Goal: Task Accomplishment & Management: Use online tool/utility

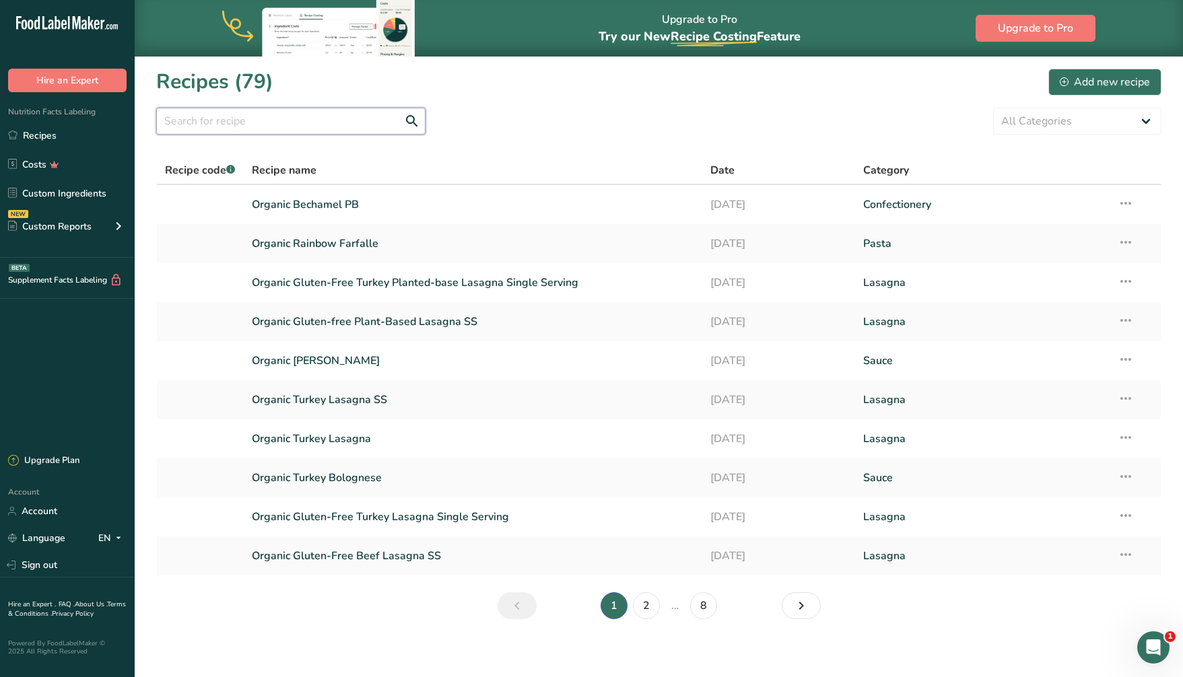
click at [214, 116] on input "text" at bounding box center [290, 121] width 269 height 27
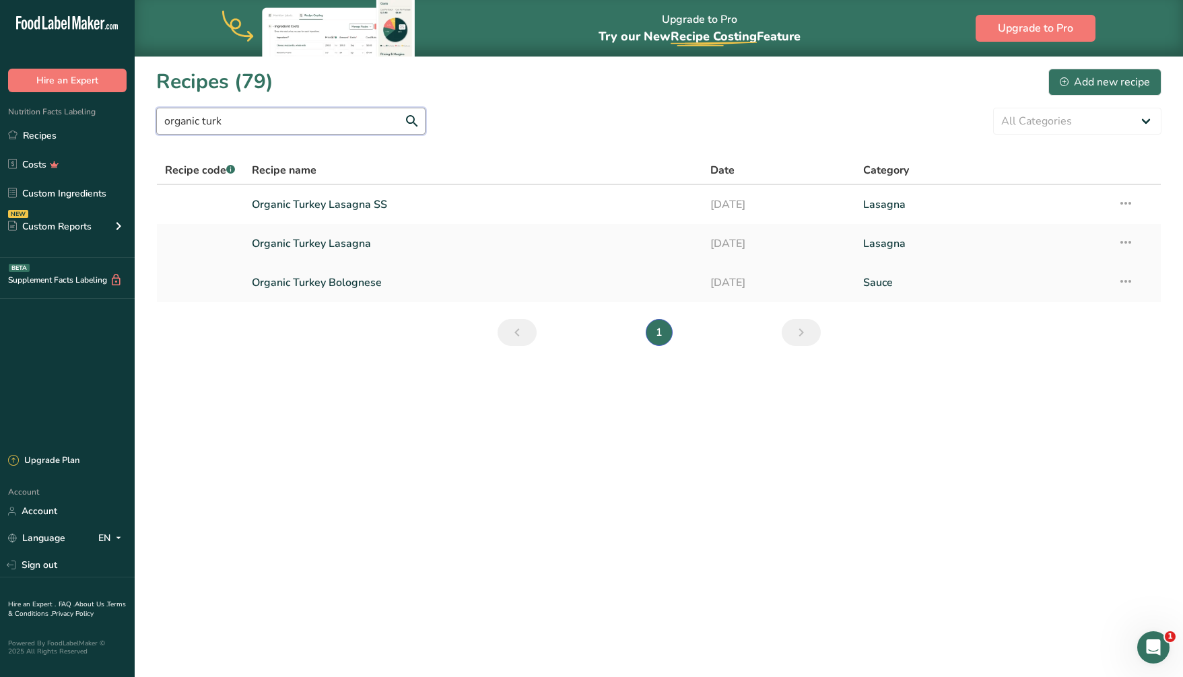
type input "organic turk"
click at [345, 284] on link "Organic Turkey Bolognese" at bounding box center [473, 283] width 442 height 28
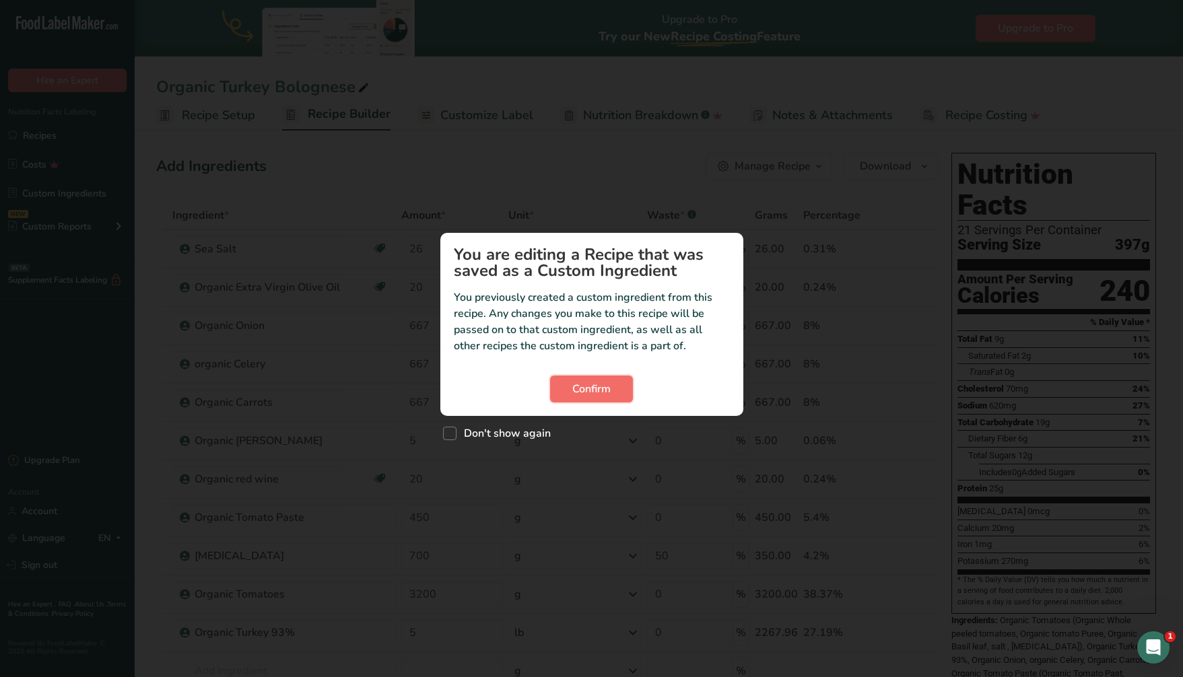
click at [595, 385] on span "Confirm" at bounding box center [591, 389] width 38 height 16
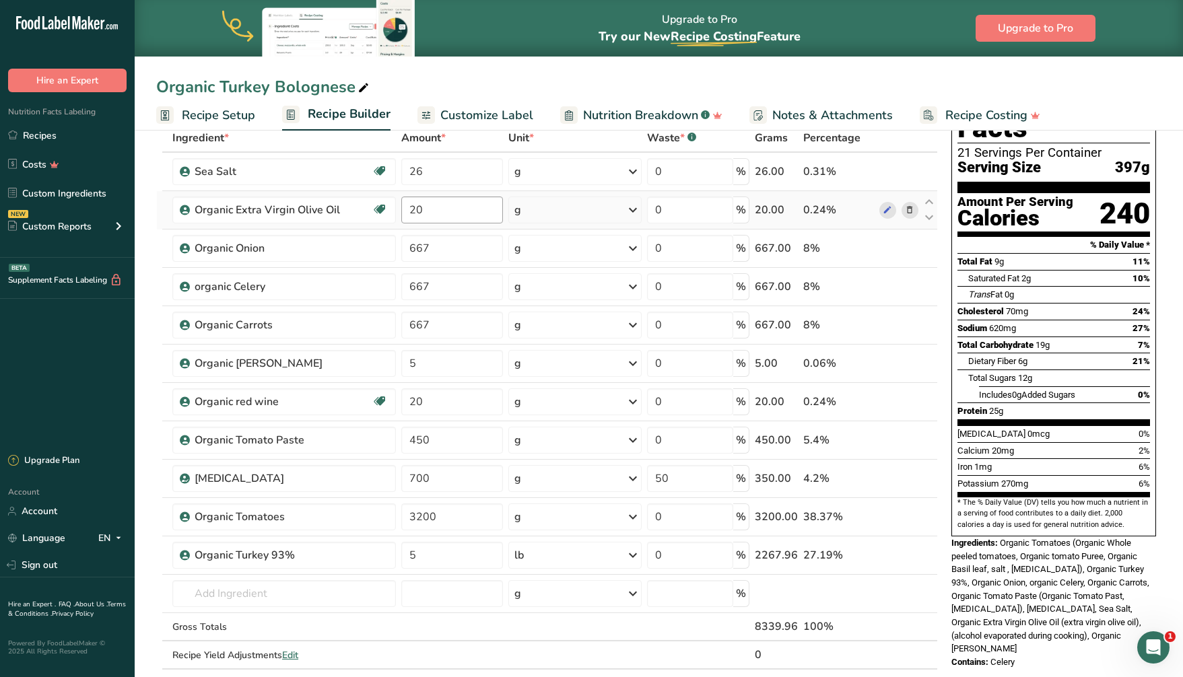
scroll to position [78, 0]
click at [426, 547] on input "5" at bounding box center [452, 554] width 102 height 27
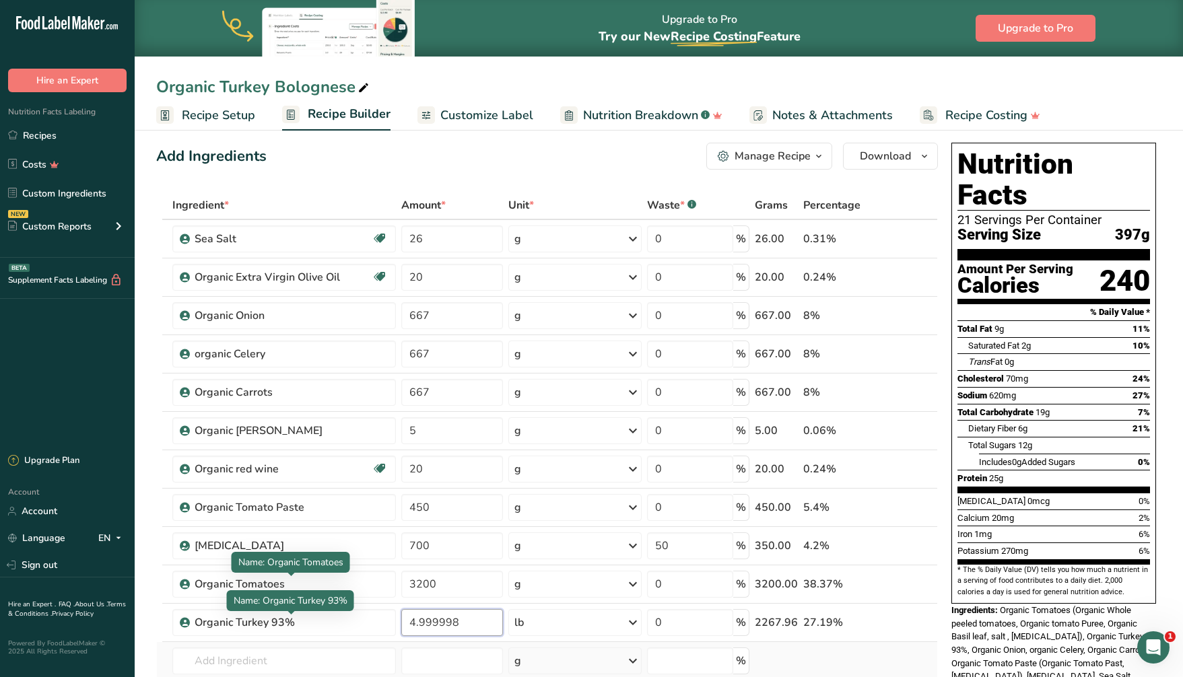
scroll to position [9, 0]
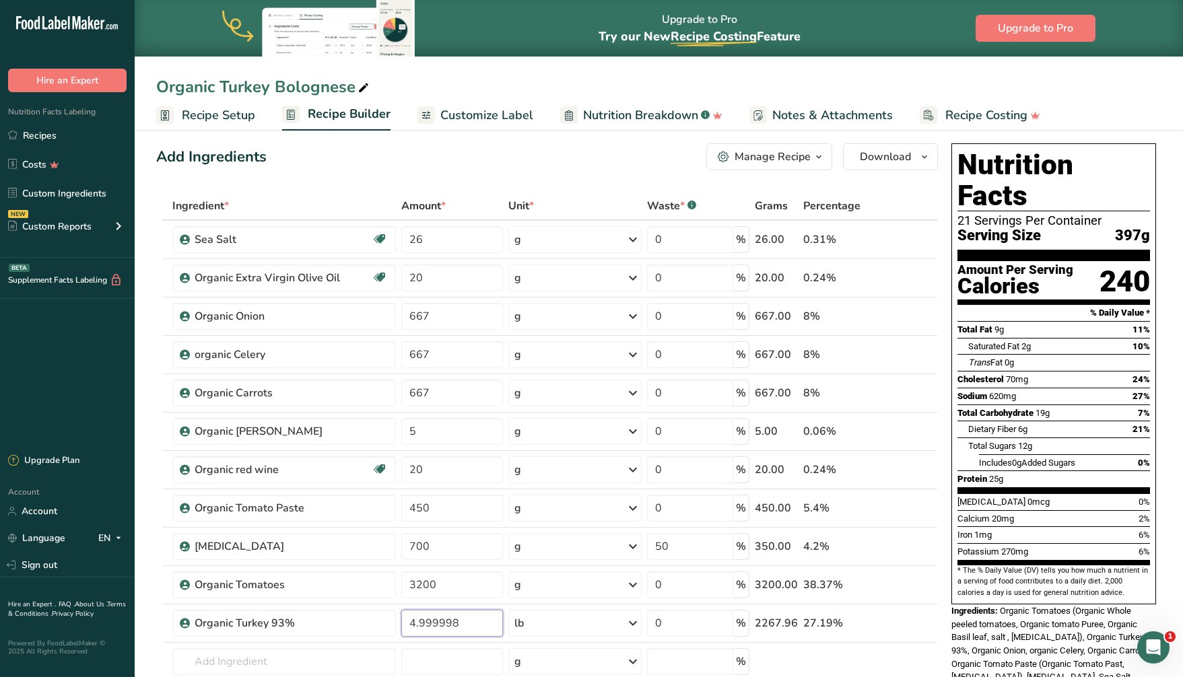
type input "4.999998"
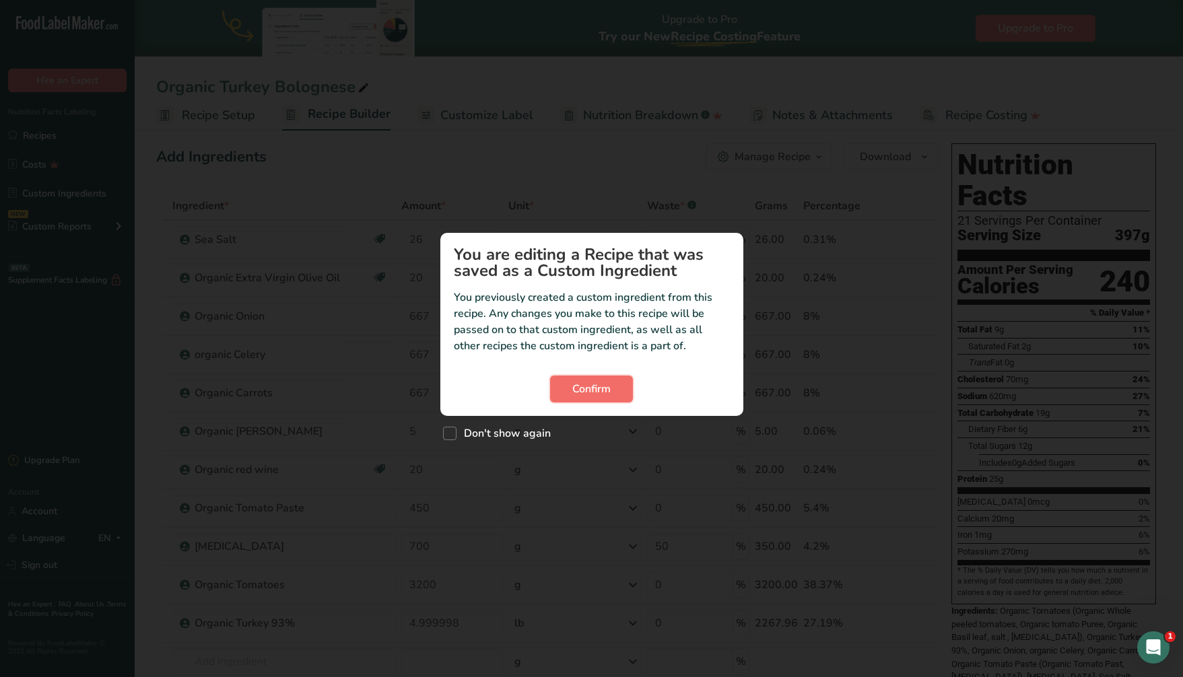
click at [625, 387] on button "Confirm" at bounding box center [591, 389] width 83 height 27
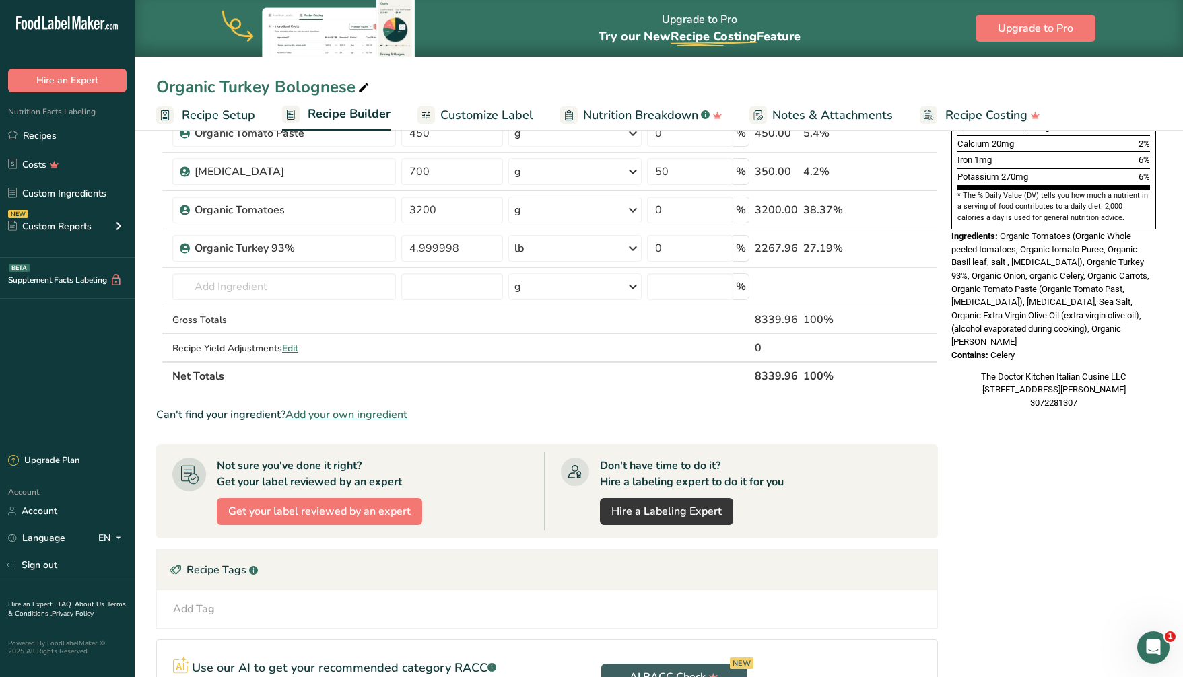
scroll to position [0, 0]
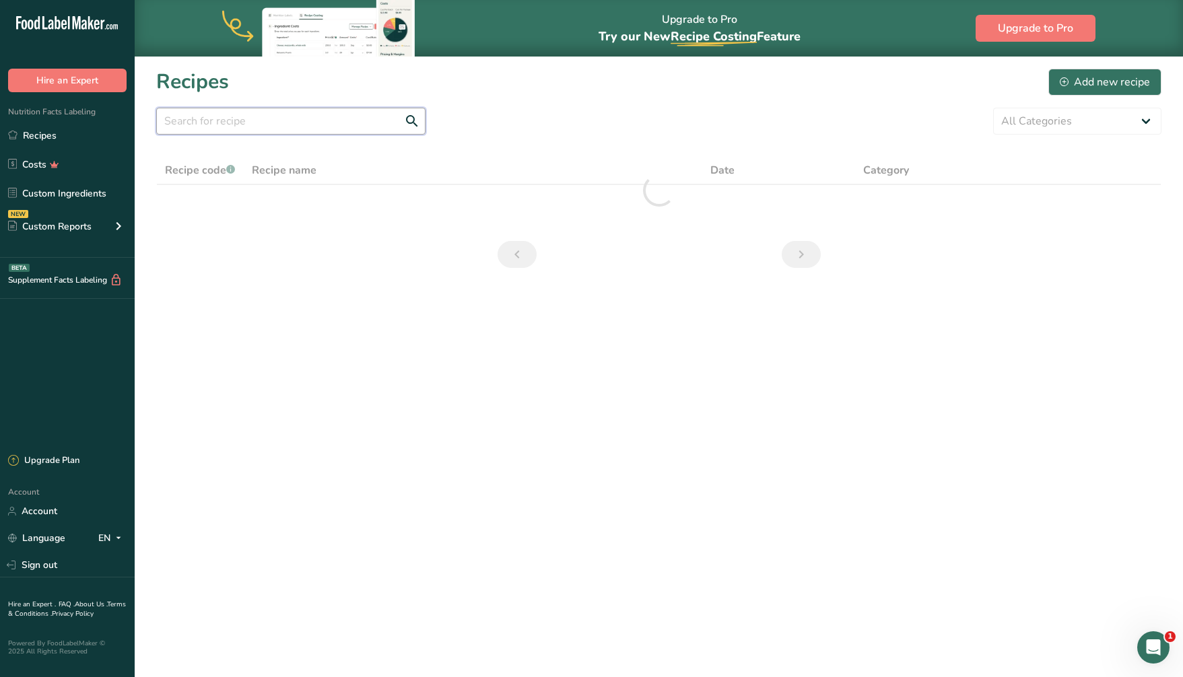
click at [271, 118] on input "text" at bounding box center [290, 121] width 269 height 27
type input "o"
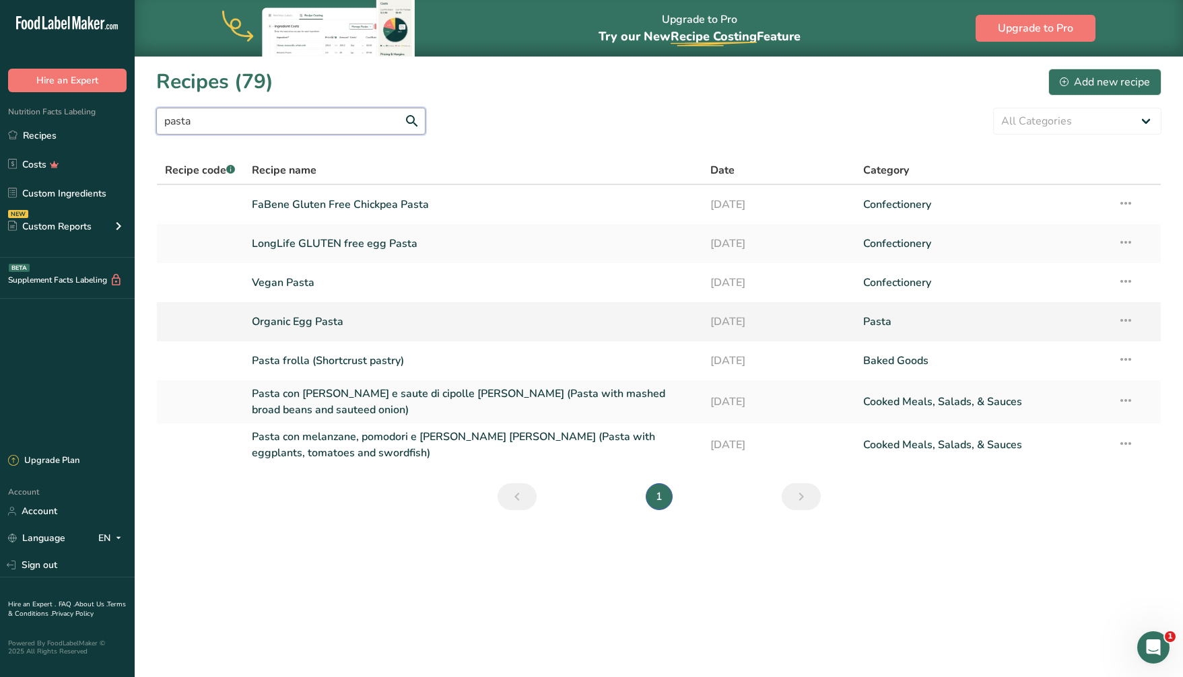
type input "pasta"
click at [321, 321] on link "Organic Egg Pasta" at bounding box center [473, 322] width 442 height 28
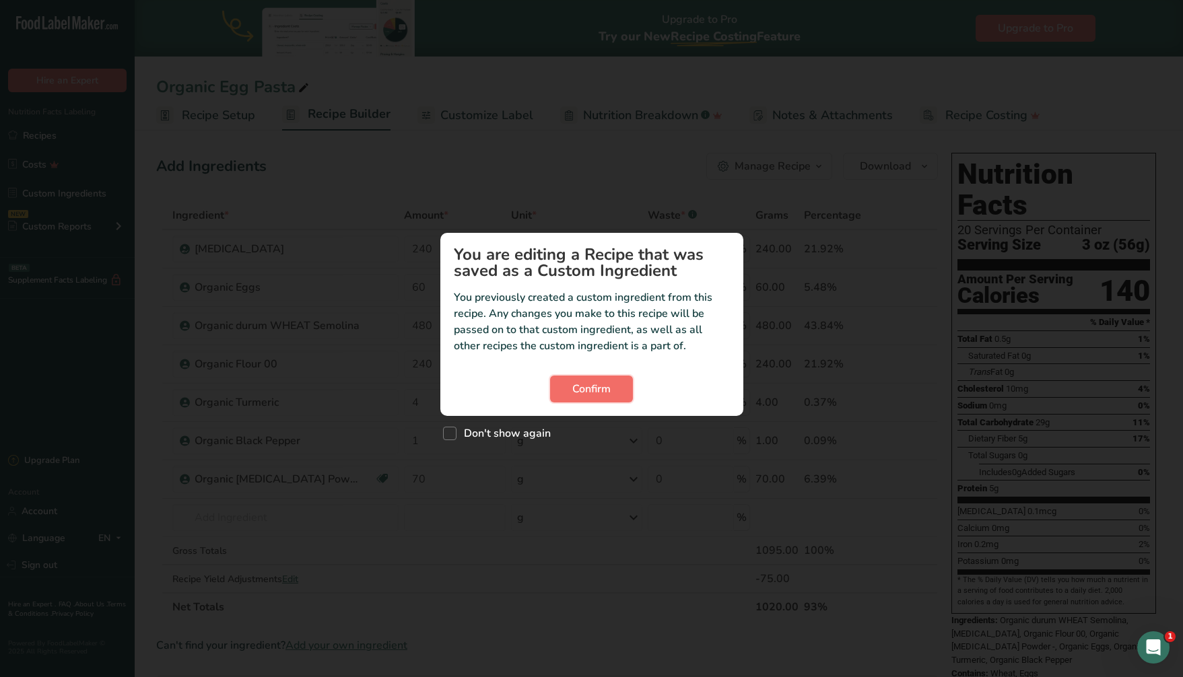
click at [604, 386] on span "Confirm" at bounding box center [591, 389] width 38 height 16
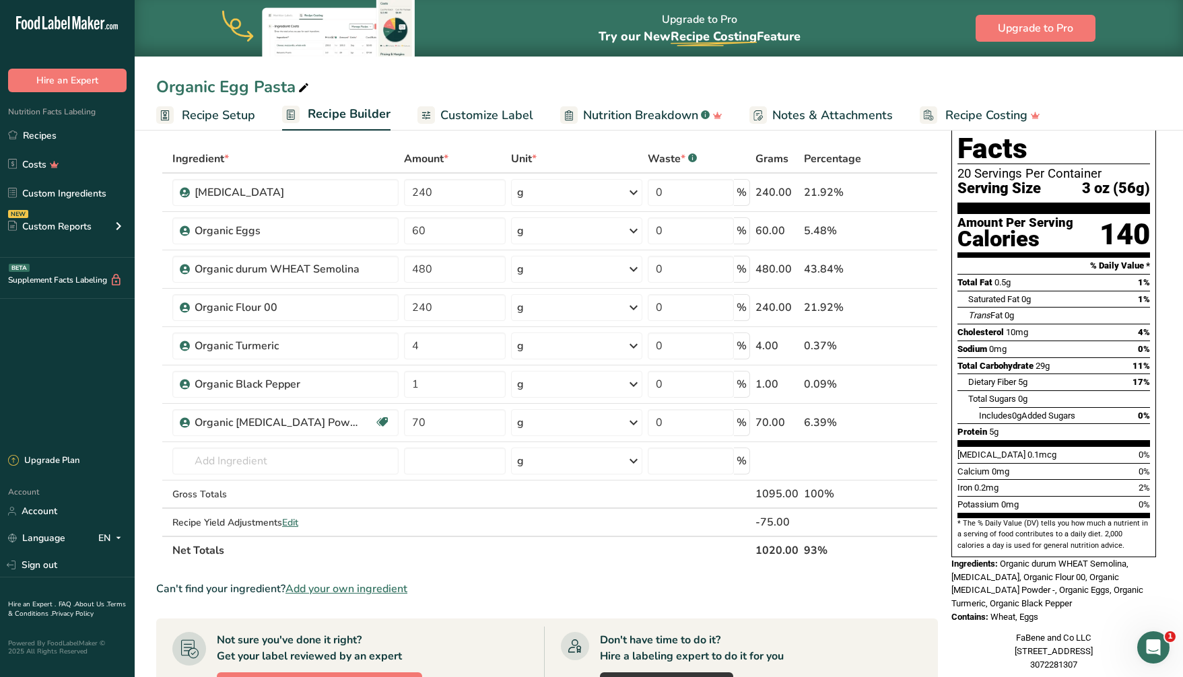
scroll to position [59, 0]
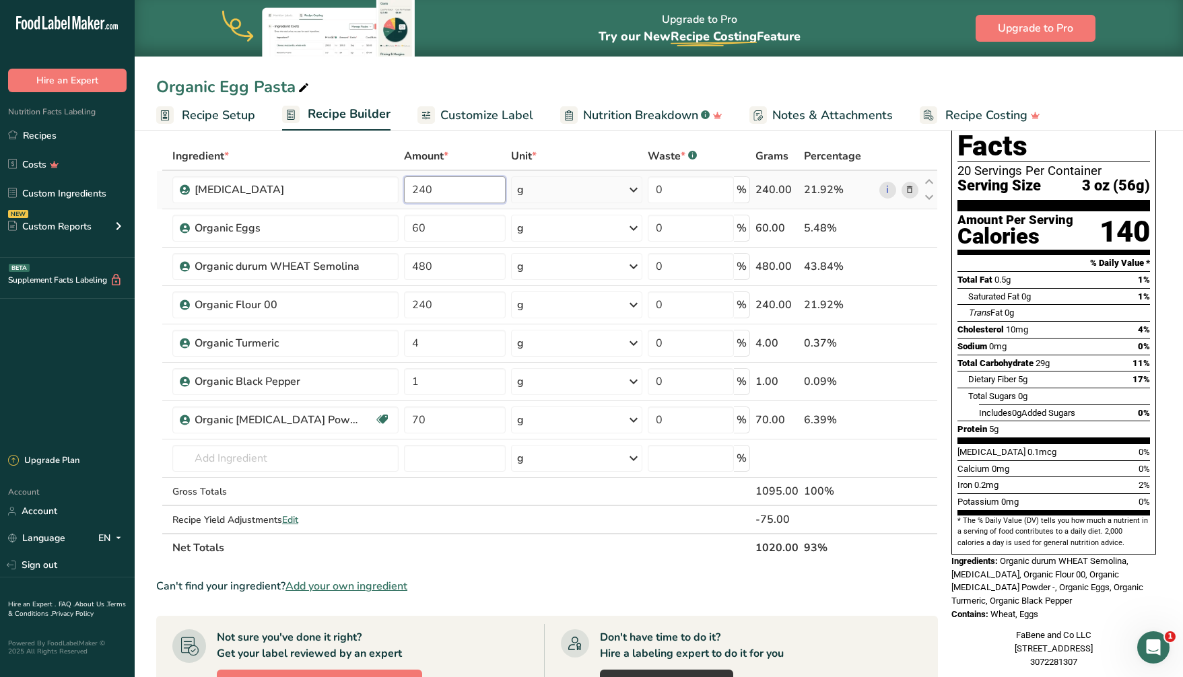
click at [408, 179] on input "240" at bounding box center [454, 189] width 101 height 27
click at [422, 187] on input "240" at bounding box center [454, 189] width 101 height 27
type input "250"
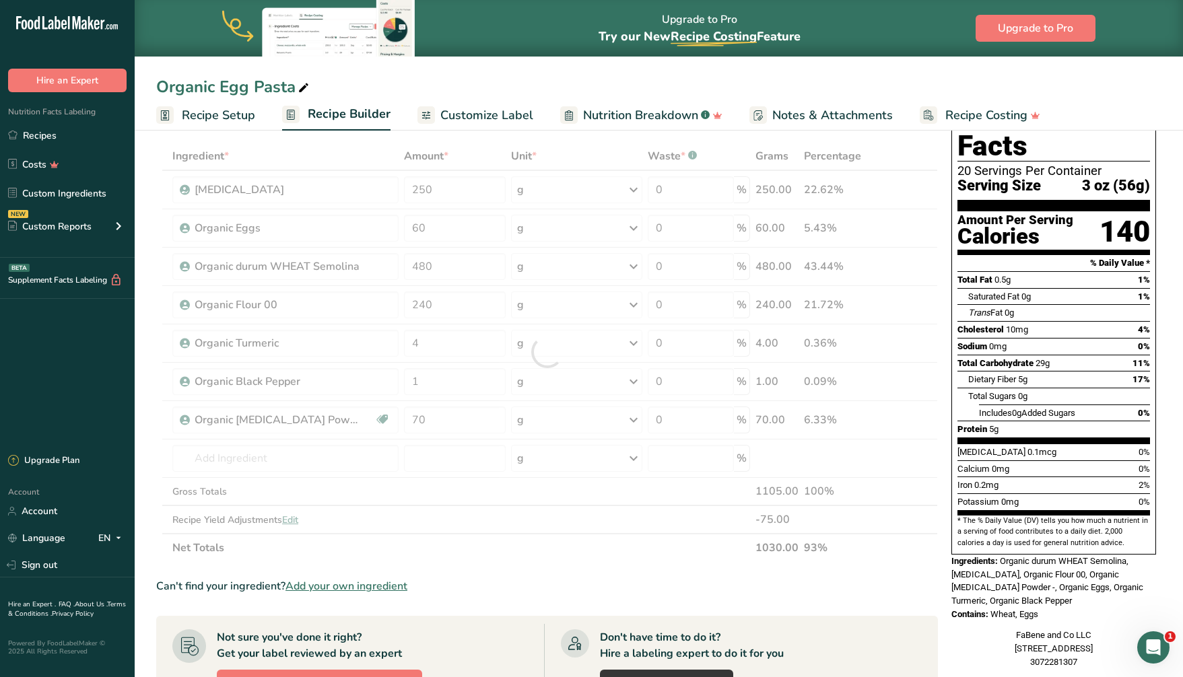
click at [578, 209] on div "Ingredient * Amount * Unit * Waste * .a-a{fill:#347362;}.b-a{fill:#fff;} Grams …" at bounding box center [547, 352] width 782 height 420
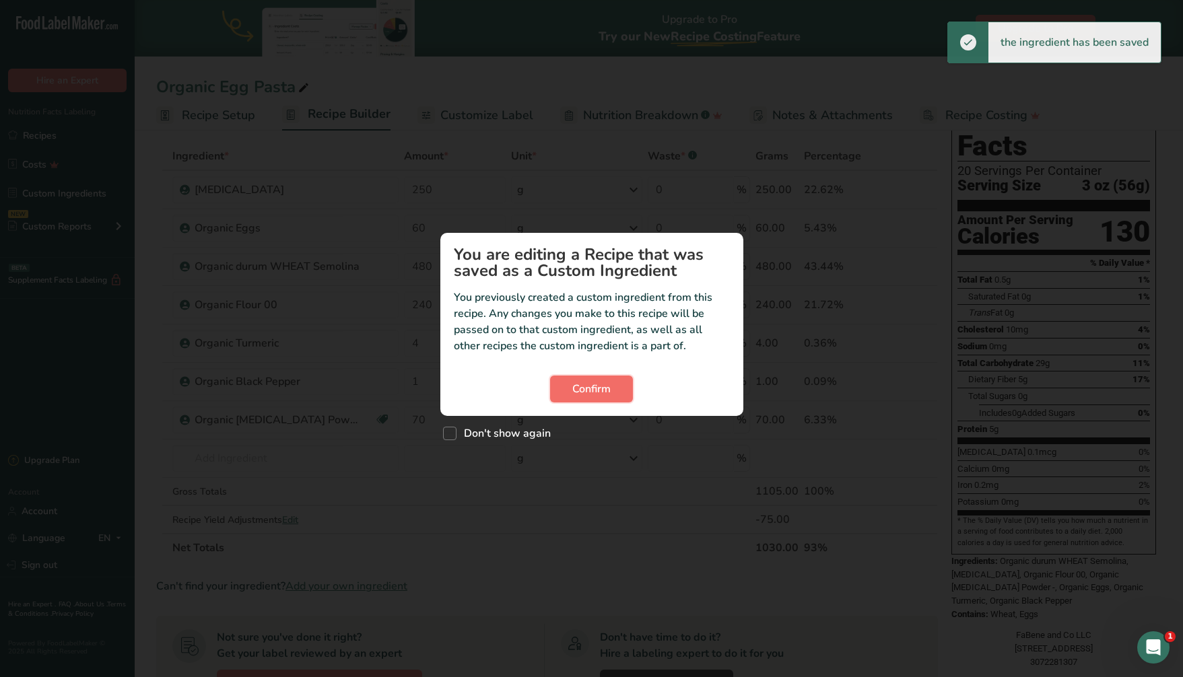
click at [589, 393] on span "Confirm" at bounding box center [591, 389] width 38 height 16
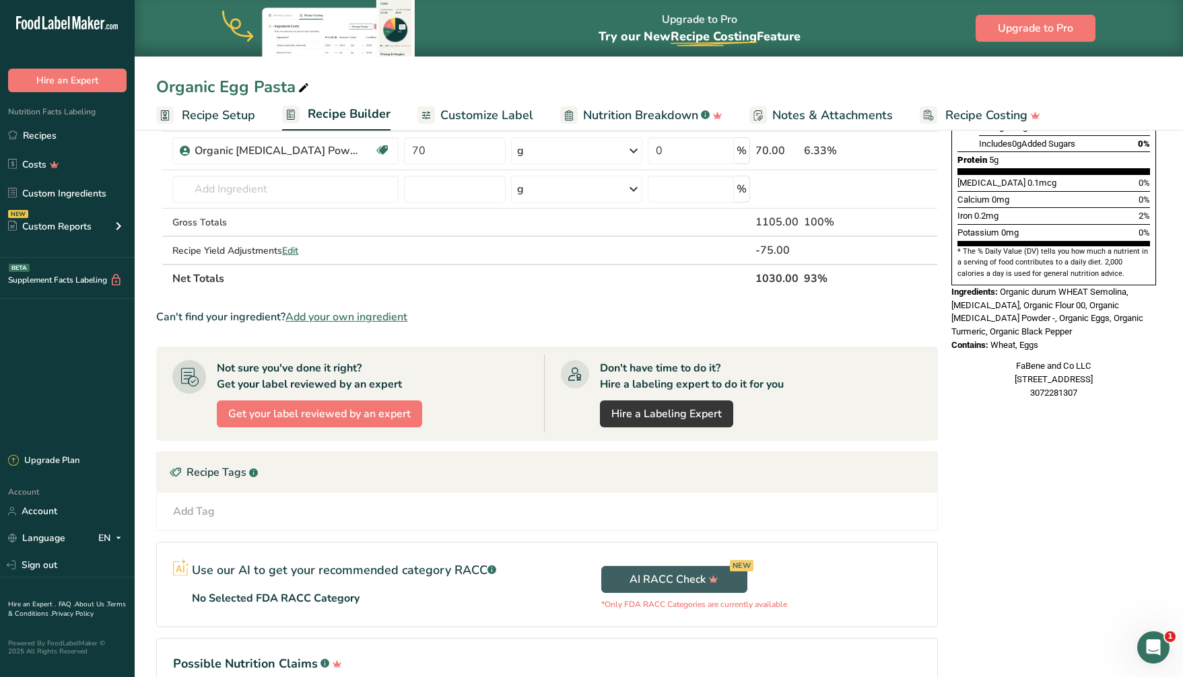
scroll to position [0, 0]
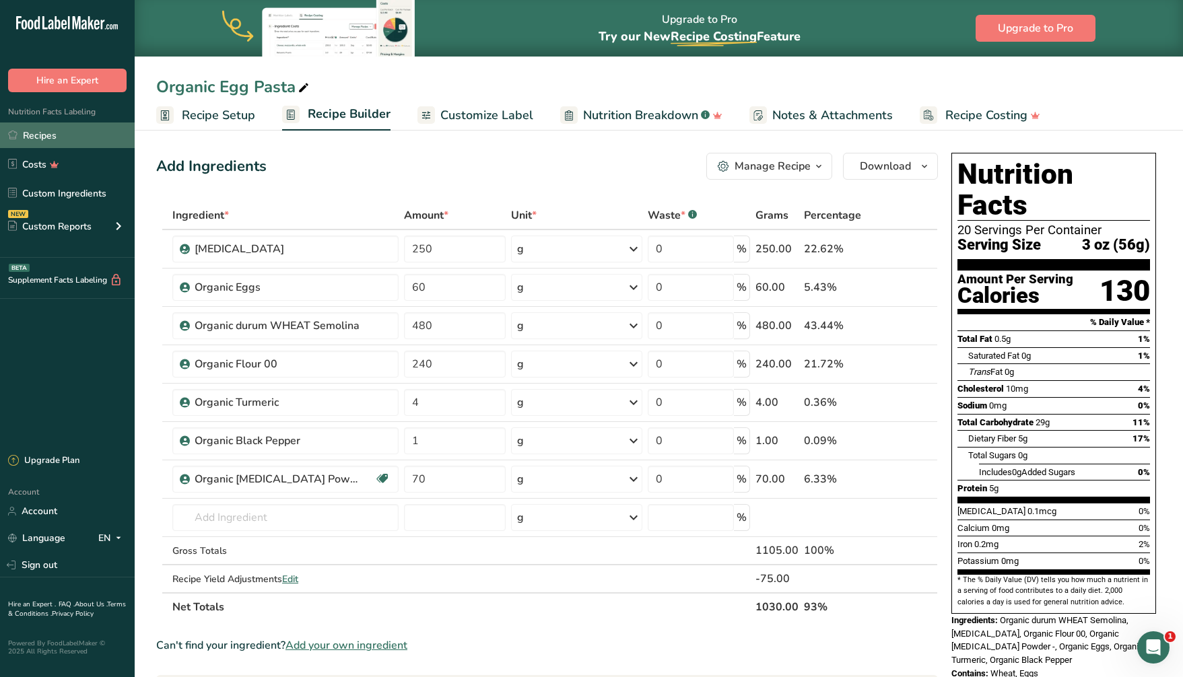
click at [51, 137] on link "Recipes" at bounding box center [67, 136] width 135 height 26
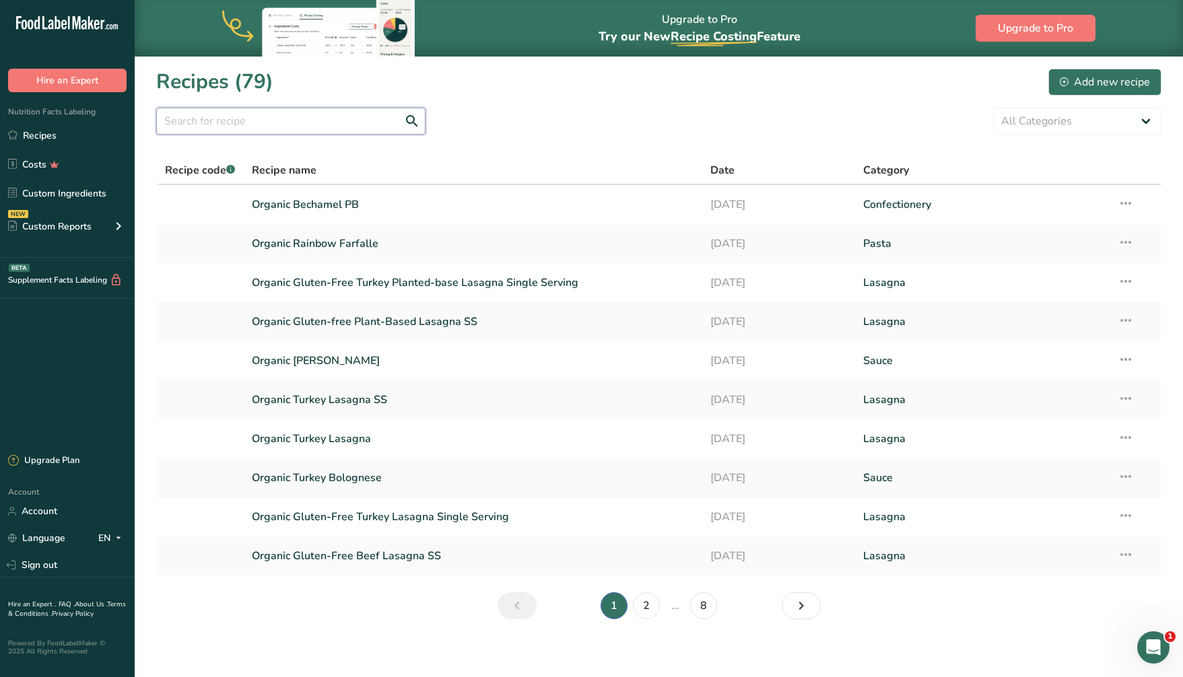
click at [266, 121] on input "text" at bounding box center [290, 121] width 269 height 27
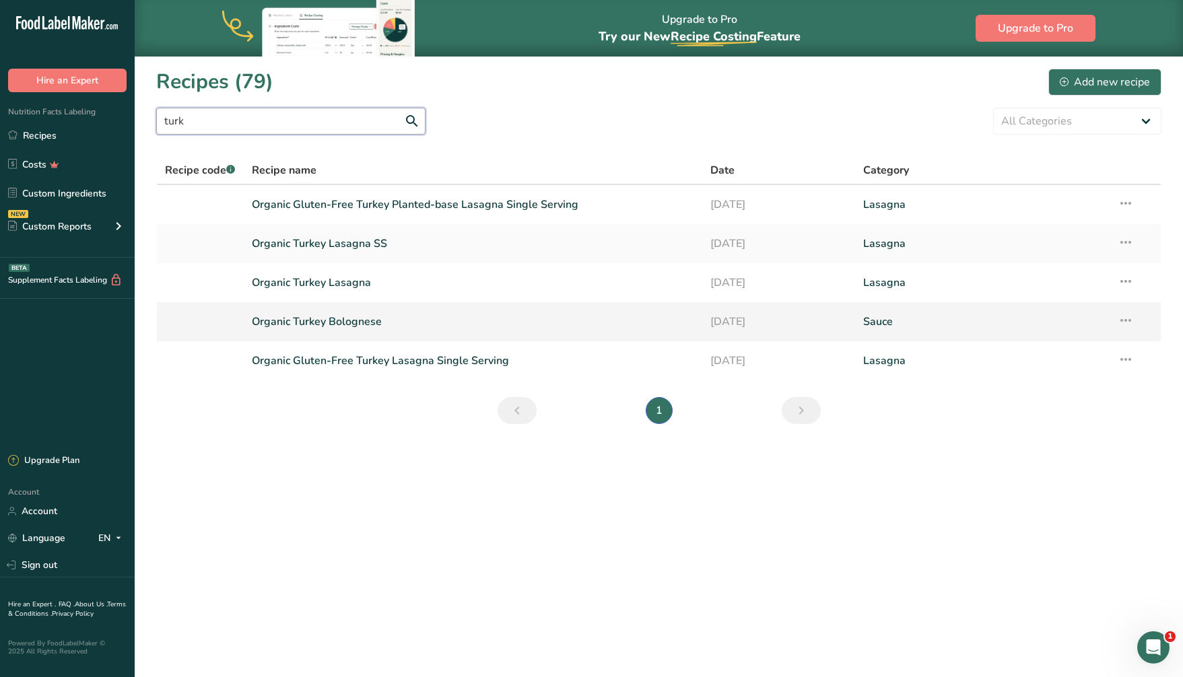
type input "turk"
click at [343, 319] on link "Organic Turkey Bolognese" at bounding box center [473, 322] width 442 height 28
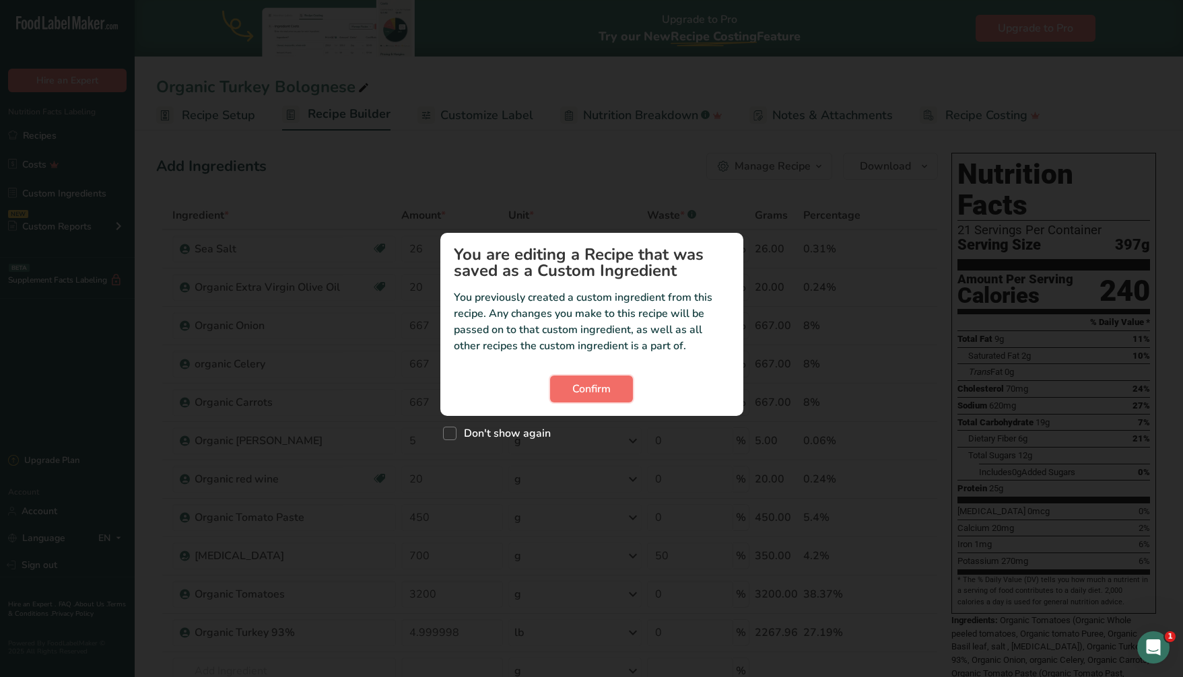
click at [589, 392] on span "Confirm" at bounding box center [591, 389] width 38 height 16
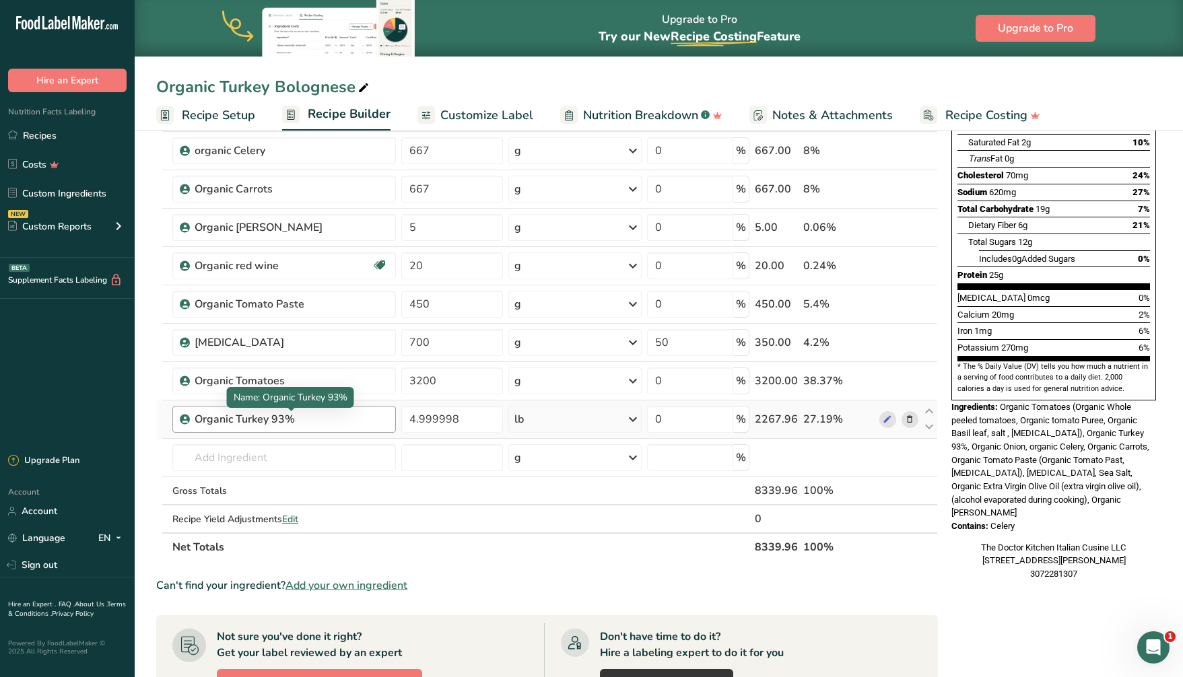
scroll to position [213, 0]
click at [257, 420] on div "Organic Turkey 93%" at bounding box center [279, 420] width 168 height 16
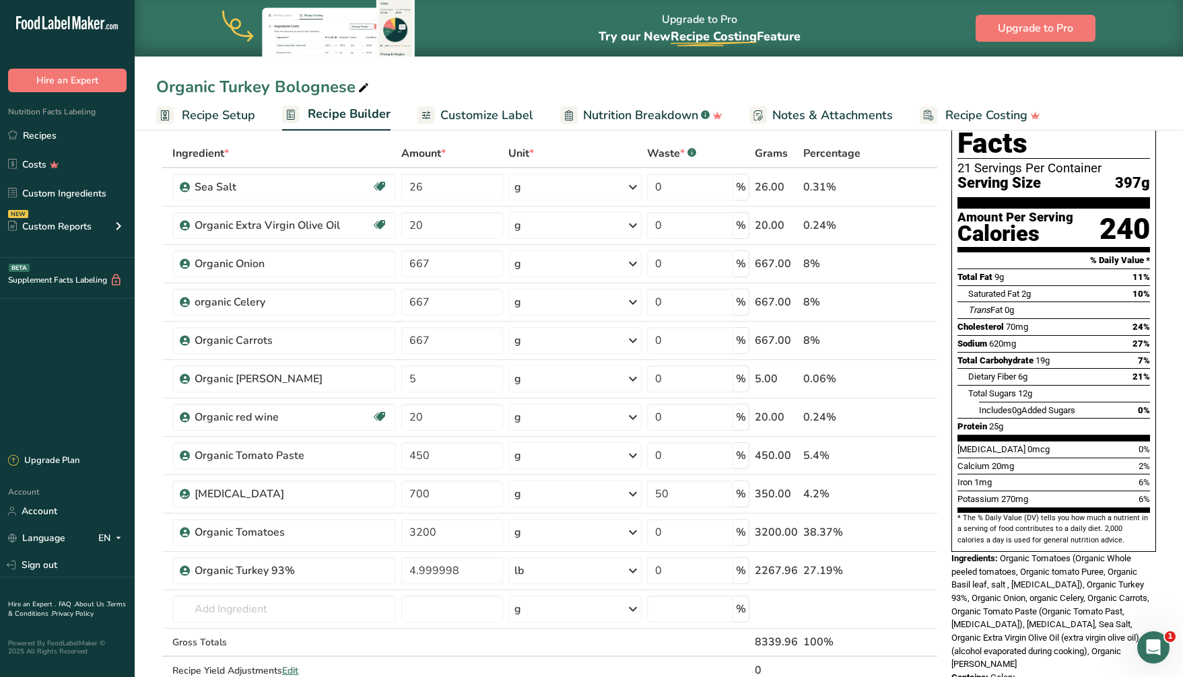
scroll to position [0, 0]
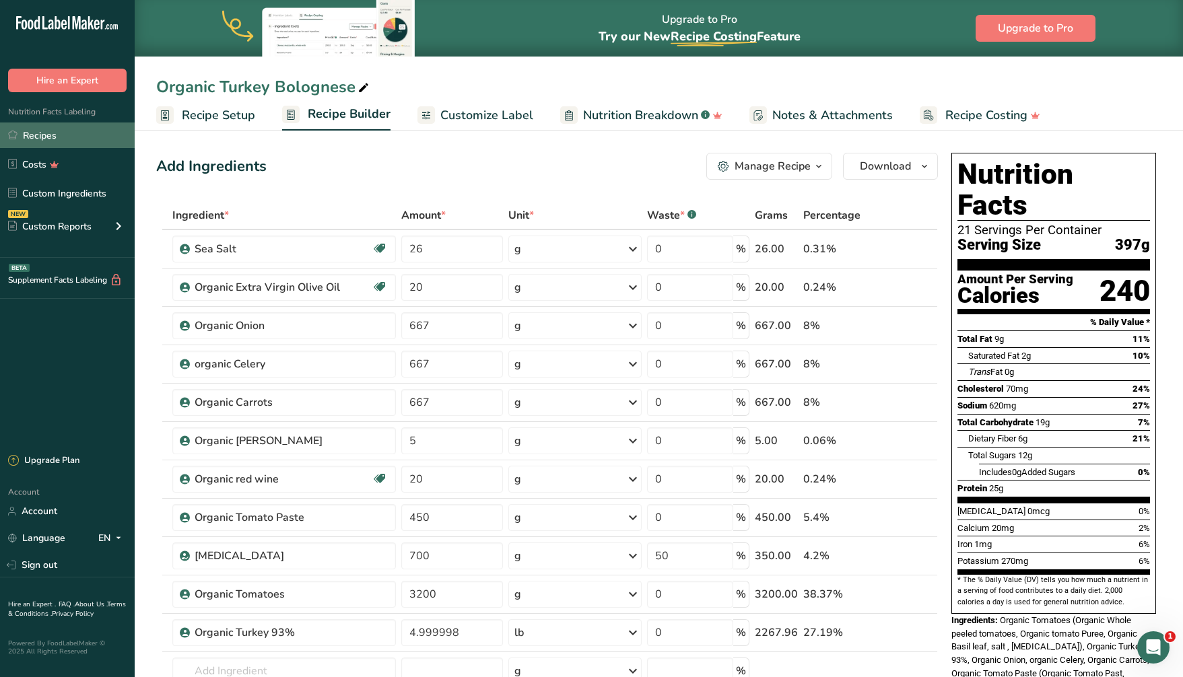
click at [48, 135] on link "Recipes" at bounding box center [67, 136] width 135 height 26
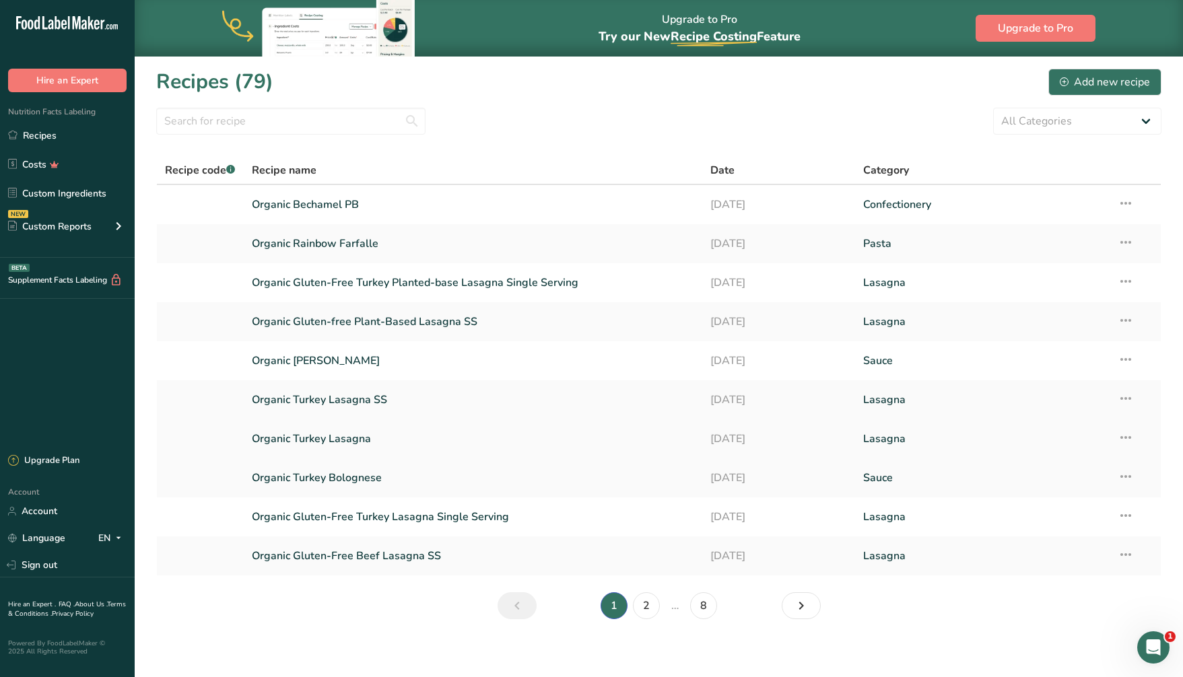
click at [343, 443] on link "Organic Turkey Lasagna" at bounding box center [473, 439] width 442 height 28
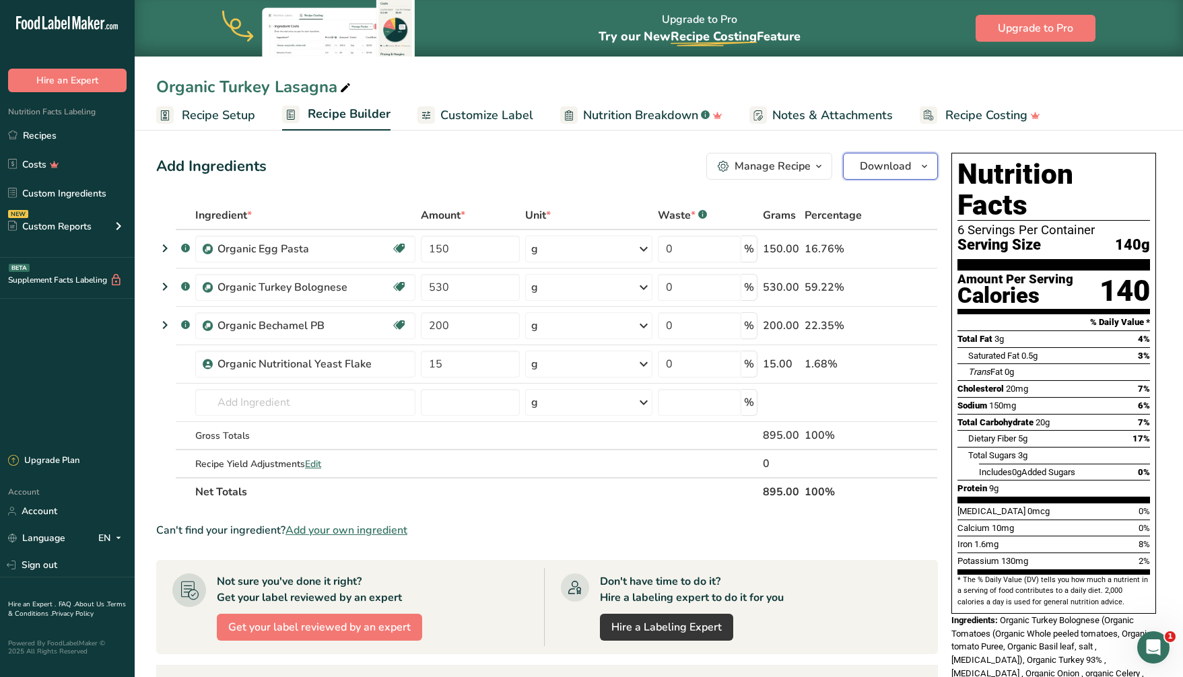
click at [887, 164] on span "Download" at bounding box center [885, 166] width 51 height 16
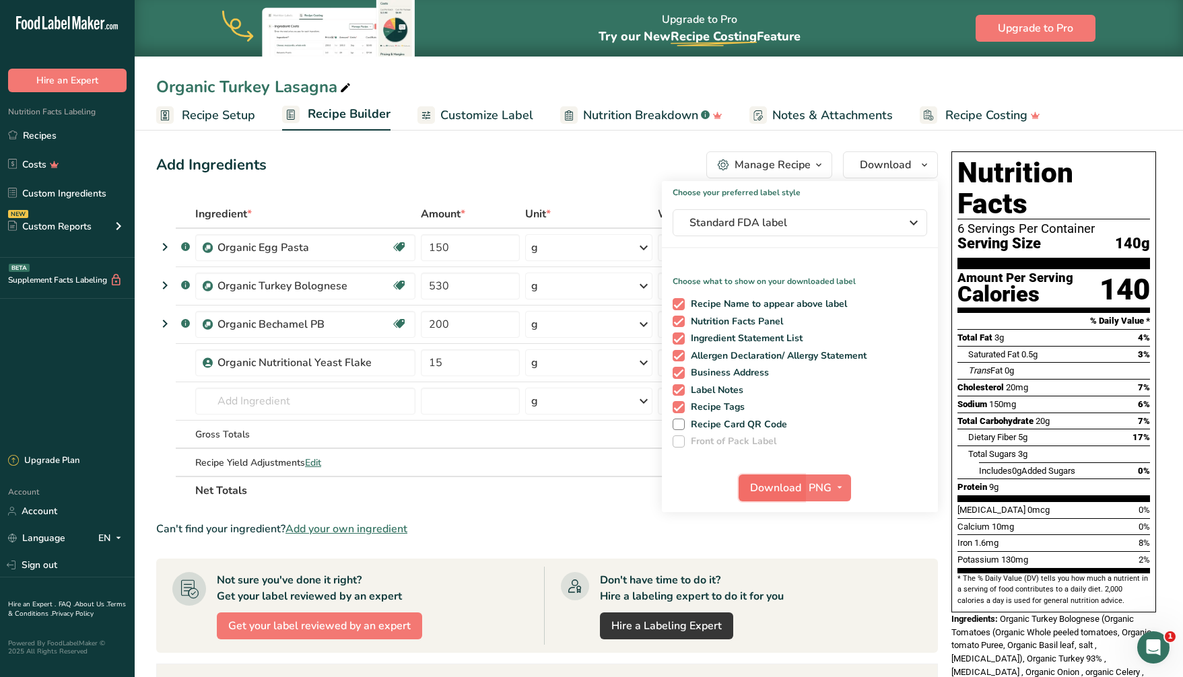
click at [787, 495] on span "Download" at bounding box center [775, 488] width 51 height 16
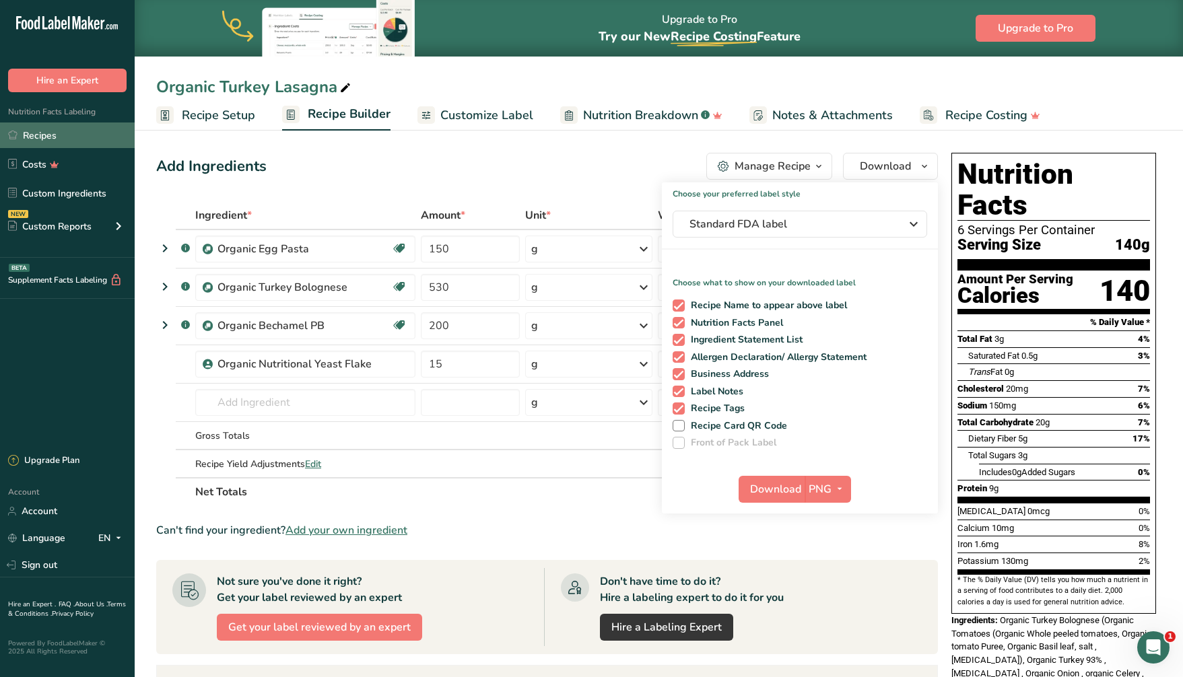
click at [63, 137] on link "Recipes" at bounding box center [67, 136] width 135 height 26
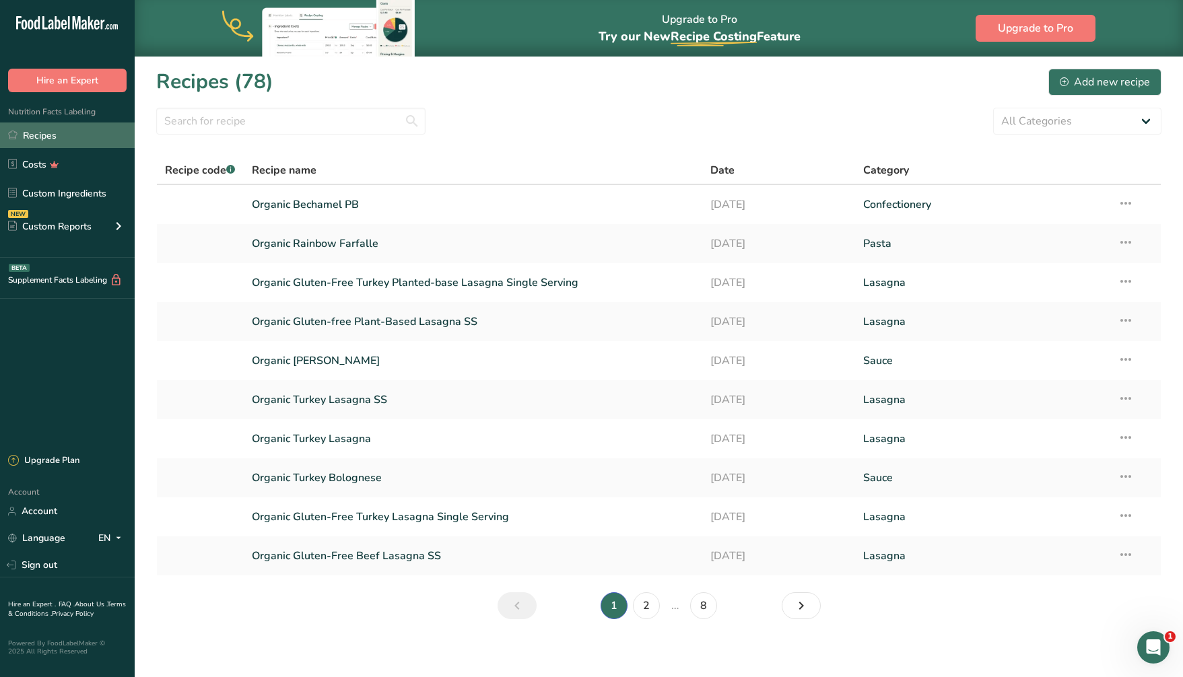
scroll to position [7, 0]
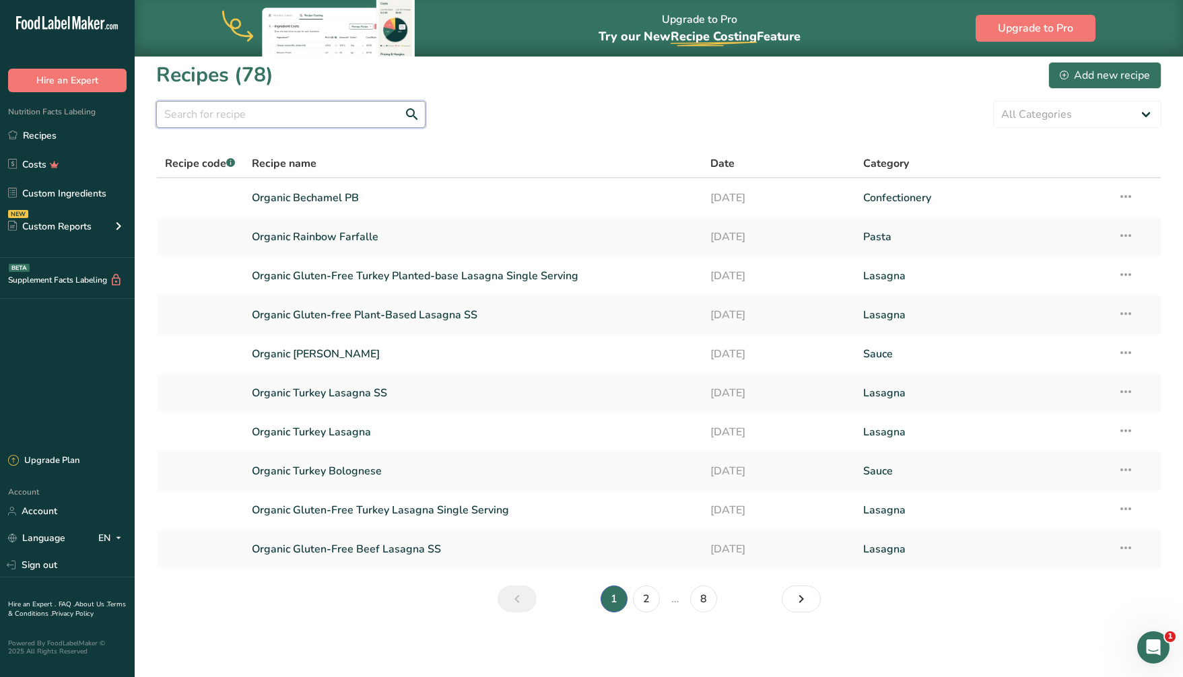
click at [306, 120] on input "text" at bounding box center [290, 114] width 269 height 27
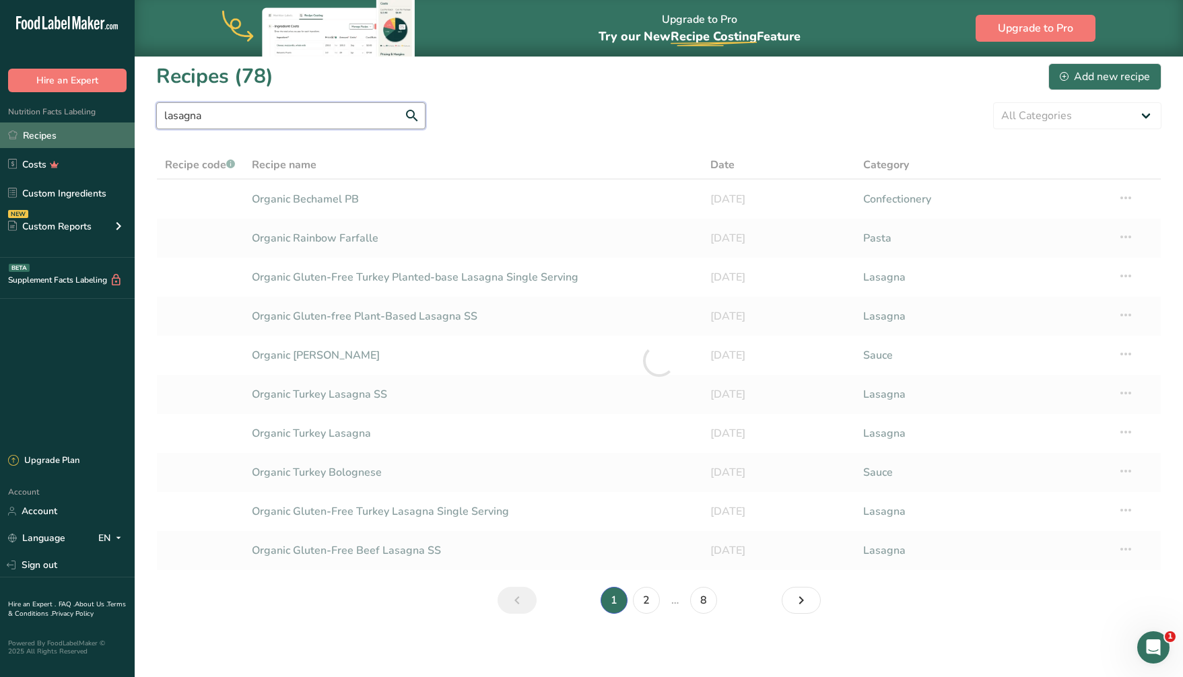
type input "lasagna"
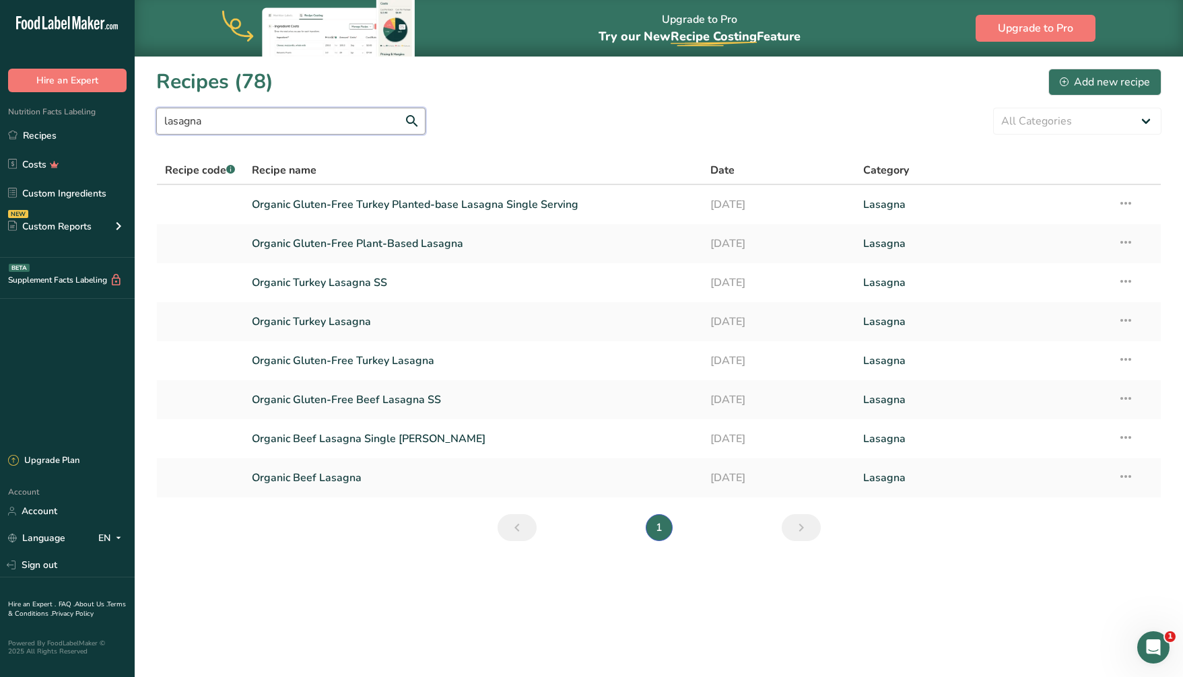
scroll to position [0, 0]
click at [374, 361] on link "Organic Gluten-Free Turkey Lasagna" at bounding box center [473, 361] width 442 height 28
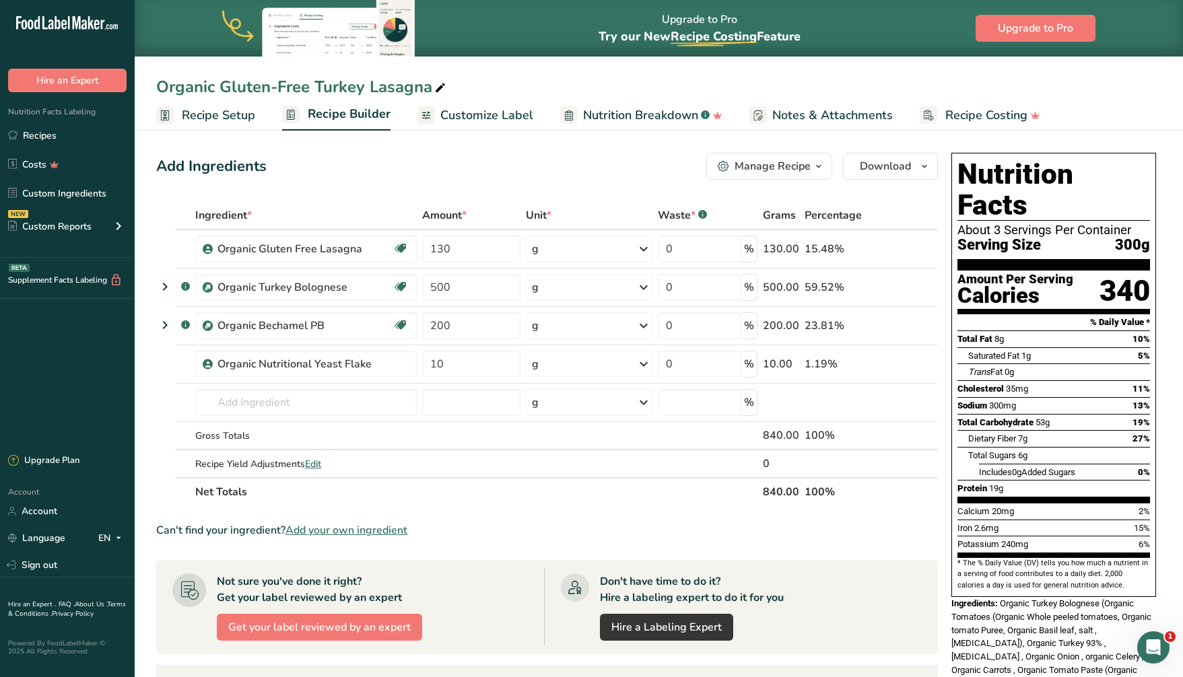
click at [217, 114] on span "Recipe Setup" at bounding box center [218, 115] width 73 height 18
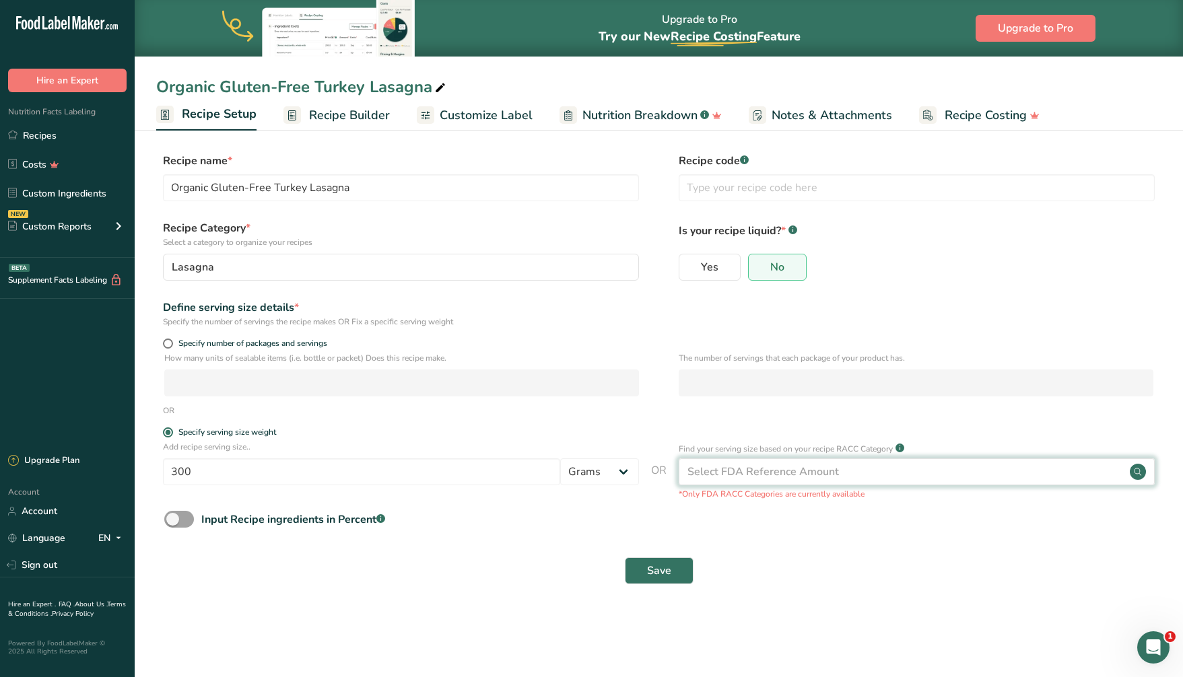
click at [743, 469] on div "Select FDA Reference Amount" at bounding box center [764, 472] width 152 height 16
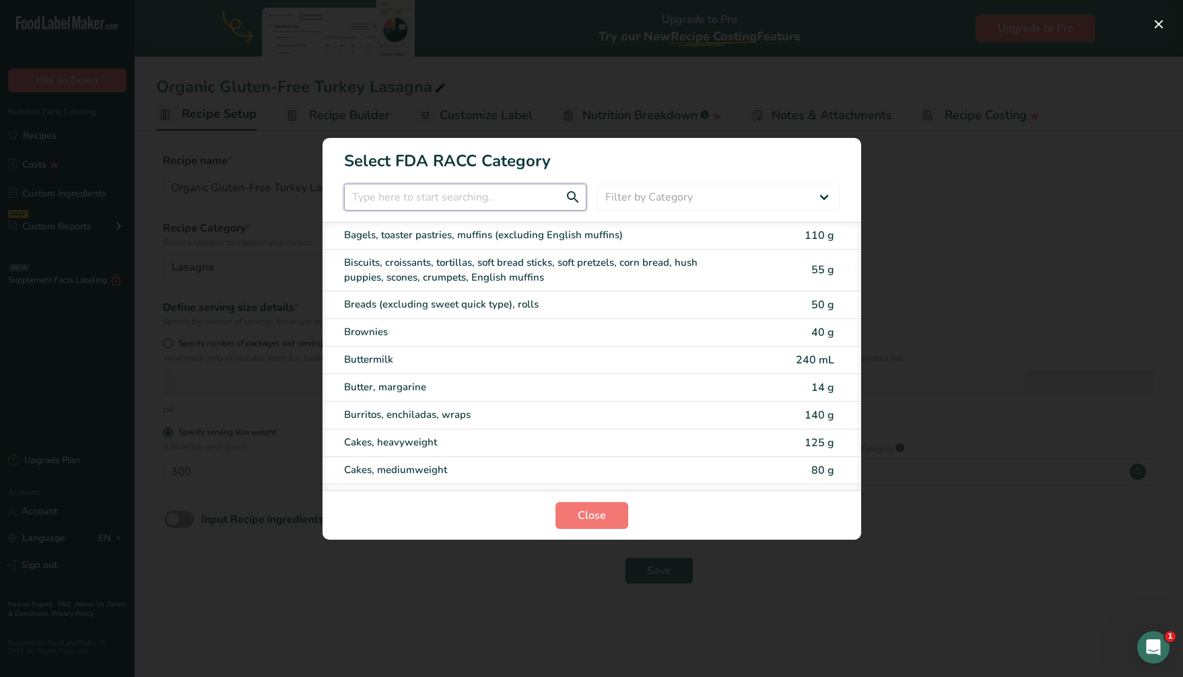
click at [475, 200] on input "RACC Category Selection Modal" at bounding box center [465, 197] width 242 height 27
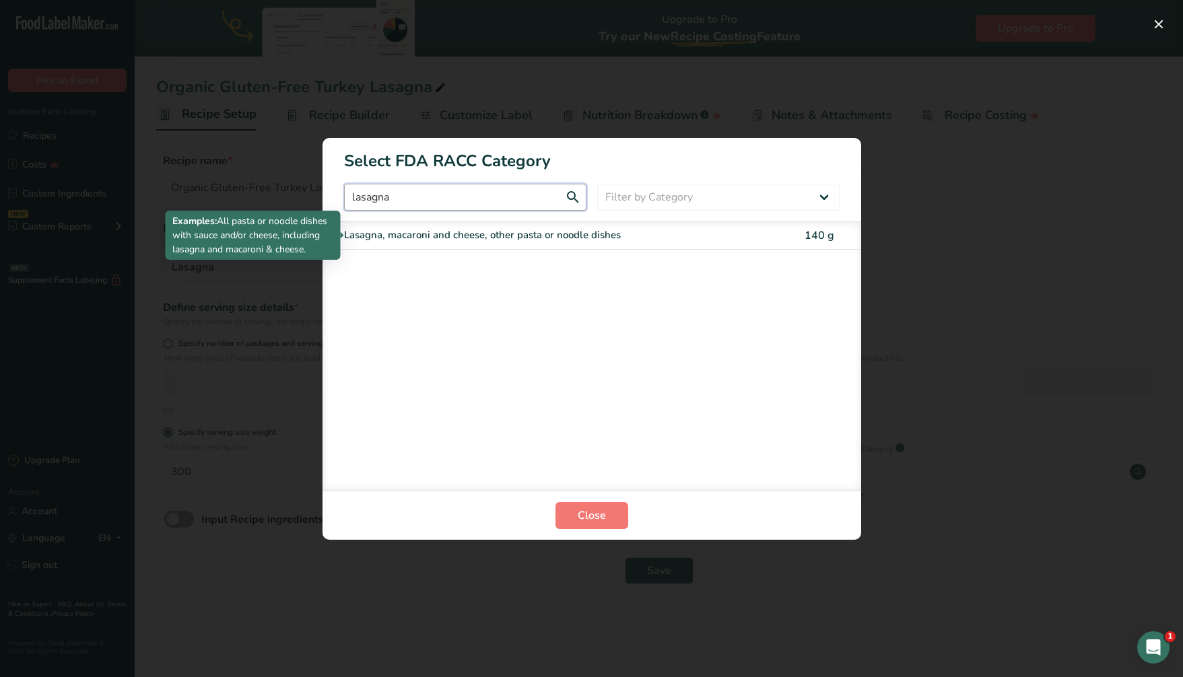
type input "lasagna"
click at [711, 234] on div "Lasagna, macaroni and cheese, other pasta or noodle dishes" at bounding box center [535, 235] width 382 height 15
type input "140"
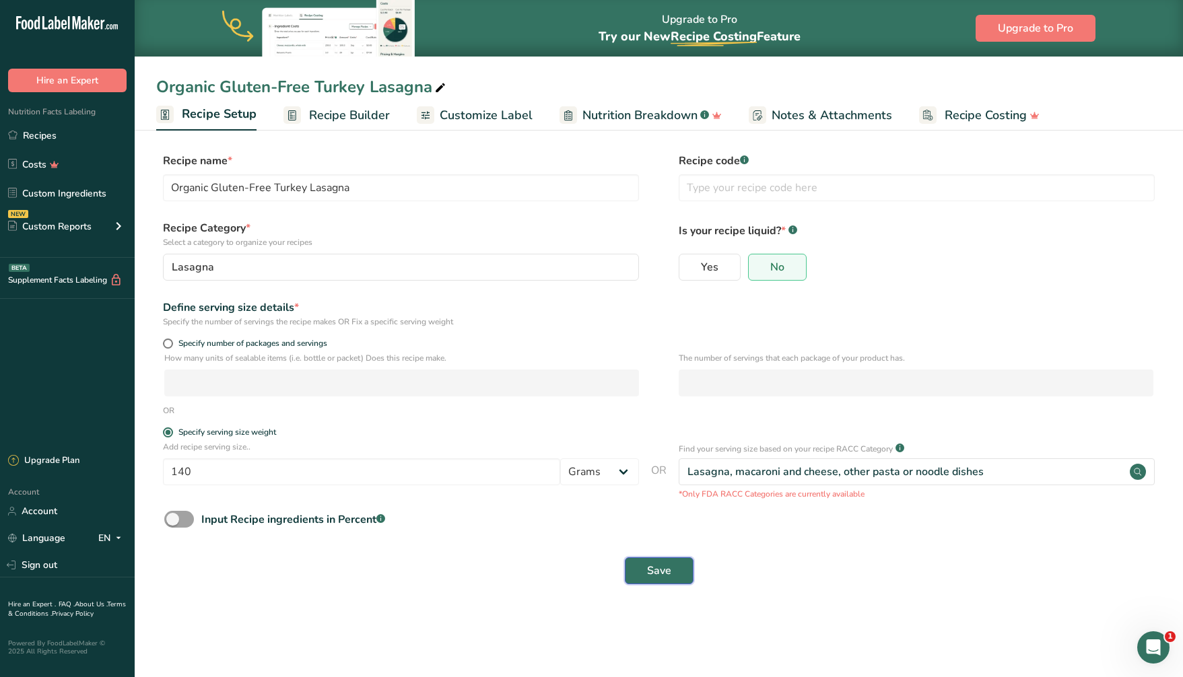
click at [661, 565] on span "Save" at bounding box center [659, 571] width 24 height 16
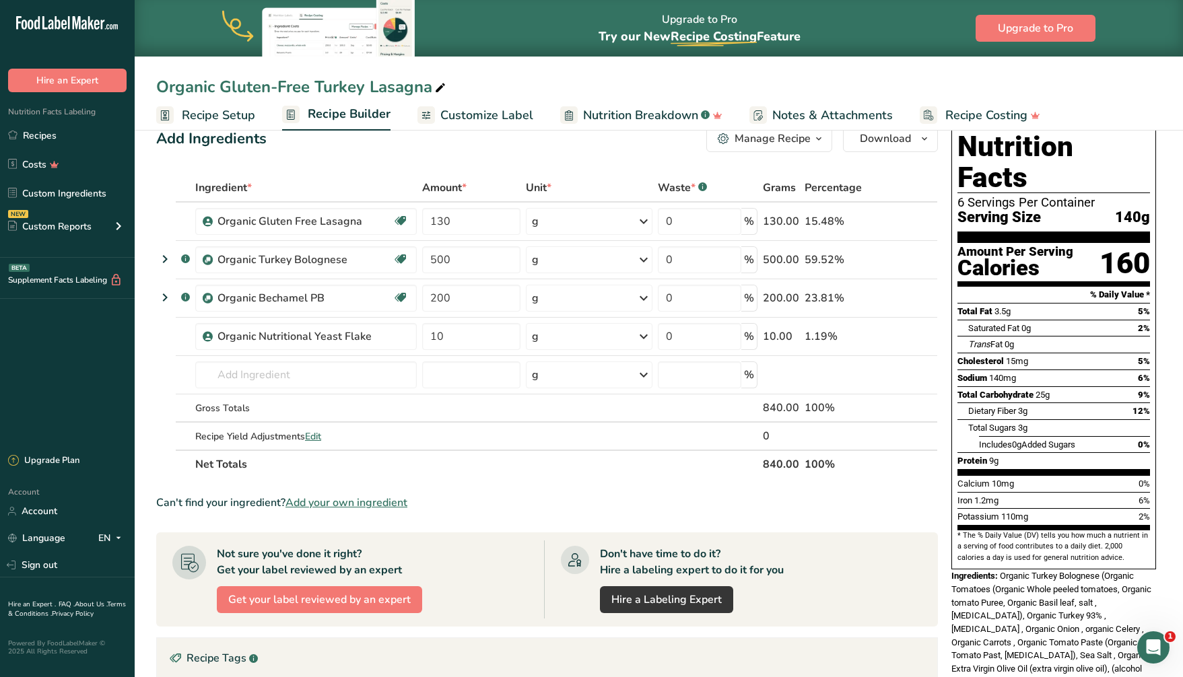
scroll to position [12, 0]
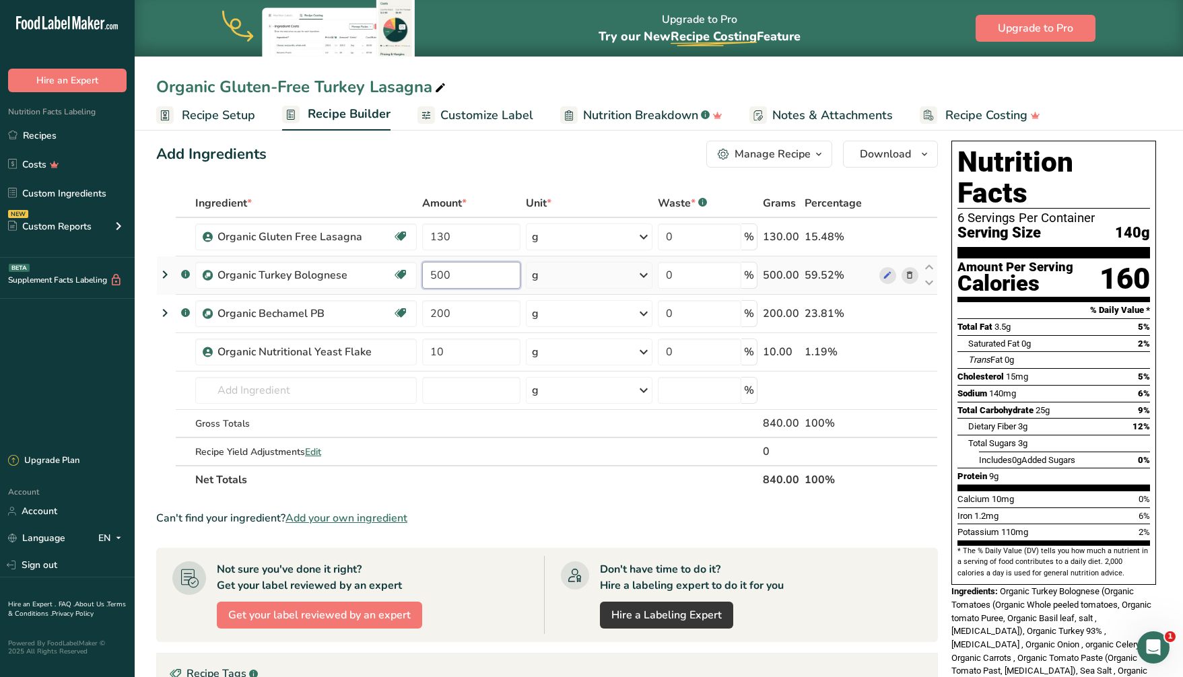
click at [443, 273] on input "500" at bounding box center [471, 275] width 98 height 27
type input "520"
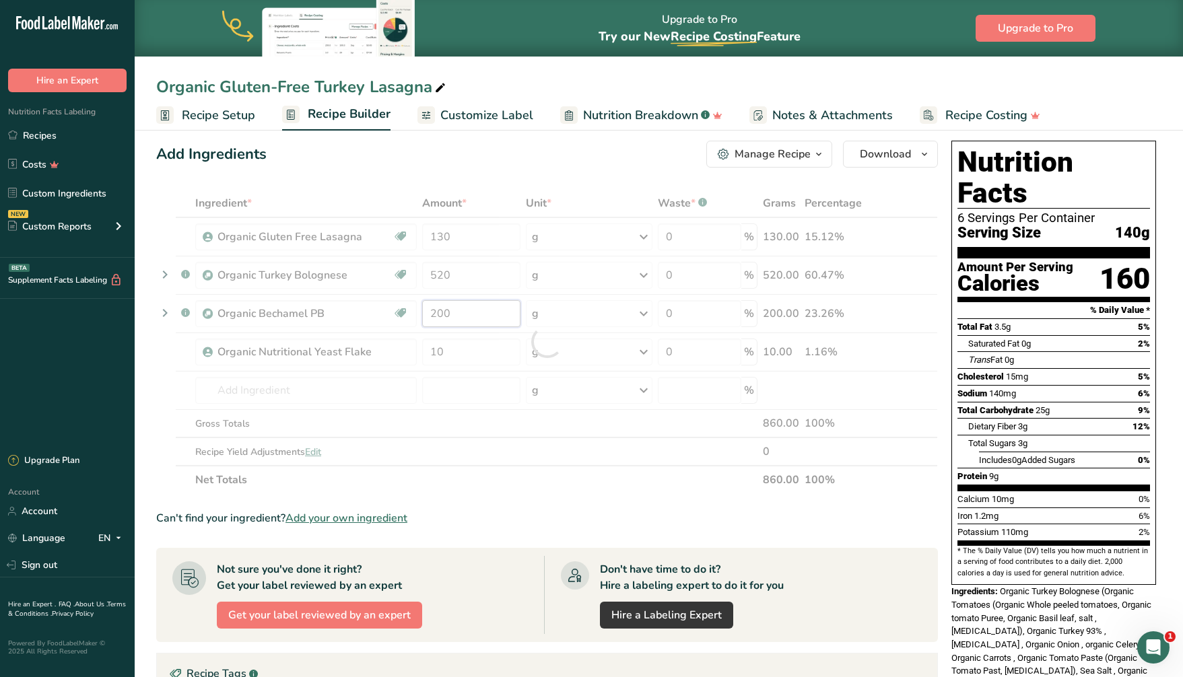
click at [478, 317] on div "Ingredient * Amount * Unit * Waste * .a-a{fill:#347362;}.b-a{fill:#fff;} Grams …" at bounding box center [547, 341] width 782 height 305
click at [447, 354] on div "Ingredient * Amount * Unit * Waste * .a-a{fill:#347362;}.b-a{fill:#fff;} Grams …" at bounding box center [547, 341] width 782 height 305
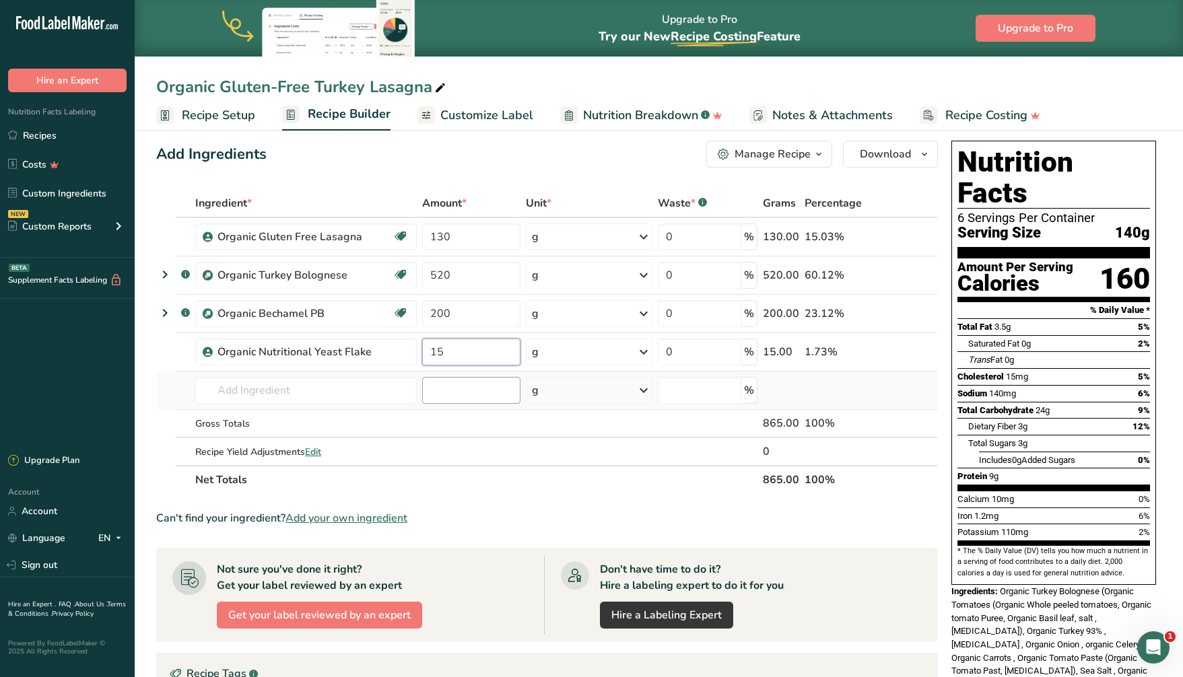
type input "15"
type input "-0.000001"
click at [478, 393] on div "Ingredient * Amount * Unit * Waste * .a-a{fill:#347362;}.b-a{fill:#fff;} Grams …" at bounding box center [547, 341] width 782 height 305
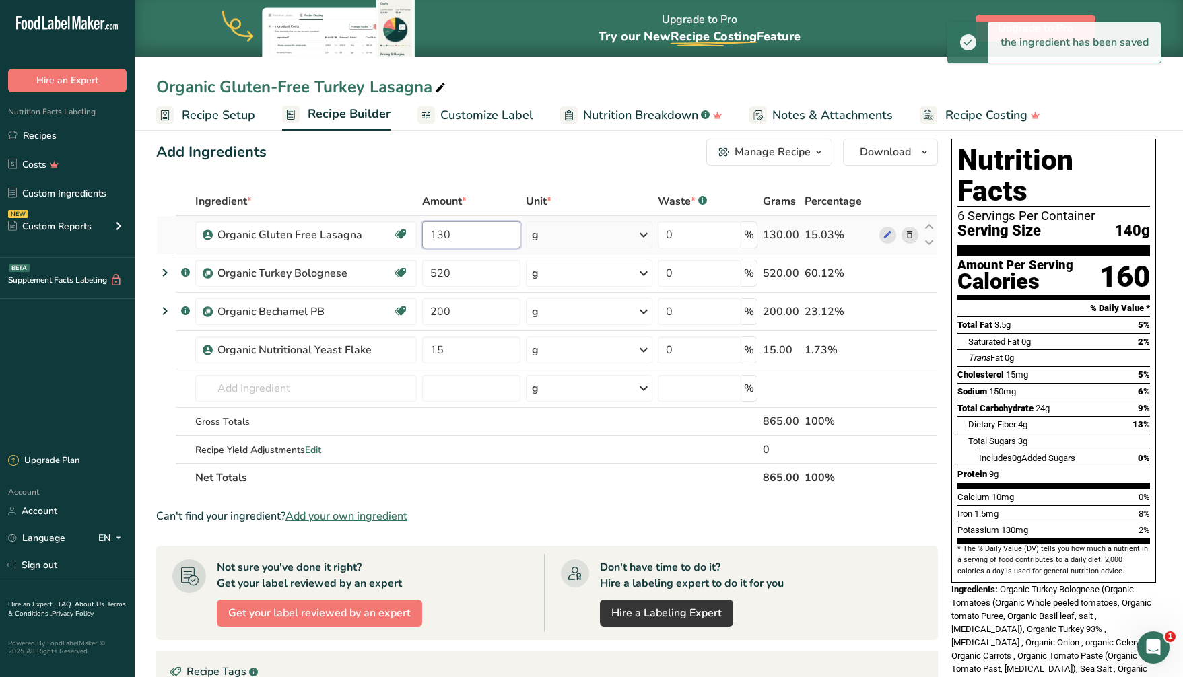
click at [444, 232] on input "130" at bounding box center [471, 235] width 98 height 27
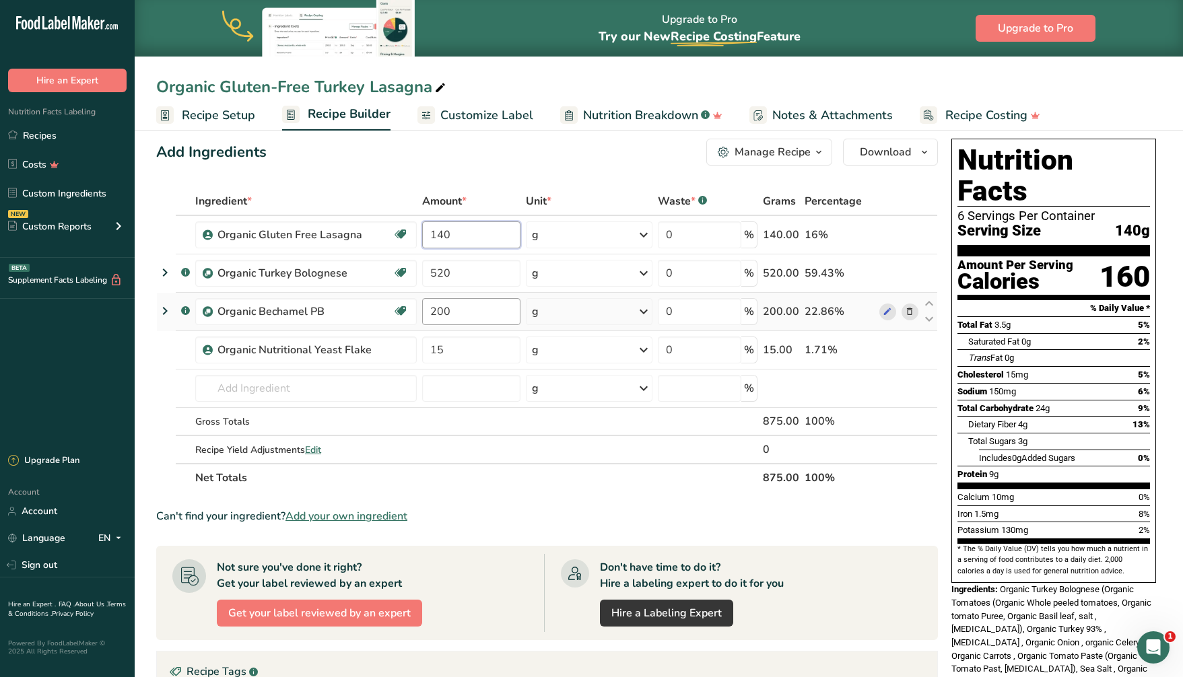
type input "140"
click at [470, 306] on div "Ingredient * Amount * Unit * Waste * .a-a{fill:#347362;}.b-a{fill:#fff;} Grams …" at bounding box center [547, 339] width 782 height 305
type input "200"
click at [442, 273] on div "Ingredient * Amount * Unit * Waste * .a-a{fill:#347362;}.b-a{fill:#fff;} Grams …" at bounding box center [547, 339] width 782 height 305
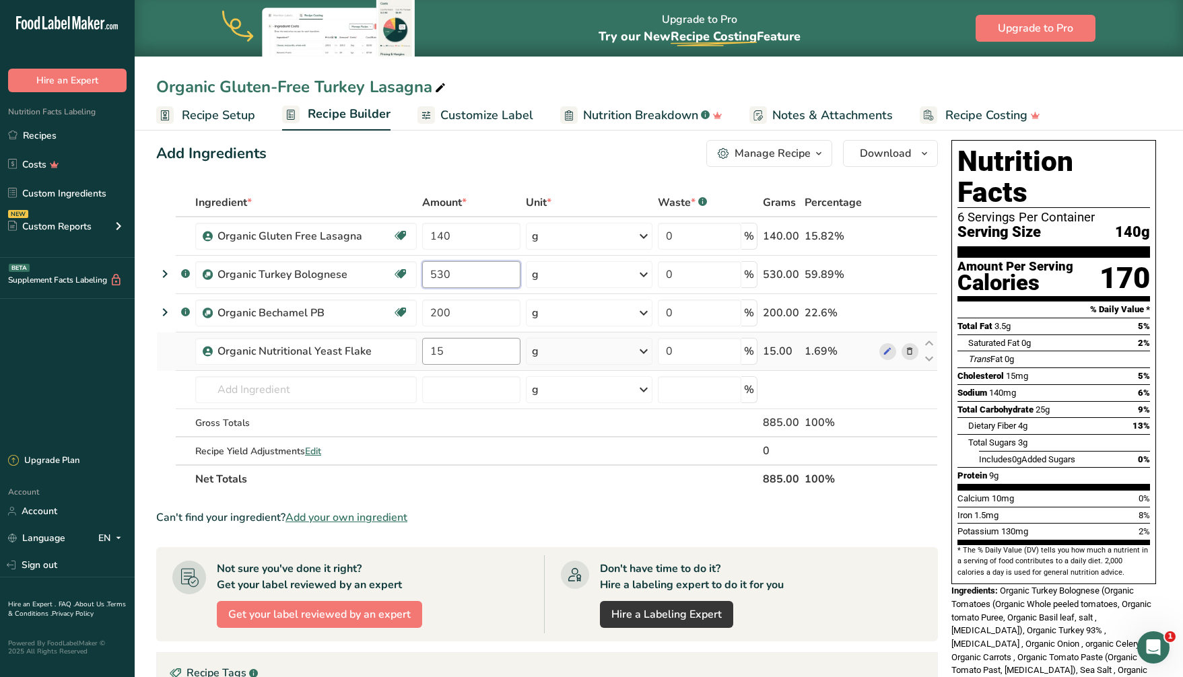
type input "530"
click at [484, 346] on div "Ingredient * Amount * Unit * Waste * .a-a{fill:#347362;}.b-a{fill:#fff;} Grams …" at bounding box center [547, 341] width 782 height 305
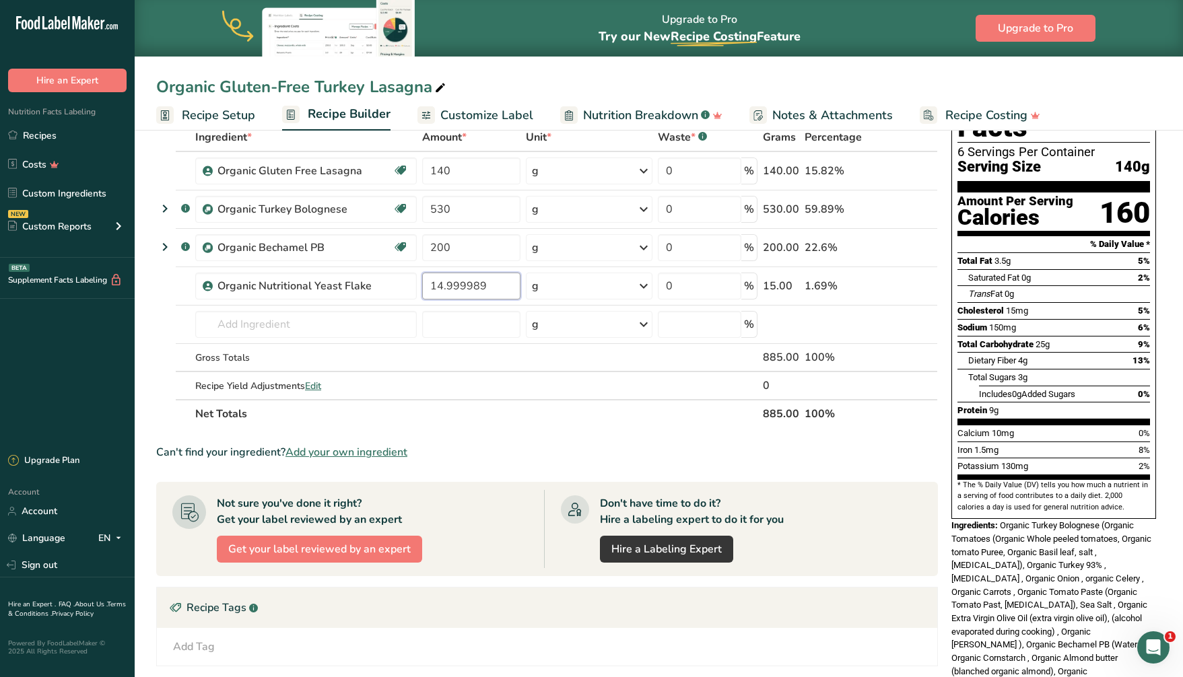
scroll to position [79, 0]
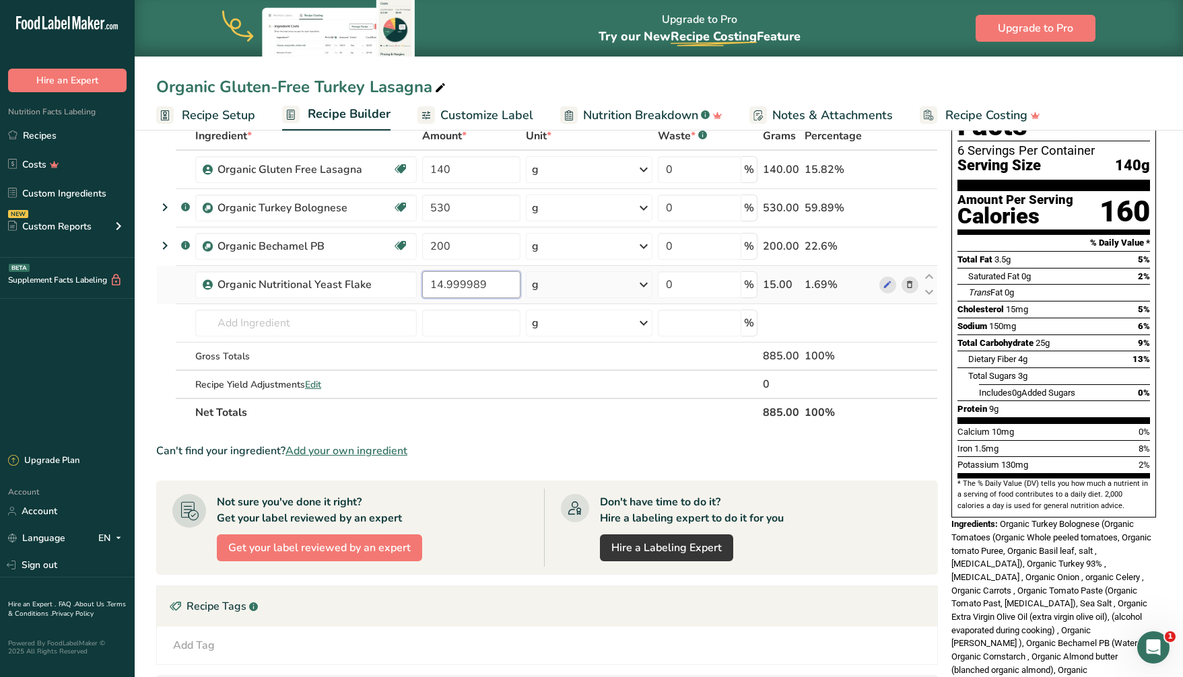
drag, startPoint x: 488, startPoint y: 289, endPoint x: 424, endPoint y: 282, distance: 64.3
click at [424, 282] on input "14.999989" at bounding box center [471, 284] width 98 height 27
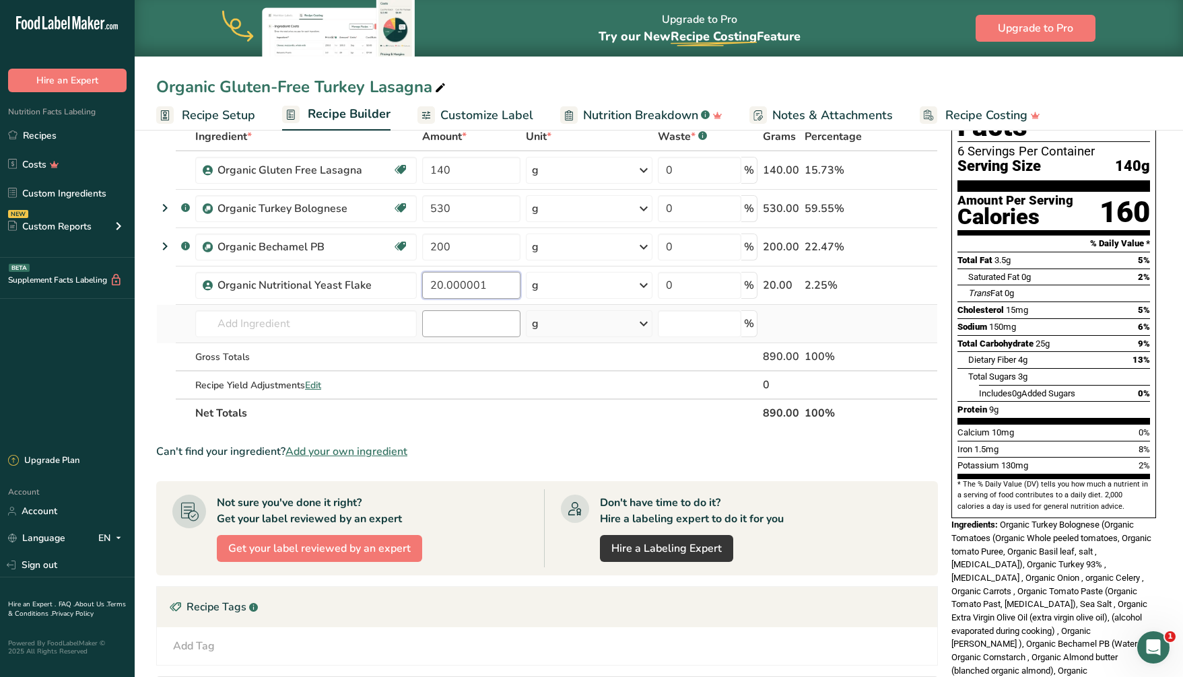
type input "20.000001"
click at [452, 327] on div "Ingredient * Amount * Unit * Waste * .a-a{fill:#347362;}.b-a{fill:#fff;} Grams …" at bounding box center [547, 275] width 782 height 305
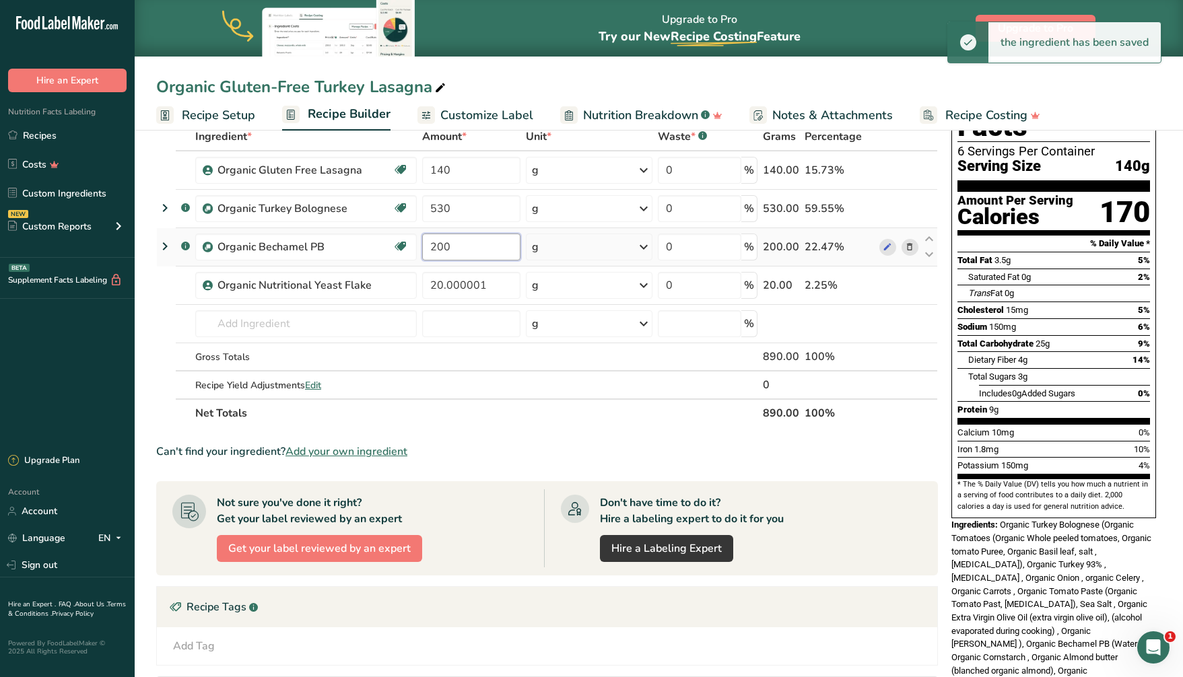
click at [453, 245] on input "200" at bounding box center [471, 247] width 98 height 27
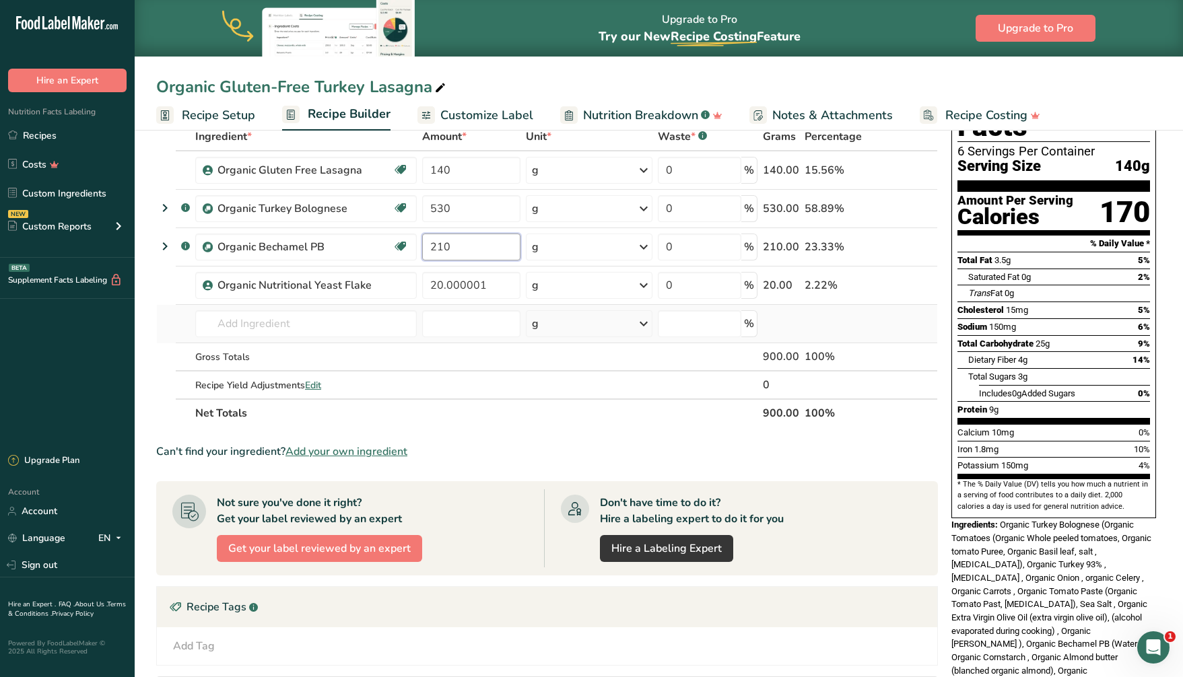
type input "210"
click at [451, 339] on div "Ingredient * Amount * Unit * Waste * .a-a{fill:#347362;}.b-a{fill:#fff;} Grams …" at bounding box center [547, 275] width 782 height 305
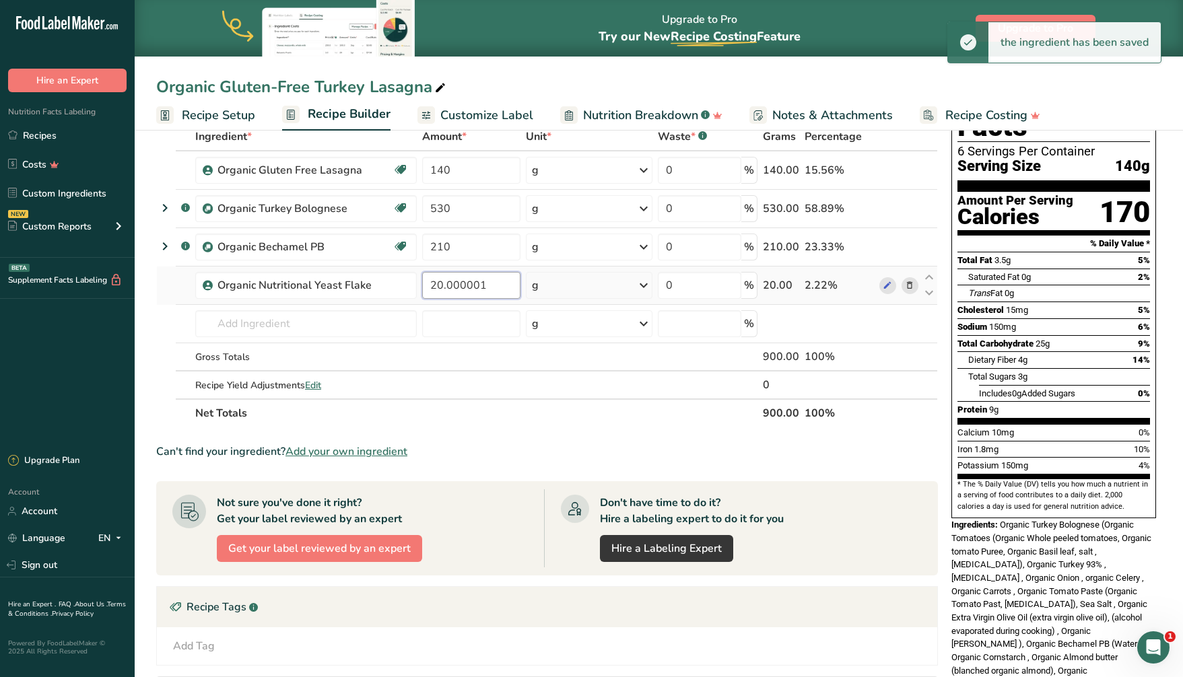
drag, startPoint x: 494, startPoint y: 284, endPoint x: 422, endPoint y: 279, distance: 72.2
click at [422, 279] on input "20.000001" at bounding box center [471, 285] width 98 height 27
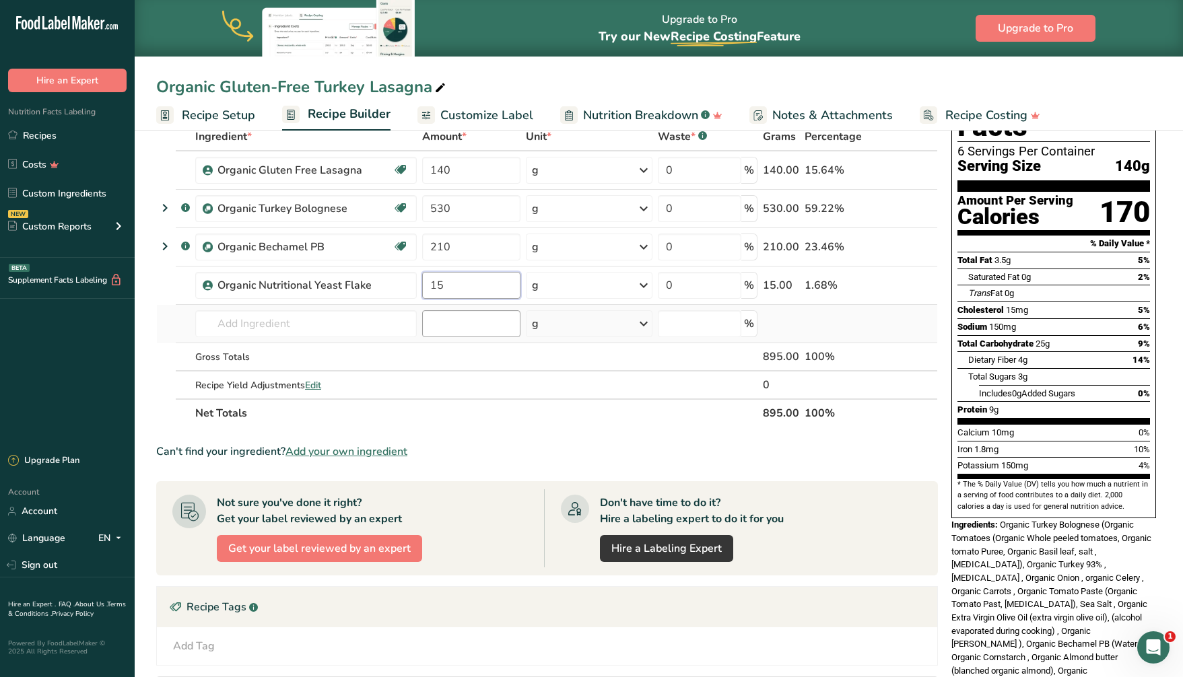
type input "15"
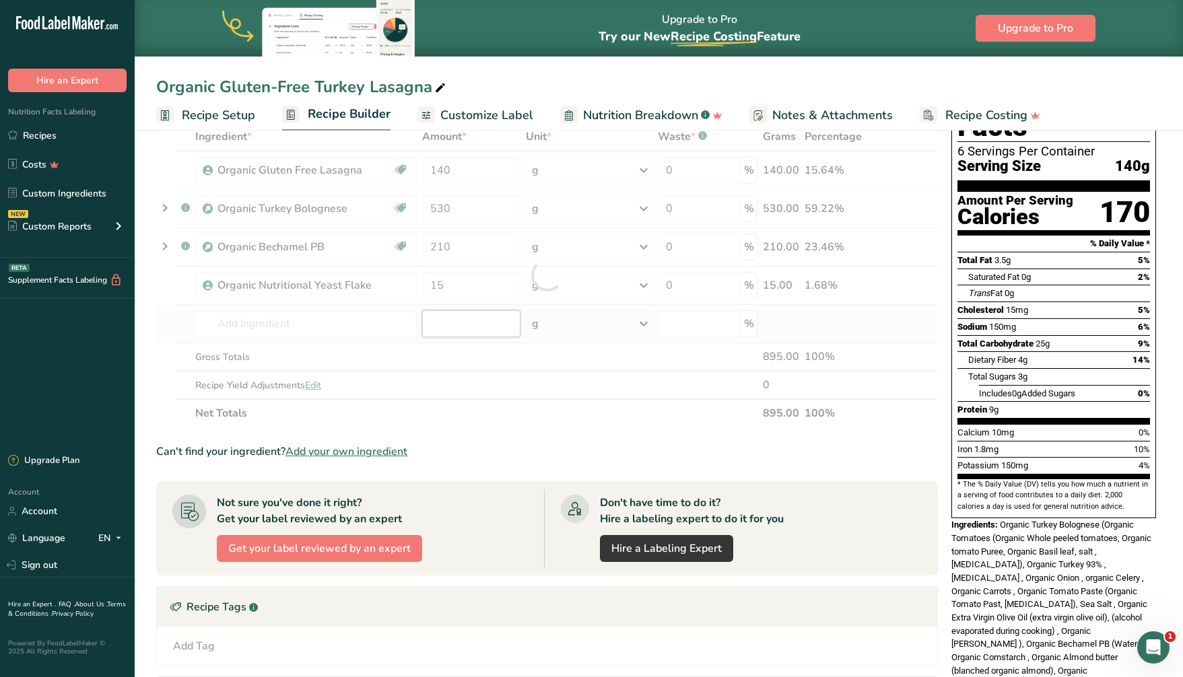
click at [441, 317] on div "Ingredient * Amount * Unit * Waste * .a-a{fill:#347362;}.b-a{fill:#fff;} Grams …" at bounding box center [547, 275] width 782 height 305
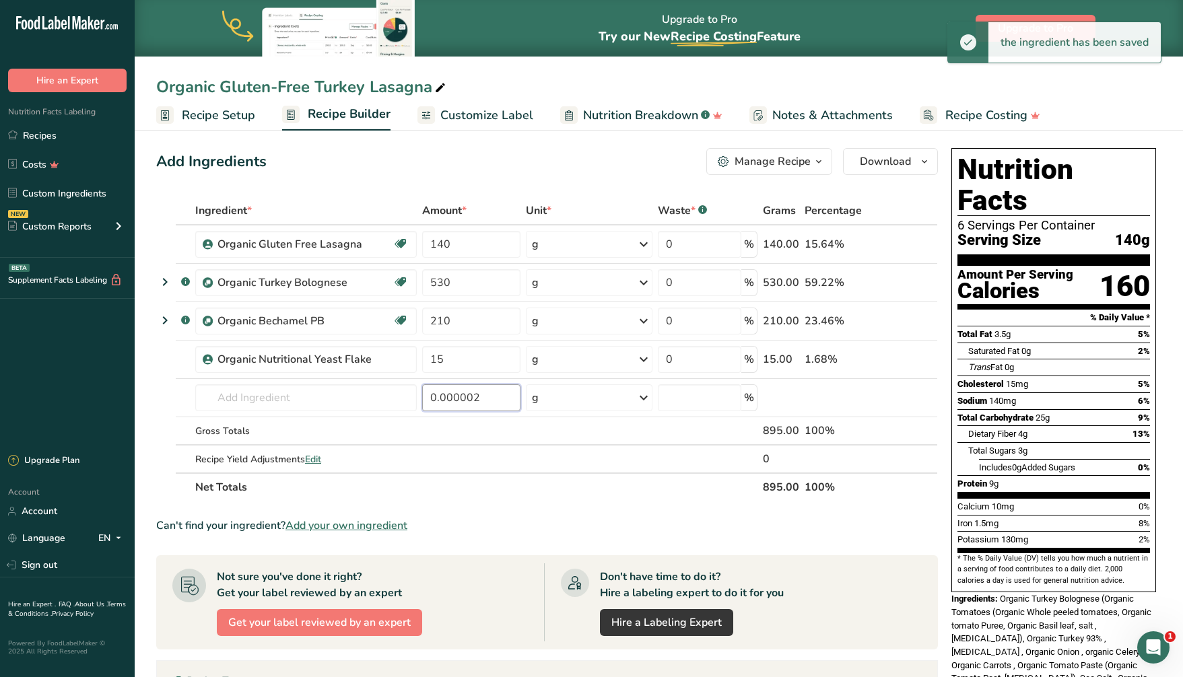
scroll to position [0, 0]
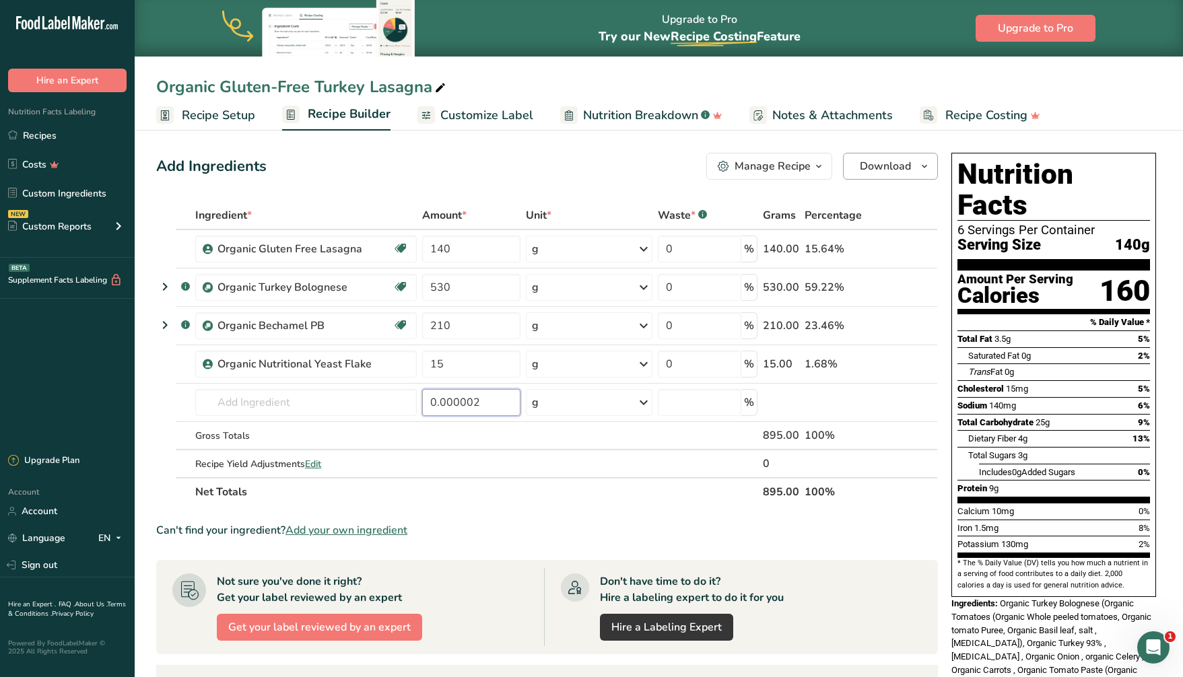
type input "0.000002"
click at [888, 166] on span "Download" at bounding box center [885, 166] width 51 height 16
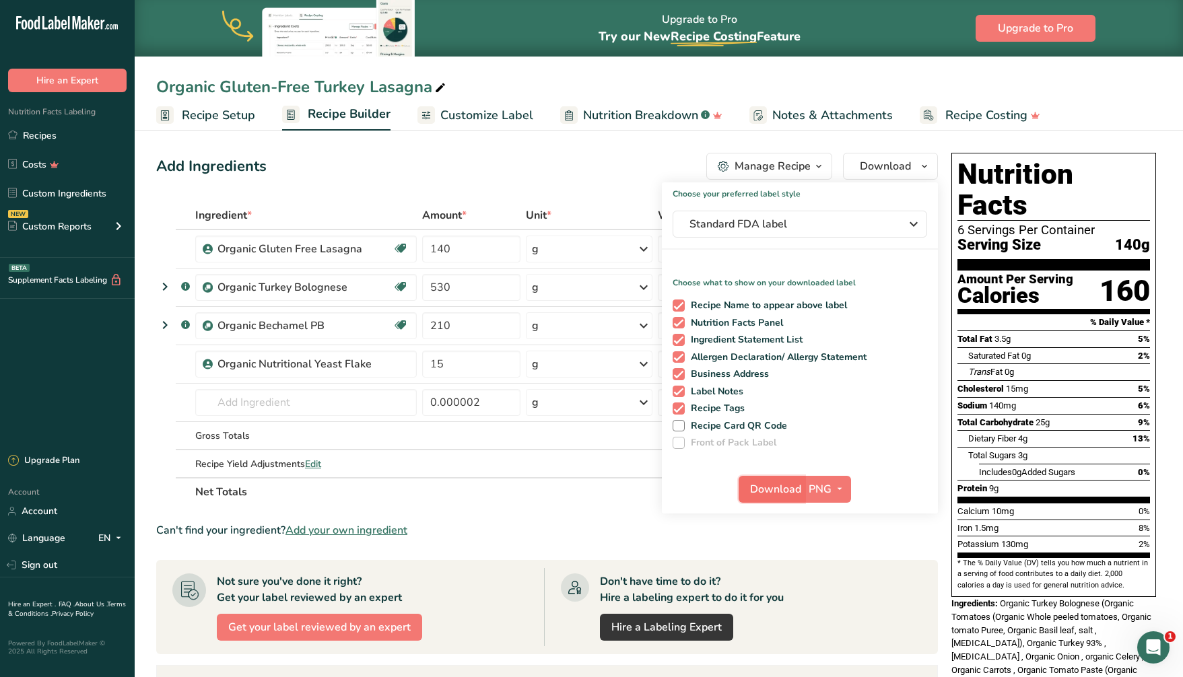
click at [773, 481] on span "Download" at bounding box center [775, 489] width 51 height 16
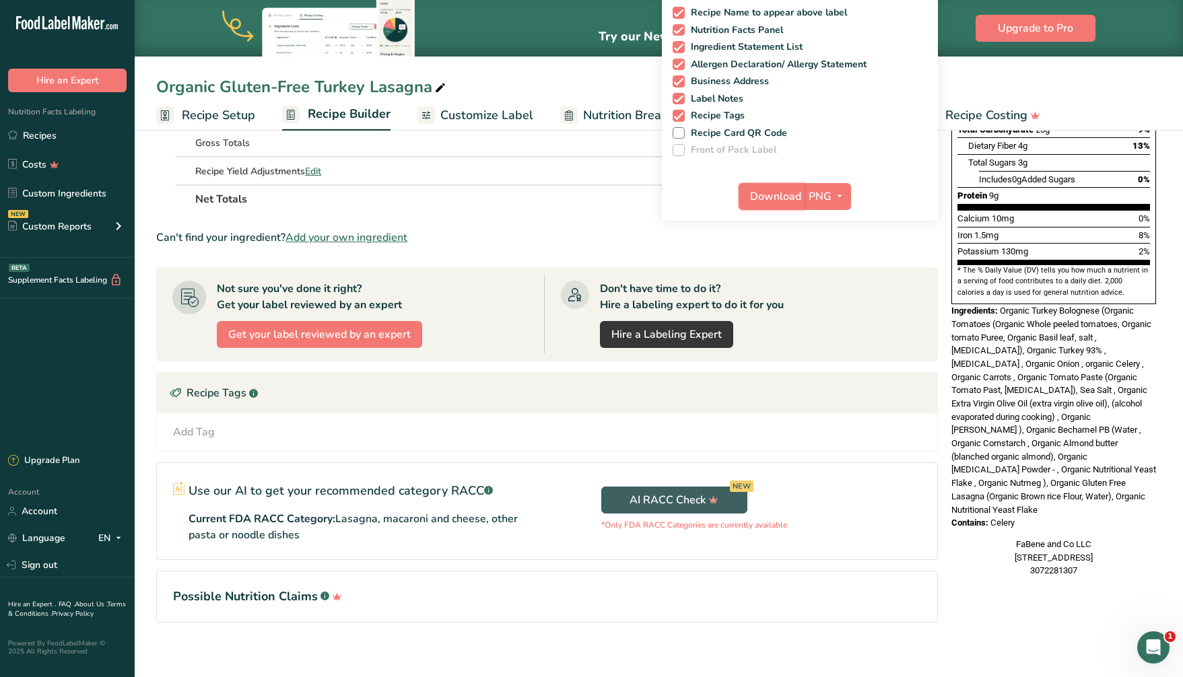
scroll to position [303, 0]
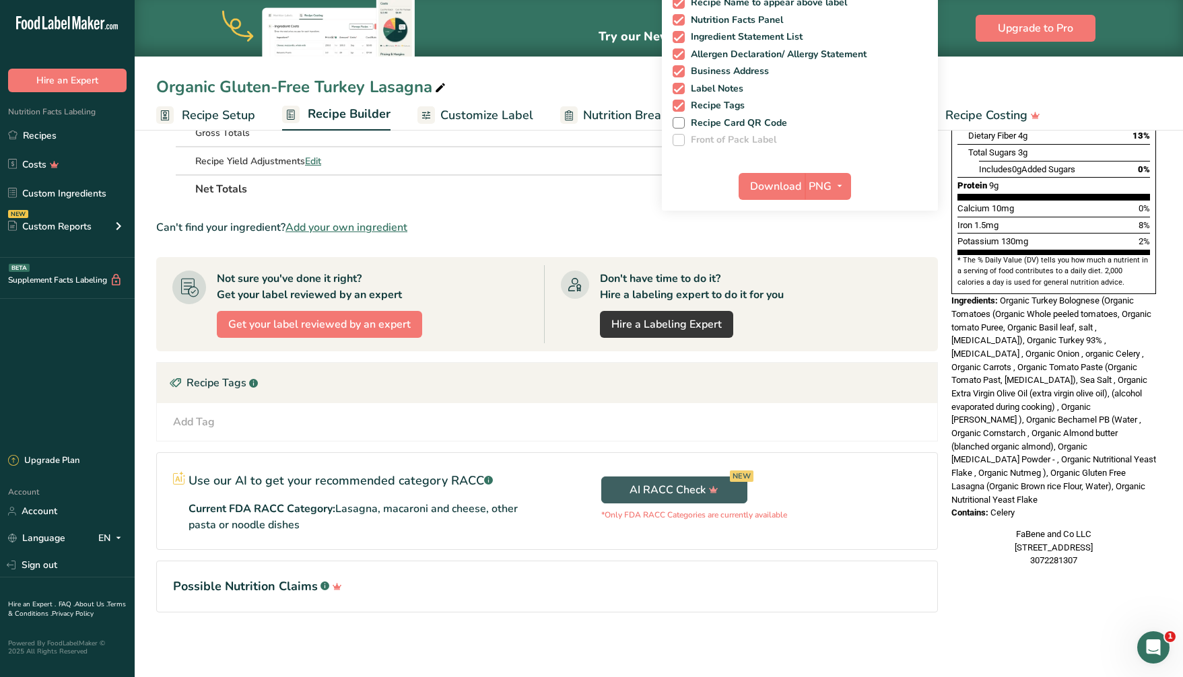
drag, startPoint x: 1020, startPoint y: 453, endPoint x: 973, endPoint y: 281, distance: 178.1
click at [952, 265] on div "Nutrition Facts 6 Servings Per Container Serving Size 140g Amount Per Serving C…" at bounding box center [1053, 208] width 215 height 729
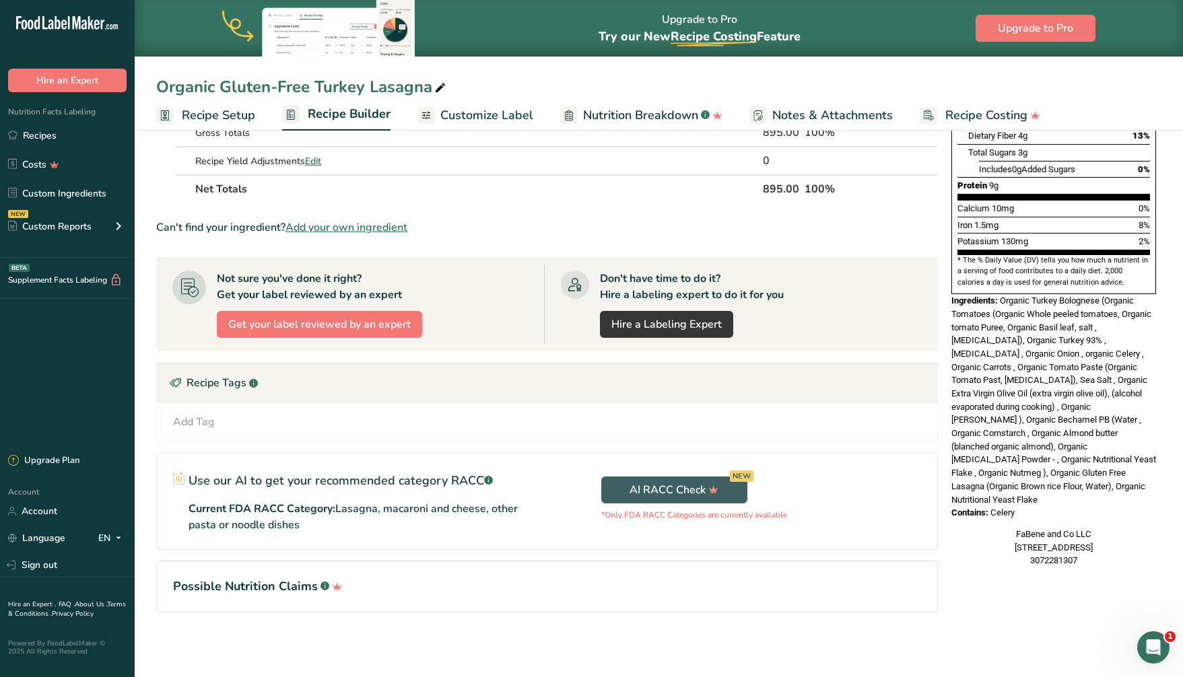
copy div "Ingredients: Organic Turkey Bolognese (Organic Tomatoes (Organic Whole peeled t…"
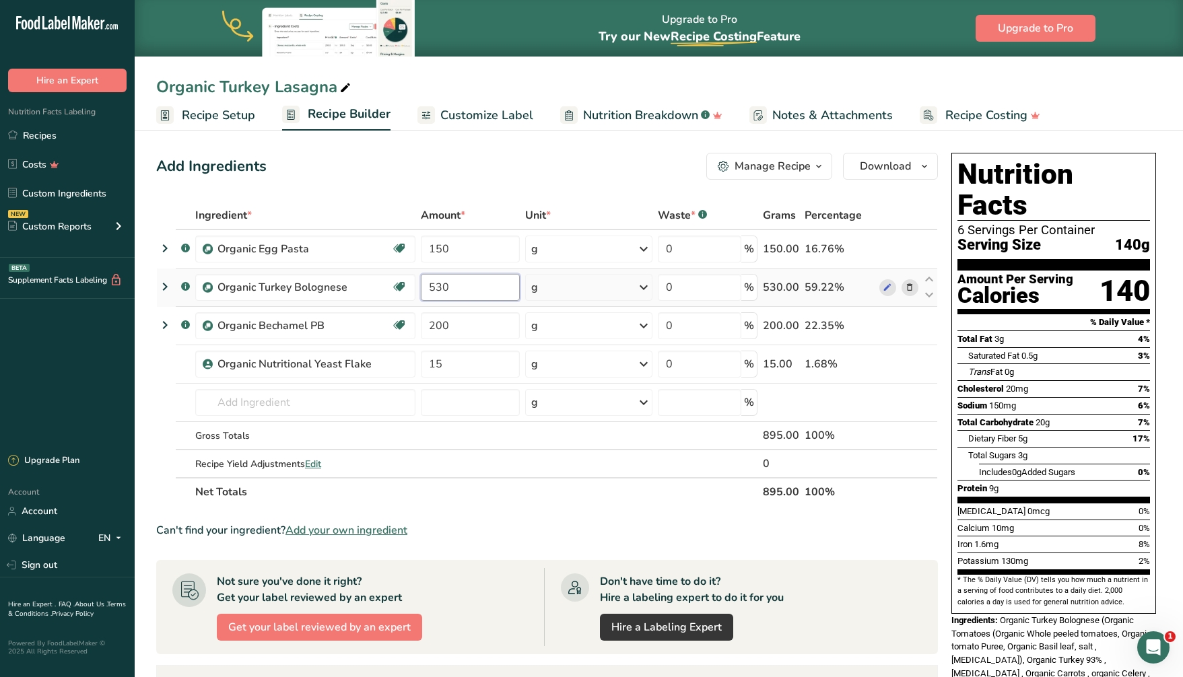
click at [444, 286] on input "530" at bounding box center [470, 287] width 99 height 27
type input "500"
click at [442, 246] on div "Ingredient * Amount * Unit * Waste * .a-a{fill:#347362;}.b-a{fill:#fff;} Grams …" at bounding box center [547, 353] width 782 height 305
click at [599, 294] on div "Ingredient * Amount * Unit * Waste * .a-a{fill:#347362;}.b-a{fill:#fff;} Grams …" at bounding box center [547, 353] width 782 height 305
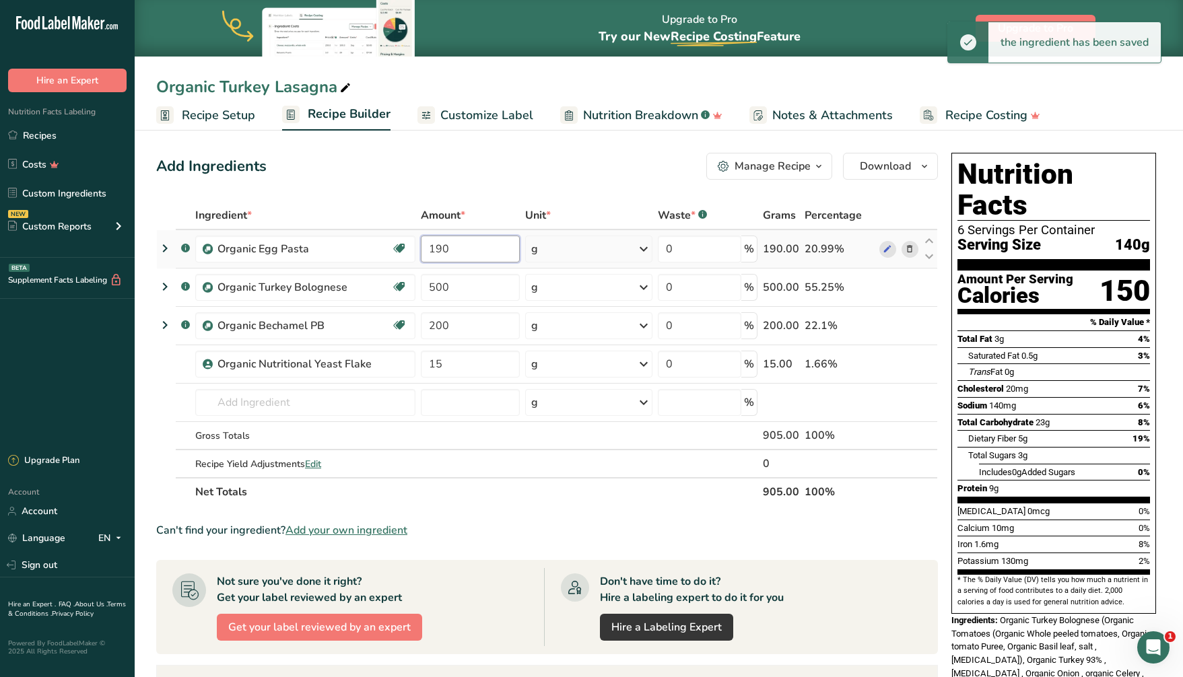
click at [438, 248] on input "190" at bounding box center [470, 249] width 99 height 27
click at [442, 246] on input "190" at bounding box center [470, 249] width 99 height 27
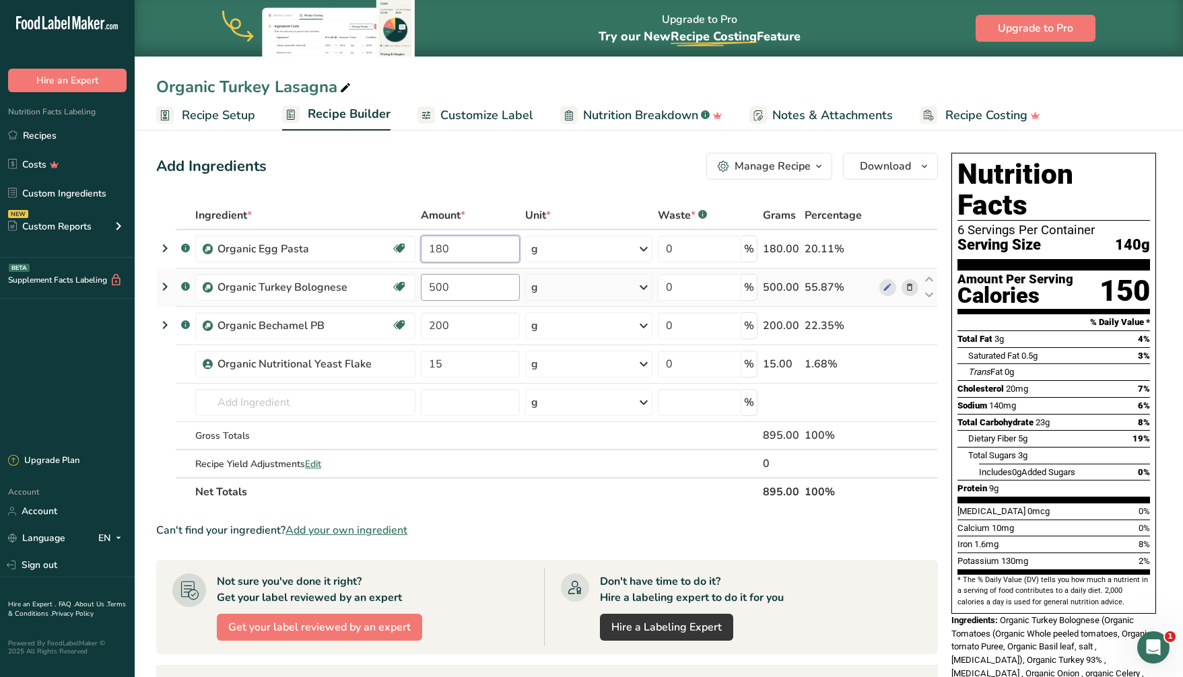
type input "180"
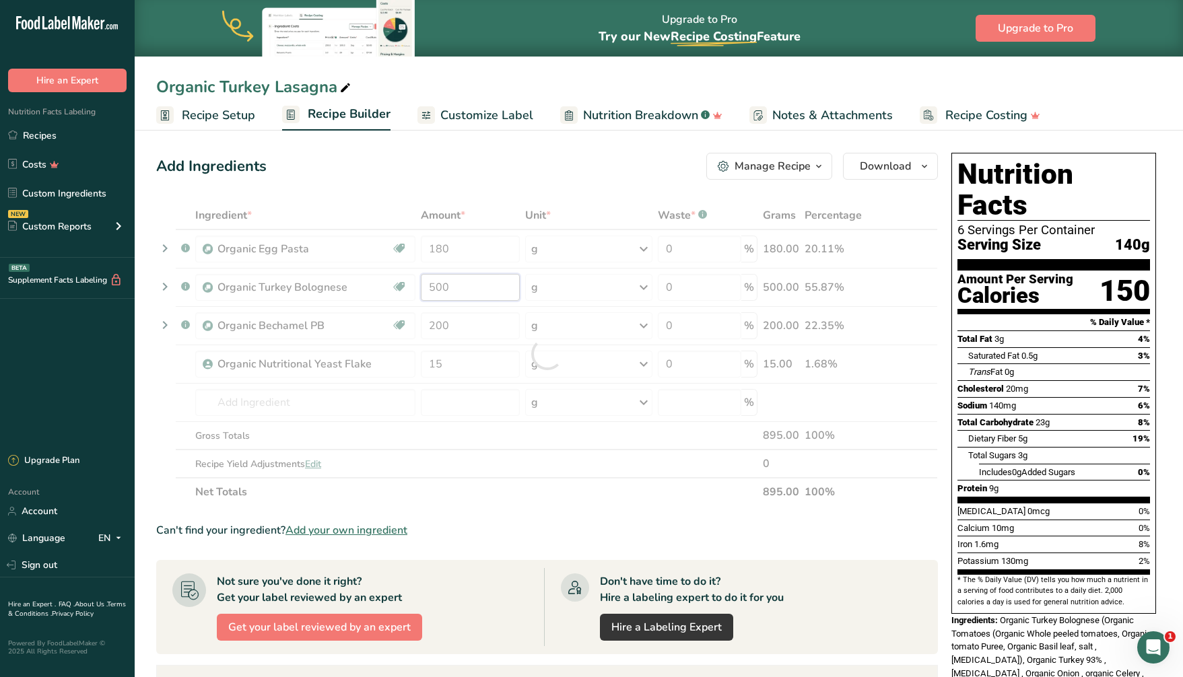
click at [467, 279] on div "Ingredient * Amount * Unit * Waste * .a-a{fill:#347362;}.b-a{fill:#fff;} Grams …" at bounding box center [547, 353] width 782 height 305
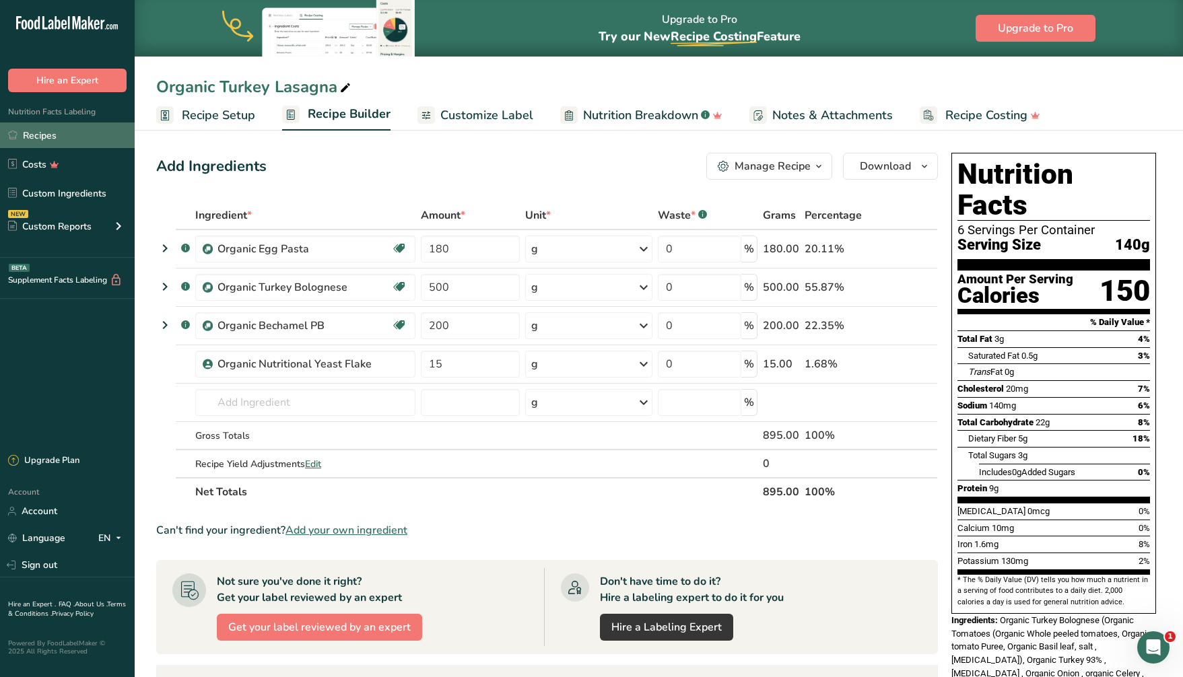
click at [61, 137] on link "Recipes" at bounding box center [67, 136] width 135 height 26
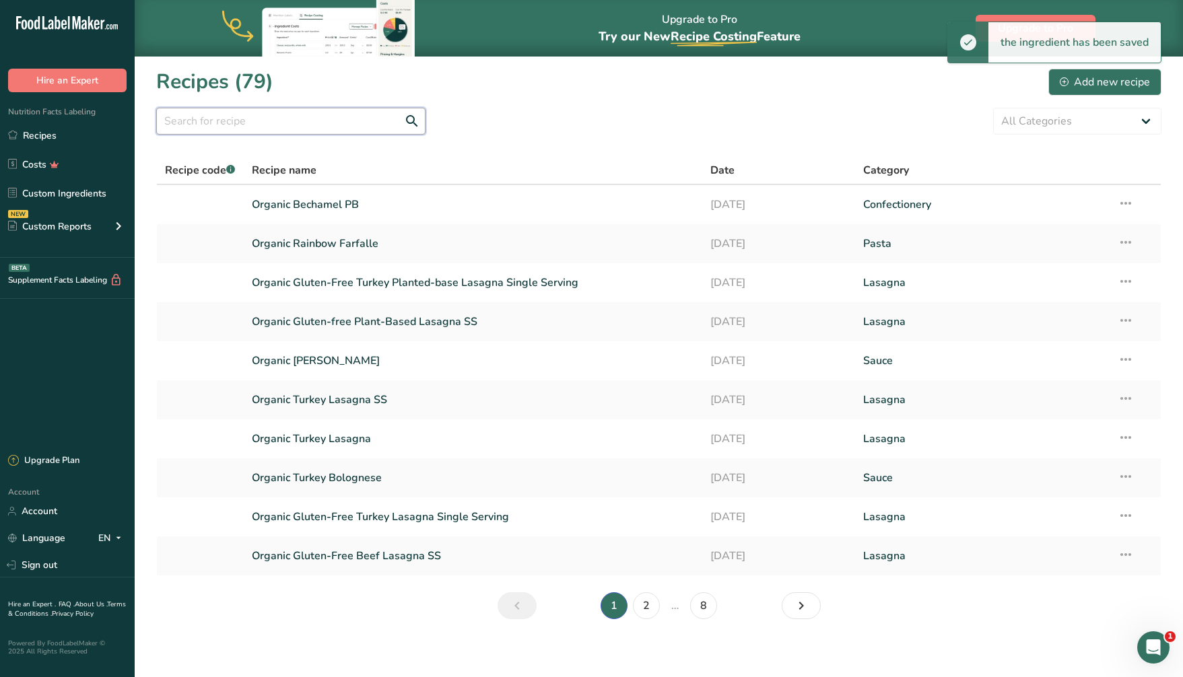
click at [246, 117] on input "text" at bounding box center [290, 121] width 269 height 27
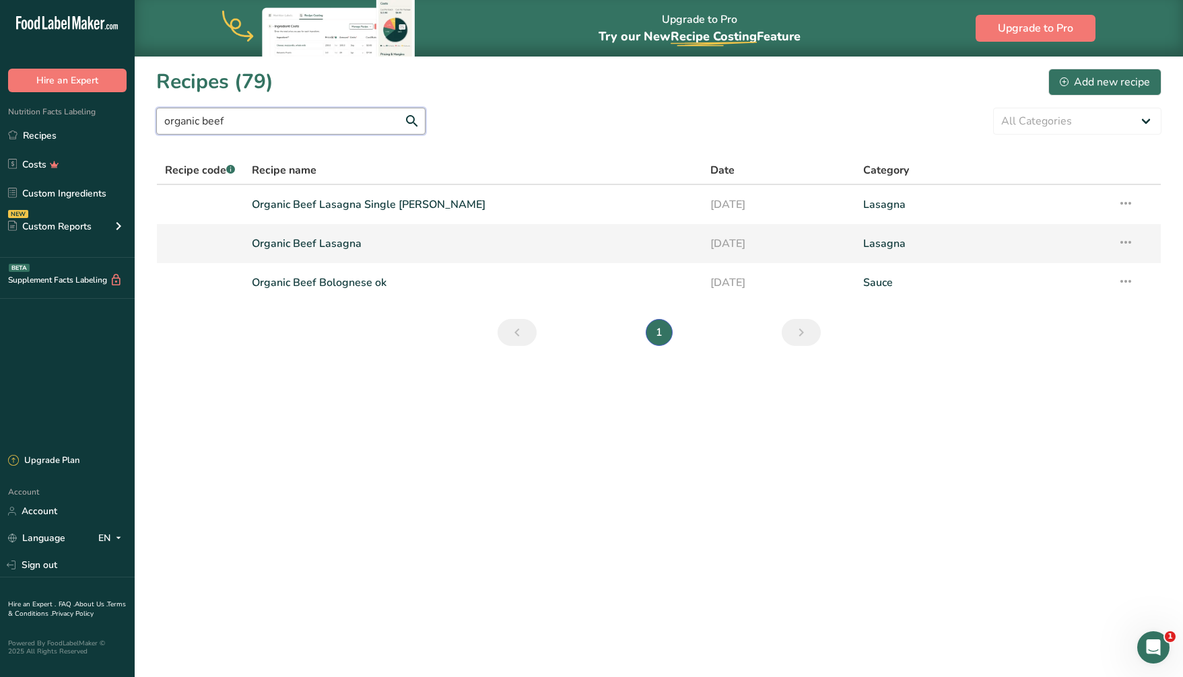
type input "organic beef"
click at [416, 239] on link "Organic Beef Lasagna" at bounding box center [473, 244] width 442 height 28
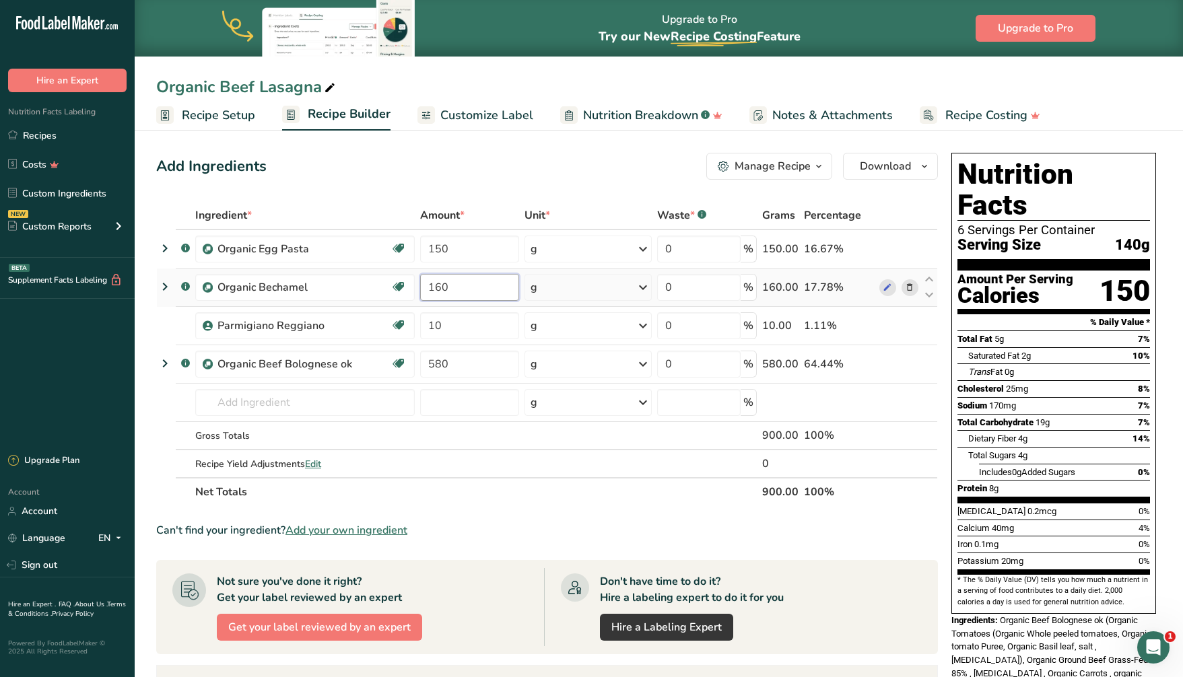
drag, startPoint x: 473, startPoint y: 284, endPoint x: 422, endPoint y: 282, distance: 51.2
click at [422, 282] on input "160" at bounding box center [469, 287] width 99 height 27
type input "1"
type input "200"
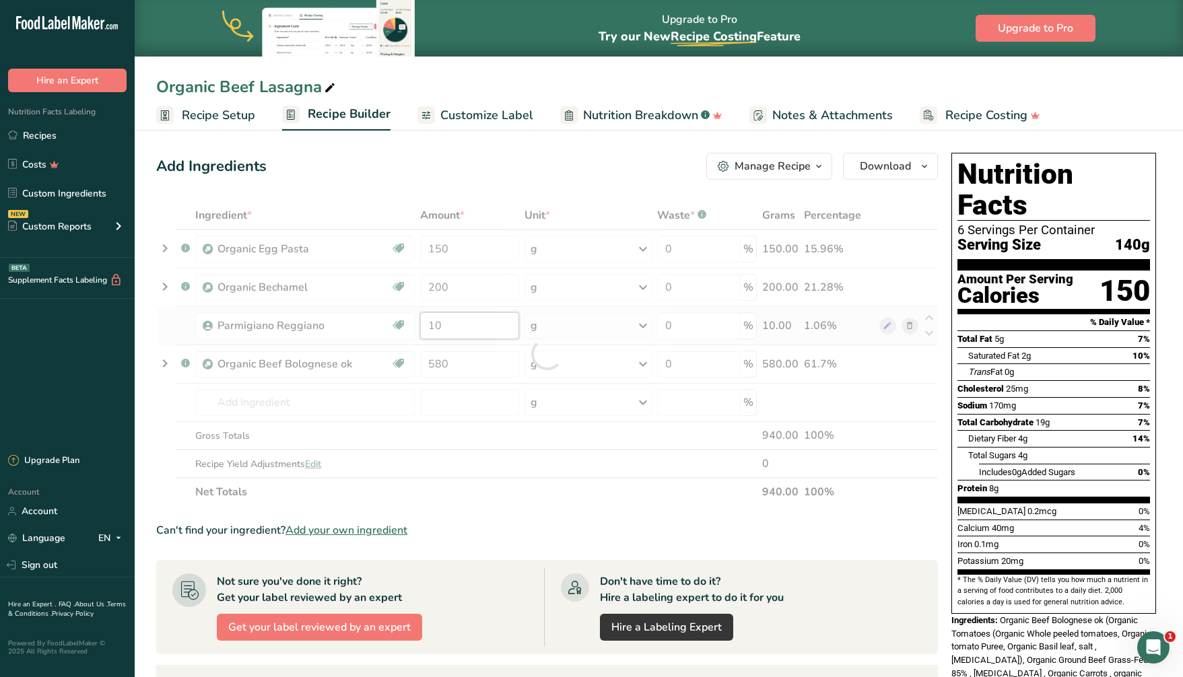
click at [478, 325] on div "Ingredient * Amount * Unit * Waste * .a-a{fill:#347362;}.b-a{fill:#fff;} Grams …" at bounding box center [547, 353] width 782 height 305
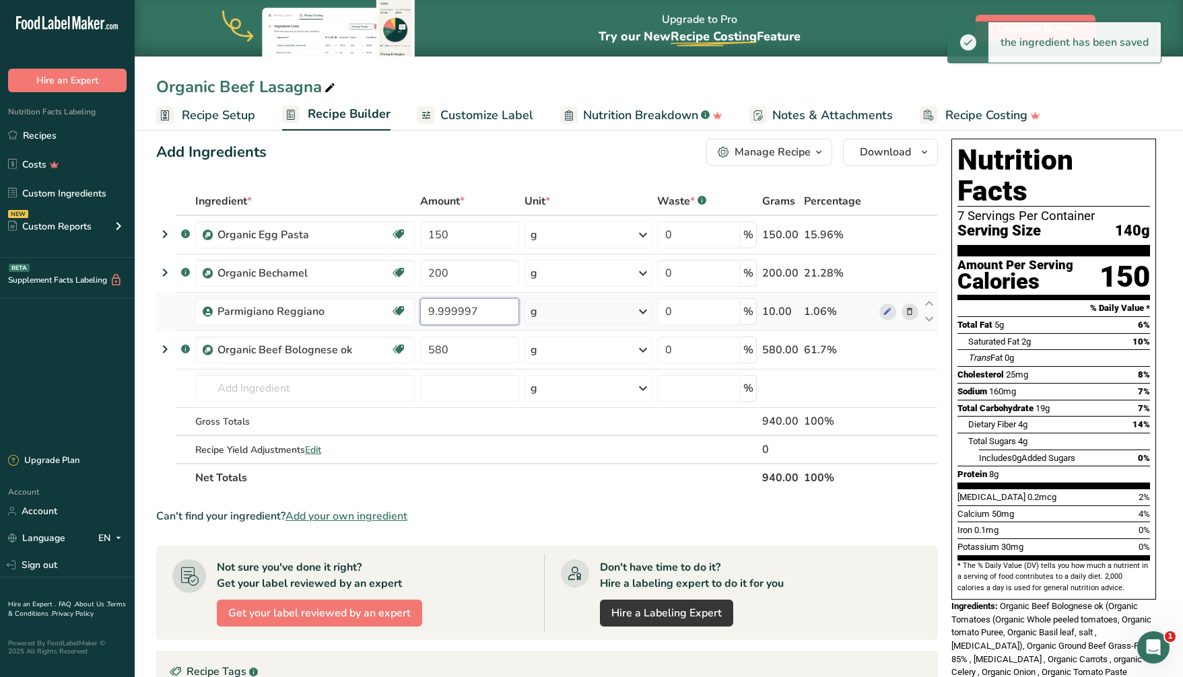
scroll to position [16, 0]
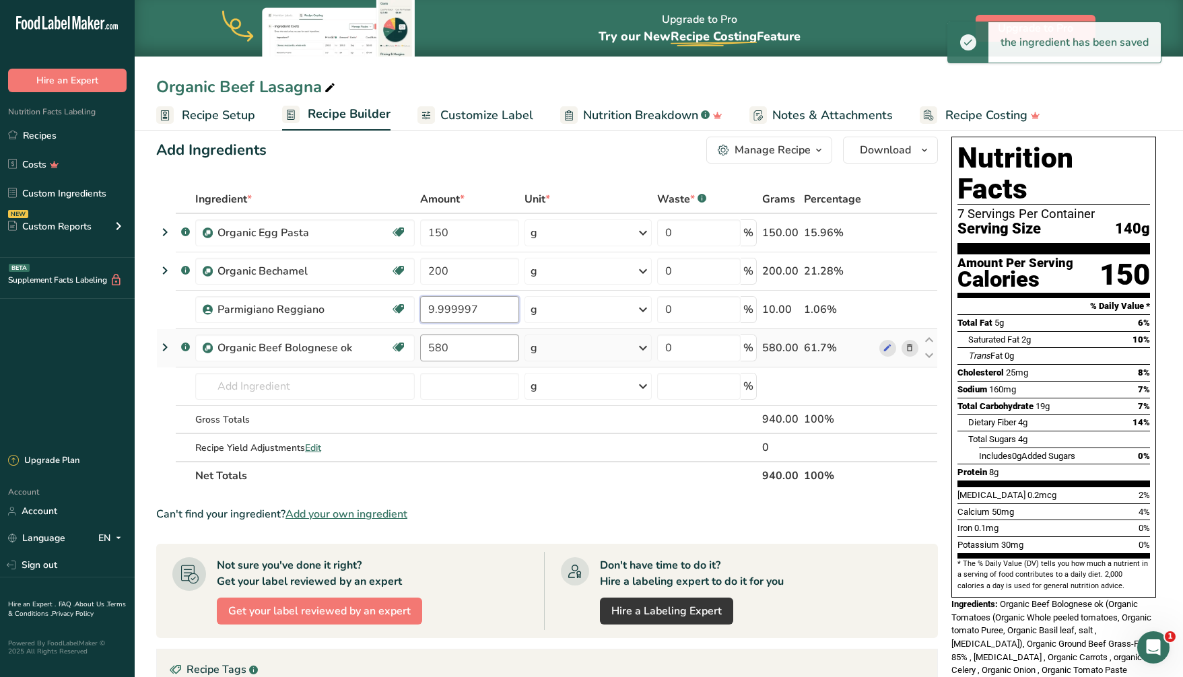
type input "9.999997"
click at [448, 345] on div "Ingredient * Amount * Unit * Waste * .a-a{fill:#347362;}.b-a{fill:#fff;} Grams …" at bounding box center [547, 337] width 782 height 305
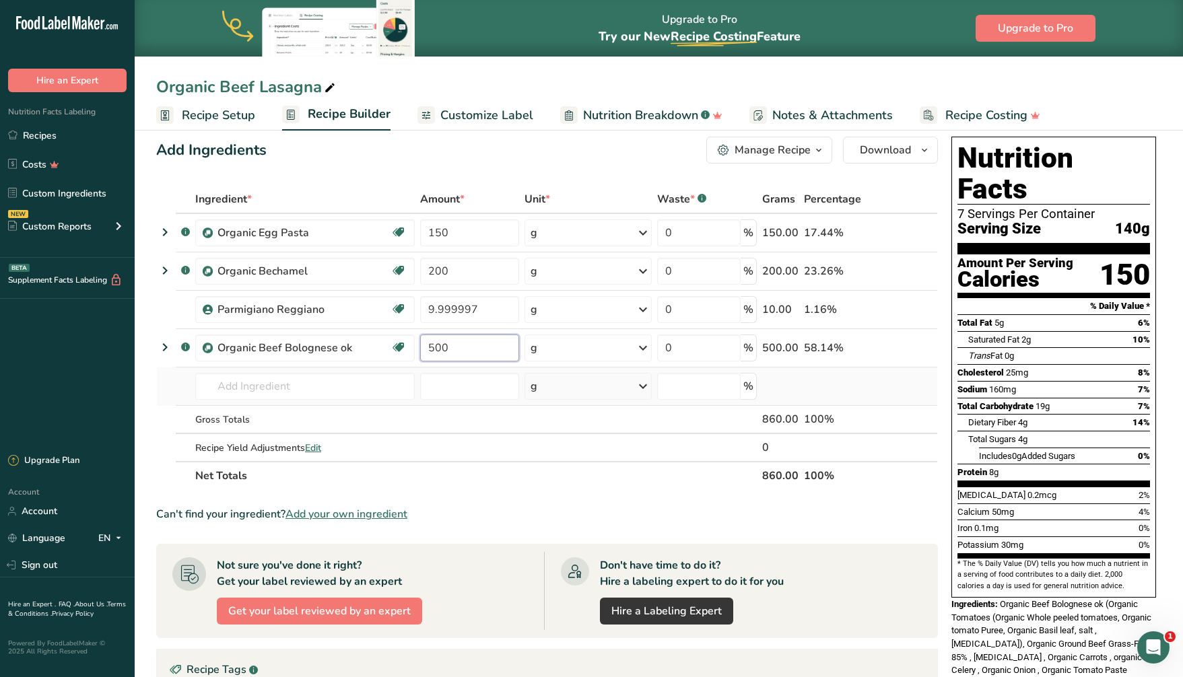
type input "500"
click at [484, 369] on div "Ingredient * Amount * Unit * Waste * .a-a{fill:#347362;}.b-a{fill:#fff;} Grams …" at bounding box center [547, 337] width 782 height 305
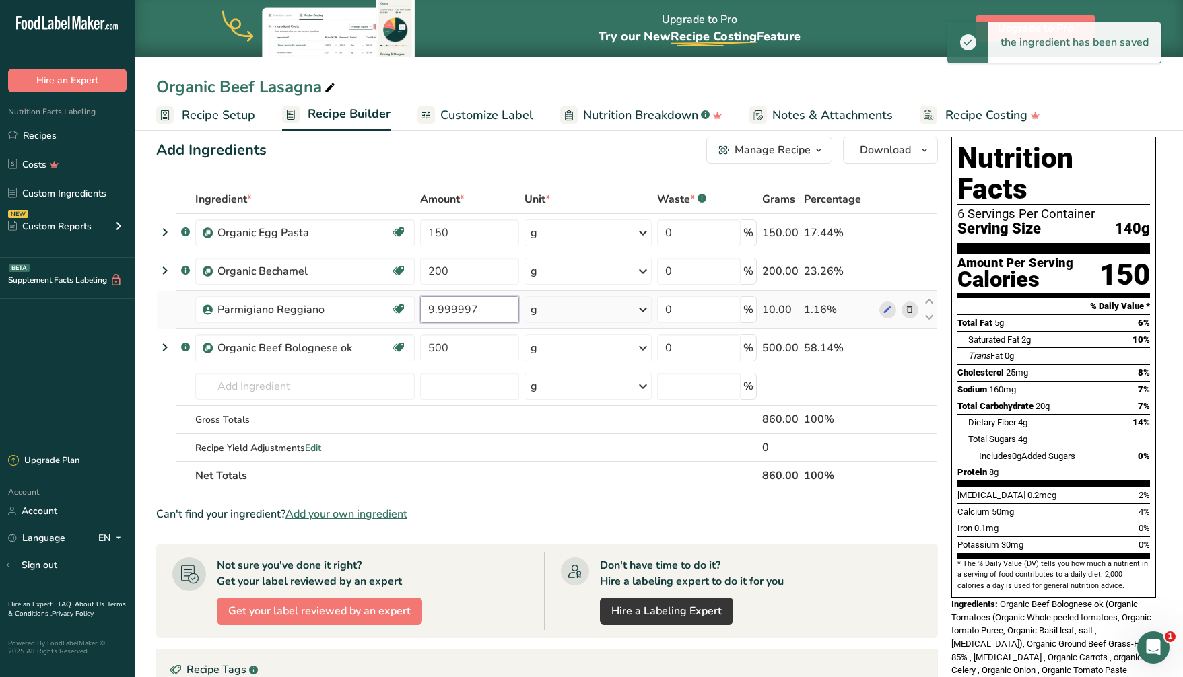
drag, startPoint x: 479, startPoint y: 311, endPoint x: 424, endPoint y: 307, distance: 55.4
click at [424, 307] on input "9.999997" at bounding box center [469, 309] width 99 height 27
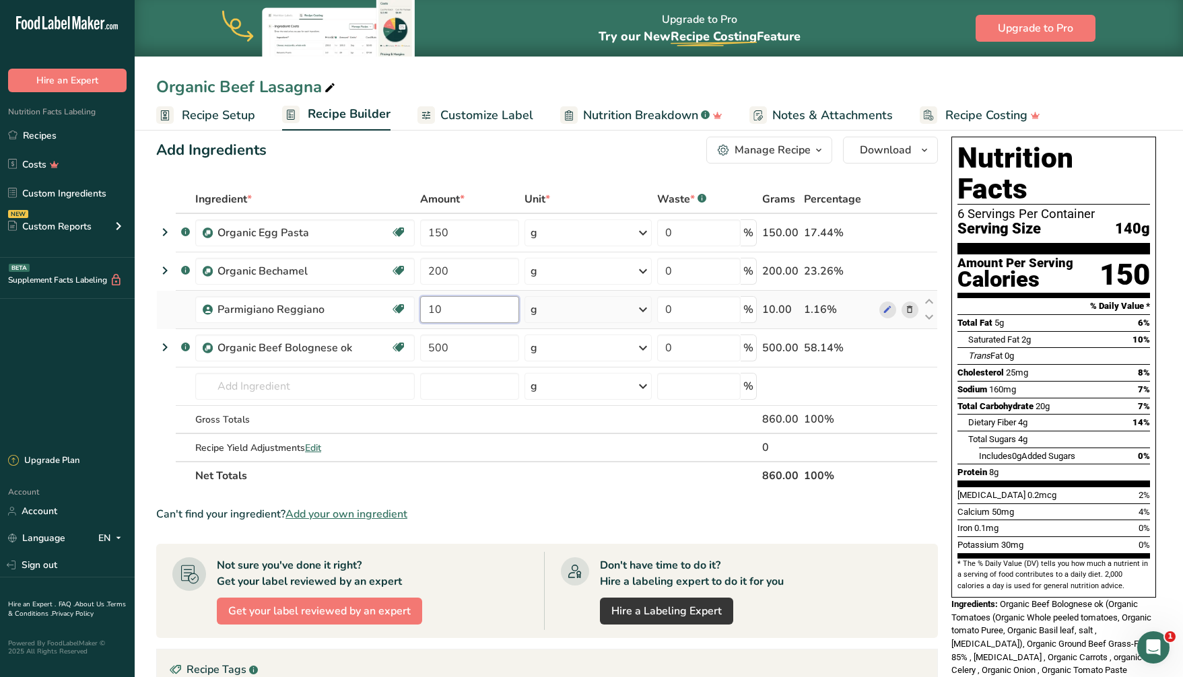
type input "10"
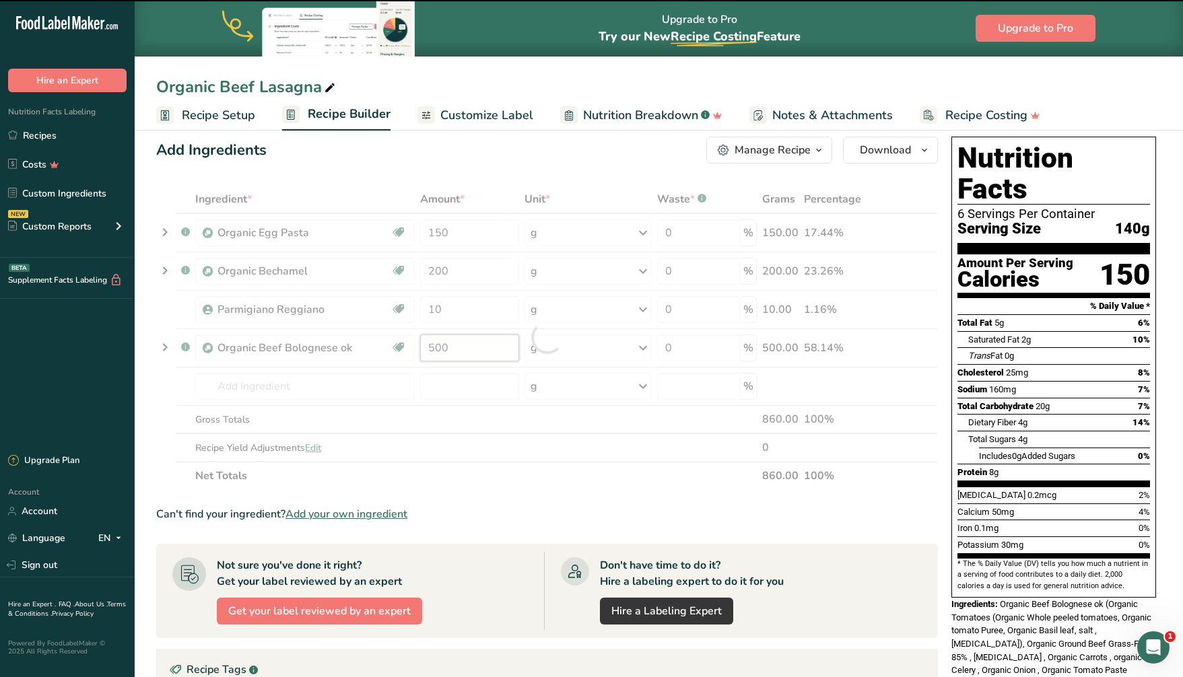
drag, startPoint x: 447, startPoint y: 350, endPoint x: 424, endPoint y: 347, distance: 23.8
click at [424, 347] on div "Ingredient * Amount * Unit * Waste * .a-a{fill:#347362;}.b-a{fill:#fff;} Grams …" at bounding box center [547, 337] width 782 height 305
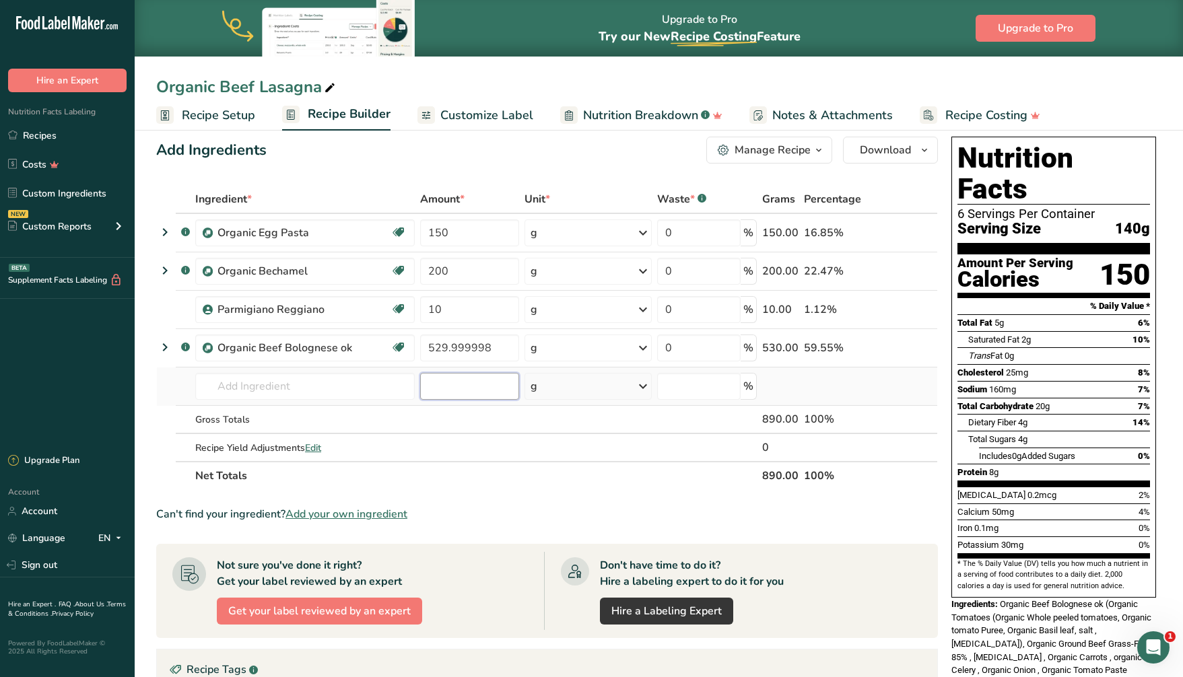
click at [457, 385] on div "Ingredient * Amount * Unit * Waste * .a-a{fill:#347362;}.b-a{fill:#fff;} Grams …" at bounding box center [547, 337] width 782 height 305
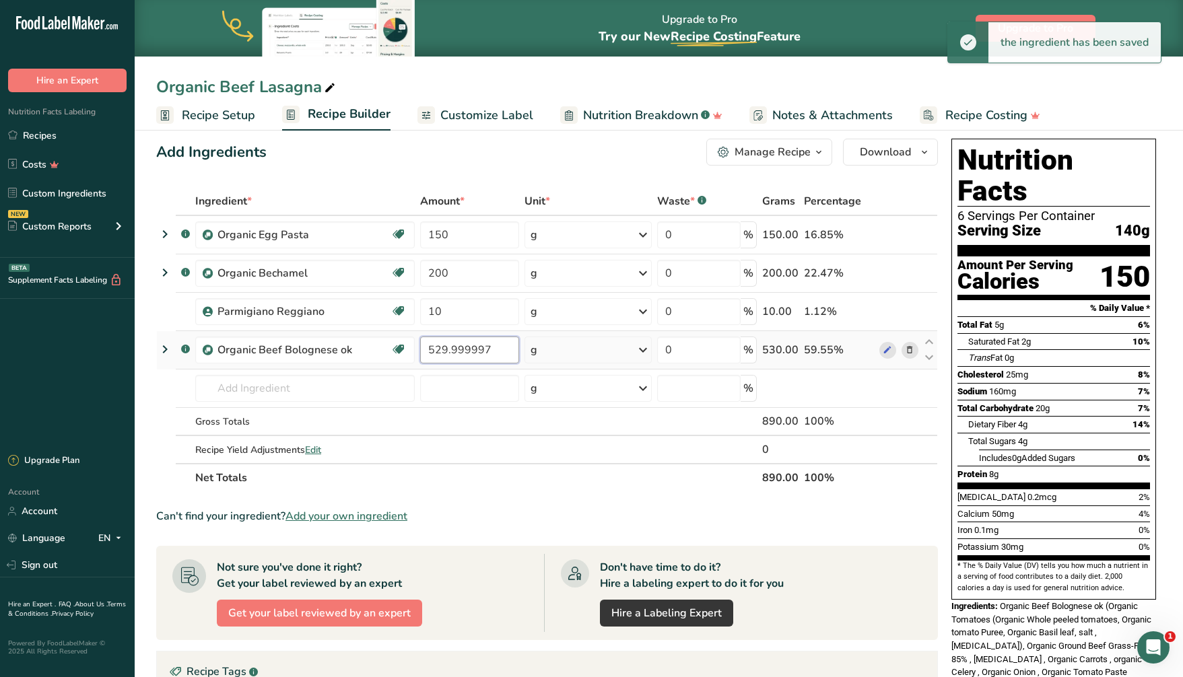
scroll to position [15, 0]
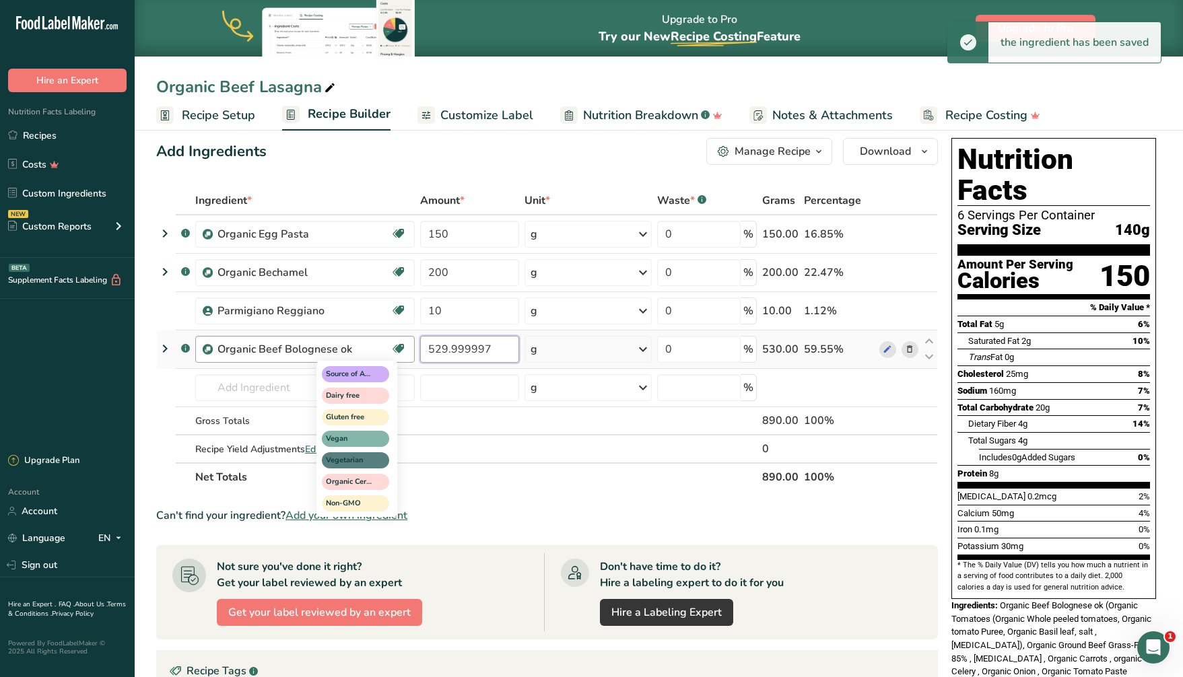
drag, startPoint x: 492, startPoint y: 347, endPoint x: 403, endPoint y: 343, distance: 89.0
click at [403, 343] on tr ".a-a{fill:#347362;}.b-a{fill:#fff;} Organic Beef Bolognese ok Source of Antioxi…" at bounding box center [547, 350] width 780 height 38
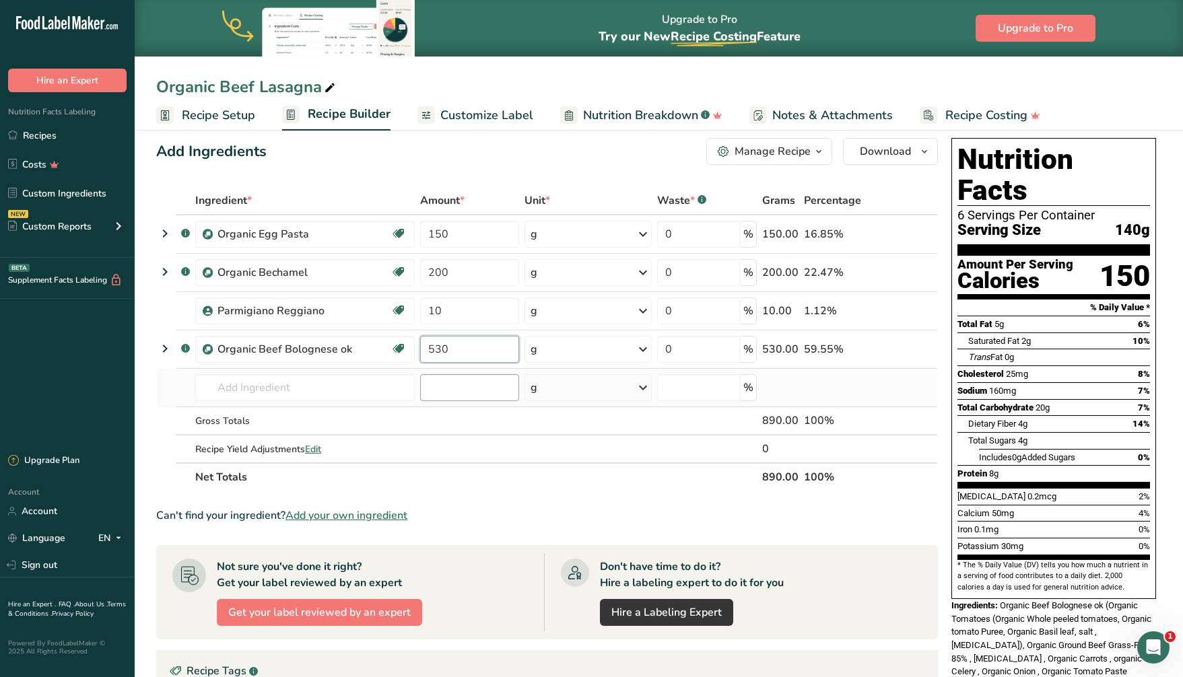
type input "530"
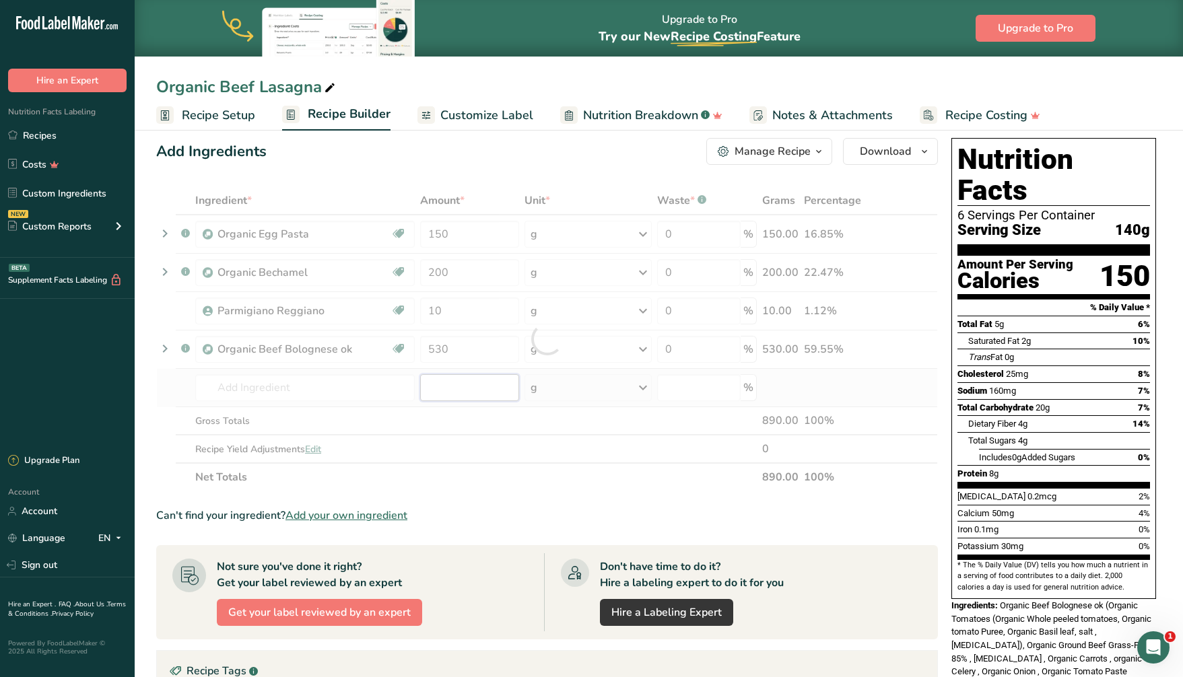
click at [474, 386] on div "Ingredient * Amount * Unit * Waste * .a-a{fill:#347362;}.b-a{fill:#fff;} Grams …" at bounding box center [547, 339] width 782 height 305
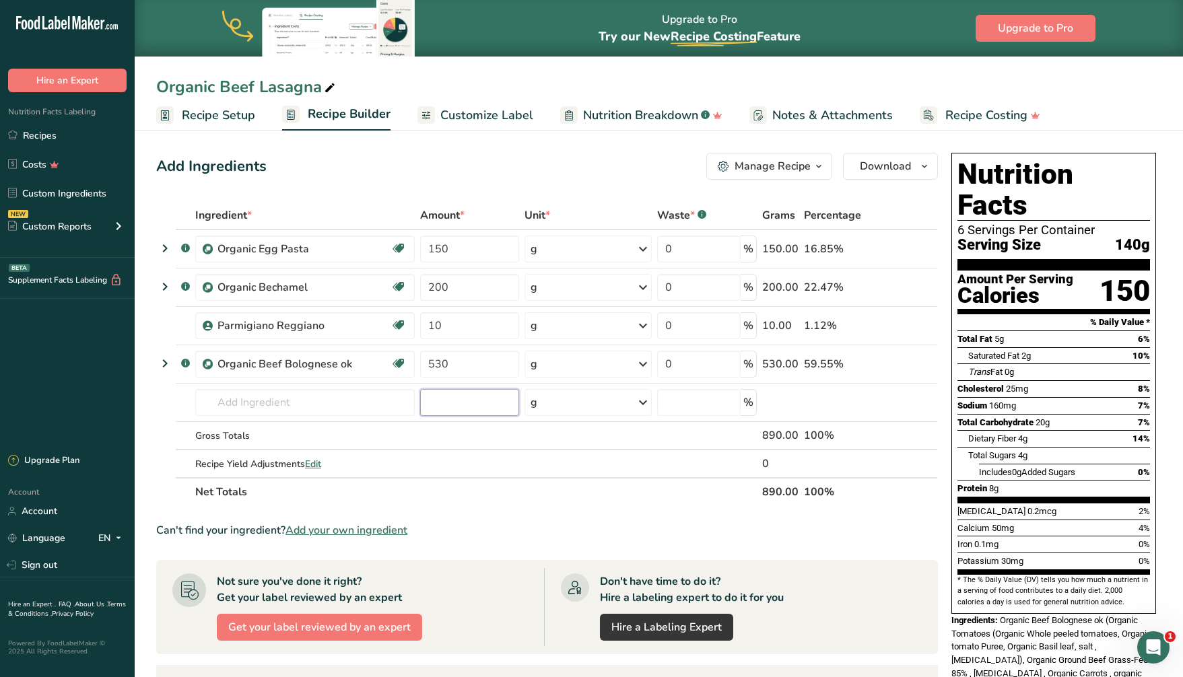
scroll to position [40, 0]
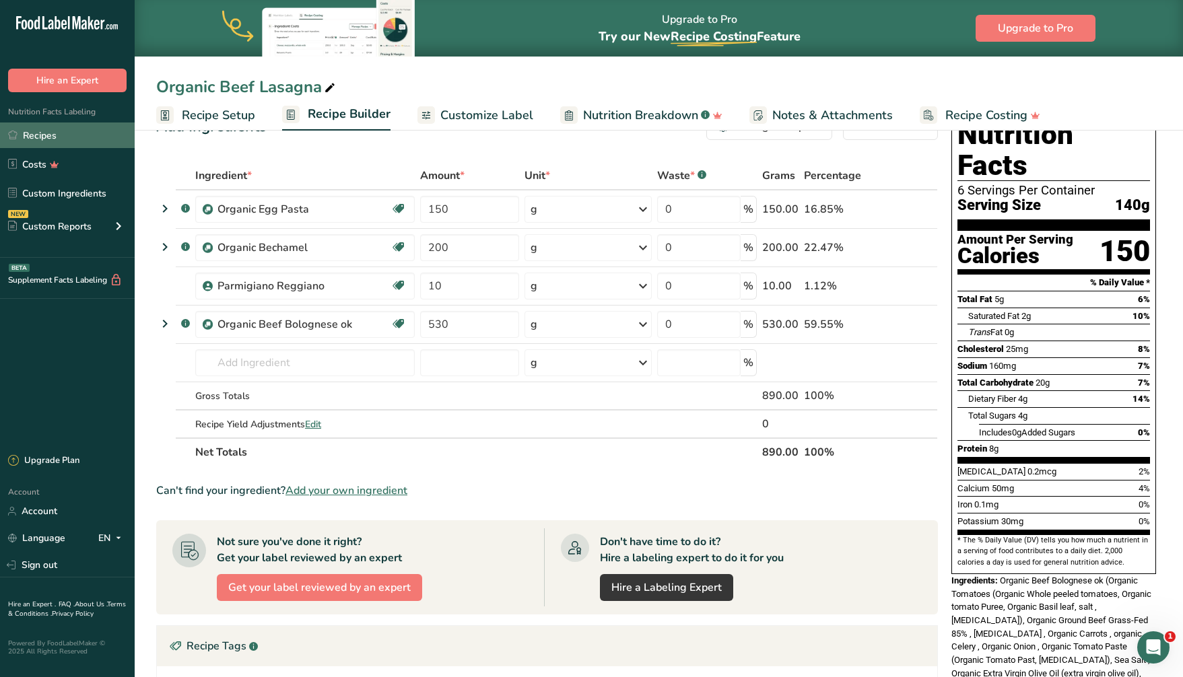
click at [59, 137] on link "Recipes" at bounding box center [67, 136] width 135 height 26
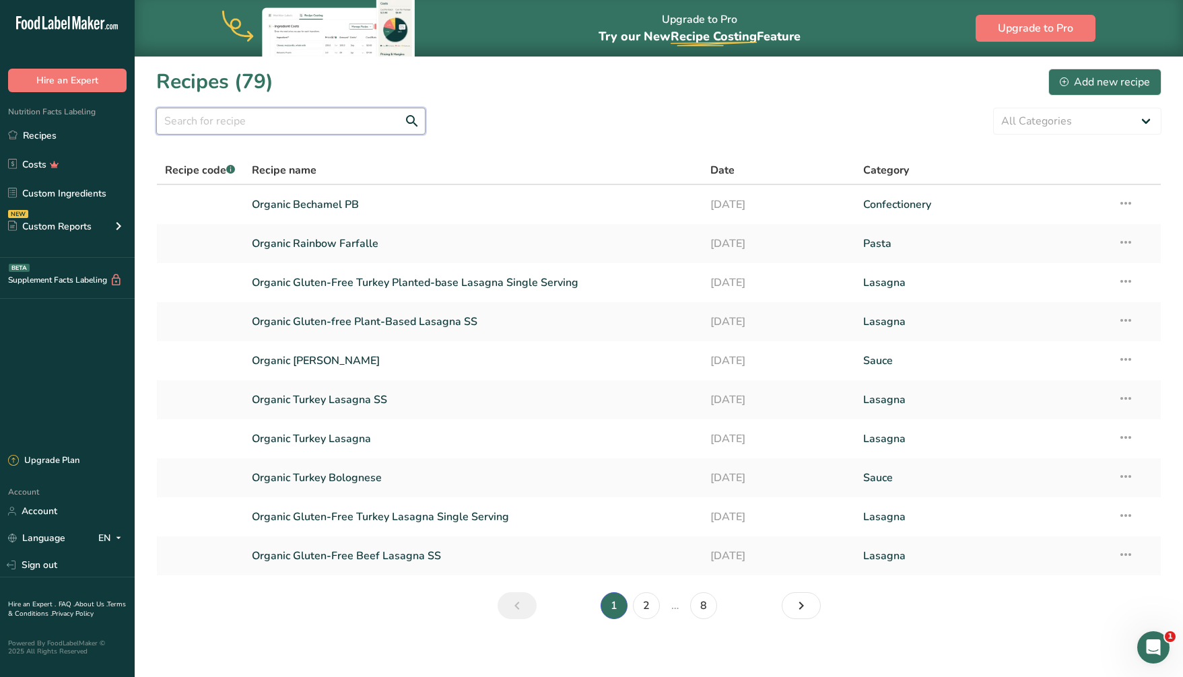
click at [226, 115] on input "text" at bounding box center [290, 121] width 269 height 27
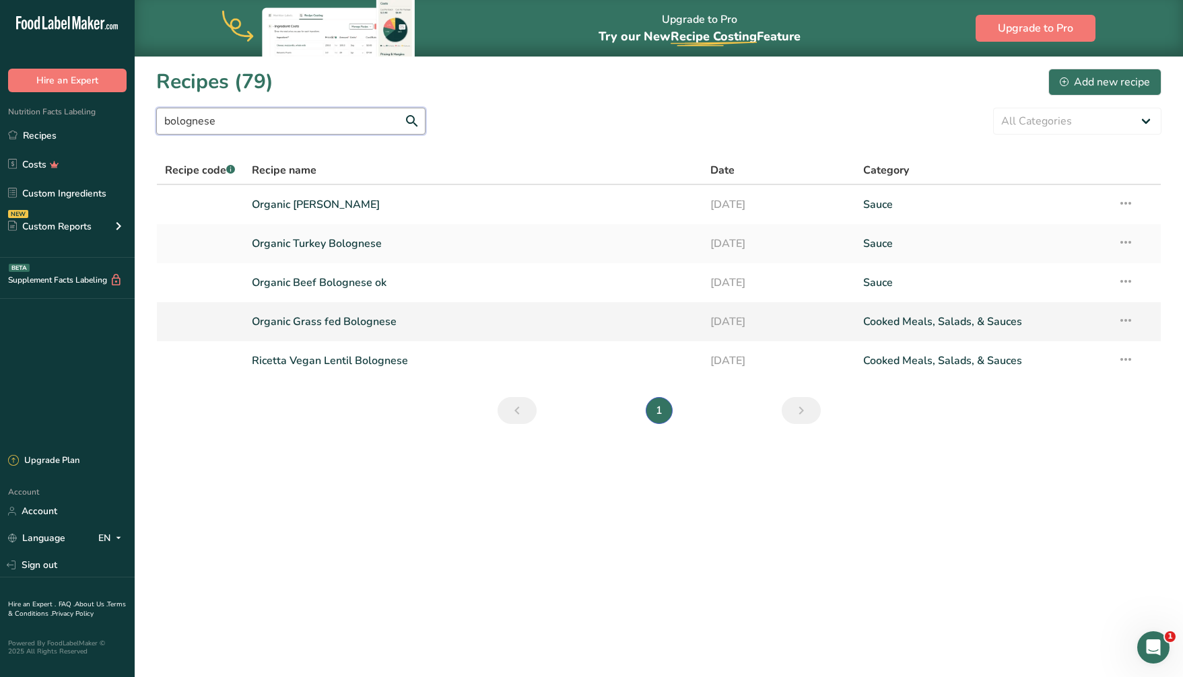
type input "bolognese"
click at [1122, 320] on icon at bounding box center [1126, 320] width 16 height 24
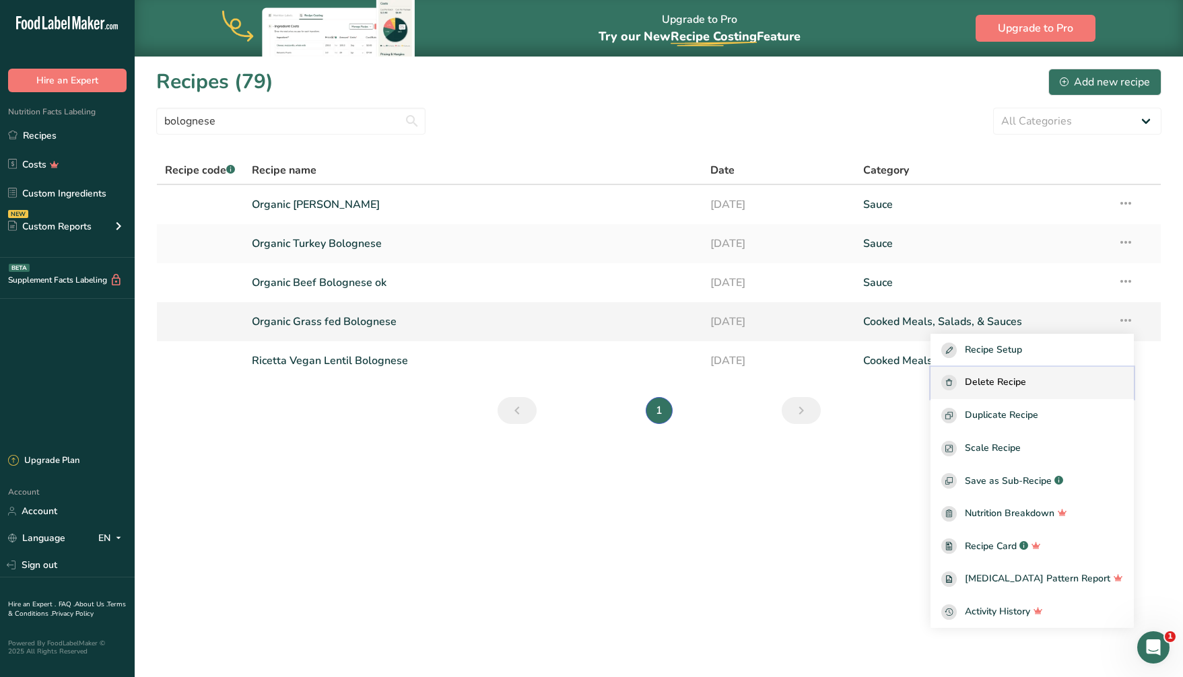
click at [1026, 383] on span "Delete Recipe" at bounding box center [995, 382] width 61 height 15
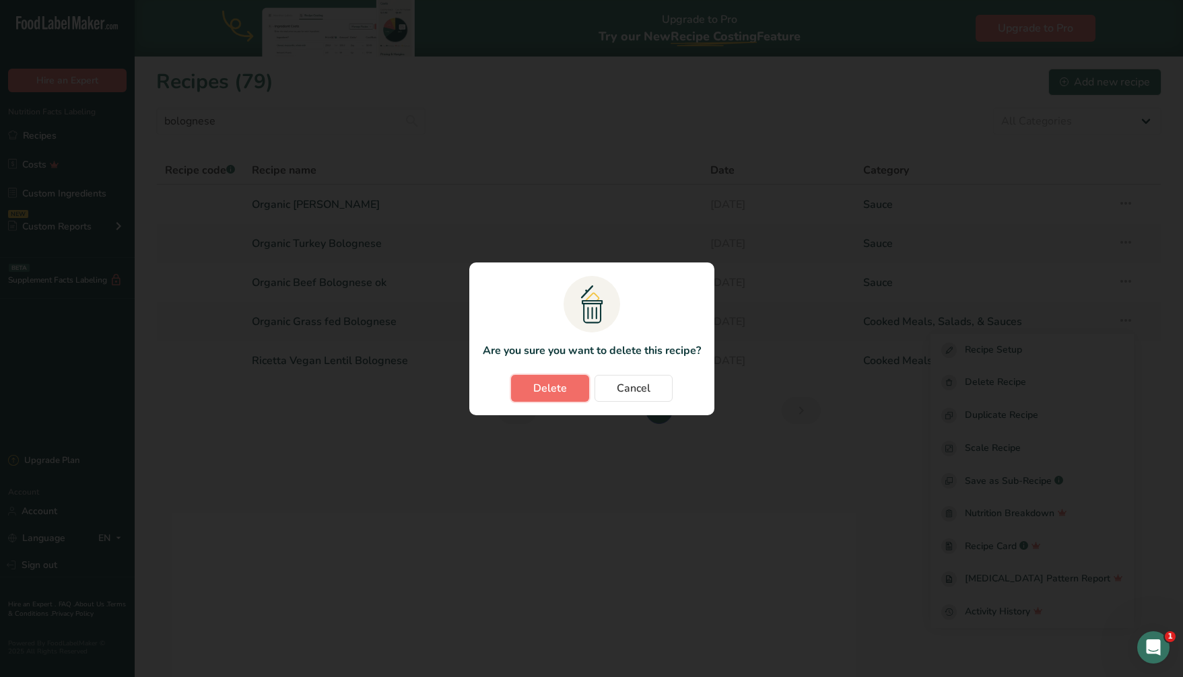
click at [531, 390] on button "Delete" at bounding box center [550, 388] width 78 height 27
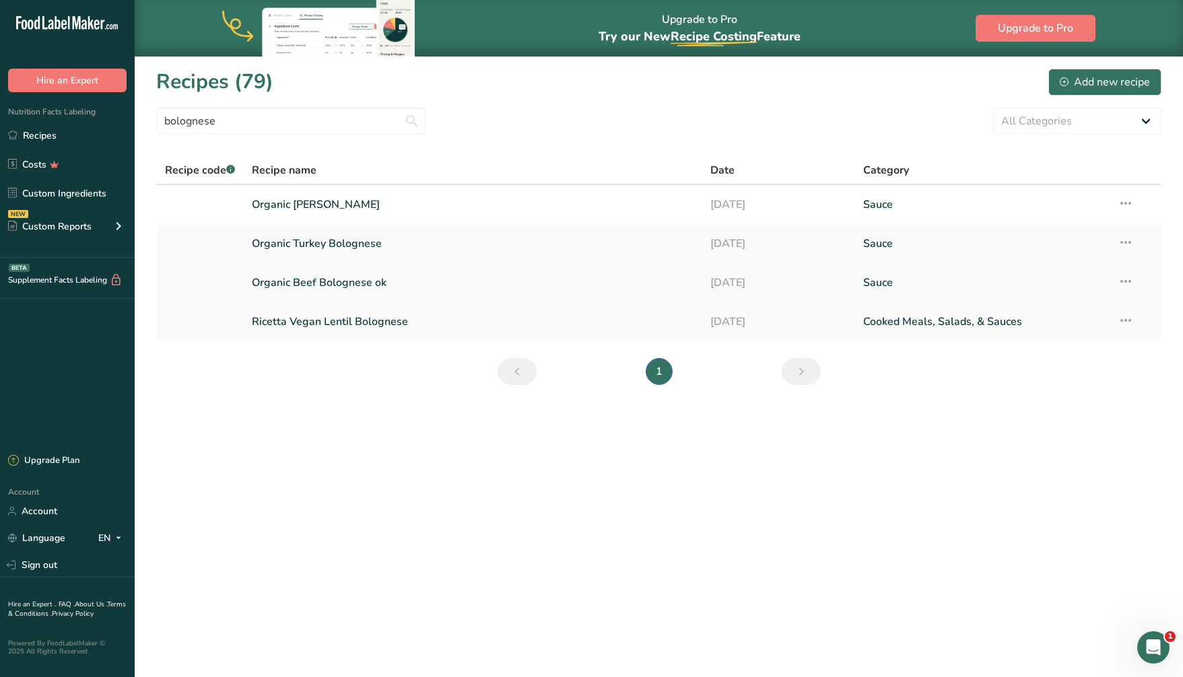
click at [350, 281] on link "Organic Beef Bolognese ok" at bounding box center [473, 283] width 442 height 28
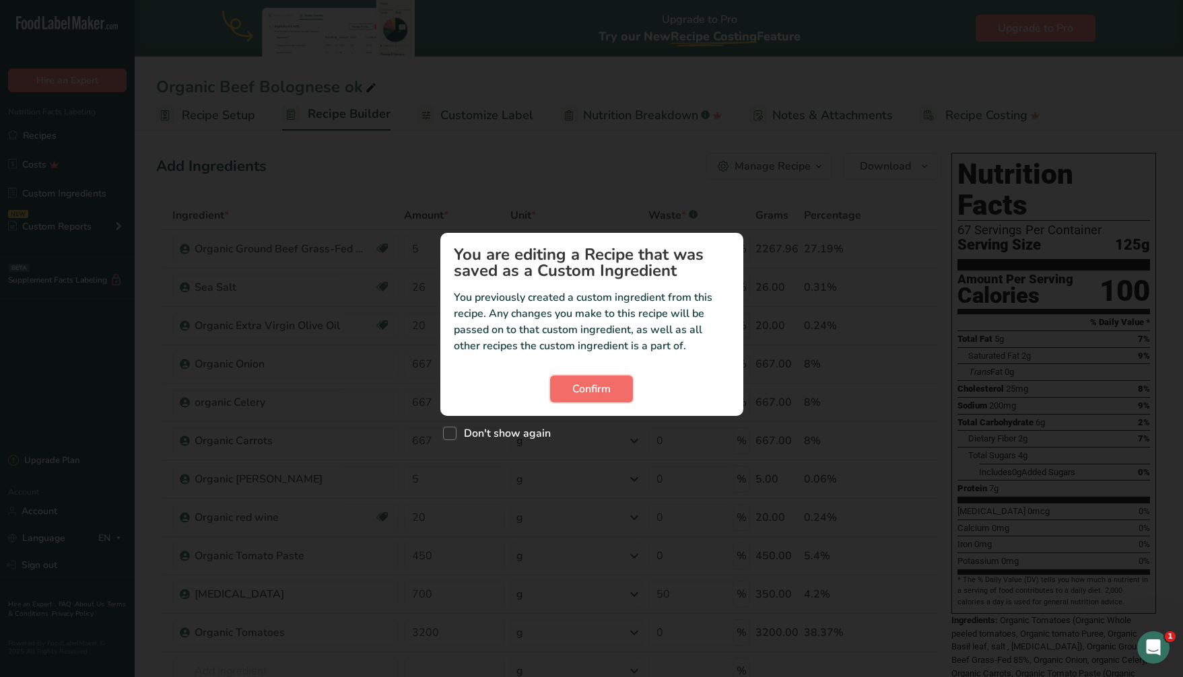
click at [599, 391] on span "Confirm" at bounding box center [591, 389] width 38 height 16
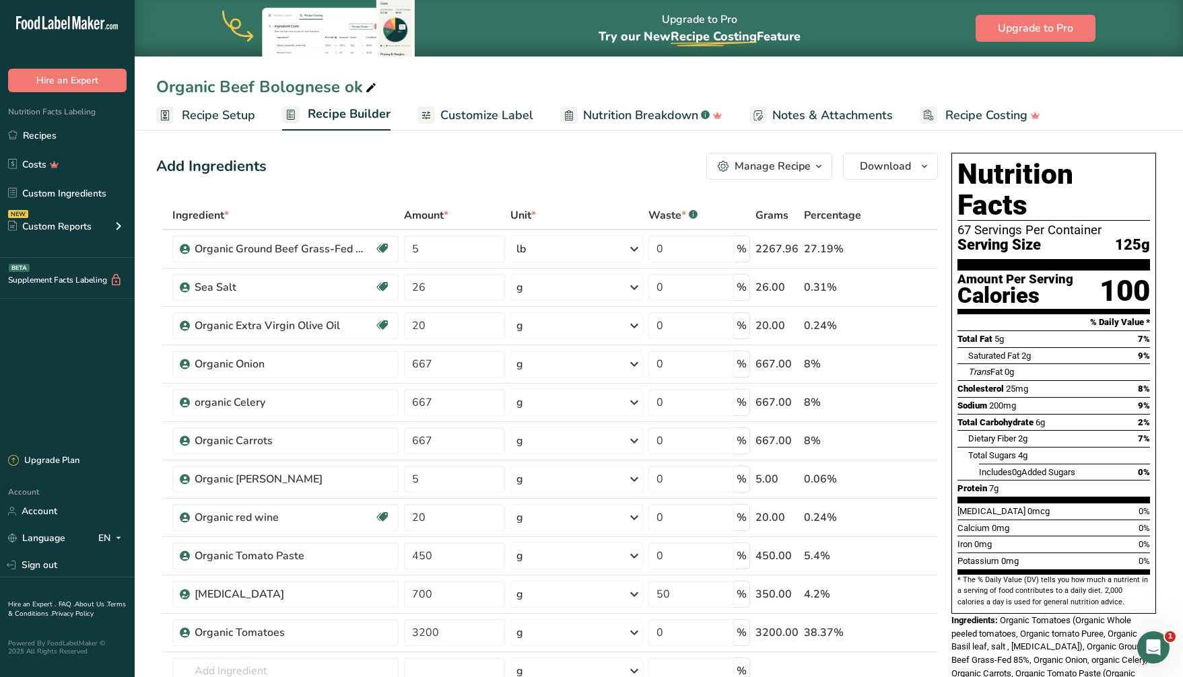
click at [357, 86] on div "Organic Beef Bolognese ok" at bounding box center [267, 87] width 223 height 24
type input "Organic Beef Bolognese"
click at [461, 147] on div "Add Ingredients Manage Recipe Delete Recipe Duplicate Recipe Scale Recipe Save …" at bounding box center [551, 681] width 790 height 1068
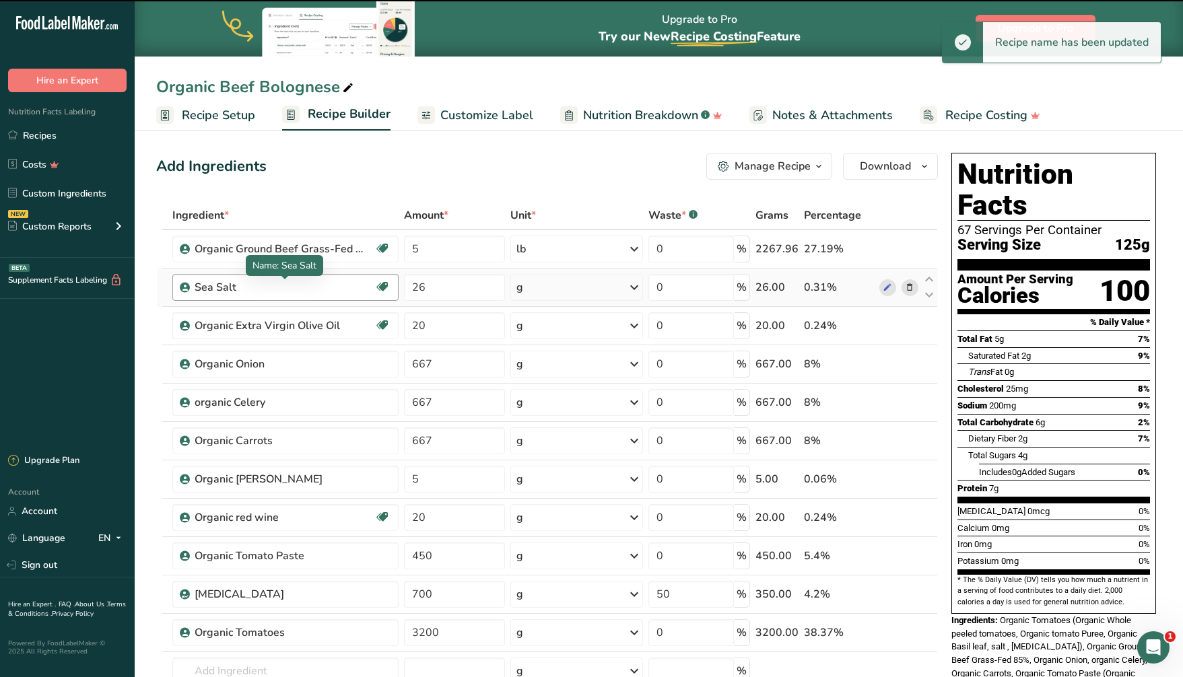
scroll to position [29, 0]
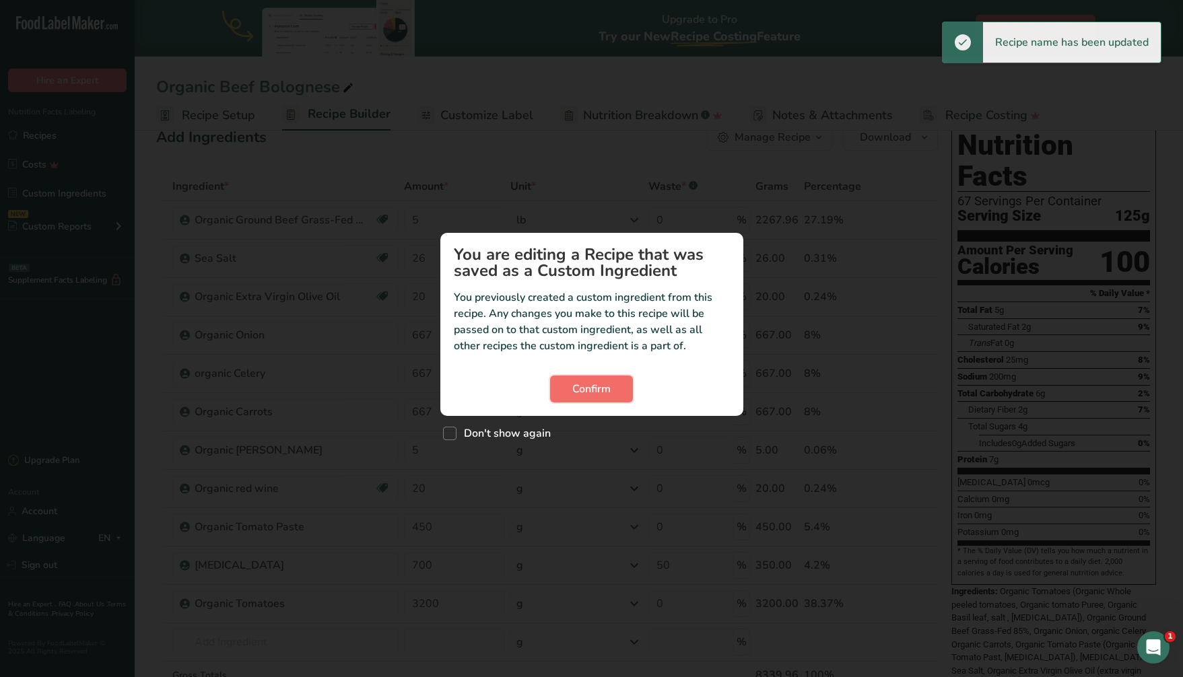
click at [580, 391] on span "Confirm" at bounding box center [591, 389] width 38 height 16
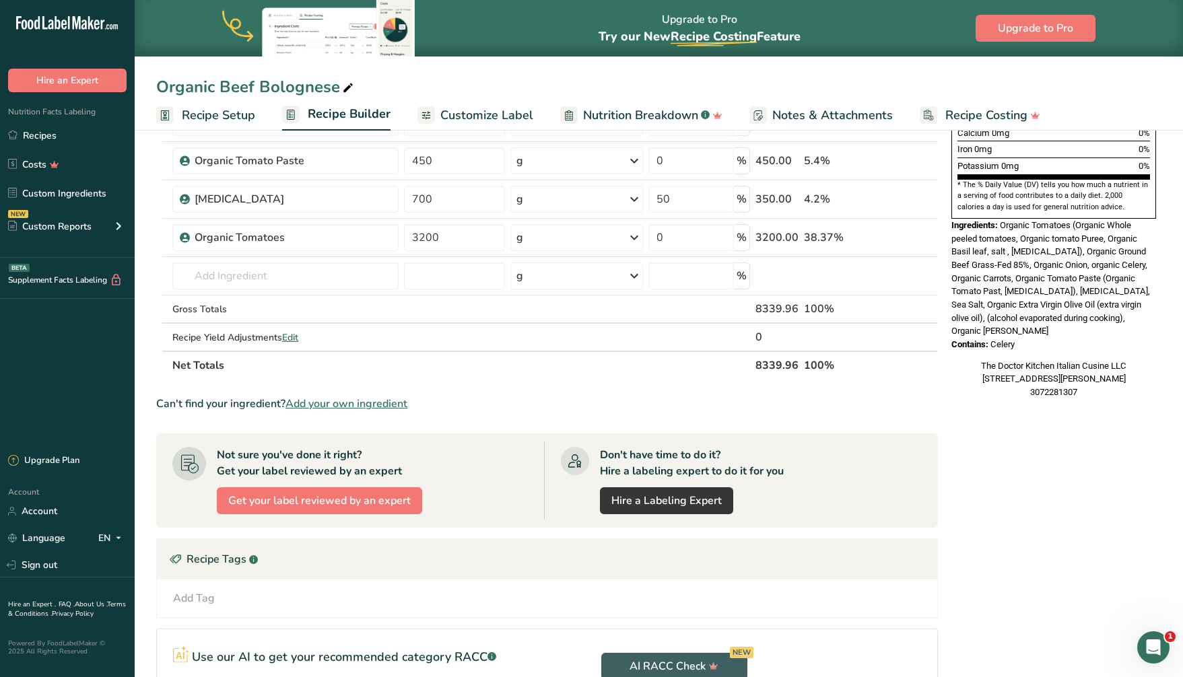
scroll to position [0, 0]
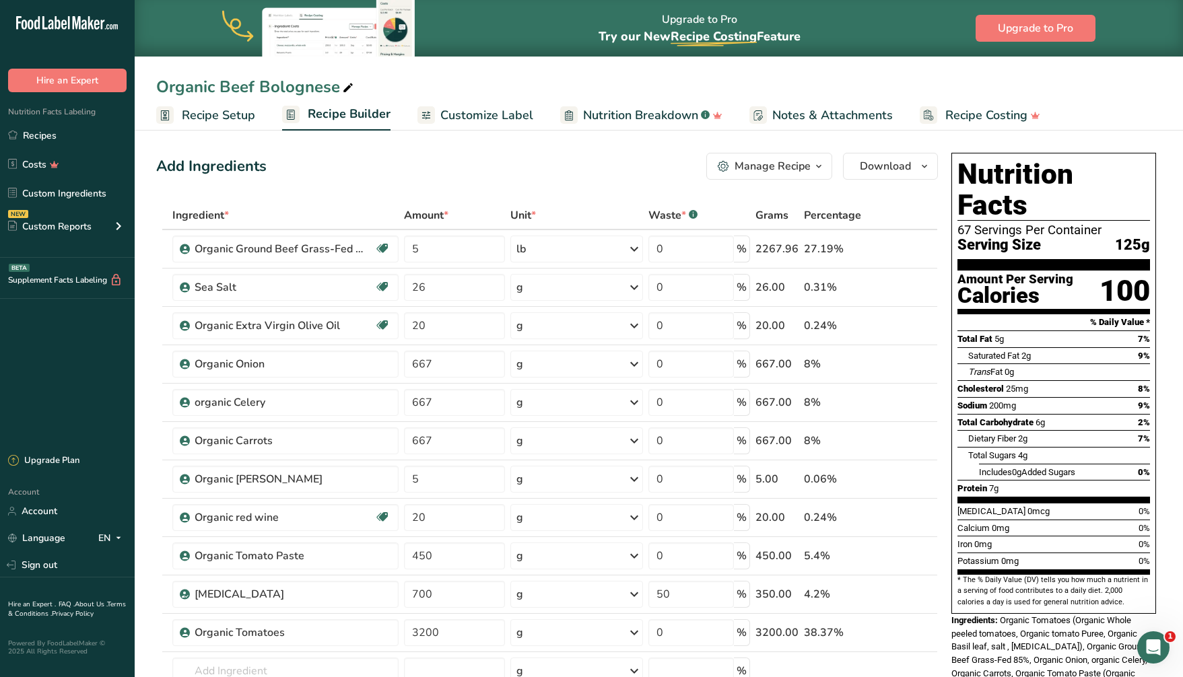
click at [327, 173] on div "Add Ingredients Manage Recipe Delete Recipe Duplicate Recipe Scale Recipe Save …" at bounding box center [547, 166] width 782 height 27
click at [60, 138] on link "Recipes" at bounding box center [67, 136] width 135 height 26
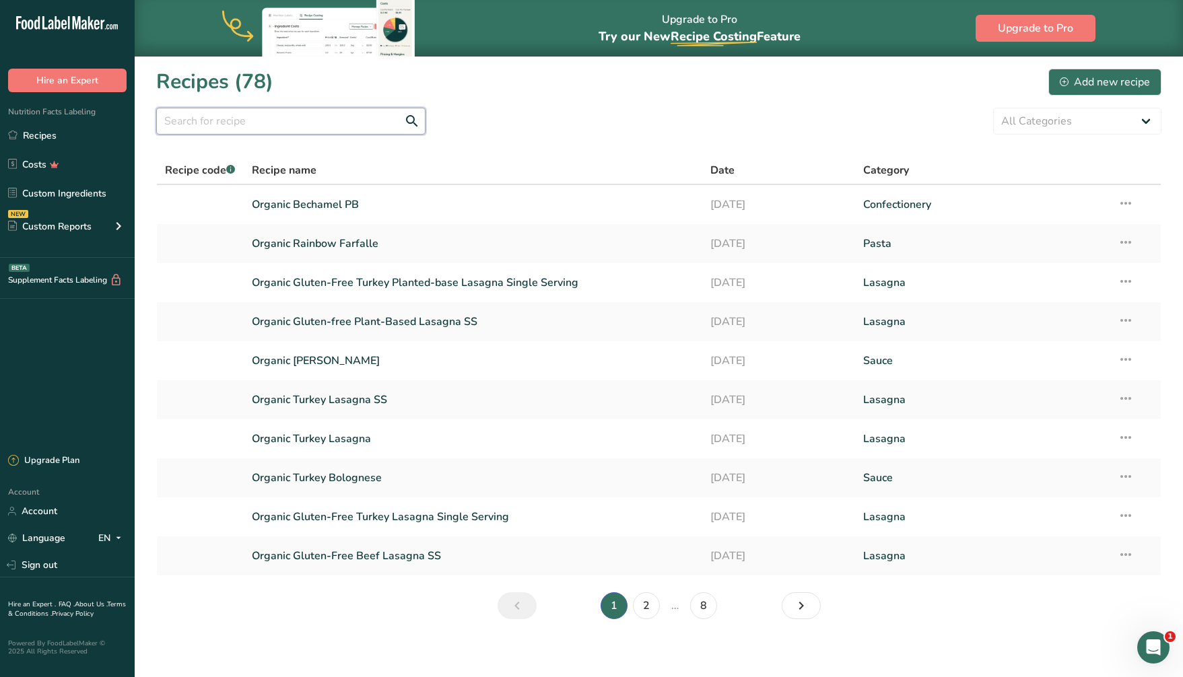
click at [291, 121] on input "text" at bounding box center [290, 121] width 269 height 27
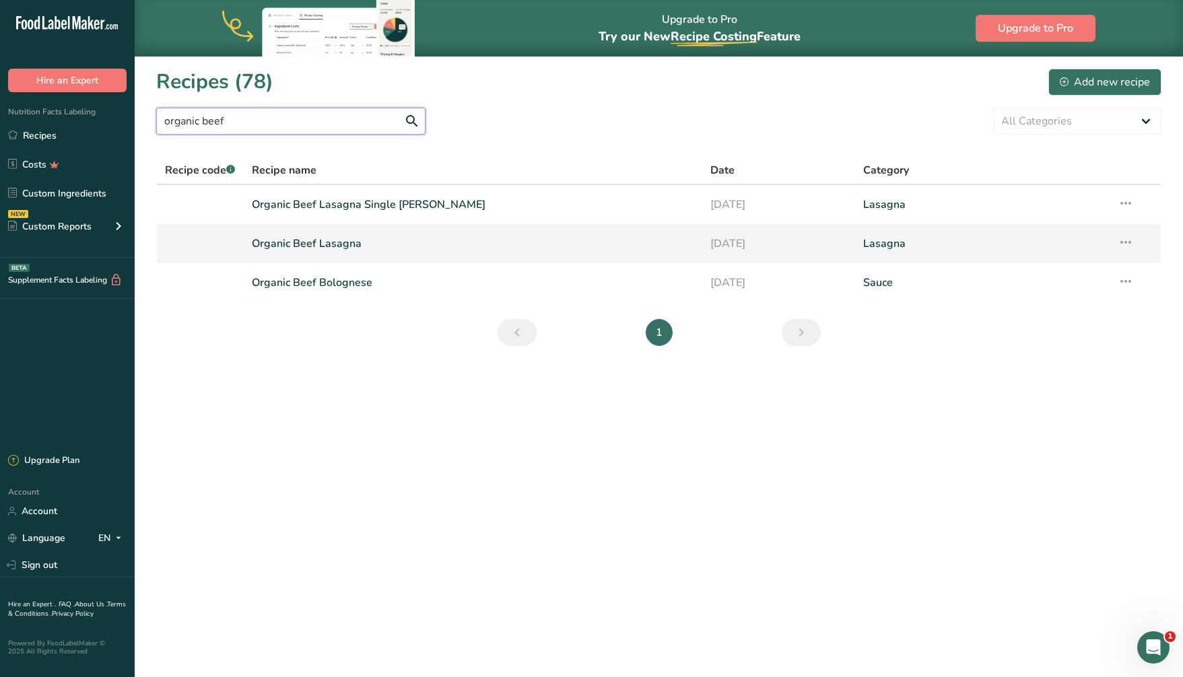
type input "organic beef"
click at [330, 245] on link "Organic Beef Lasagna" at bounding box center [473, 244] width 442 height 28
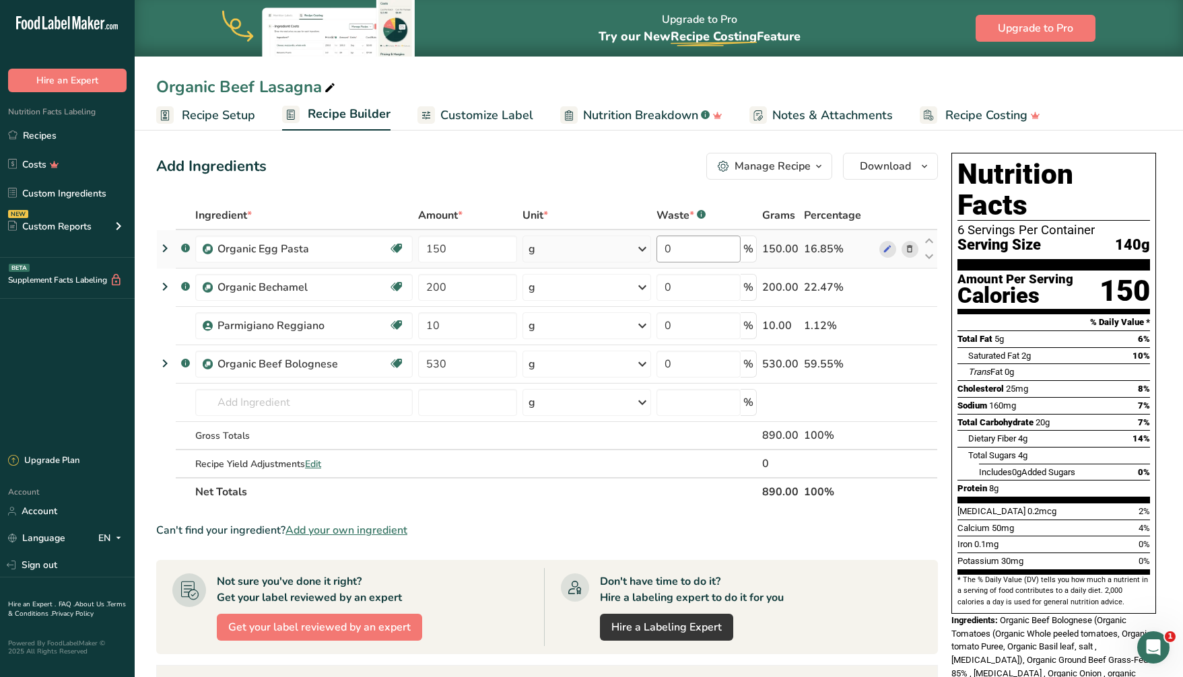
scroll to position [1, 0]
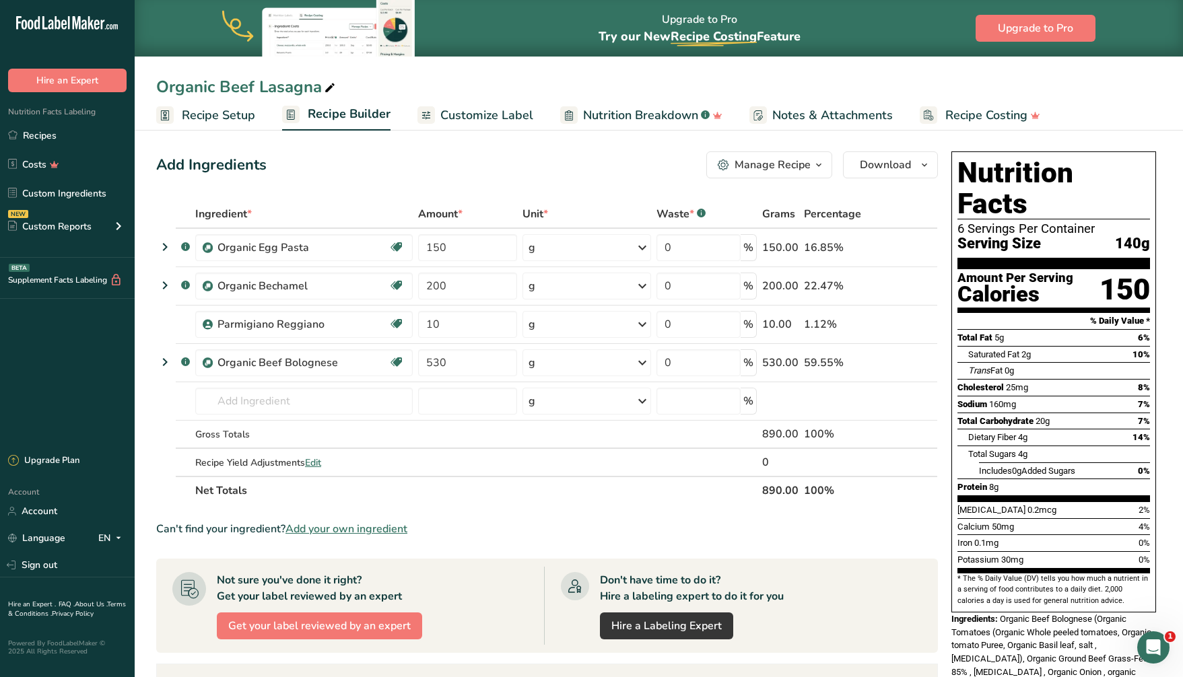
drag, startPoint x: 1163, startPoint y: 106, endPoint x: 1042, endPoint y: 104, distance: 121.2
click at [1146, 104] on ul "Recipe Setup Recipe Builder Customize Label Nutrition Breakdown .a-a{fill:#3473…" at bounding box center [659, 115] width 1048 height 32
drag, startPoint x: 907, startPoint y: 163, endPoint x: 961, endPoint y: 157, distance: 54.2
click at [907, 163] on span "Download" at bounding box center [885, 165] width 51 height 16
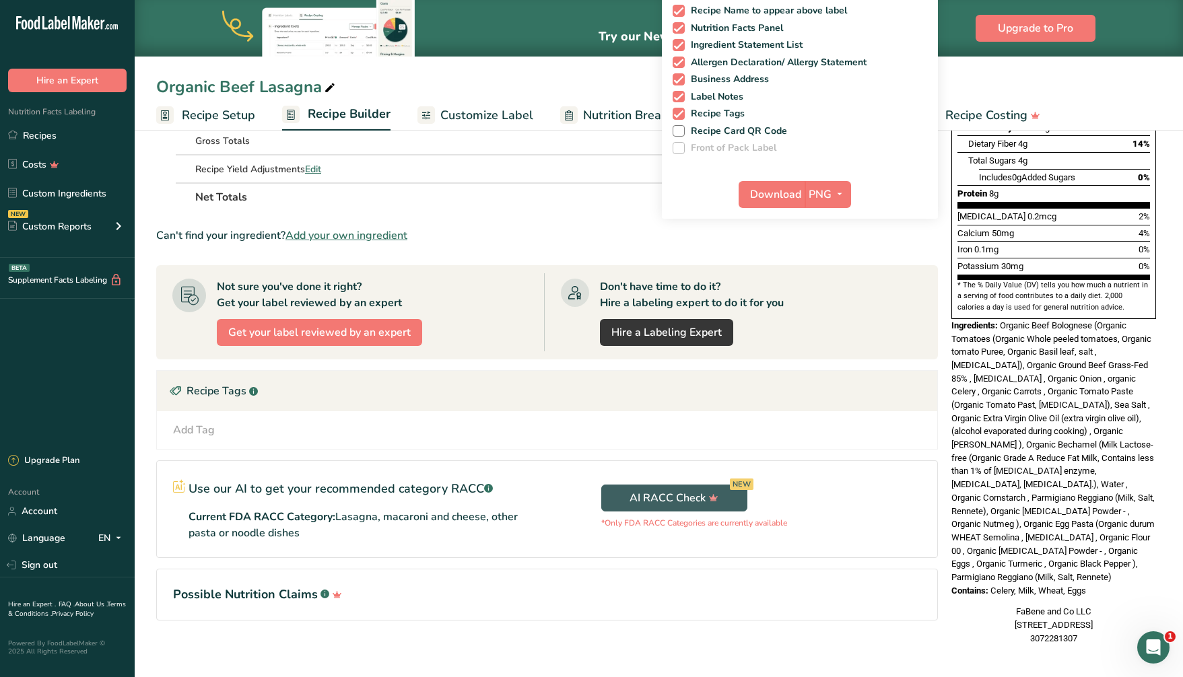
scroll to position [303, 0]
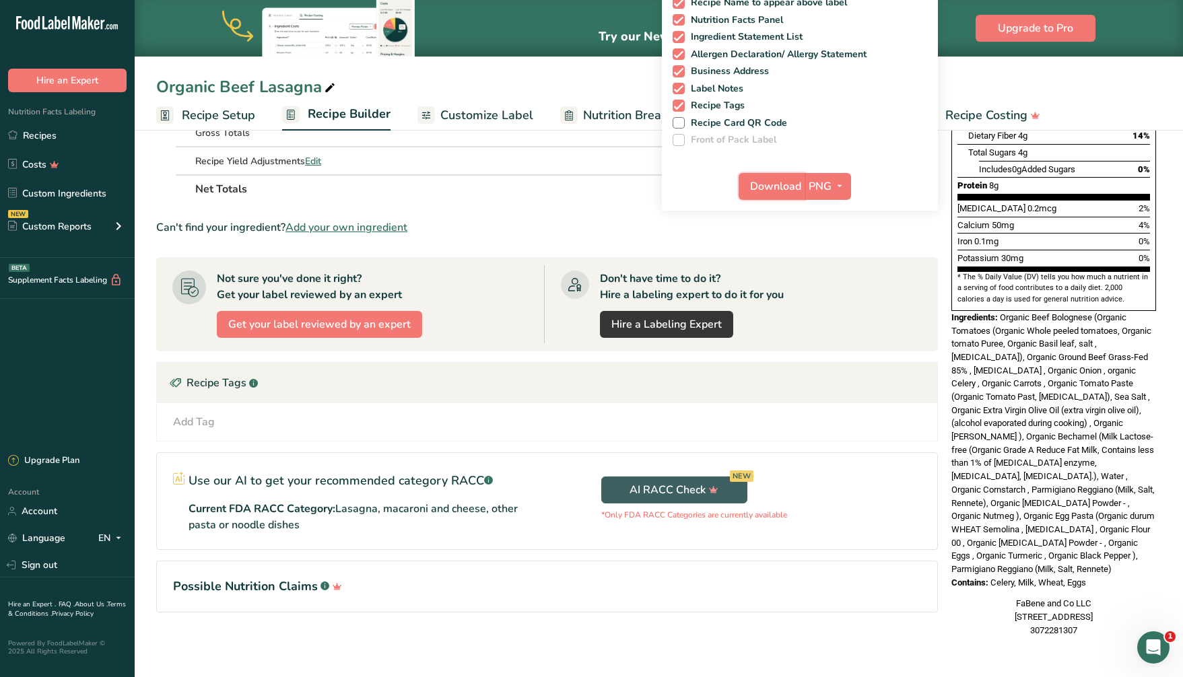
drag, startPoint x: 784, startPoint y: 182, endPoint x: 947, endPoint y: 268, distance: 184.0
click at [784, 182] on span "Download" at bounding box center [775, 186] width 51 height 16
drag, startPoint x: 980, startPoint y: 325, endPoint x: 957, endPoint y: 292, distance: 40.0
click at [979, 321] on span "Organic Beef Bolognese (Organic Tomatoes (Organic Whole peeled tomatoes, Organi…" at bounding box center [1053, 443] width 203 height 262
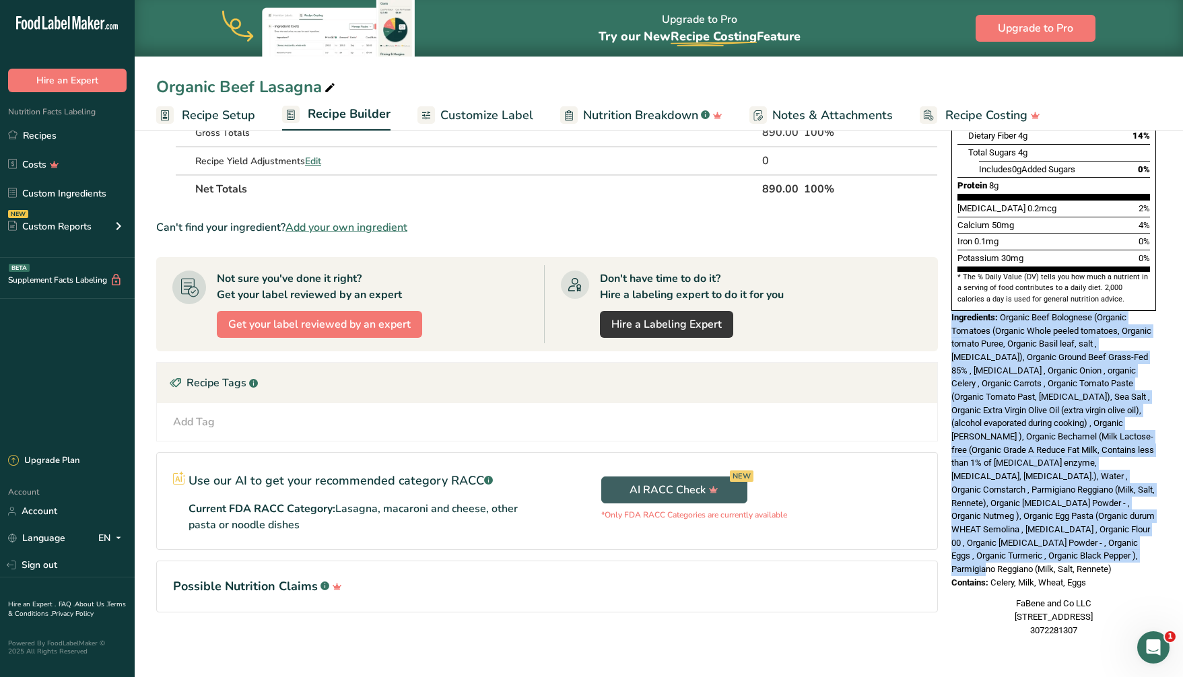
drag, startPoint x: 949, startPoint y: 284, endPoint x: 1092, endPoint y: 429, distance: 203.8
click at [1168, 513] on section "Add Ingredients Manage Recipe Delete Recipe Duplicate Recipe Scale Recipe Save …" at bounding box center [659, 250] width 1048 height 855
copy div "Ingredients: Organic Beef Bolognese (Organic Tomatoes (Organic Whole peeled tom…"
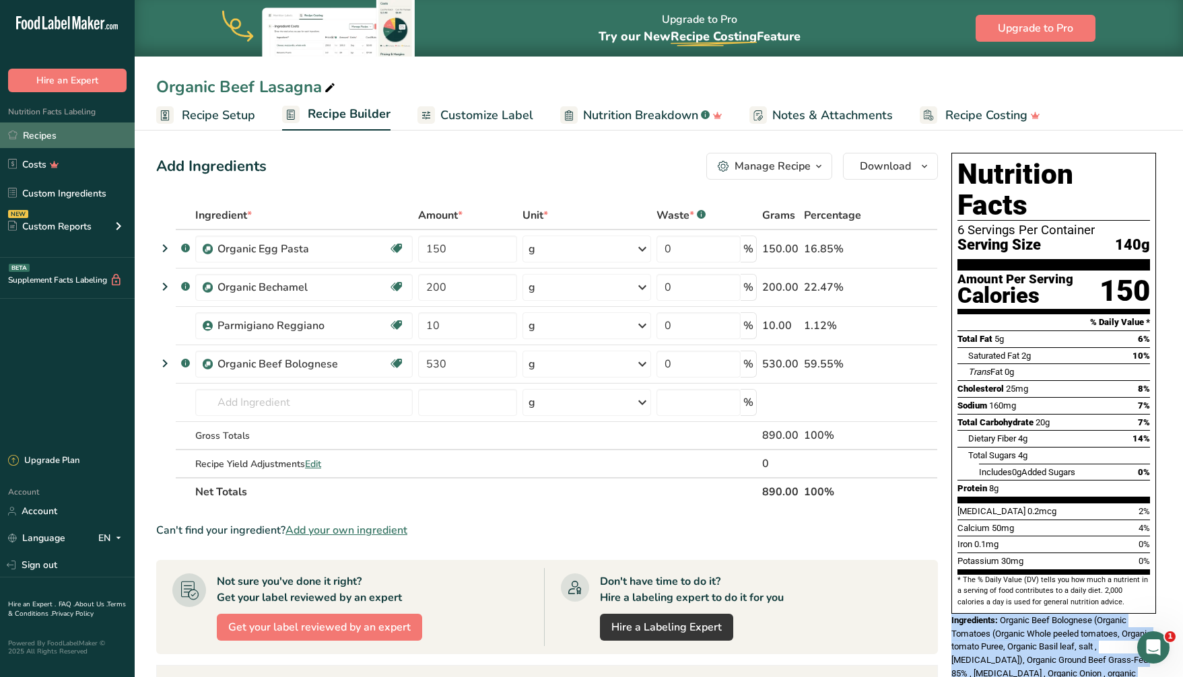
click at [38, 132] on link "Recipes" at bounding box center [67, 136] width 135 height 26
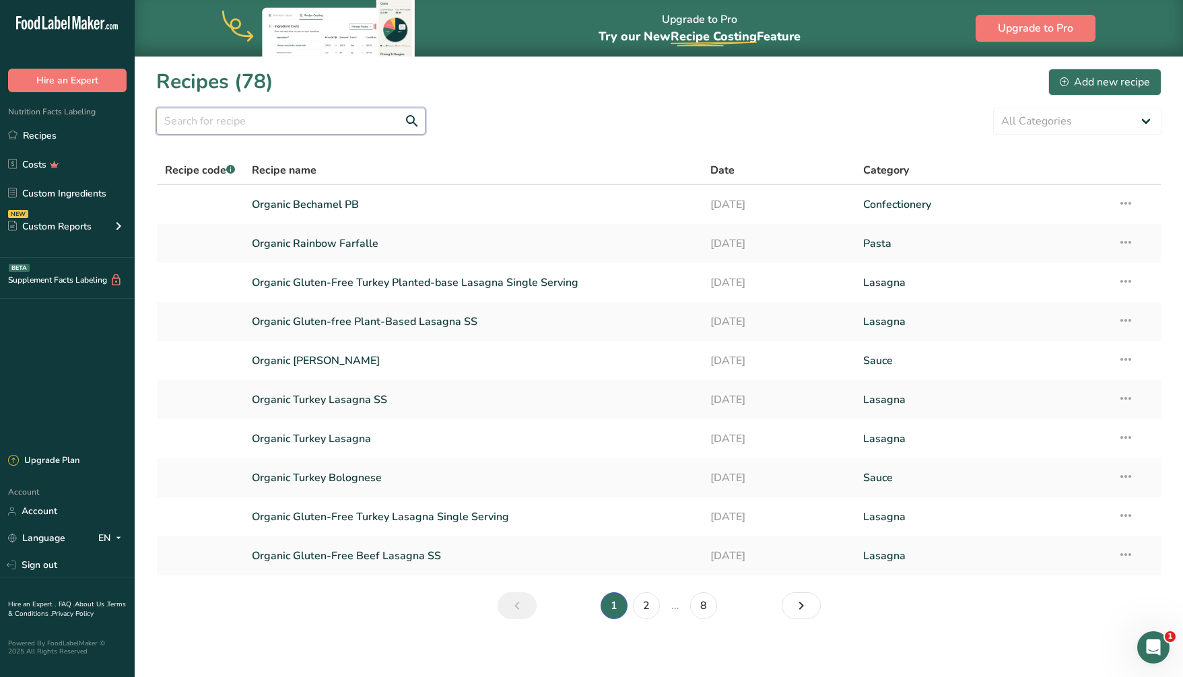
click at [271, 120] on input "text" at bounding box center [290, 121] width 269 height 27
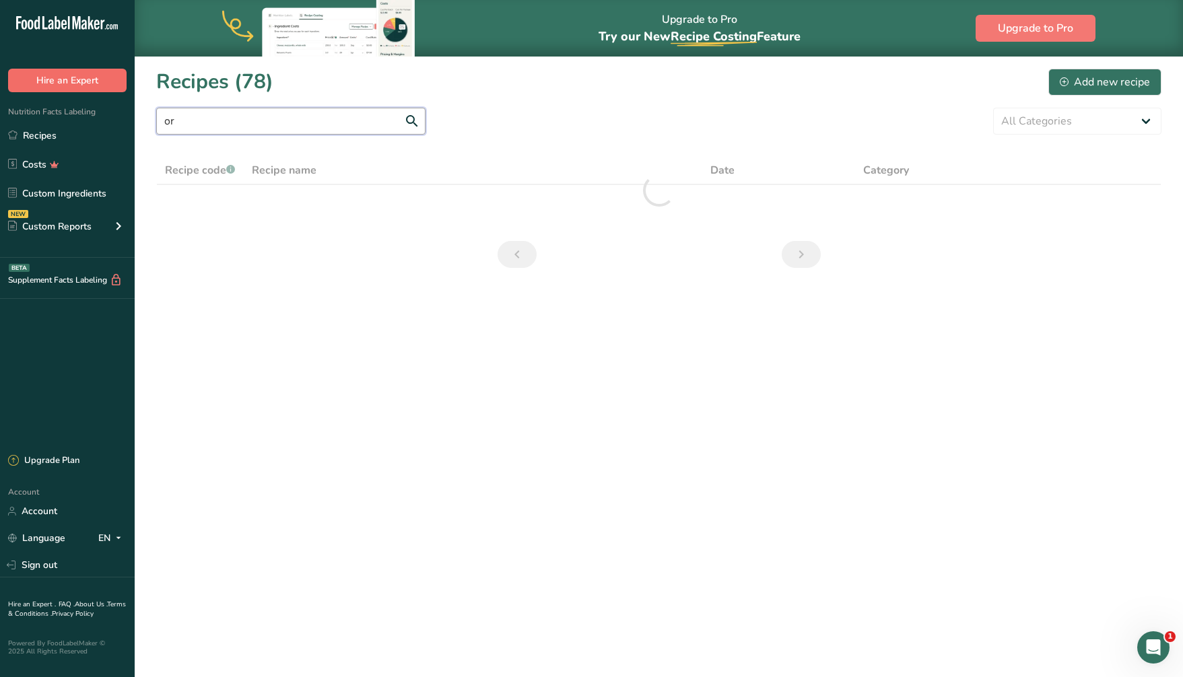
type input "o"
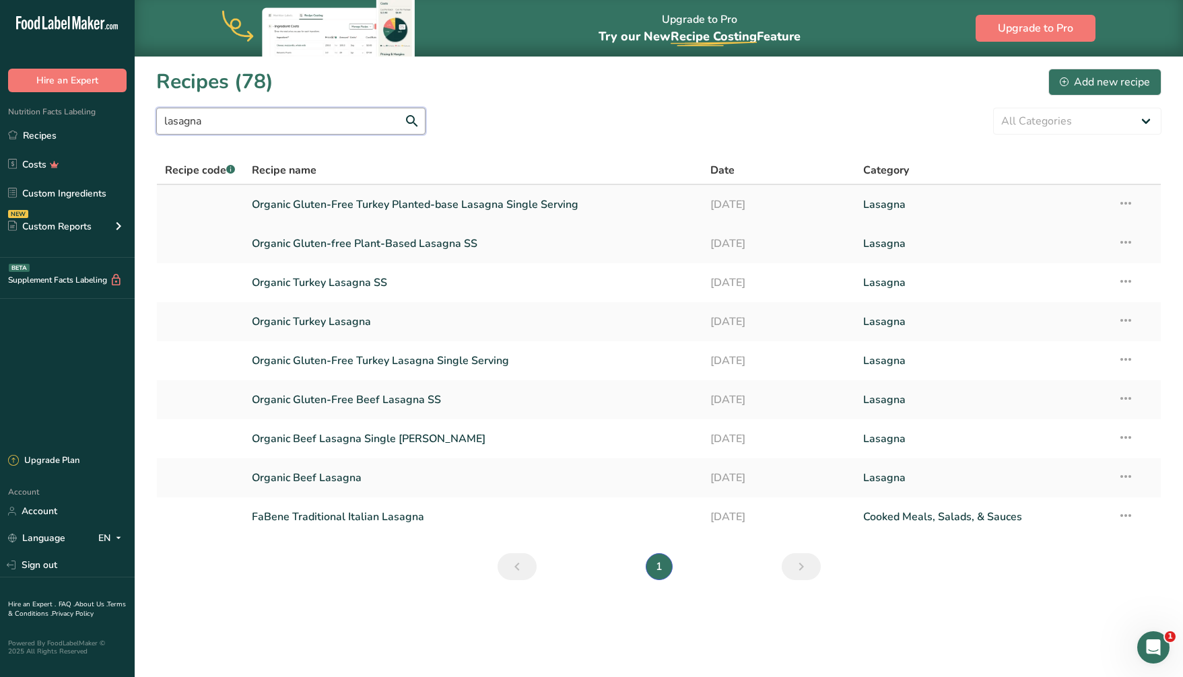
type input "lasagna"
click at [461, 203] on link "Organic Gluten-Free Turkey Planted-base Lasagna Single Serving" at bounding box center [473, 205] width 442 height 28
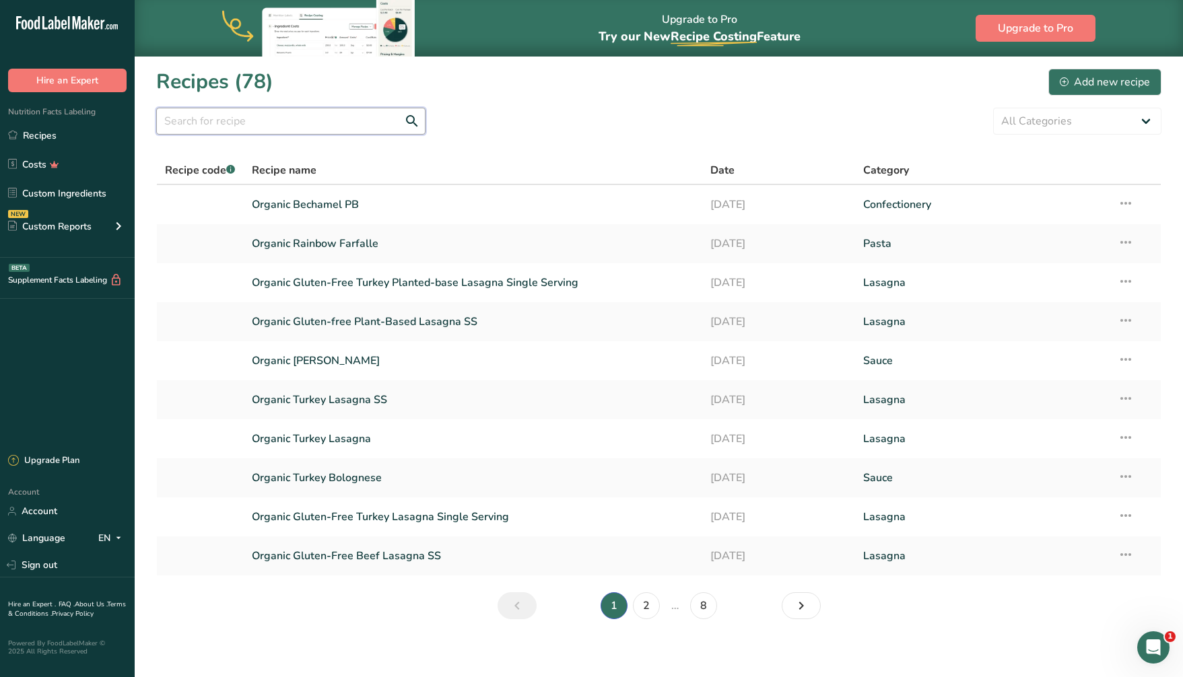
click at [236, 122] on input "text" at bounding box center [290, 121] width 269 height 27
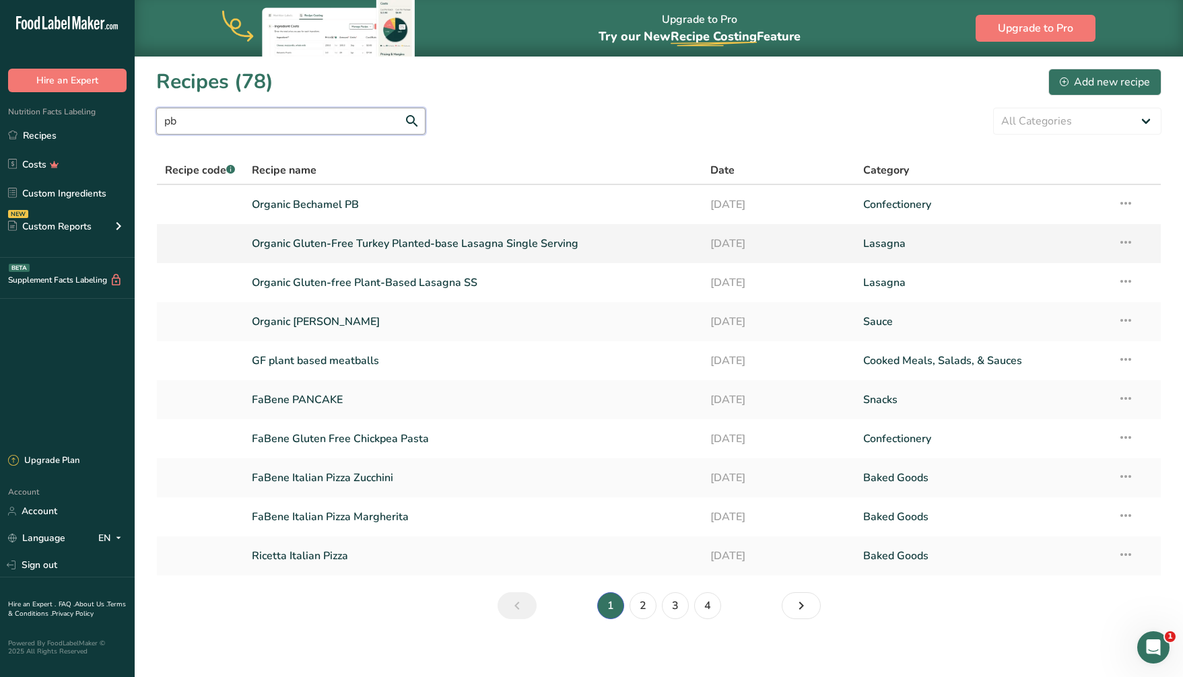
scroll to position [5, 0]
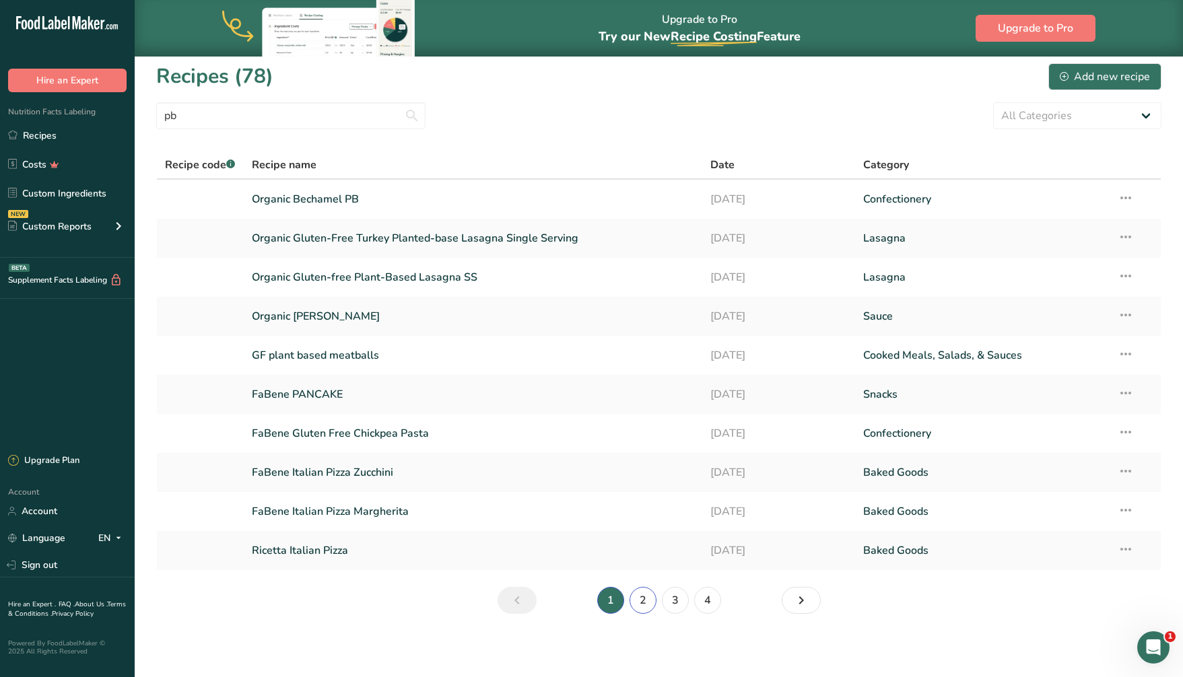
click at [637, 599] on link "2" at bounding box center [643, 600] width 27 height 27
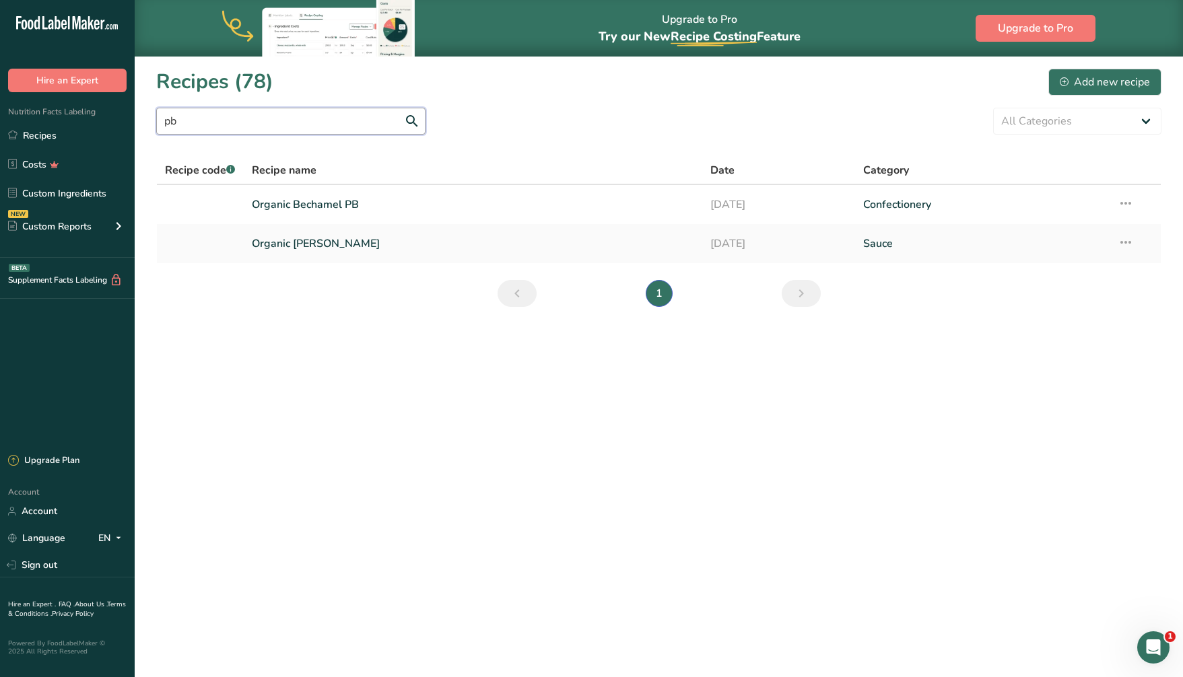
drag, startPoint x: 294, startPoint y: 127, endPoint x: 136, endPoint y: 114, distance: 158.7
click at [136, 114] on section "Recipes (78) Add new recipe pb All Categories Baked Goods Beverages Confectione…" at bounding box center [659, 192] width 1048 height 273
type input "lasagna"
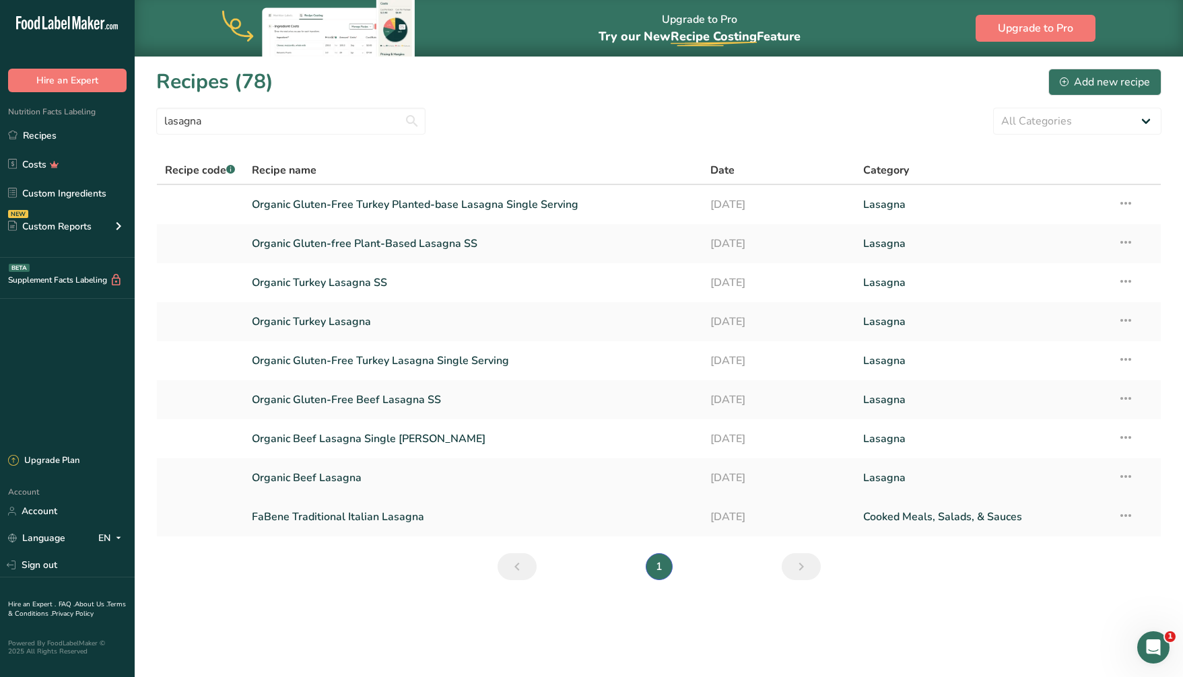
click at [1129, 511] on icon at bounding box center [1126, 516] width 16 height 24
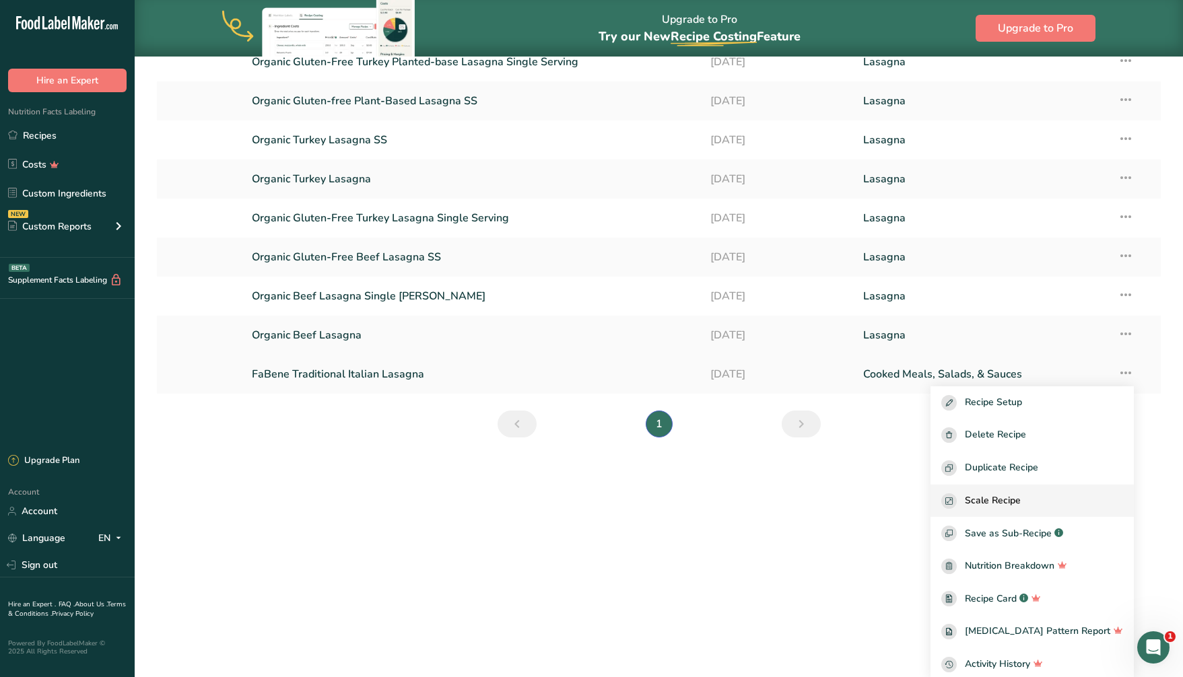
scroll to position [146, 0]
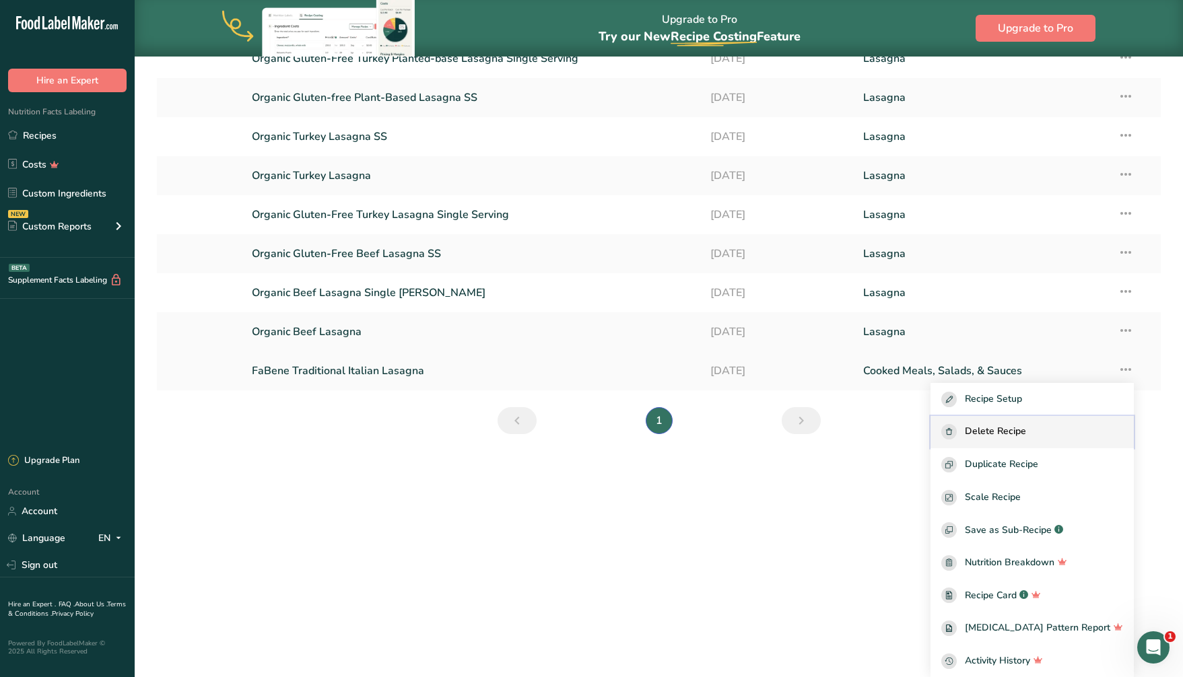
click at [1020, 430] on span "Delete Recipe" at bounding box center [995, 431] width 61 height 15
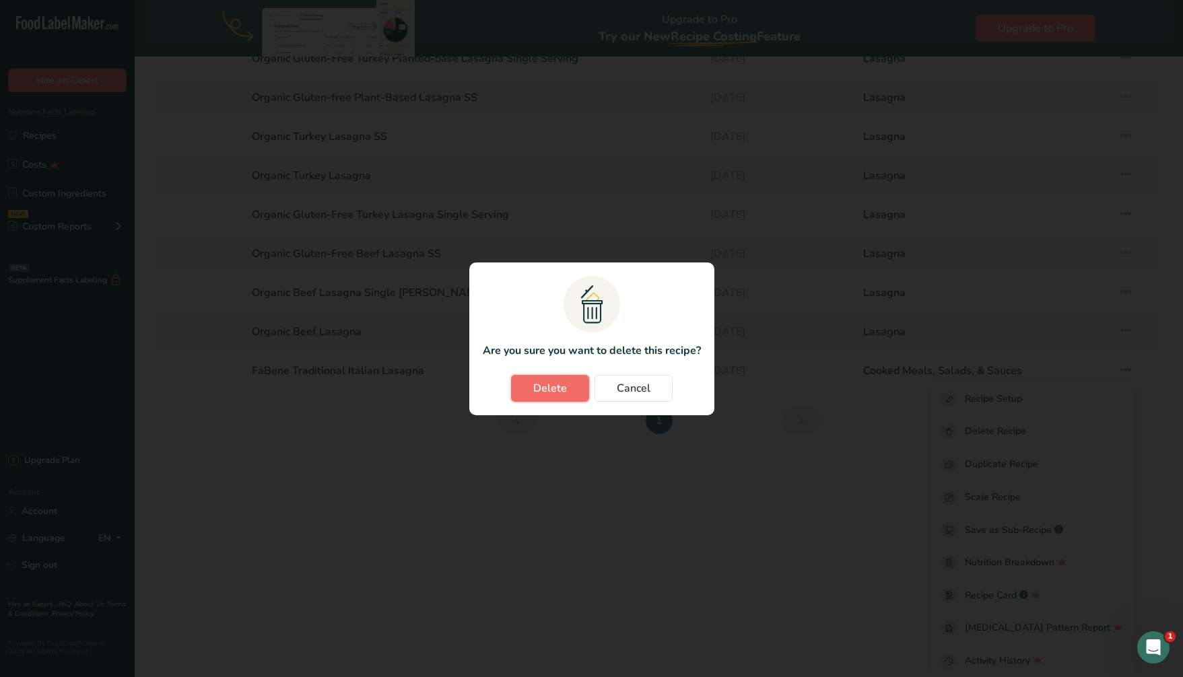
click at [537, 379] on button "Delete" at bounding box center [550, 388] width 78 height 27
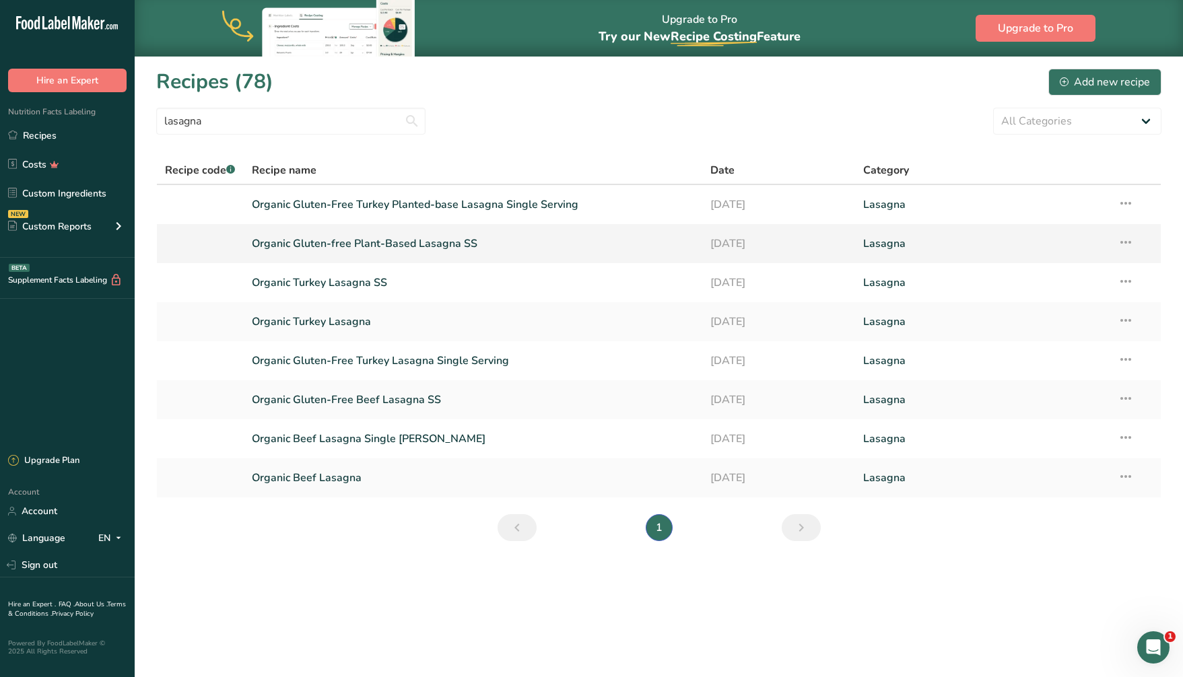
click at [362, 242] on link "Organic Gluten-free Plant-Based Lasagna SS" at bounding box center [473, 244] width 442 height 28
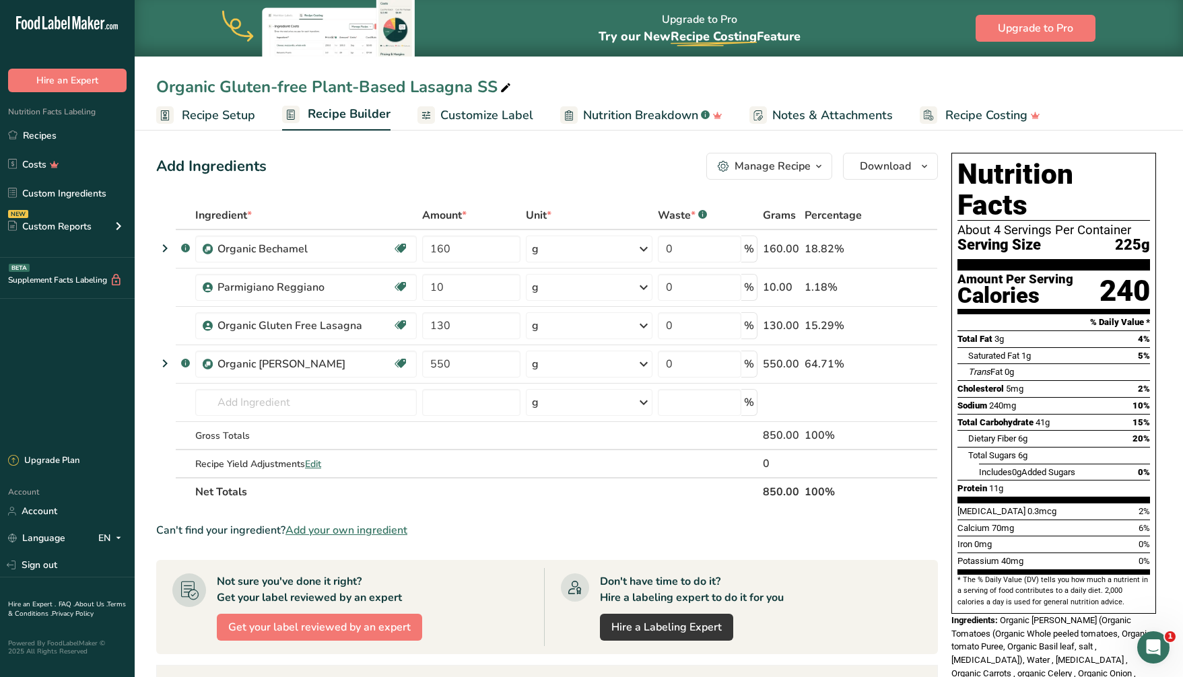
click at [506, 84] on icon at bounding box center [506, 88] width 12 height 19
click at [284, 82] on input "Organic Gluten-free Plant-Based Lasagna" at bounding box center [658, 87] width 1005 height 24
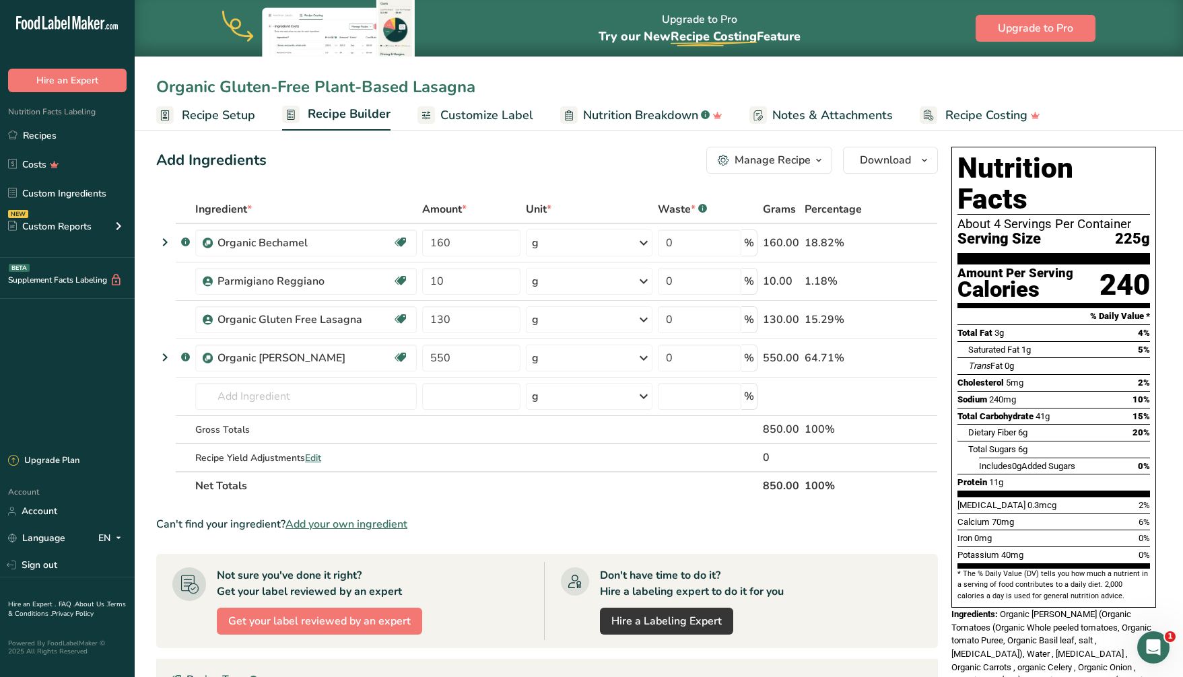
click at [524, 93] on input "Organic Gluten-Free Plant-Based Lasagna" at bounding box center [658, 87] width 1005 height 24
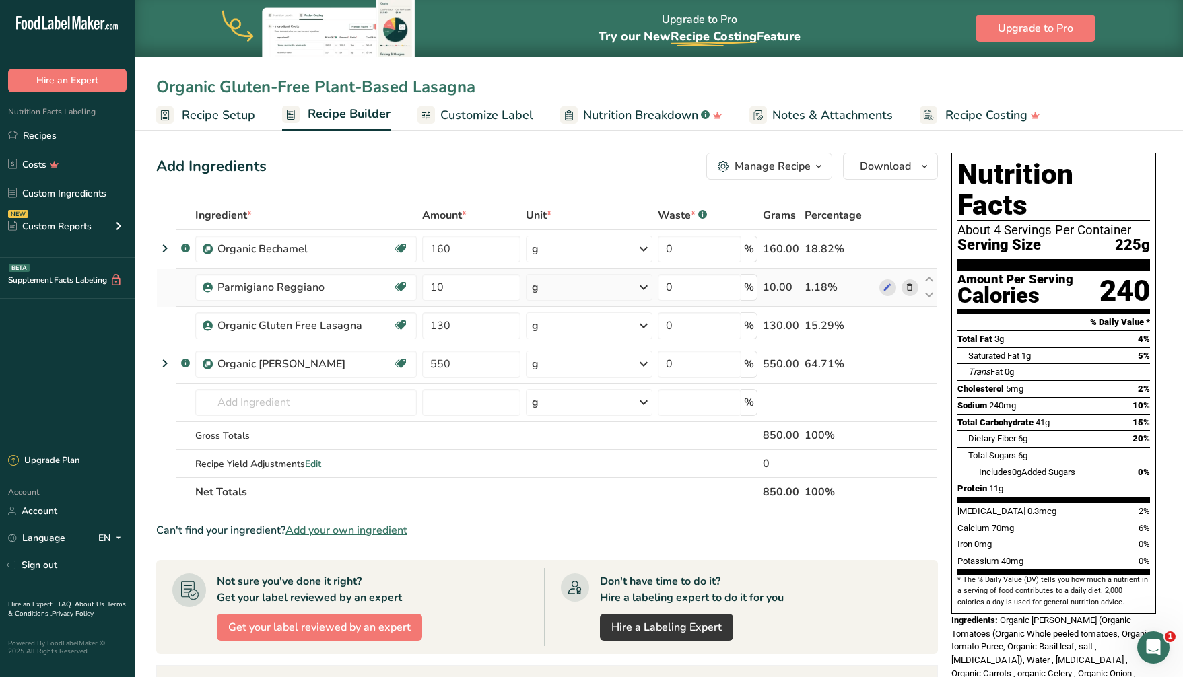
type input "Organic Gluten-Free Plant-Based Lasagna"
click at [913, 286] on icon at bounding box center [909, 288] width 9 height 14
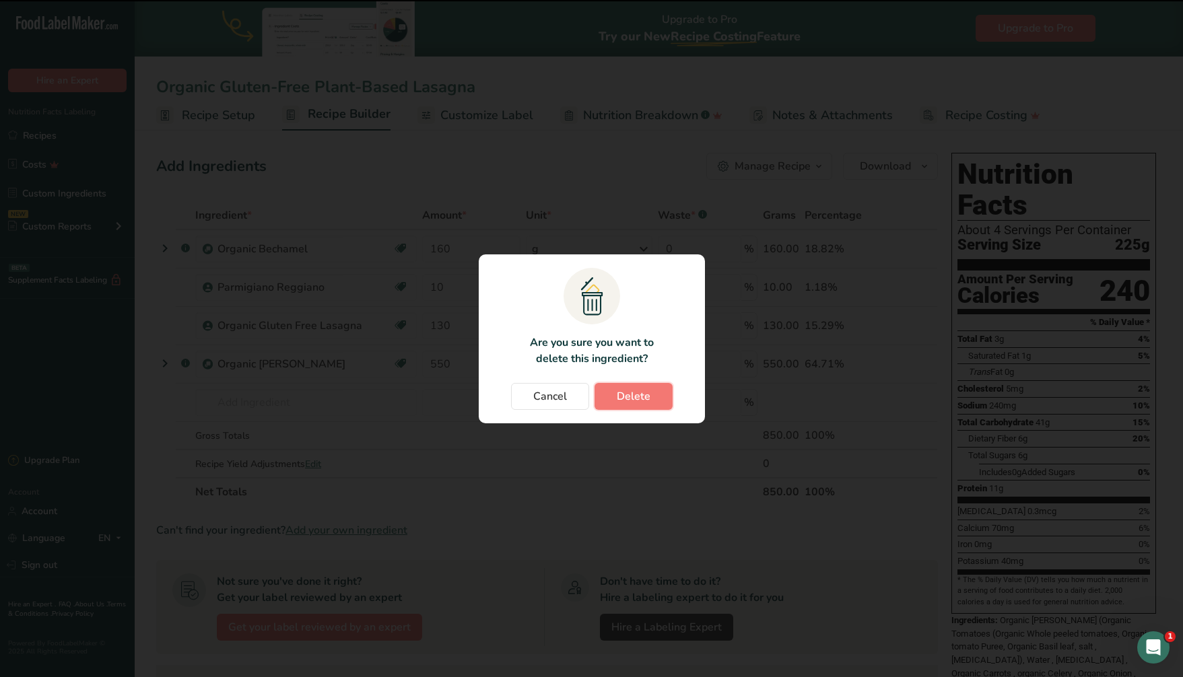
click at [645, 391] on span "Delete" at bounding box center [634, 397] width 34 height 16
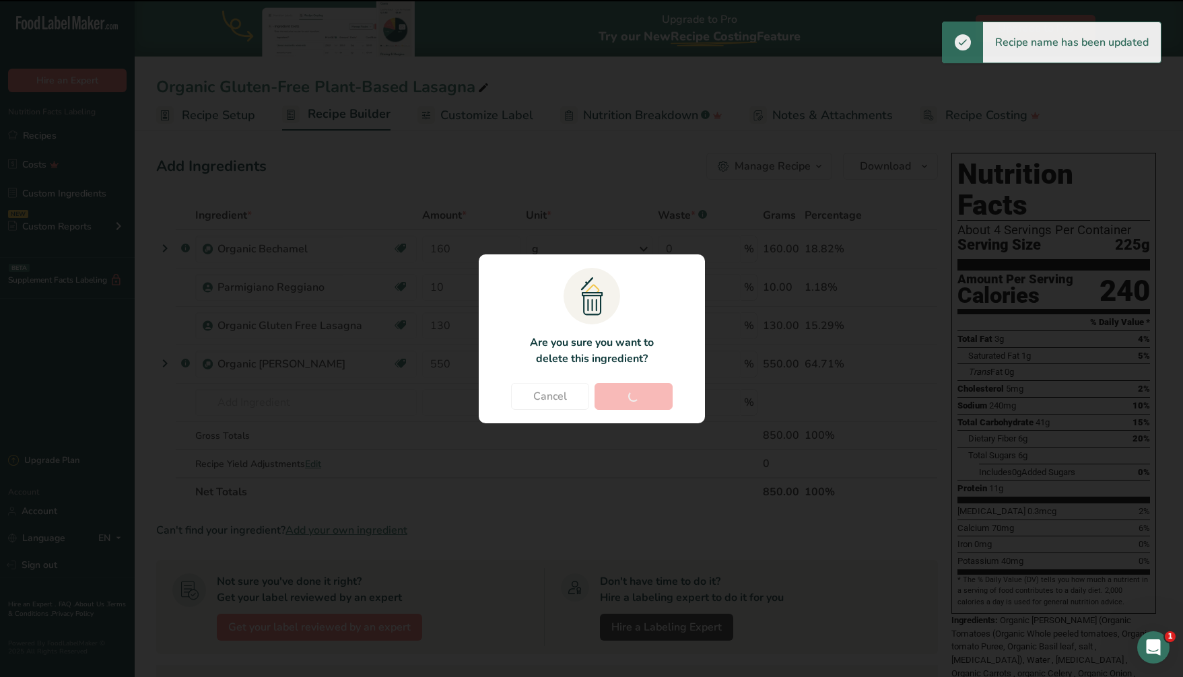
type input "130"
type input "550"
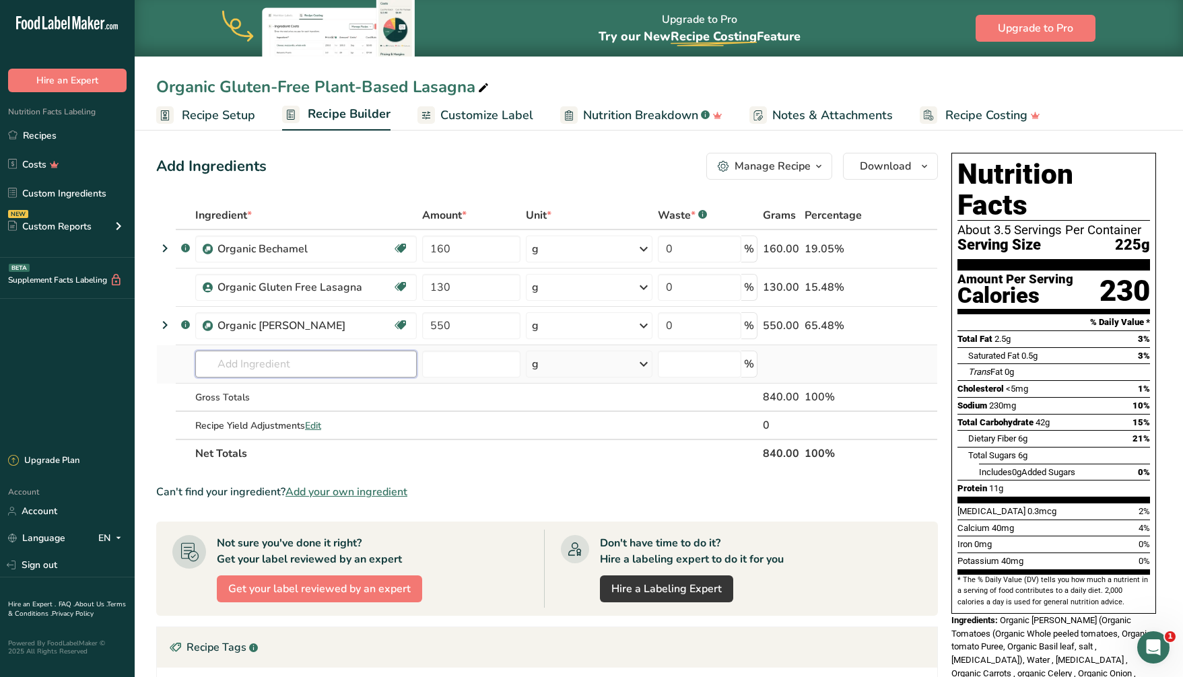
click at [264, 368] on input "text" at bounding box center [306, 364] width 222 height 27
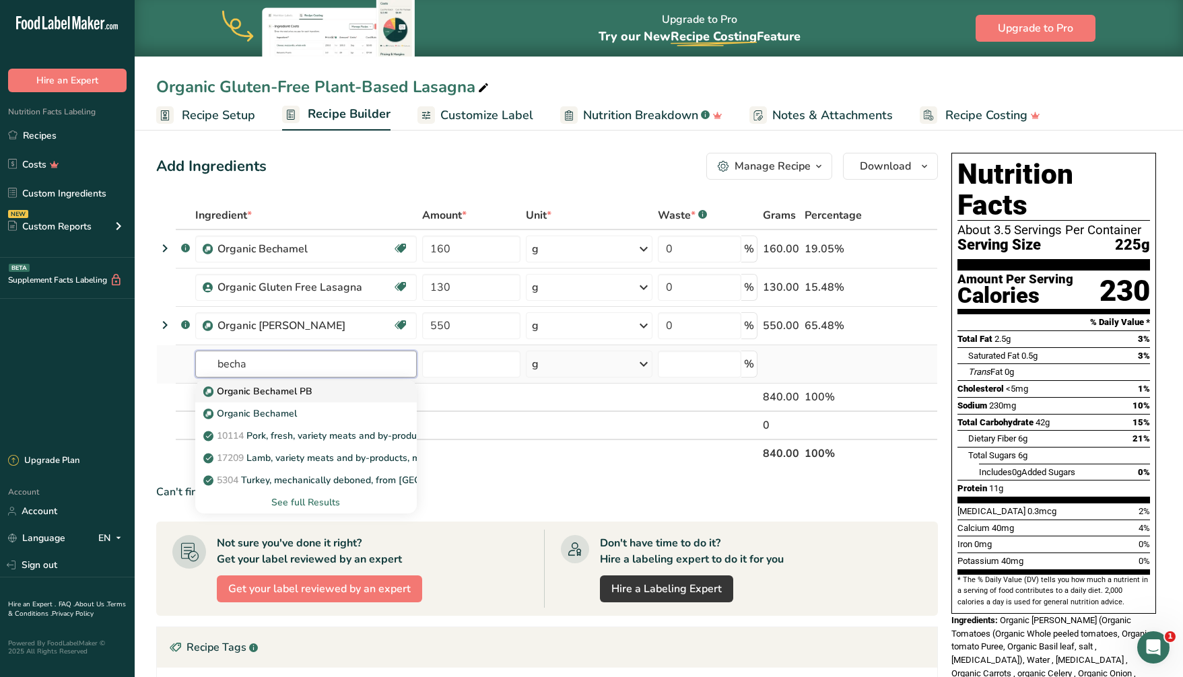
type input "becha"
click at [300, 393] on p "Organic Bechamel PB" at bounding box center [259, 392] width 106 height 14
type input "Organic Bechamel PB"
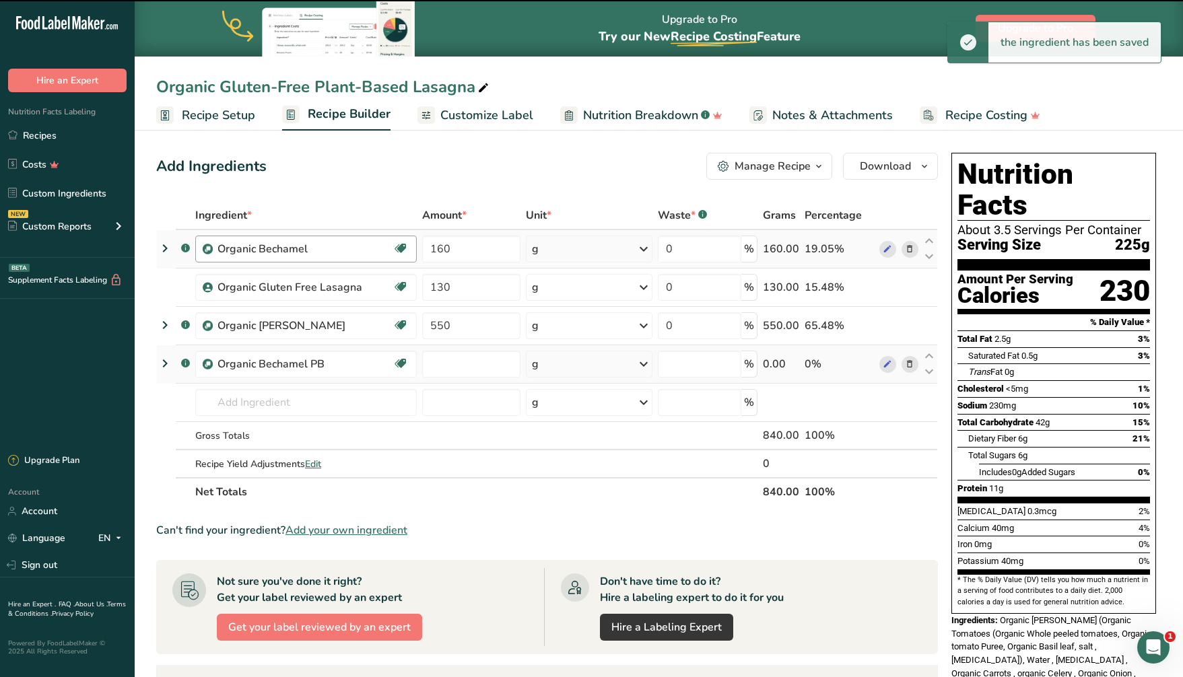
type input "0"
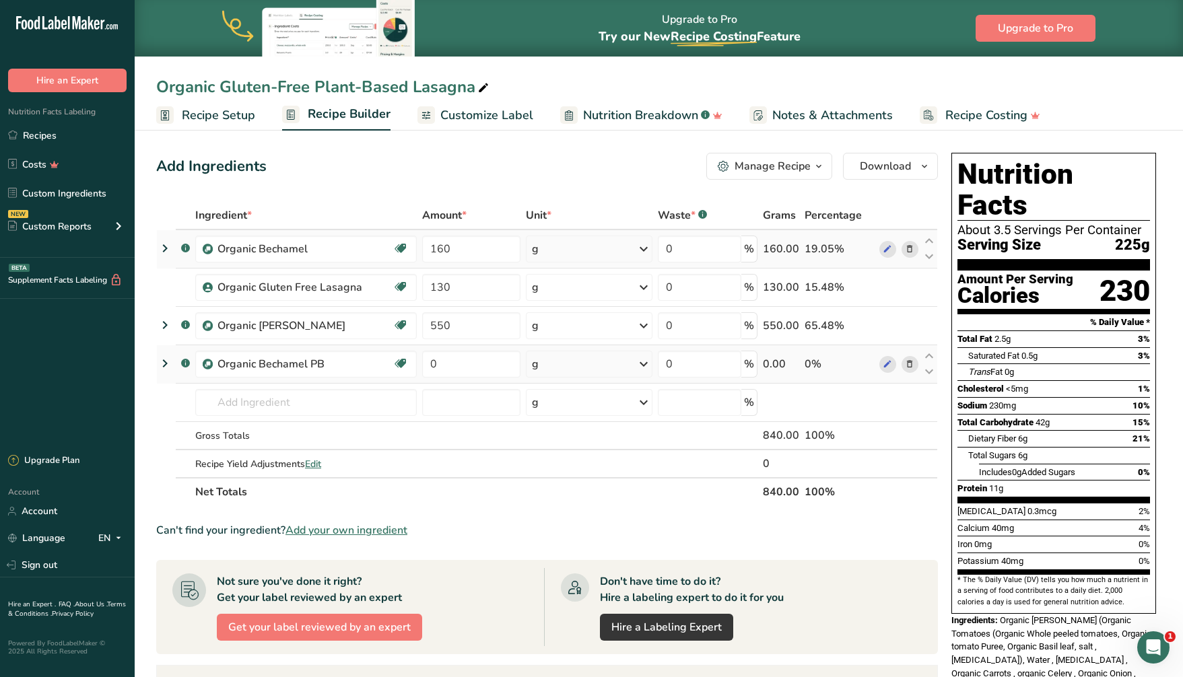
click at [909, 248] on icon at bounding box center [909, 249] width 9 height 14
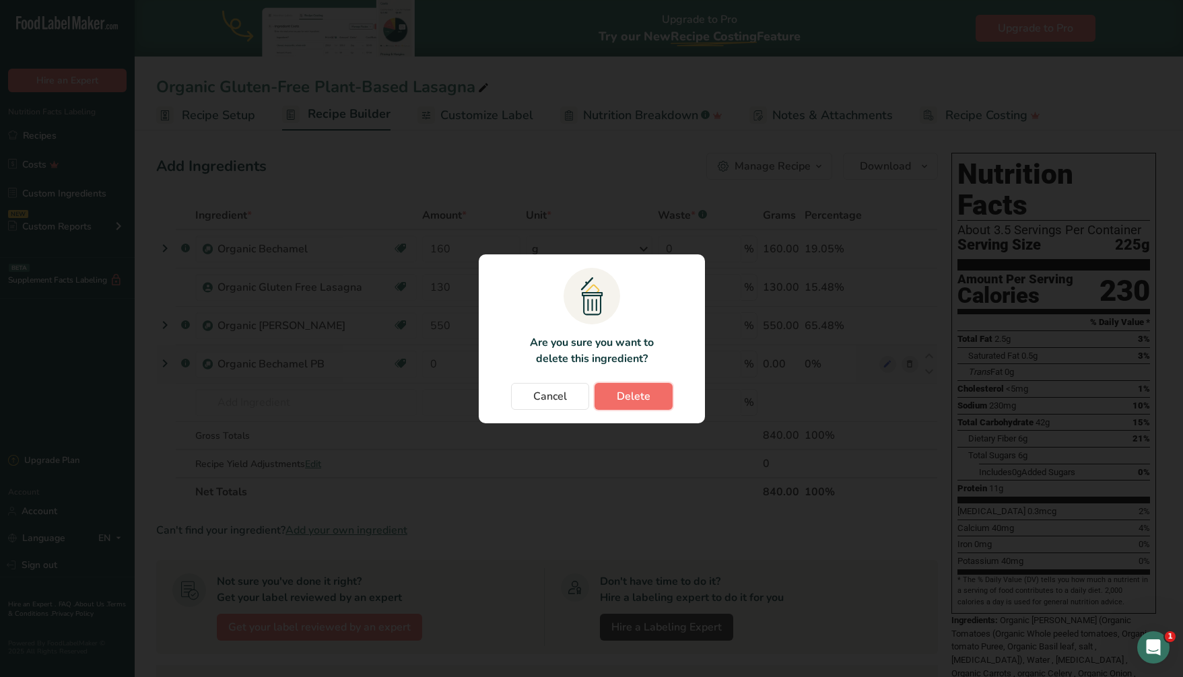
click at [642, 393] on span "Delete" at bounding box center [634, 397] width 34 height 16
type input "130"
type input "550"
type input "0"
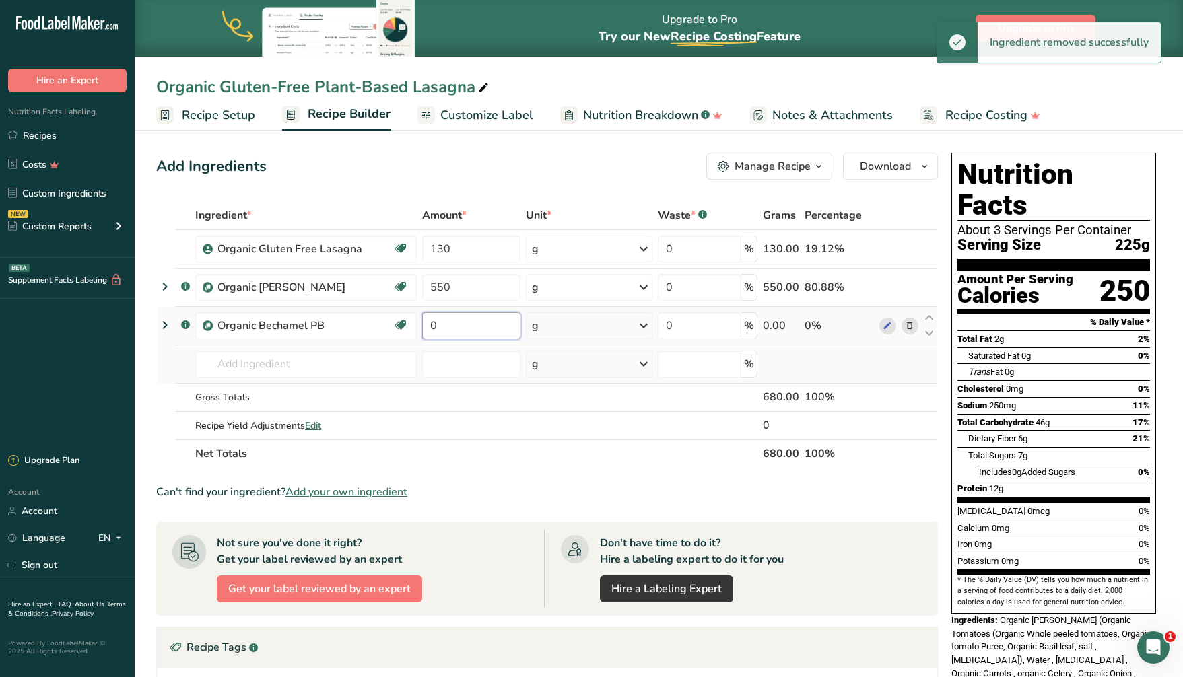
click at [467, 328] on input "0" at bounding box center [471, 325] width 98 height 27
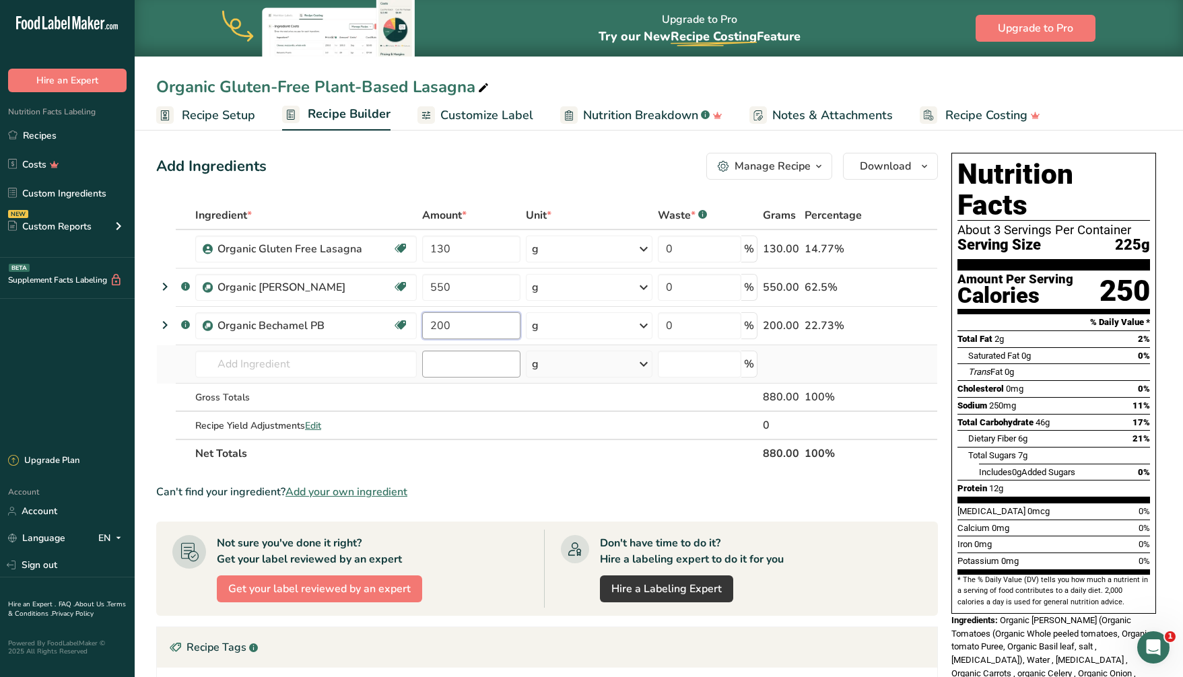
type input "200"
click at [475, 359] on div "Ingredient * Amount * Unit * Waste * .a-a{fill:#347362;}.b-a{fill:#fff;} Grams …" at bounding box center [547, 334] width 782 height 267
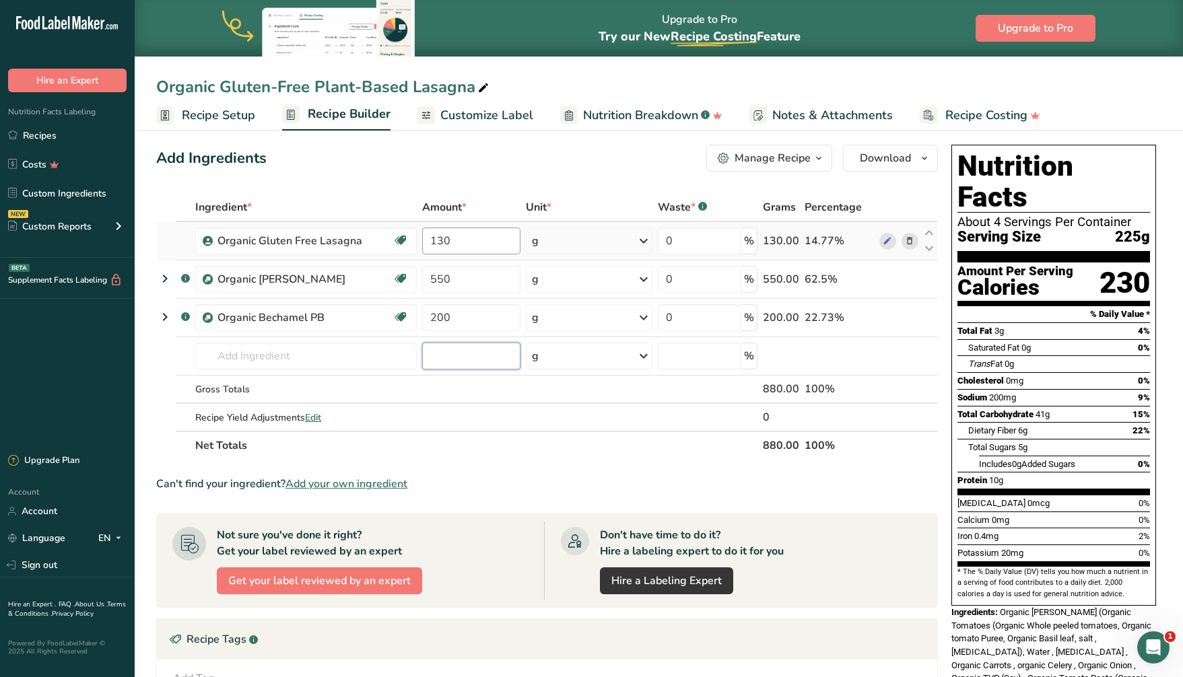
scroll to position [10, 0]
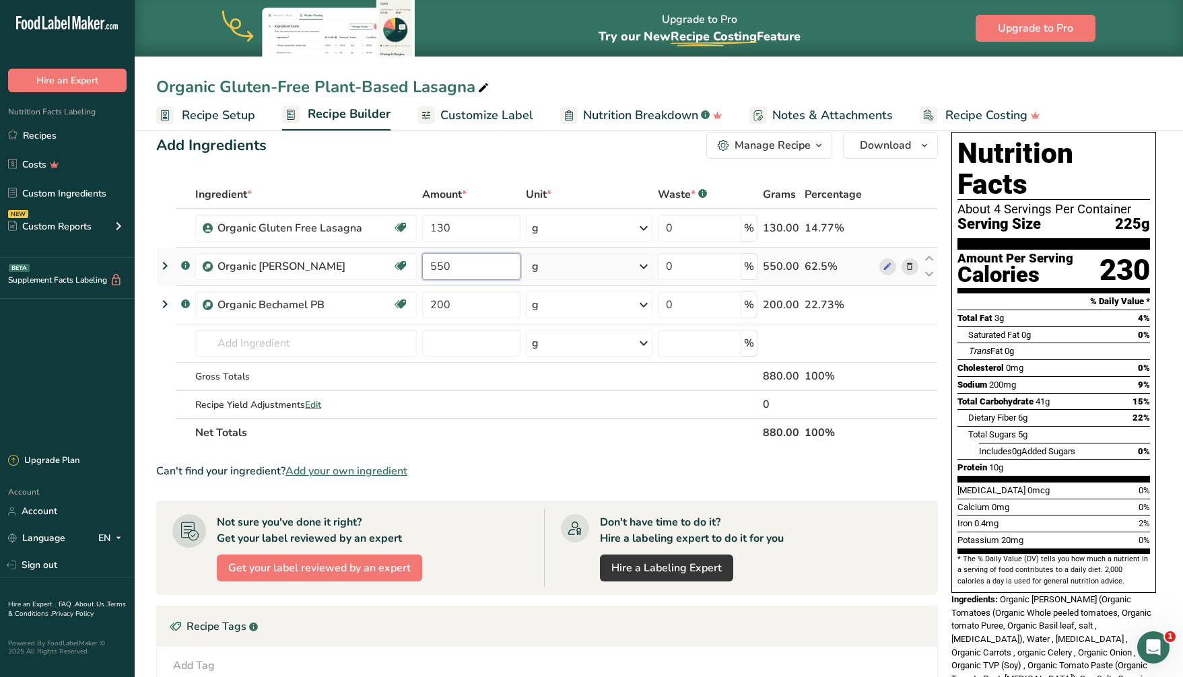
click at [443, 268] on input "550" at bounding box center [471, 266] width 98 height 27
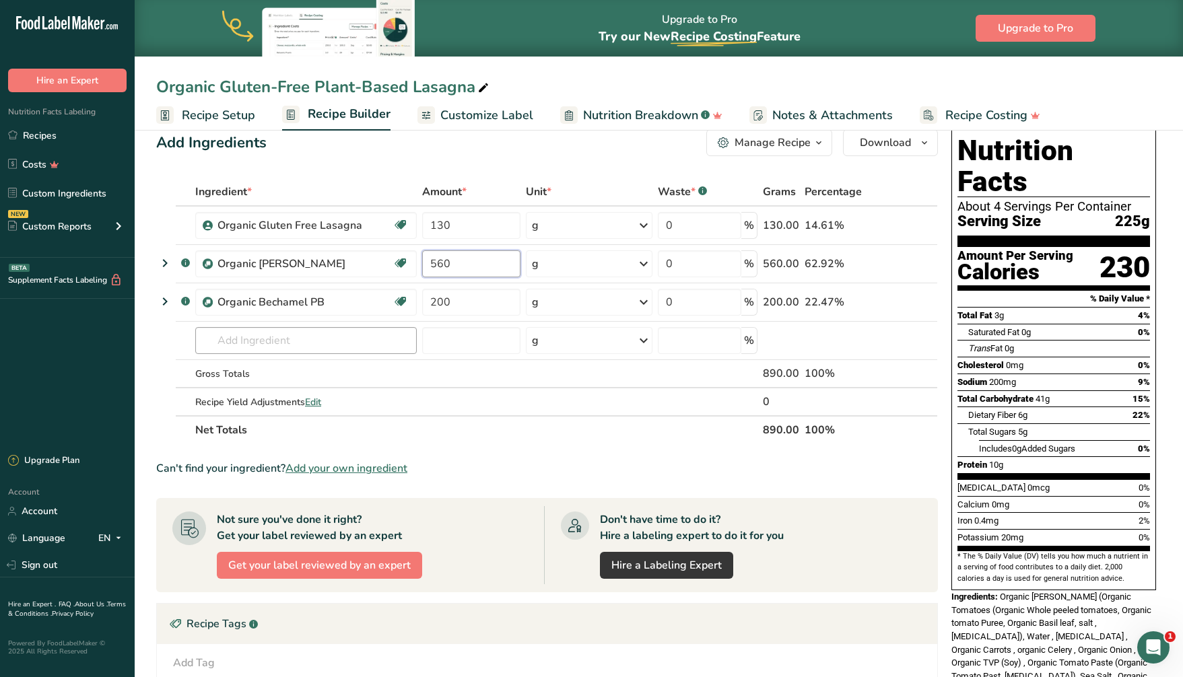
type input "560"
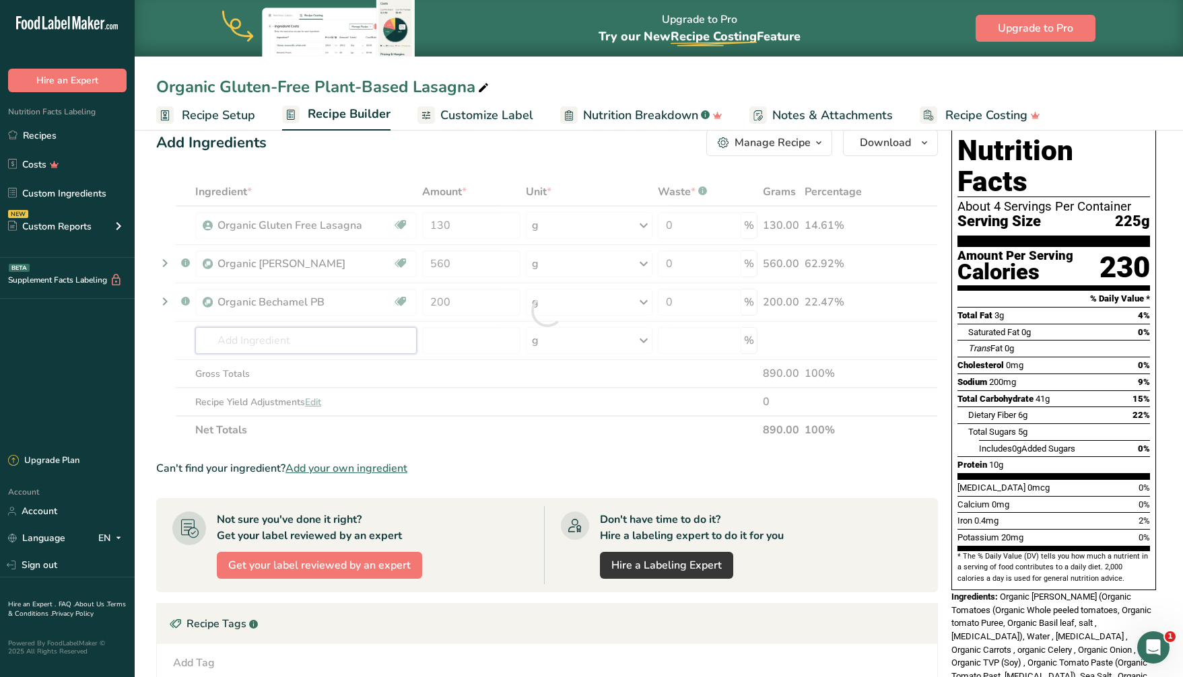
click at [368, 337] on div "Ingredient * Amount * Unit * Waste * .a-a{fill:#347362;}.b-a{fill:#fff;} Grams …" at bounding box center [547, 311] width 782 height 267
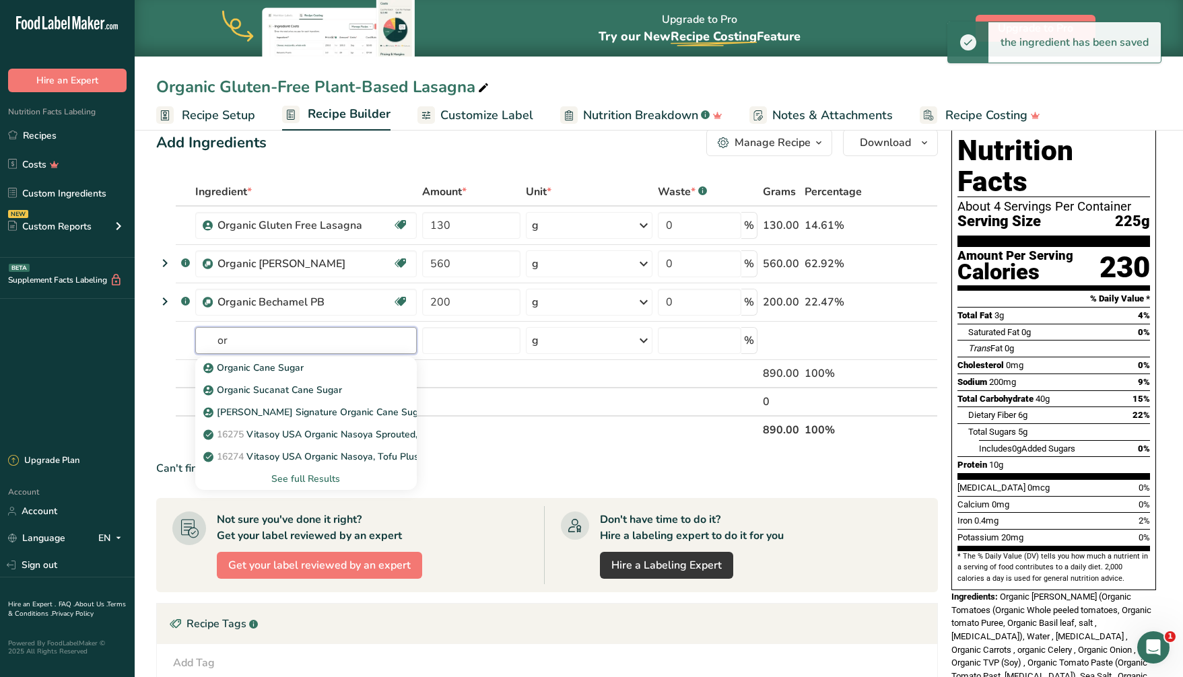
type input "o"
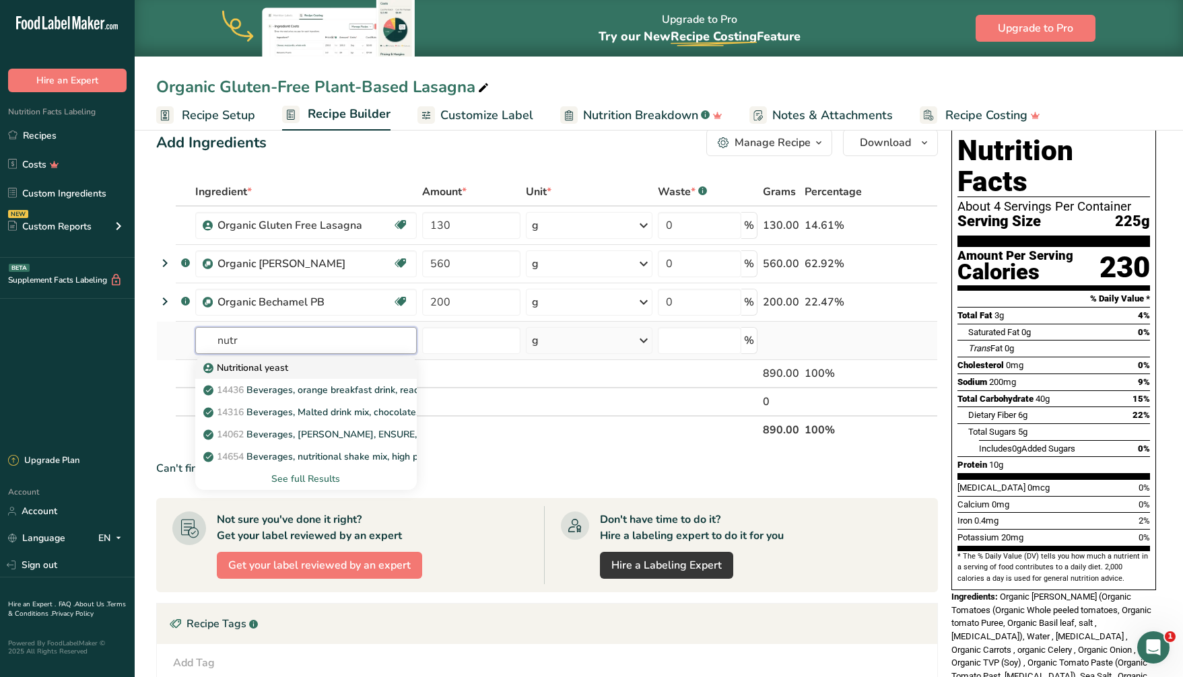
type input "nutr"
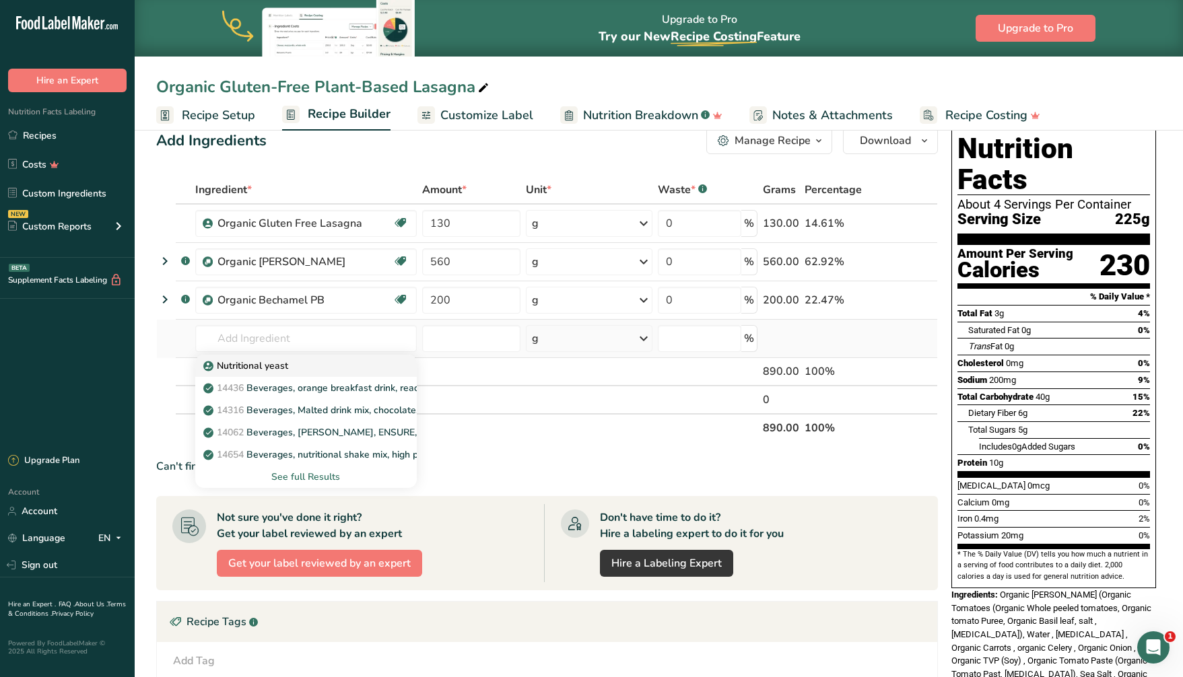
click at [333, 368] on div "Nutritional yeast" at bounding box center [295, 366] width 178 height 14
type input "Nutritional yeast"
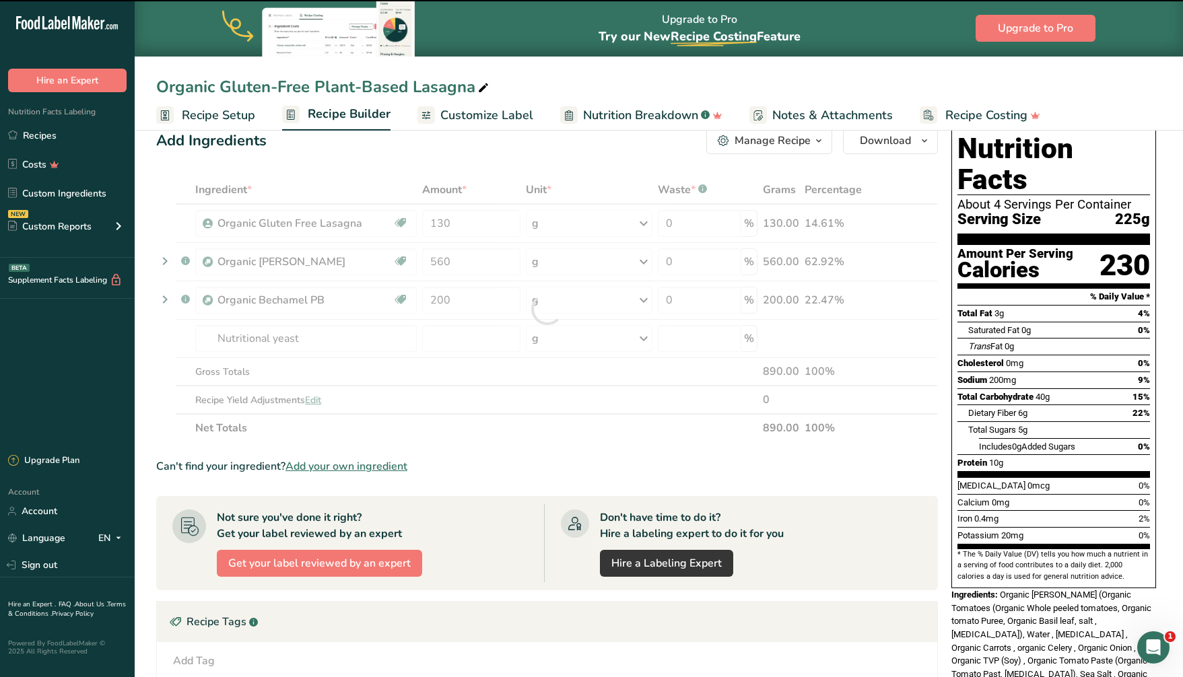
type input "0"
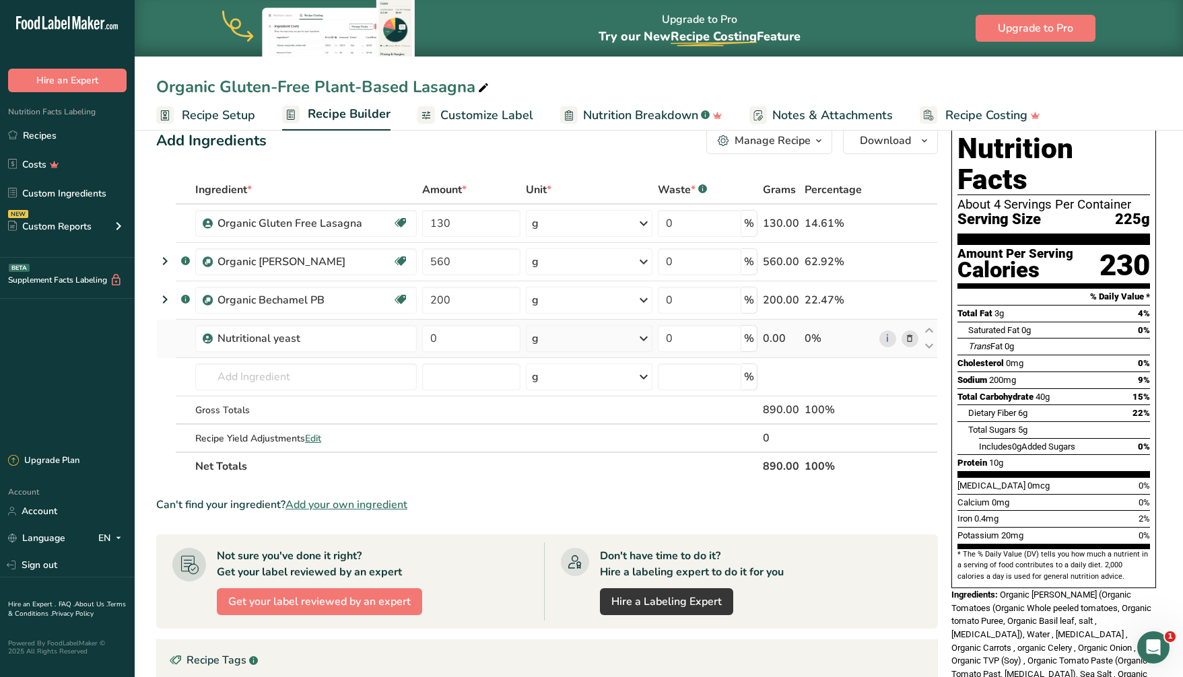
click at [909, 339] on icon at bounding box center [909, 339] width 9 height 14
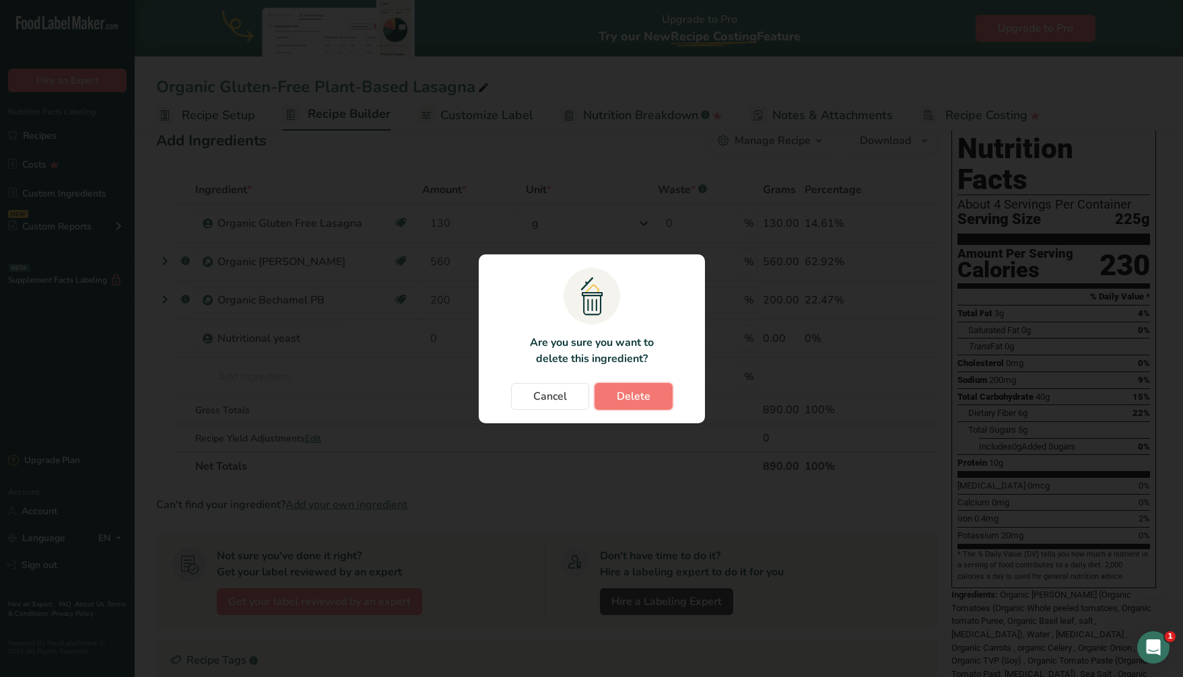
click at [653, 401] on button "Delete" at bounding box center [634, 396] width 78 height 27
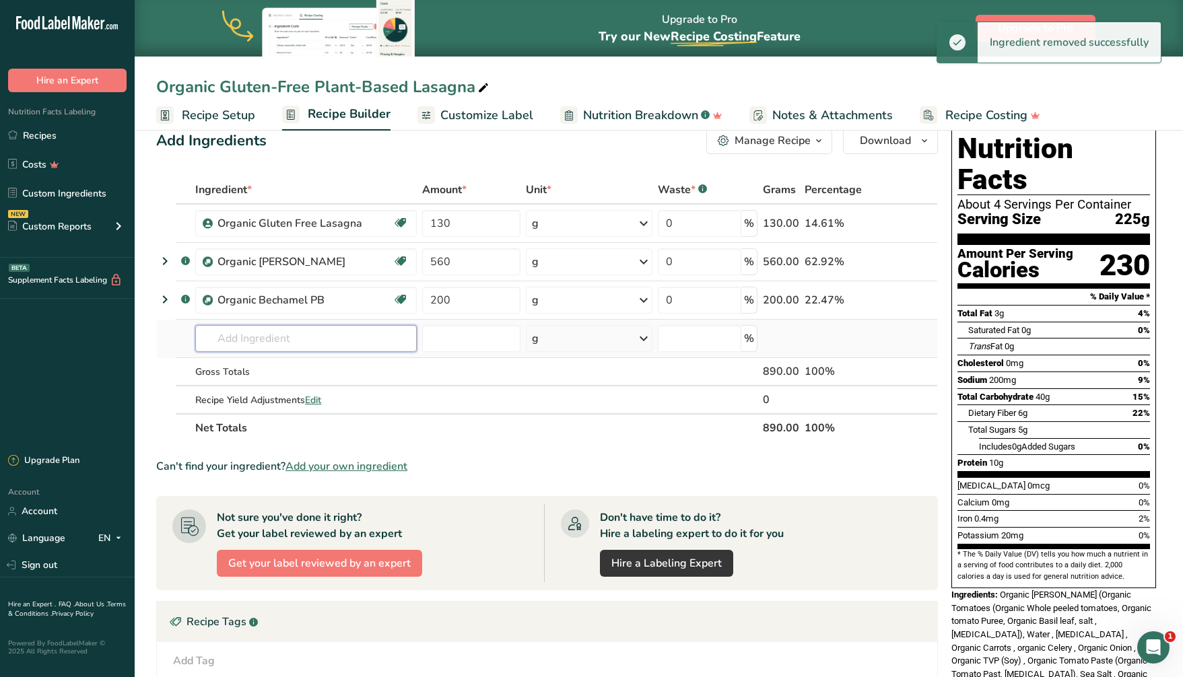
click at [277, 339] on input "text" at bounding box center [306, 338] width 222 height 27
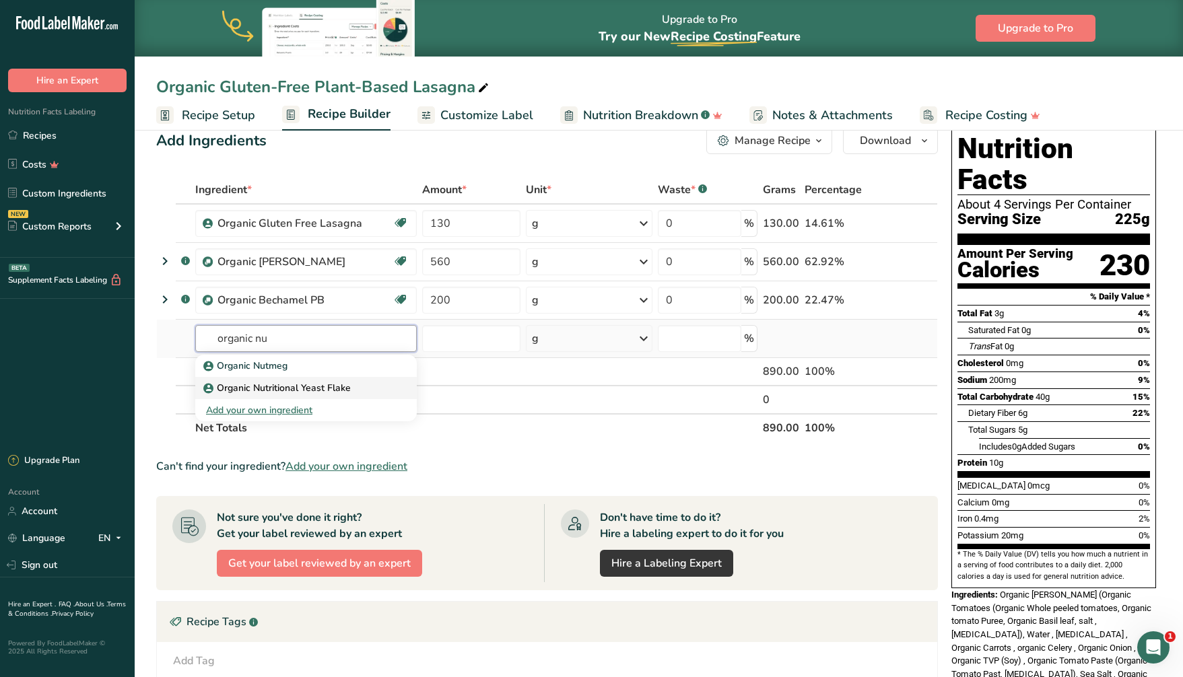
type input "organic nu"
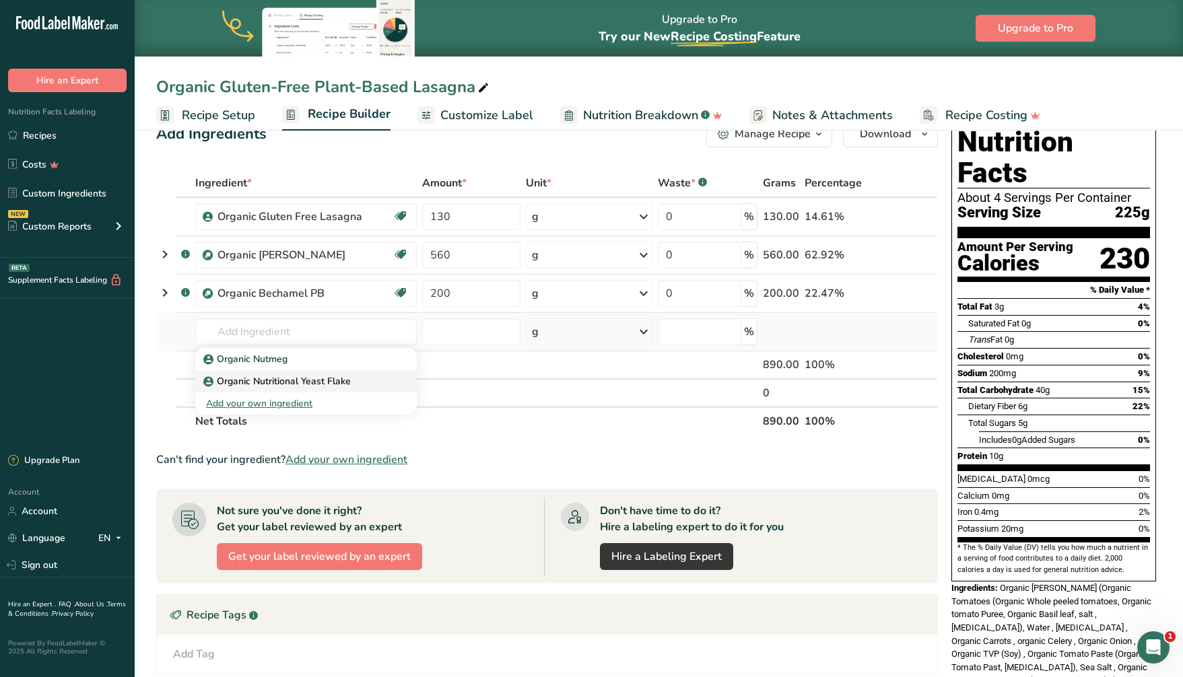
click at [324, 389] on link "Organic Nutritional Yeast Flake" at bounding box center [306, 381] width 222 height 22
type input "Organic Nutritional Yeast Flake"
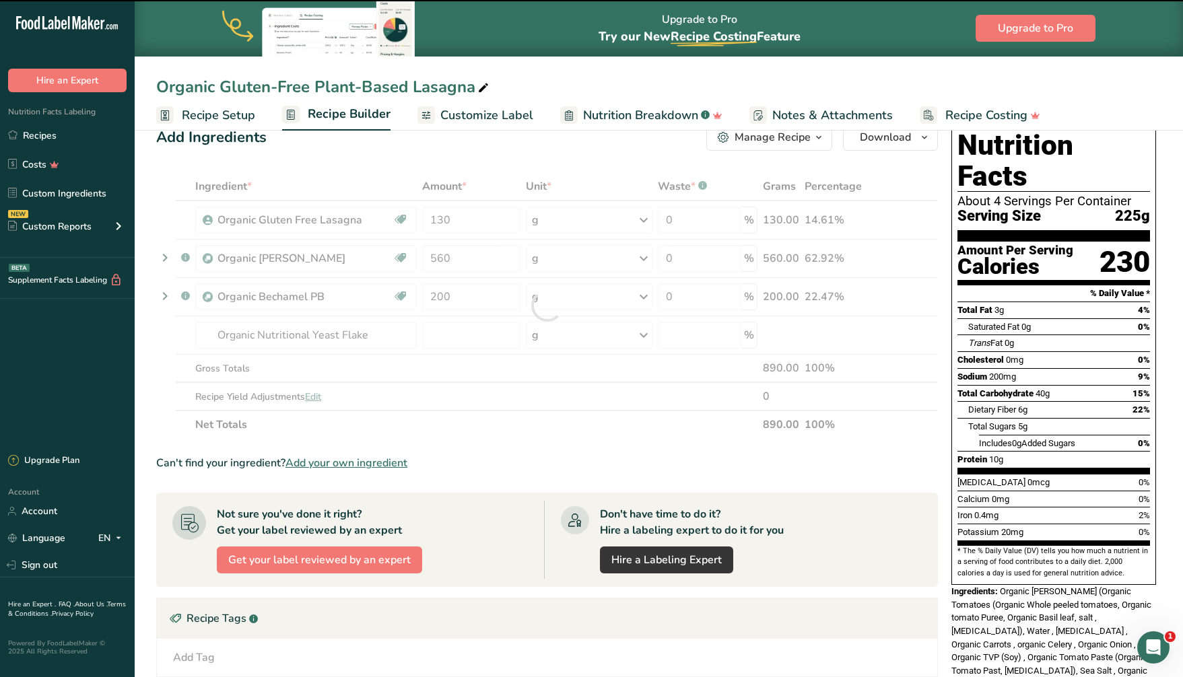
type input "0"
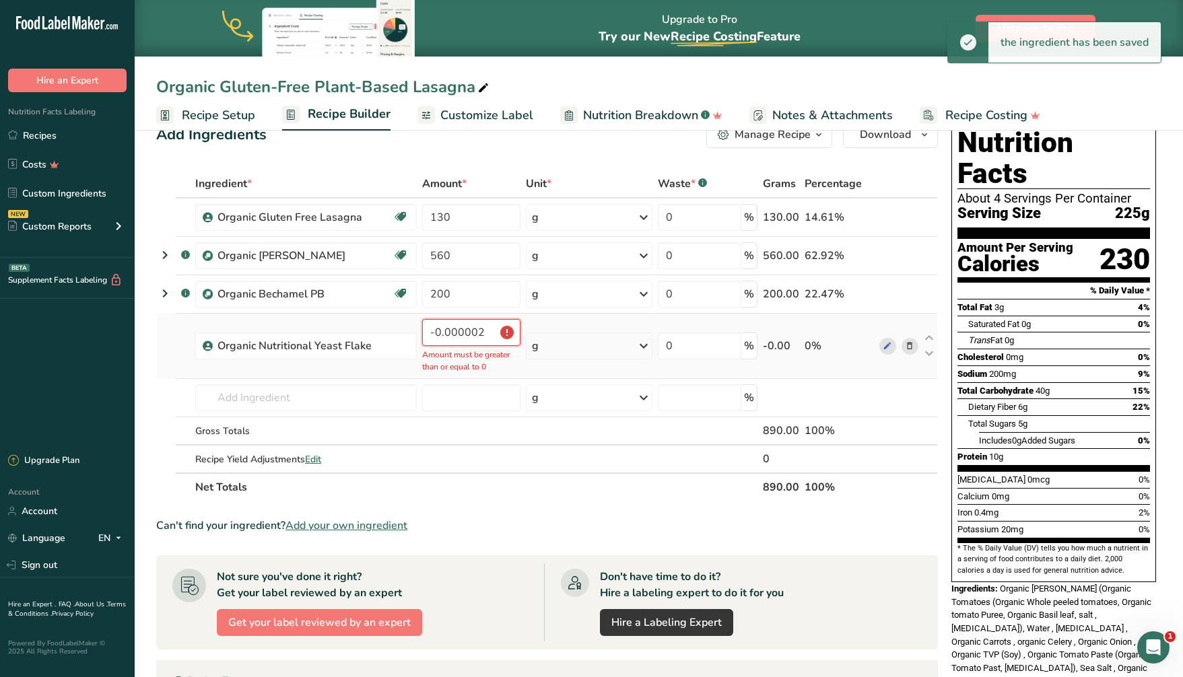
drag, startPoint x: 455, startPoint y: 335, endPoint x: 422, endPoint y: 332, distance: 32.5
click at [422, 332] on input "-0.000002" at bounding box center [471, 332] width 98 height 27
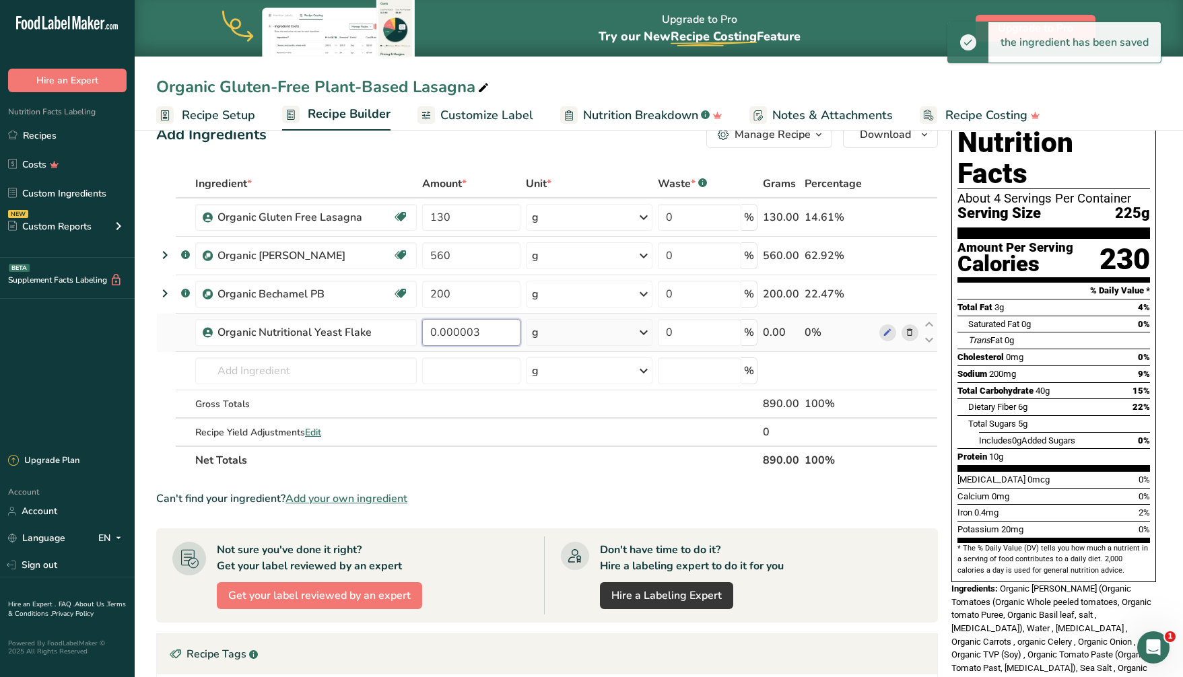
scroll to position [26, 0]
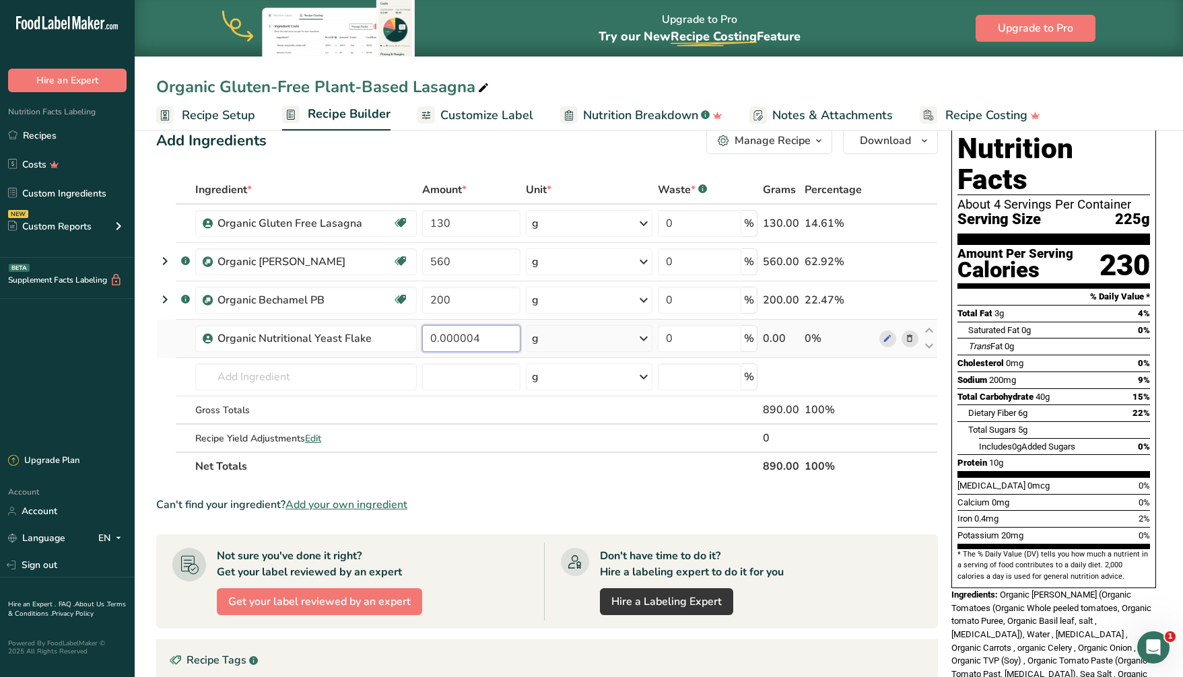
drag, startPoint x: 429, startPoint y: 336, endPoint x: 498, endPoint y: 337, distance: 68.7
click at [498, 337] on input "0.000004" at bounding box center [471, 338] width 98 height 27
type input "20"
click at [506, 370] on div "Ingredient * Amount * Unit * Waste * .a-a{fill:#347362;}.b-a{fill:#fff;} Grams …" at bounding box center [547, 328] width 782 height 305
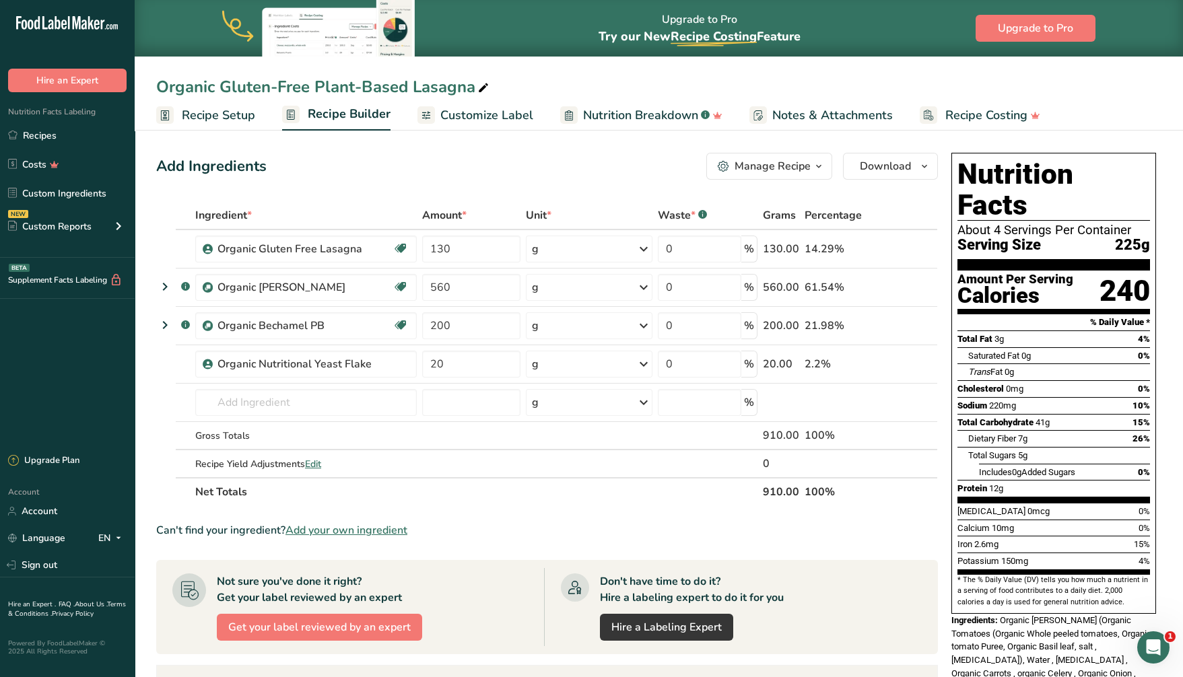
click at [207, 116] on span "Recipe Setup" at bounding box center [218, 115] width 73 height 18
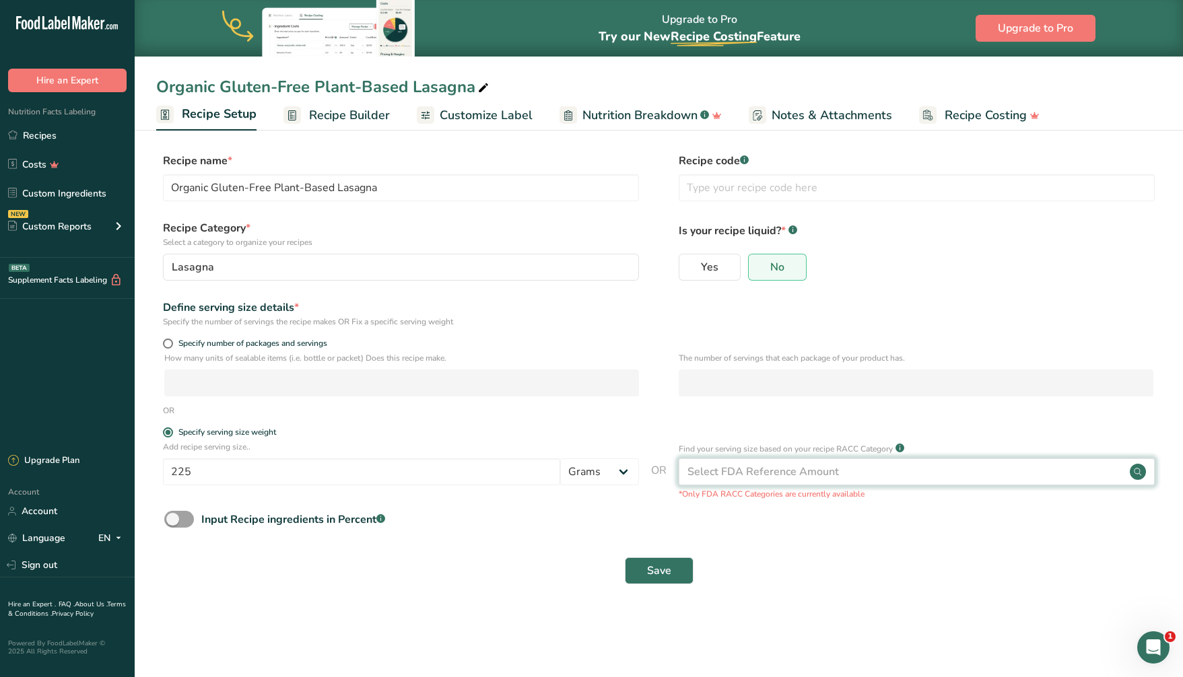
click at [845, 468] on div "Select FDA Reference Amount" at bounding box center [917, 472] width 476 height 27
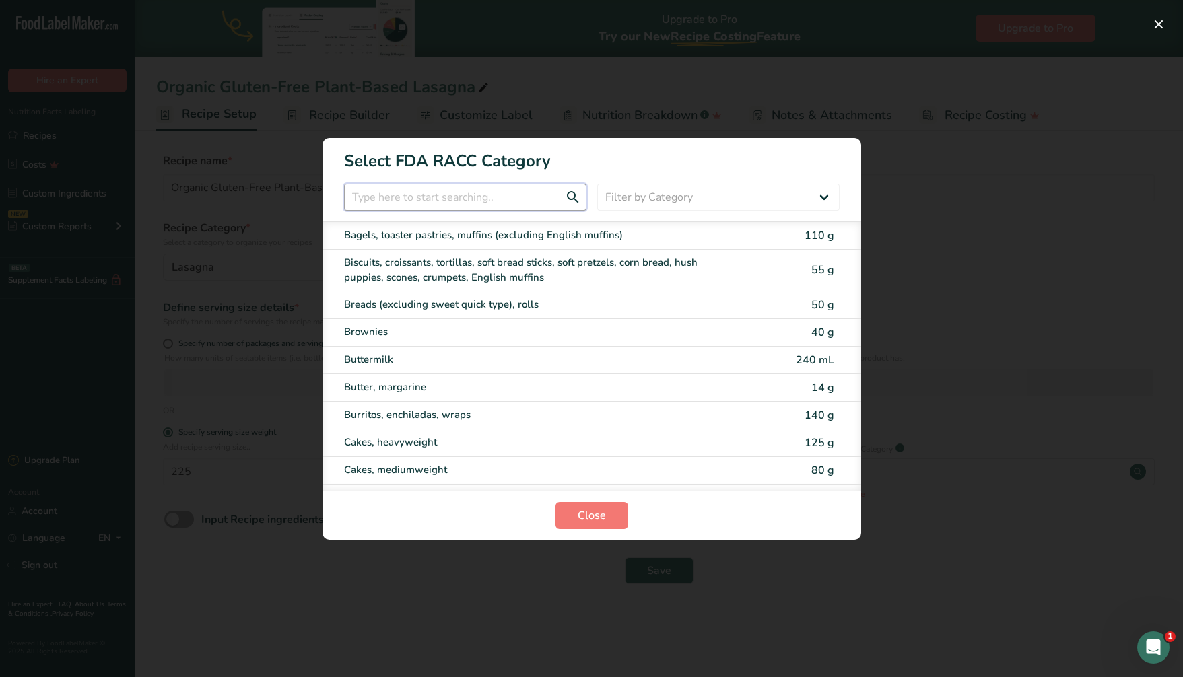
click at [424, 202] on input "RACC Category Selection Modal" at bounding box center [465, 197] width 242 height 27
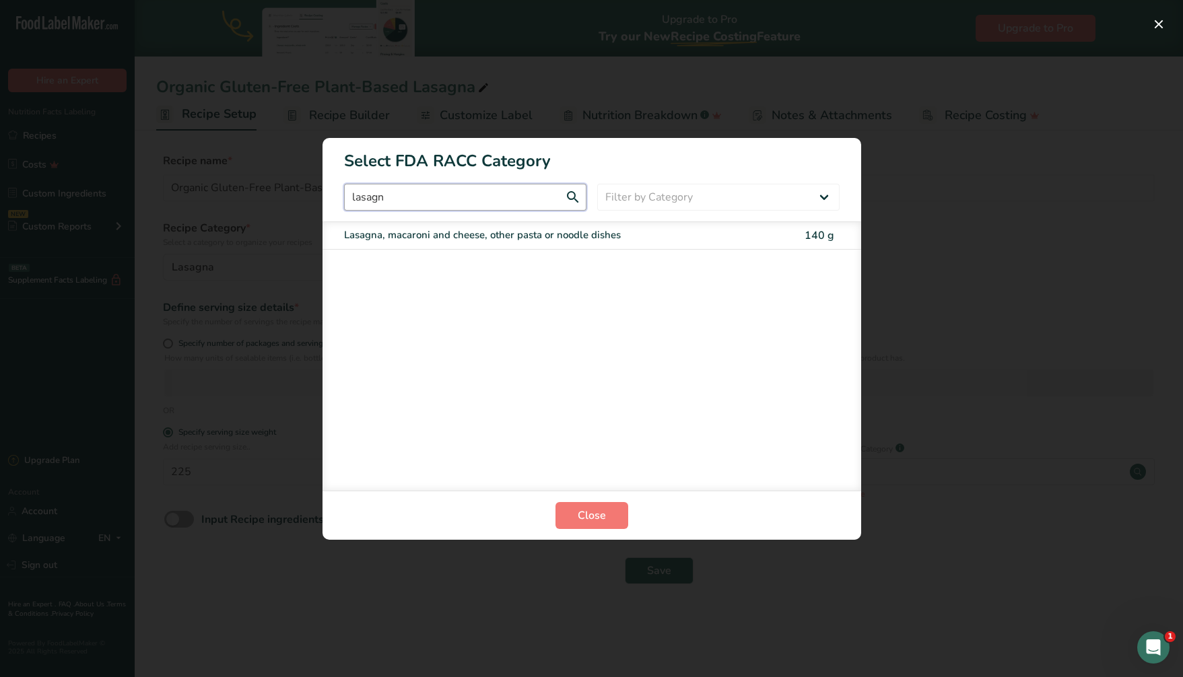
type input "lasagn"
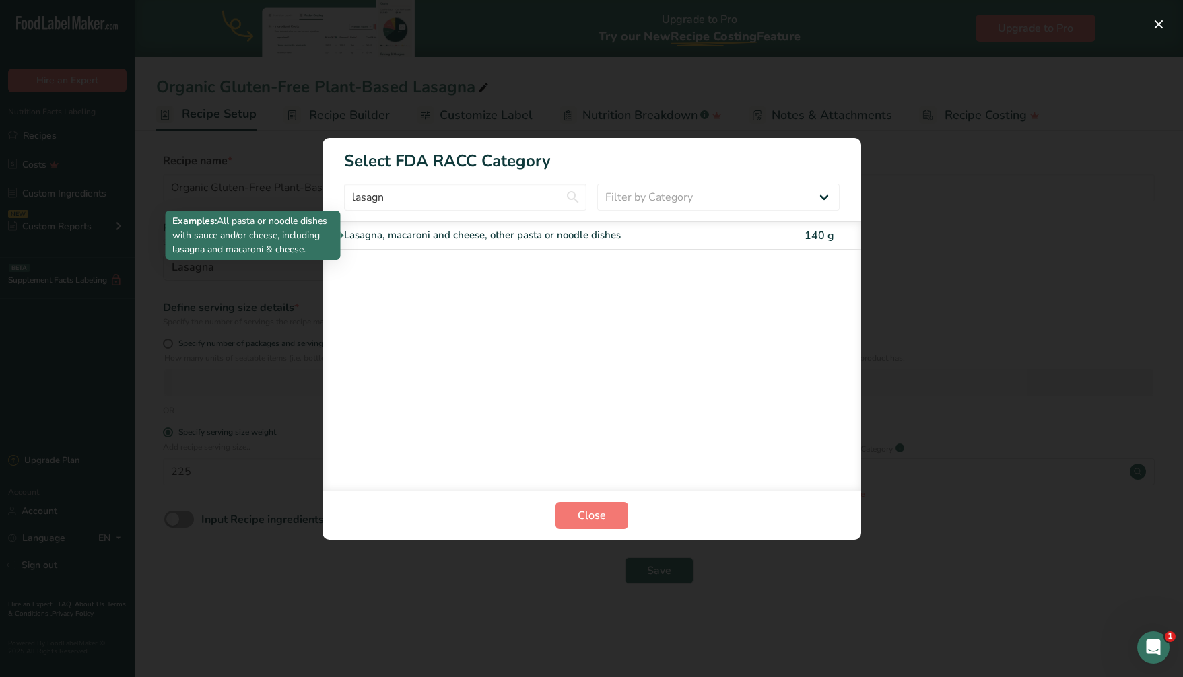
click at [502, 236] on div "Lasagna, macaroni and cheese, other pasta or noodle dishes" at bounding box center [535, 235] width 382 height 15
type input "140"
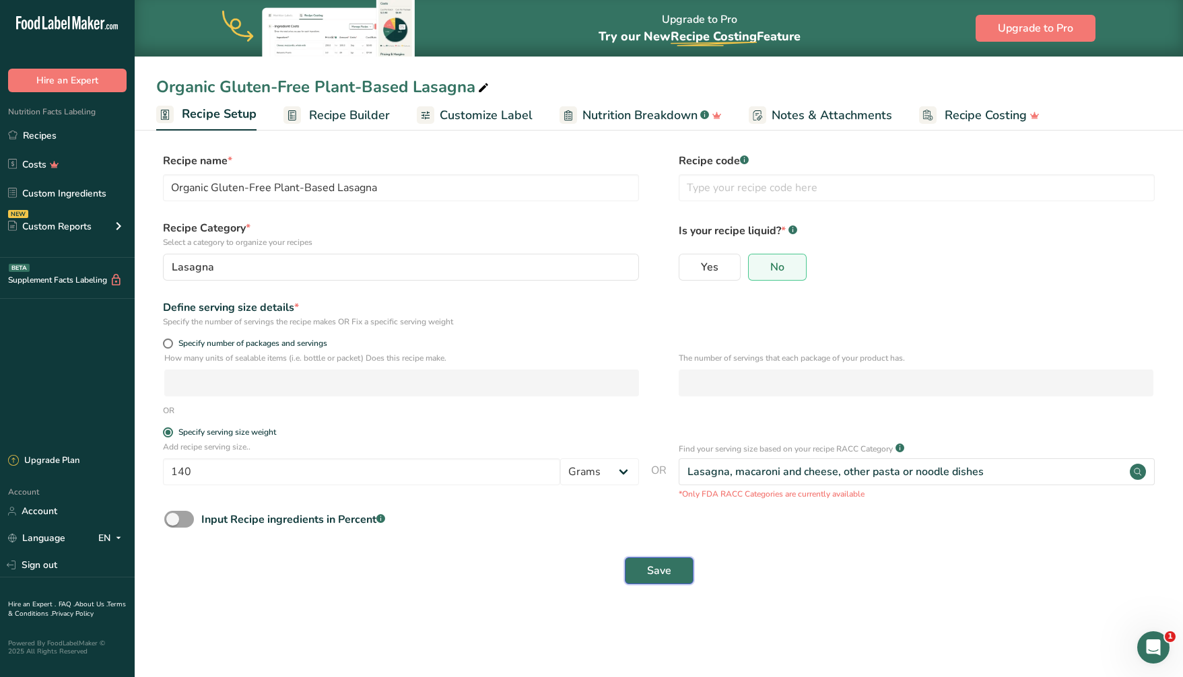
click at [657, 576] on span "Save" at bounding box center [659, 571] width 24 height 16
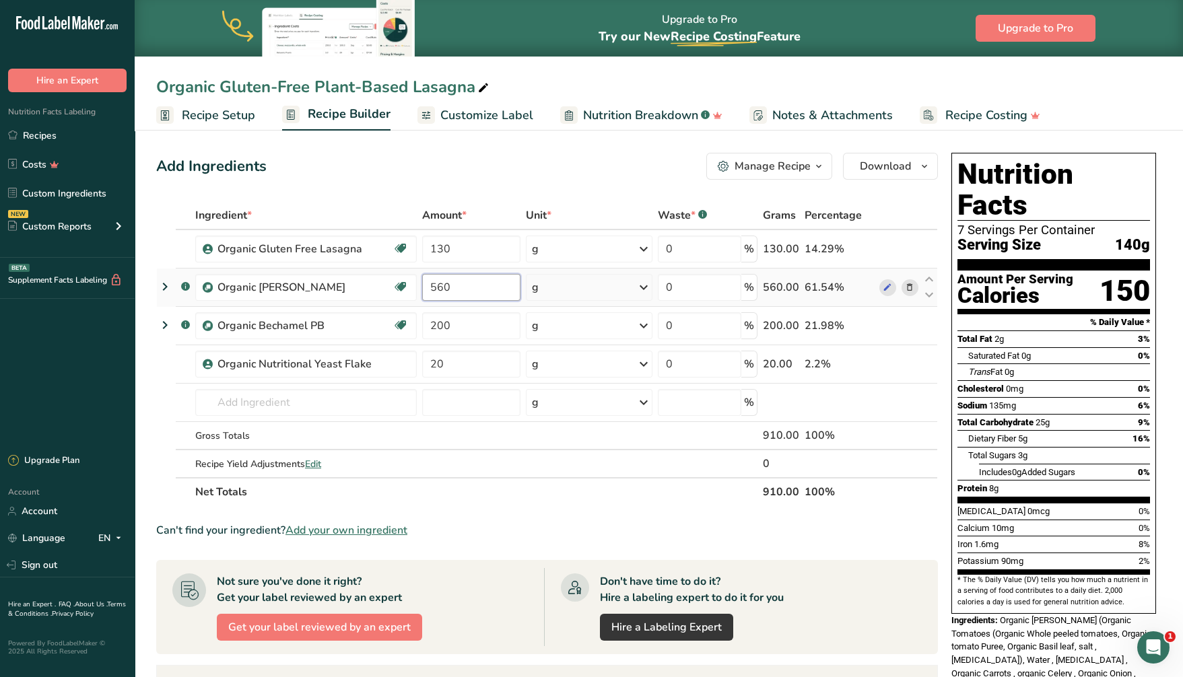
click at [458, 281] on input "560" at bounding box center [471, 287] width 98 height 27
type input "540"
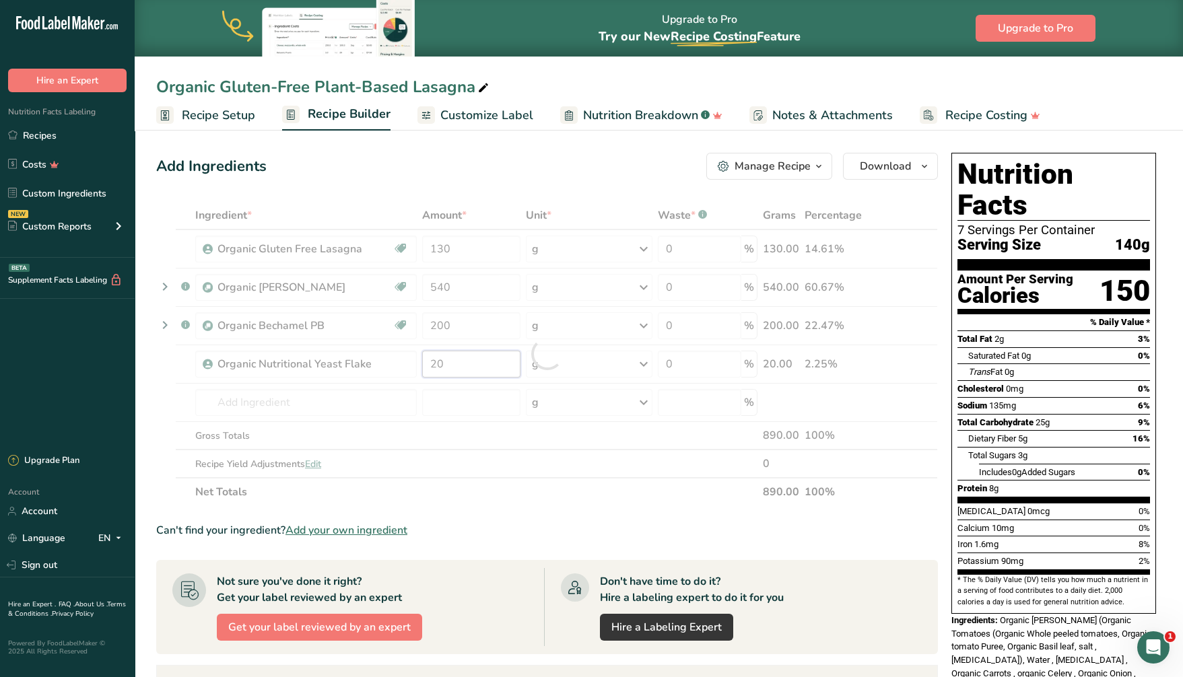
click at [454, 357] on div "Ingredient * Amount * Unit * Waste * .a-a{fill:#347362;}.b-a{fill:#fff;} Grams …" at bounding box center [547, 353] width 782 height 305
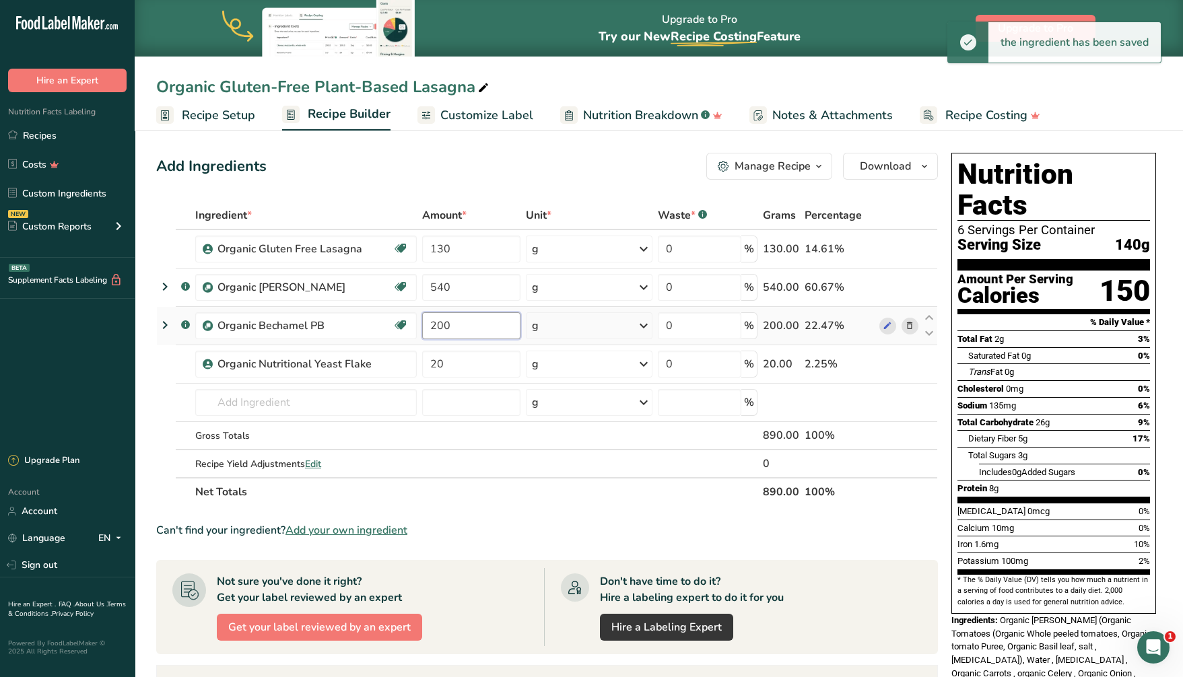
click at [458, 321] on div "Ingredient * Amount * Unit * Waste * .a-a{fill:#347362;}.b-a{fill:#fff;} Grams …" at bounding box center [547, 353] width 782 height 305
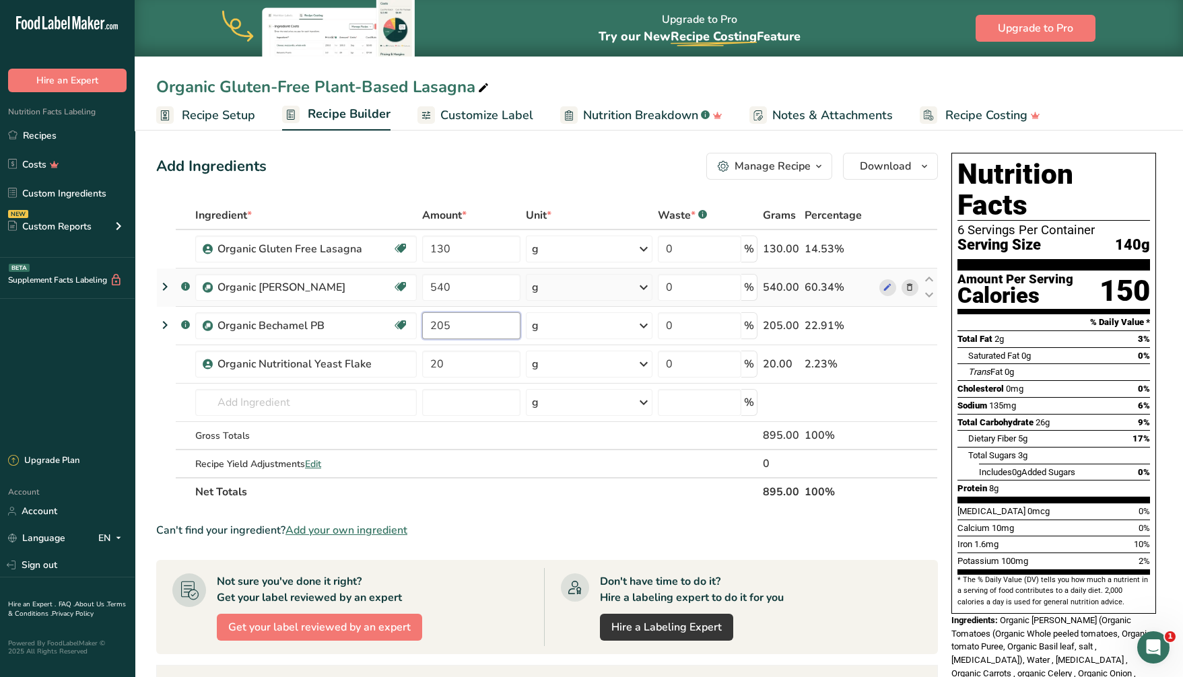
type input "205"
click at [604, 305] on div "Ingredient * Amount * Unit * Waste * .a-a{fill:#347362;}.b-a{fill:#fff;} Grams …" at bounding box center [547, 353] width 782 height 305
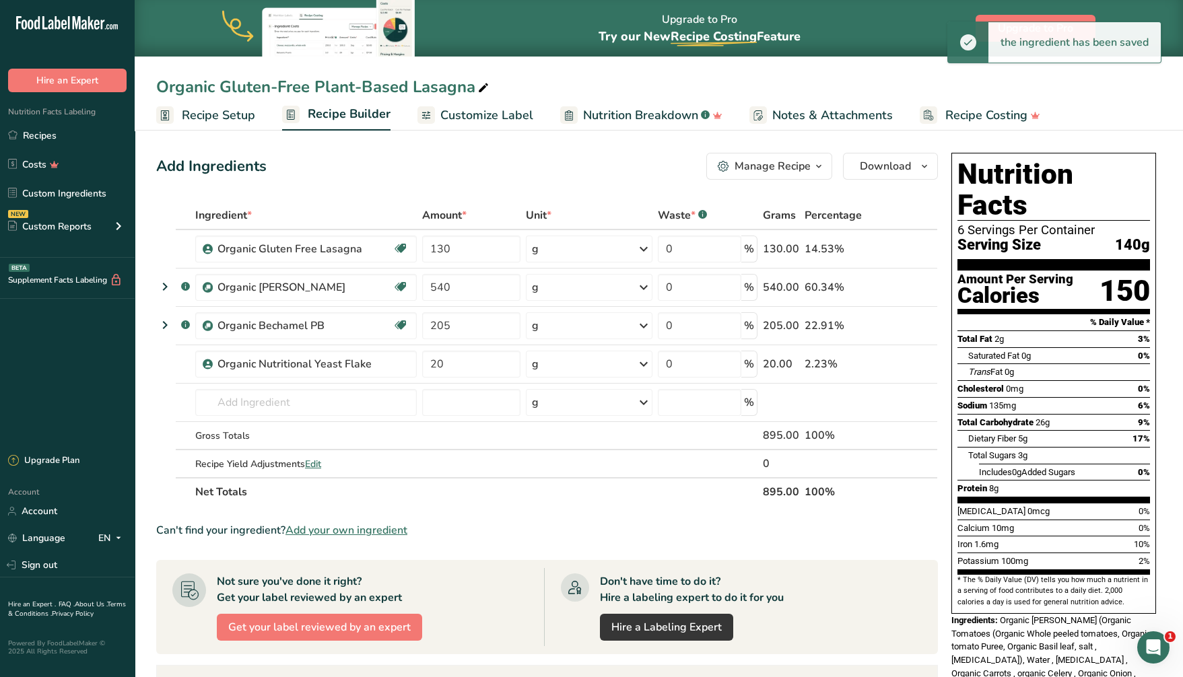
click at [654, 154] on div "Add Ingredients Manage Recipe Delete Recipe Duplicate Recipe Scale Recipe Save …" at bounding box center [547, 166] width 782 height 27
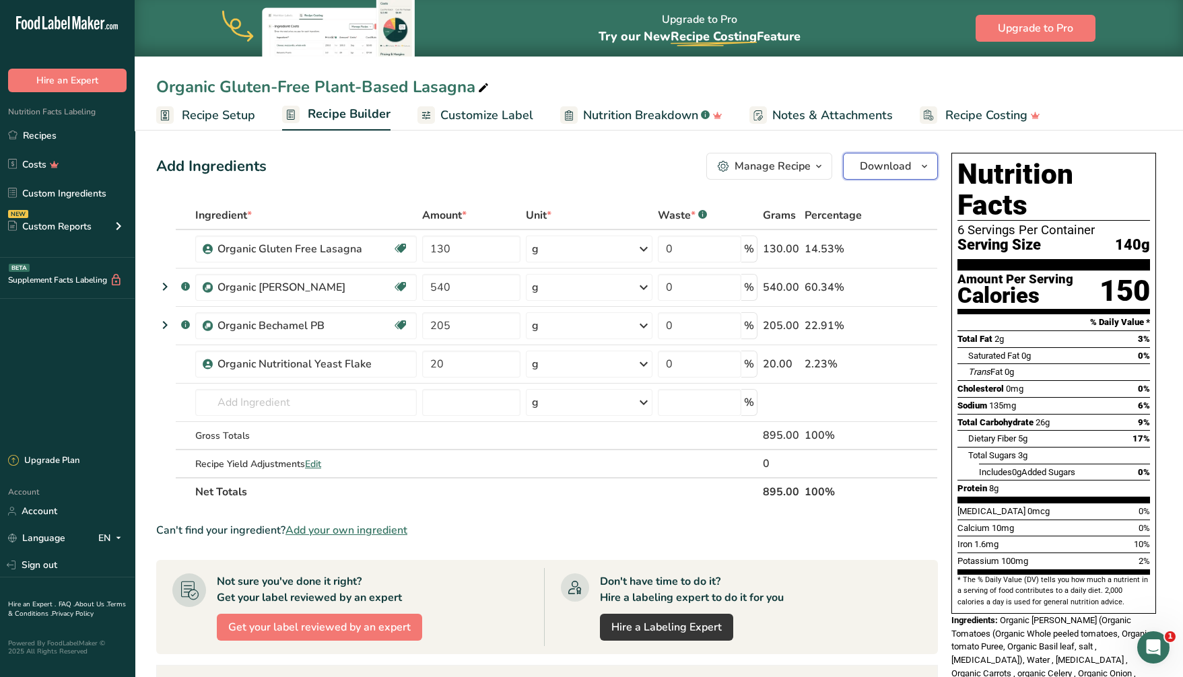
click at [918, 164] on span "button" at bounding box center [925, 166] width 16 height 16
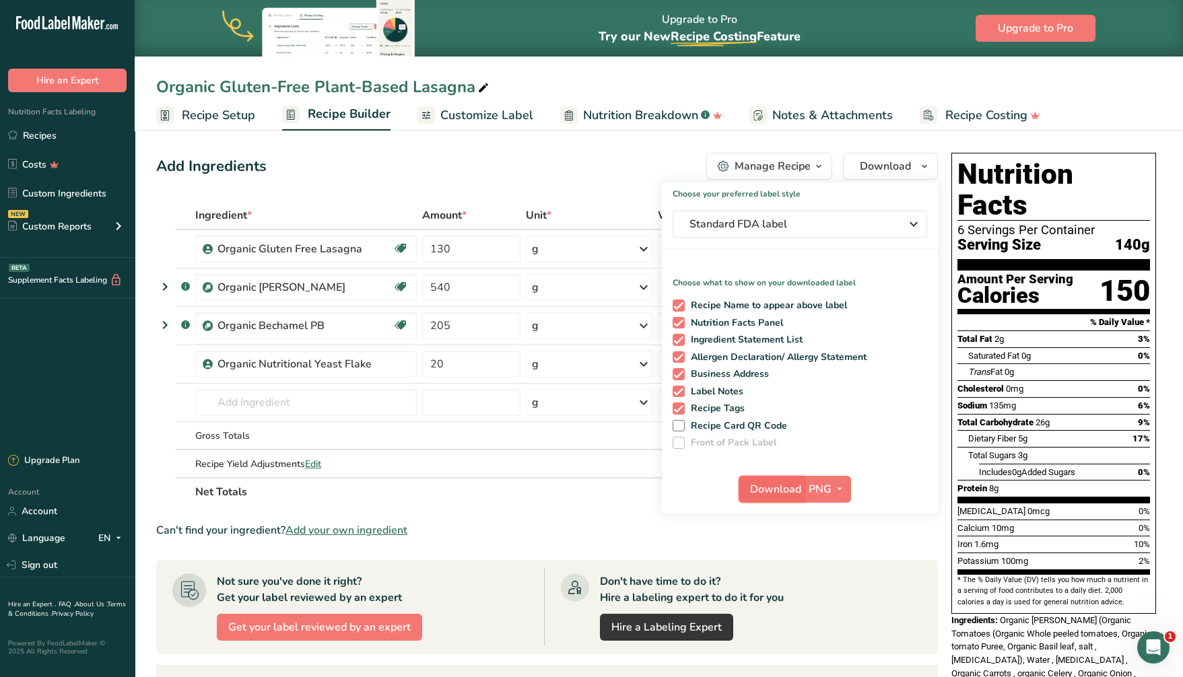
click at [780, 494] on span "Download" at bounding box center [775, 489] width 51 height 16
click at [949, 596] on div "Nutrition Facts 6 Servings Per Container Serving Size 140g Amount Per Serving C…" at bounding box center [1053, 519] width 215 height 745
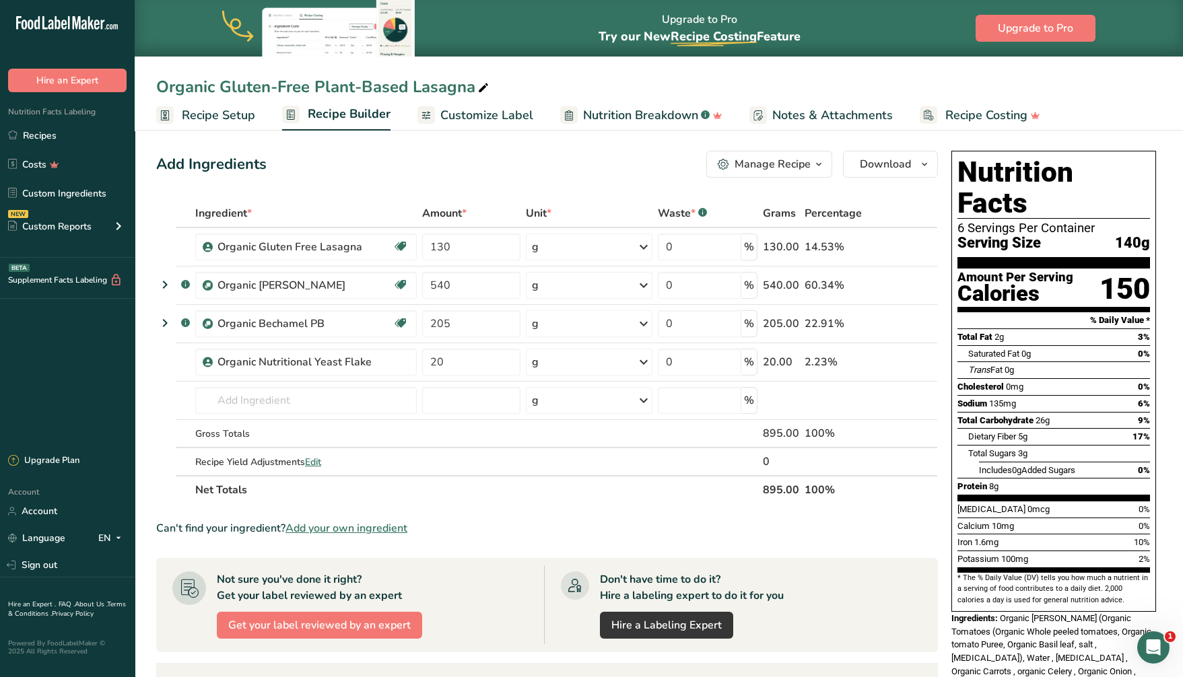
scroll to position [166, 0]
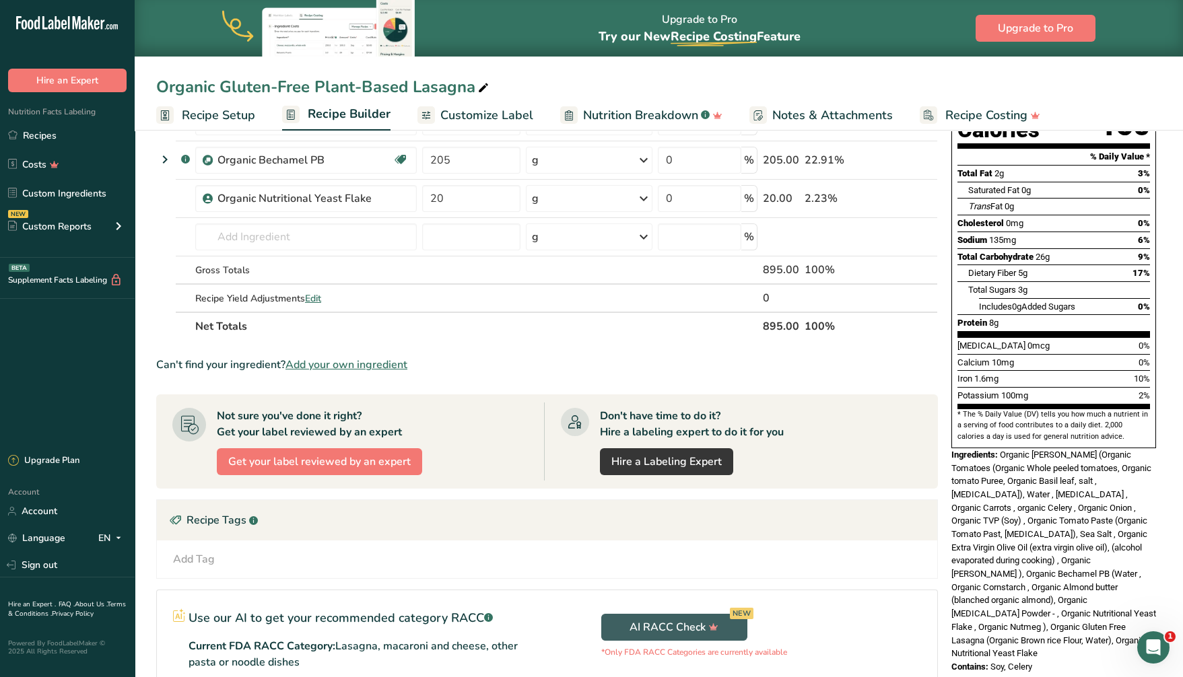
drag, startPoint x: 1030, startPoint y: 608, endPoint x: 951, endPoint y: 421, distance: 203.4
click at [951, 421] on div "Nutrition Facts 6 Servings Per Container Serving Size 140g Amount Per Serving C…" at bounding box center [1053, 354] width 215 height 745
copy div "Ingredients: Organic PB Bolognese (Organic Tomatoes (Organic Whole peeled tomat…"
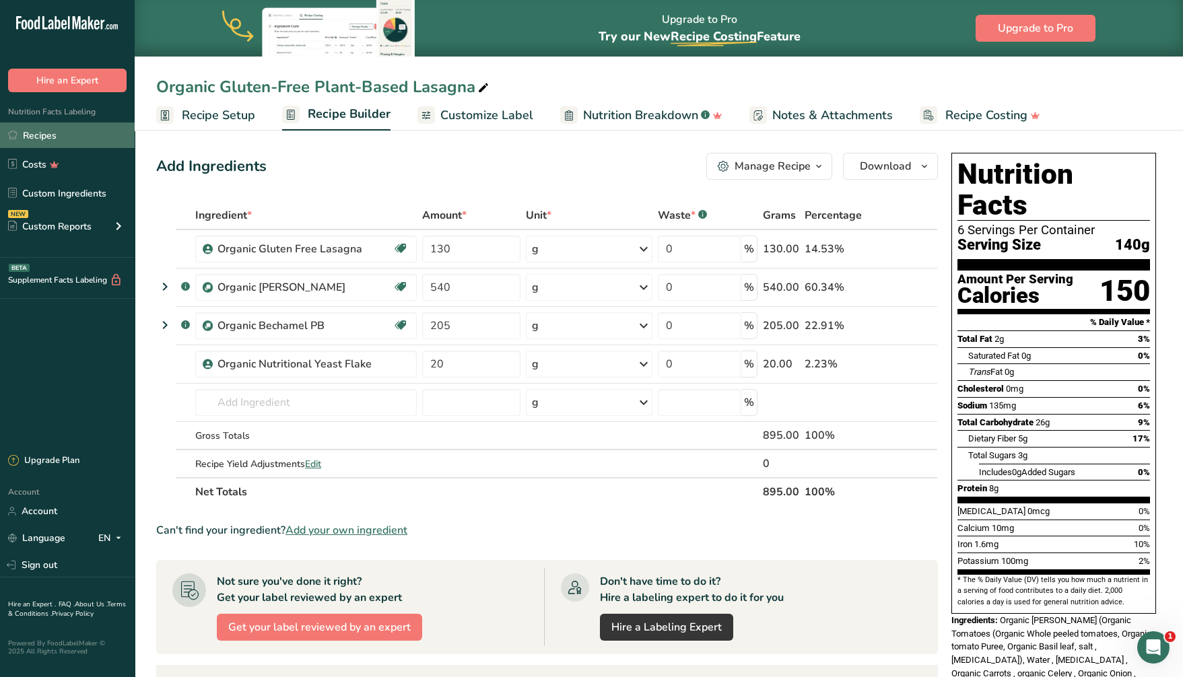
click at [65, 138] on link "Recipes" at bounding box center [67, 136] width 135 height 26
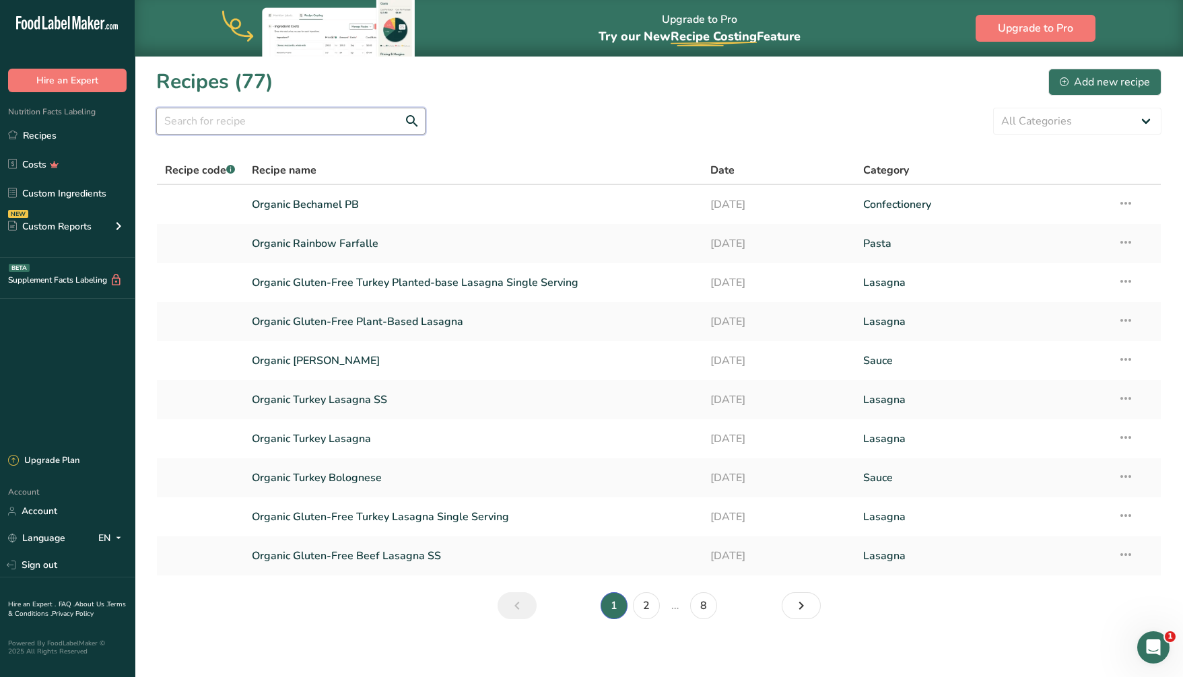
click at [302, 127] on input "text" at bounding box center [290, 121] width 269 height 27
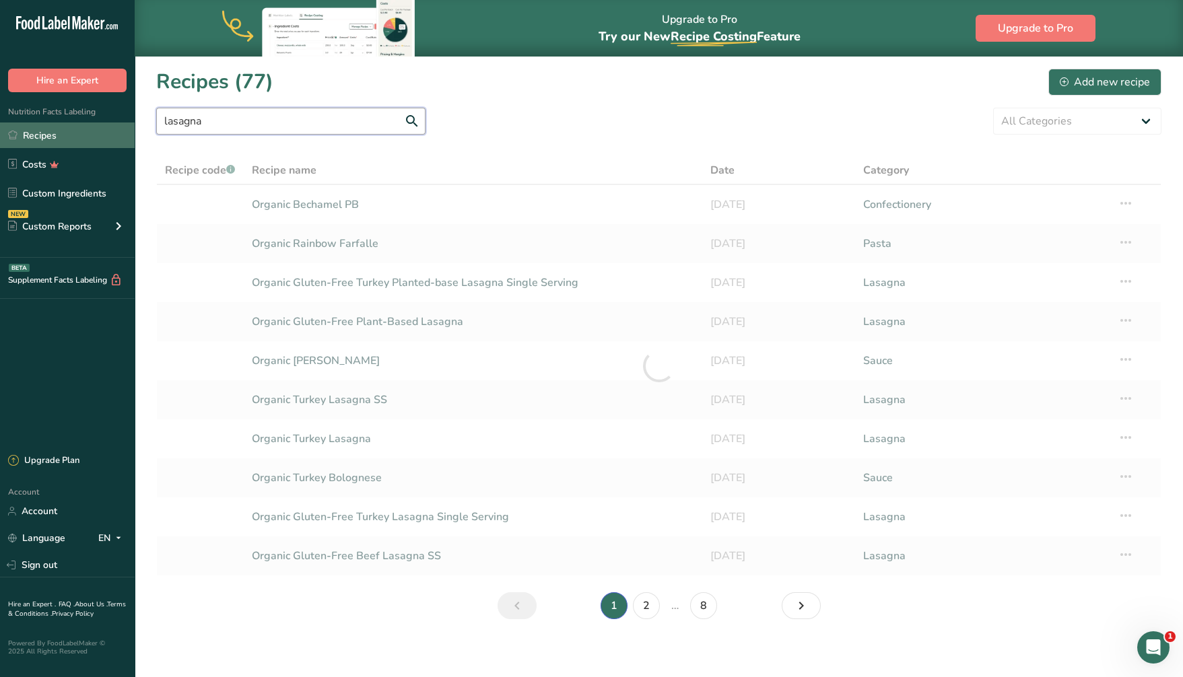
type input "lasagna"
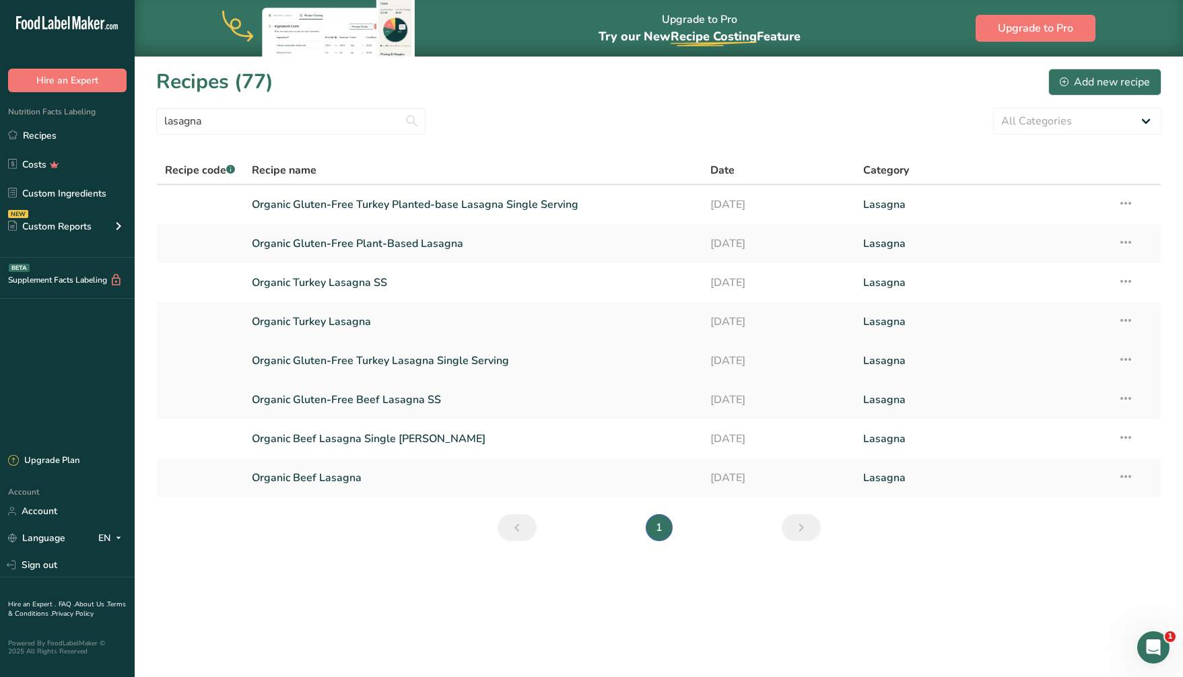
click at [332, 361] on link "Organic Gluten-Free Turkey Lasagna Single Serving" at bounding box center [473, 361] width 442 height 28
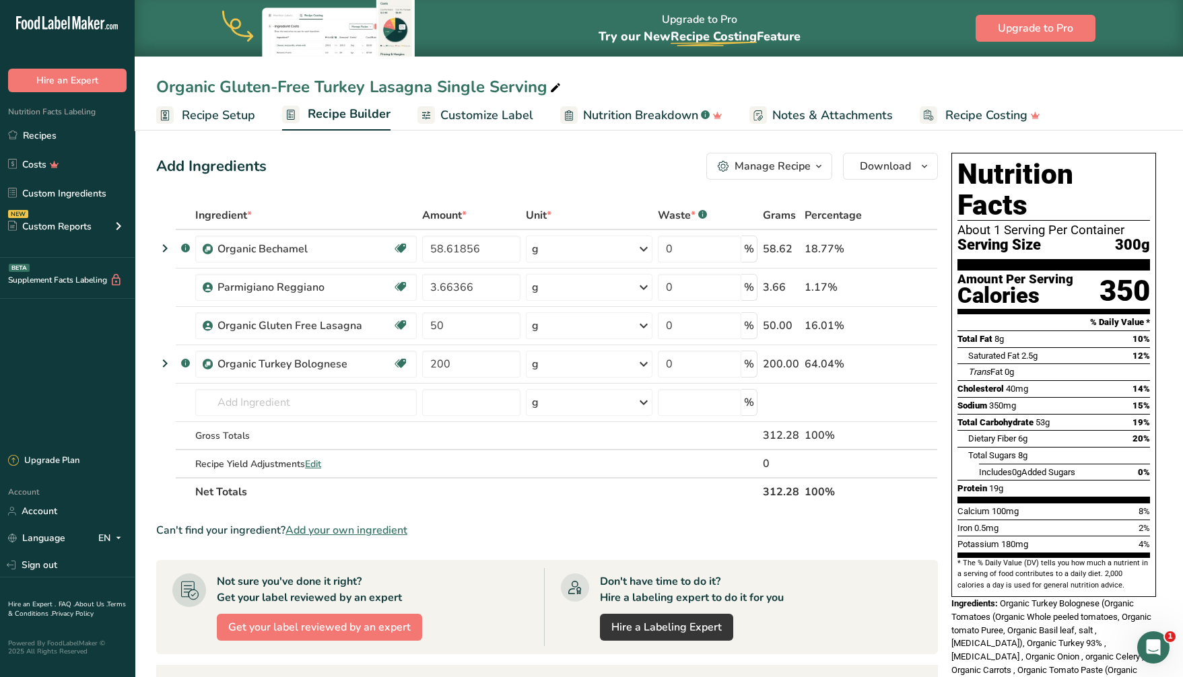
click at [489, 83] on div "Organic Gluten-Free Turkey Lasagna Single Serving" at bounding box center [359, 87] width 407 height 24
type input "Organic Gluten-Free Turkey Lasagna"
click at [539, 155] on div "Add Ingredients Manage Recipe Delete Recipe Duplicate Recipe Scale Recipe Save …" at bounding box center [547, 166] width 782 height 27
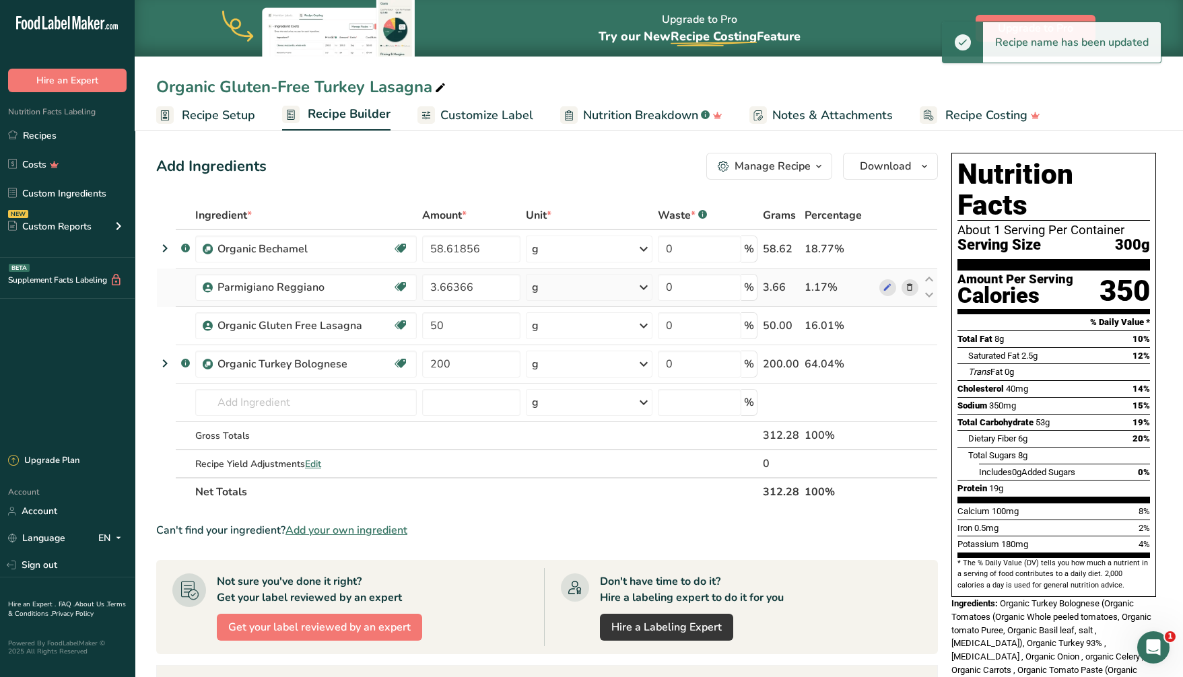
click at [910, 285] on icon at bounding box center [909, 288] width 9 height 14
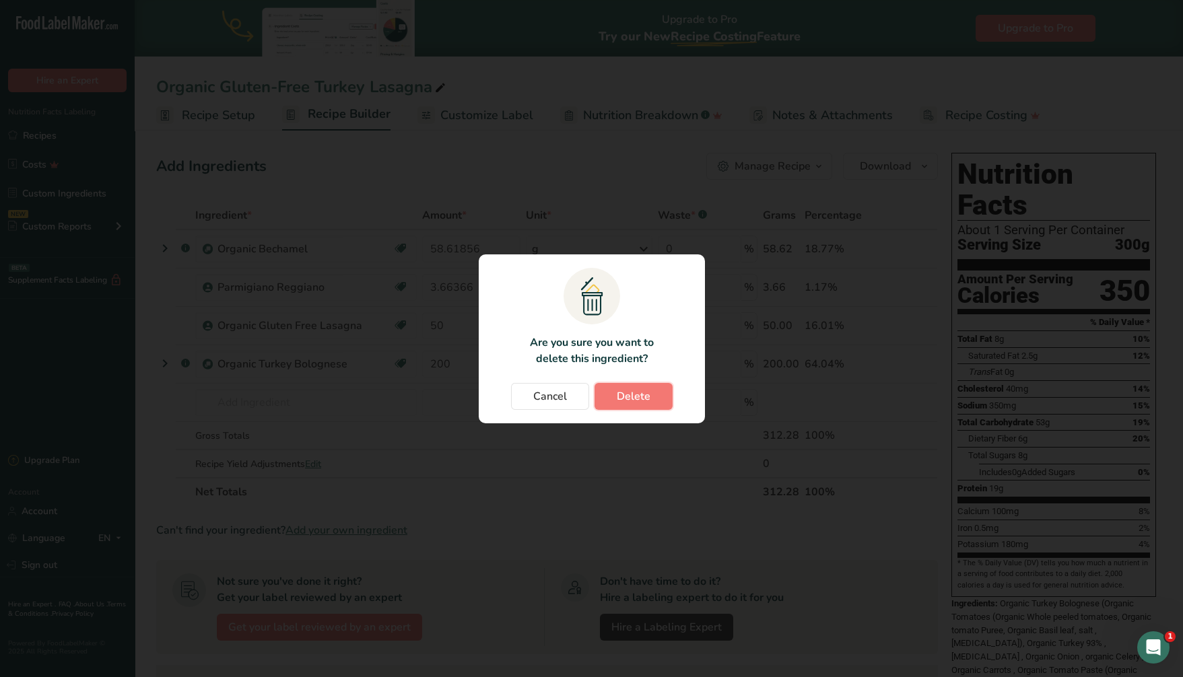
click at [646, 396] on span "Delete" at bounding box center [634, 397] width 34 height 16
type input "50"
type input "200"
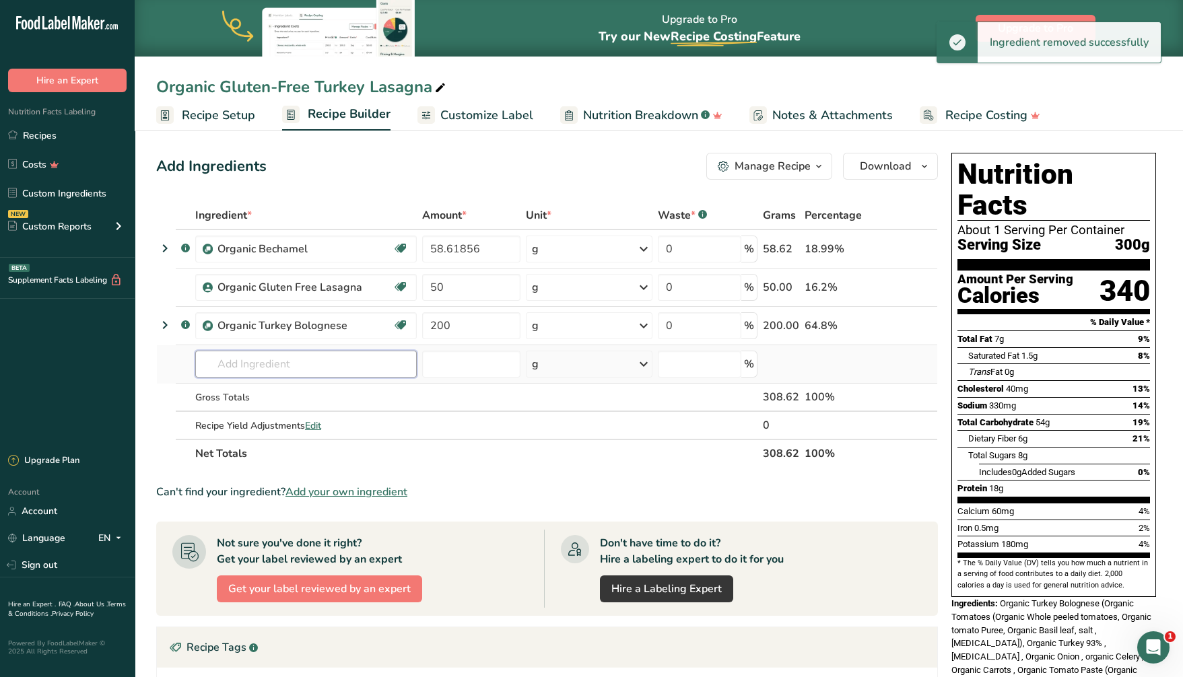
click at [257, 366] on input "text" at bounding box center [306, 364] width 222 height 27
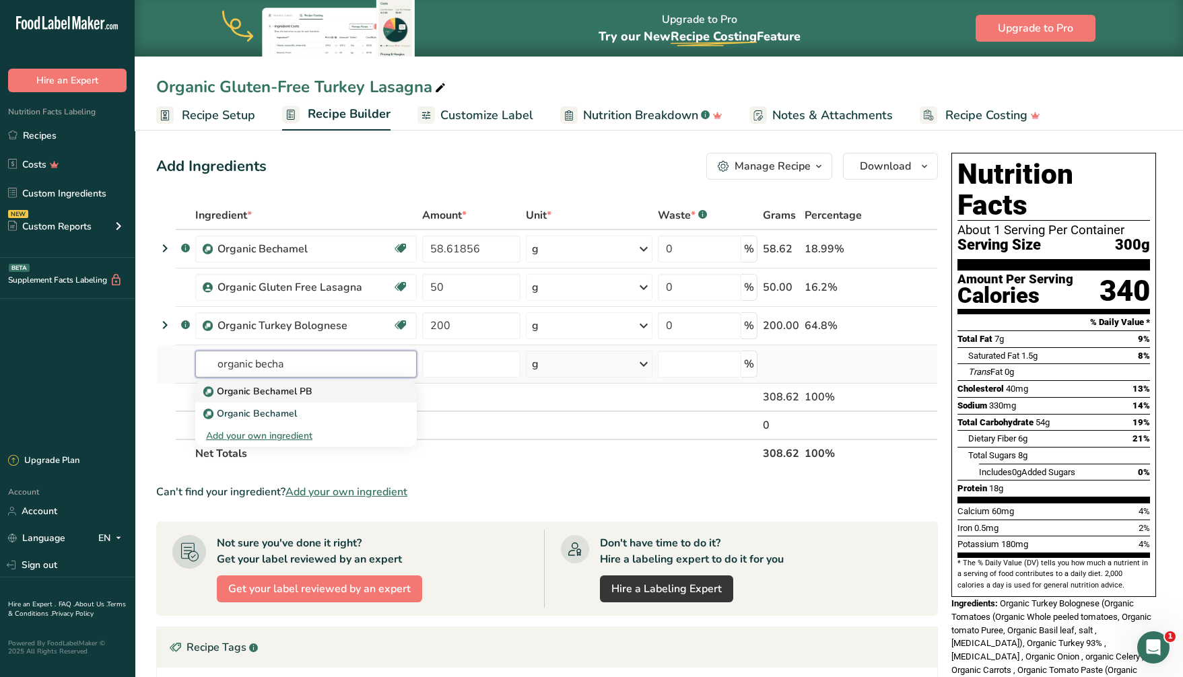
type input "organic becha"
click at [332, 395] on div "Organic Bechamel PB" at bounding box center [295, 392] width 178 height 14
type input "Organic Bechamel PB"
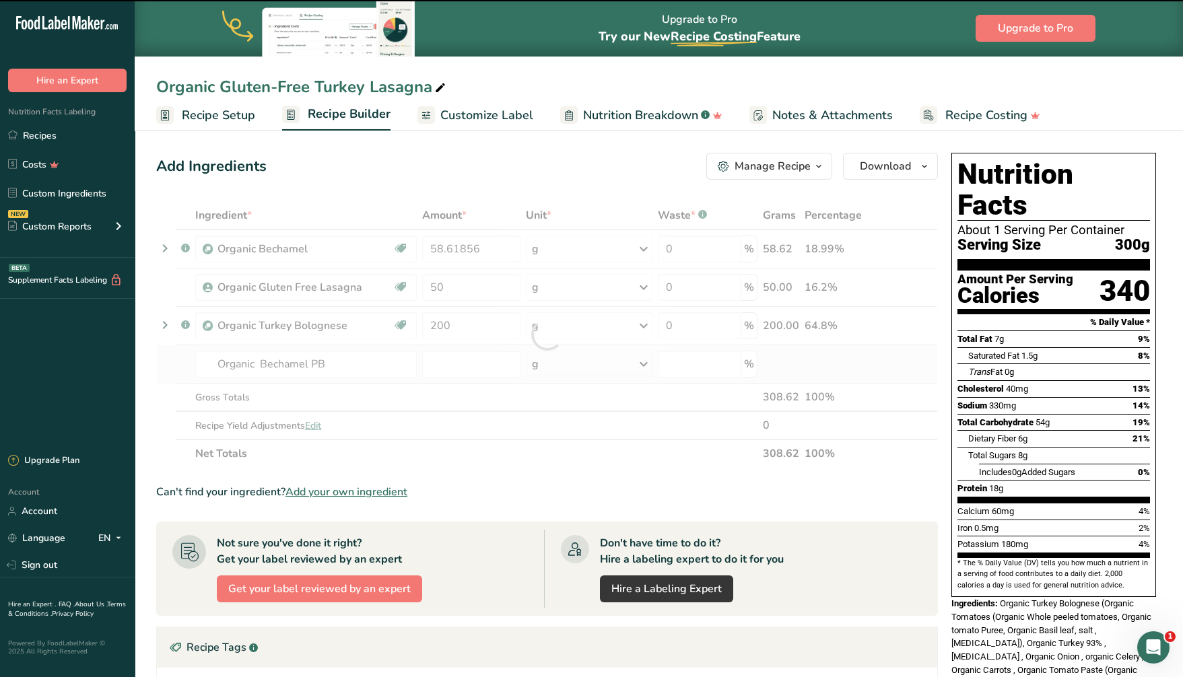
type input "0"
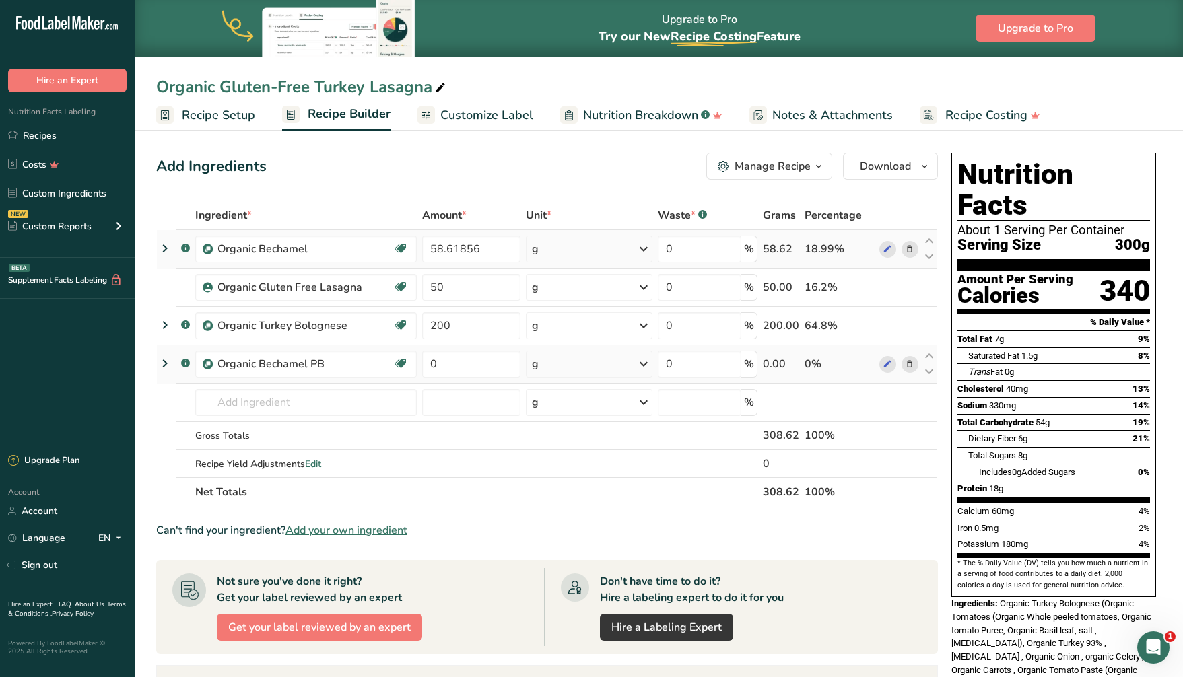
click at [907, 246] on icon at bounding box center [909, 249] width 9 height 14
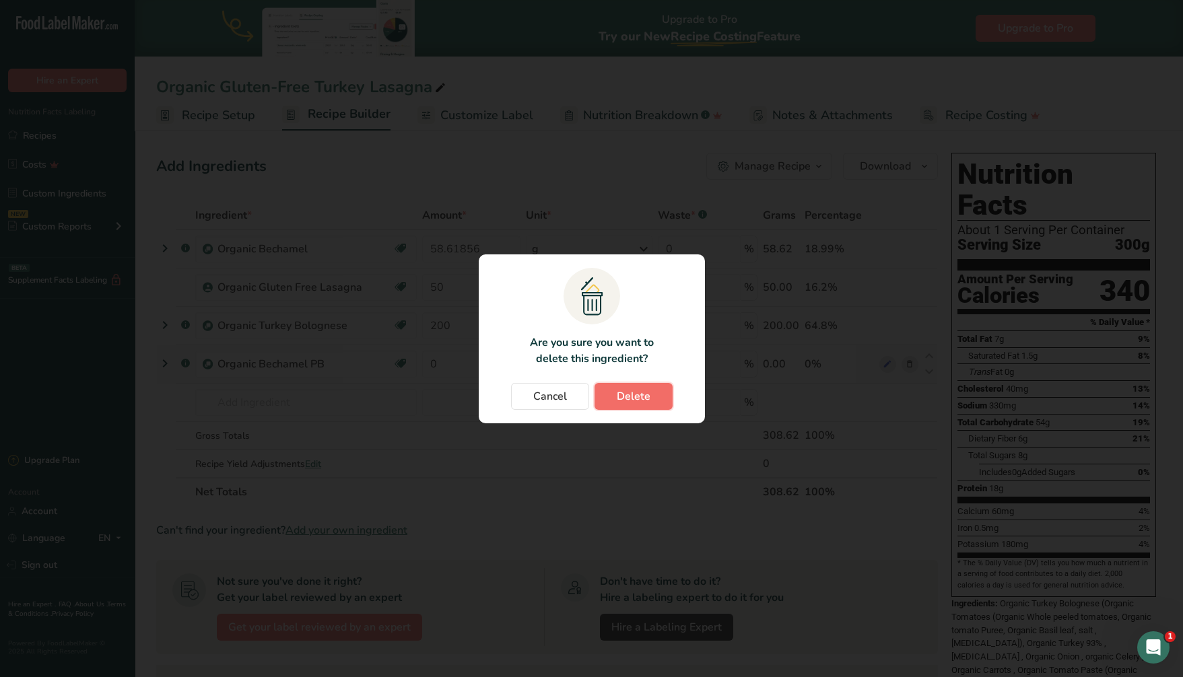
click at [649, 395] on button "Delete" at bounding box center [634, 396] width 78 height 27
type input "50"
type input "200"
type input "0"
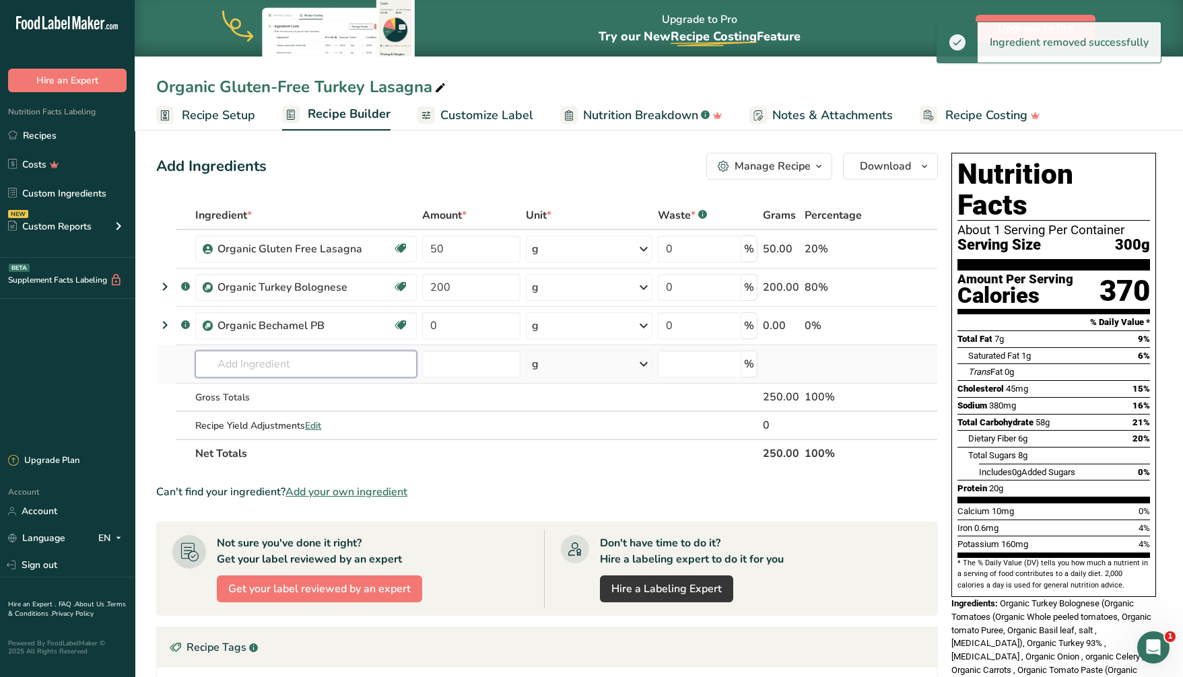
click at [317, 364] on input "text" at bounding box center [306, 364] width 222 height 27
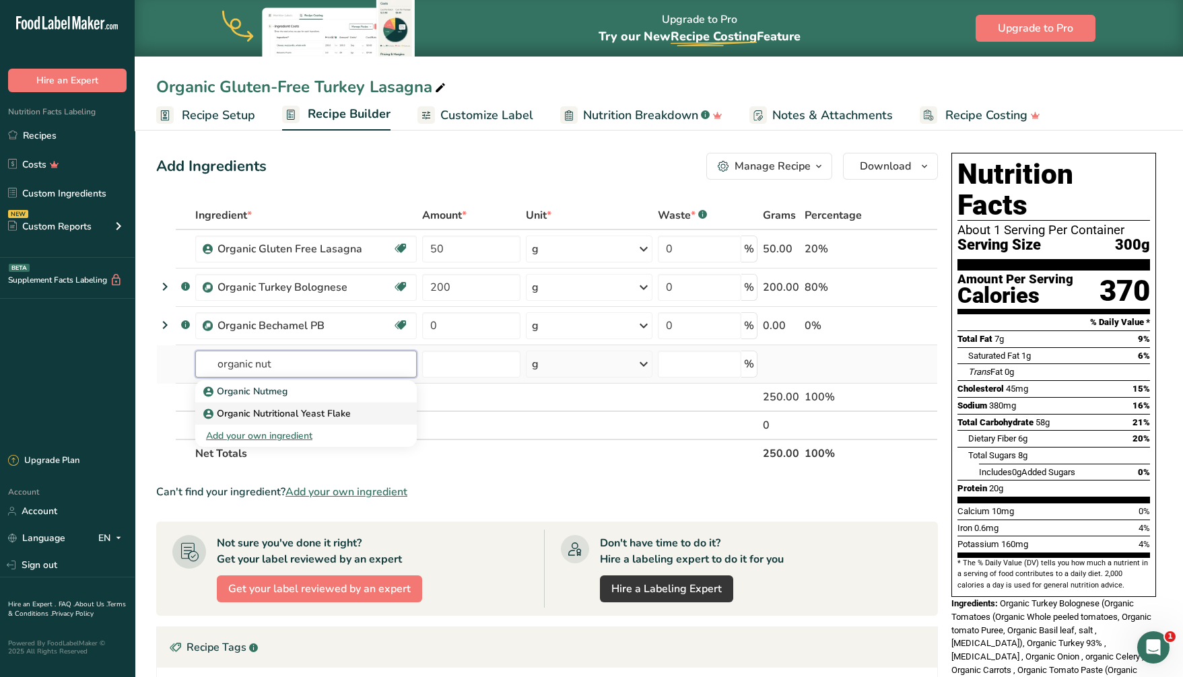
type input "organic nut"
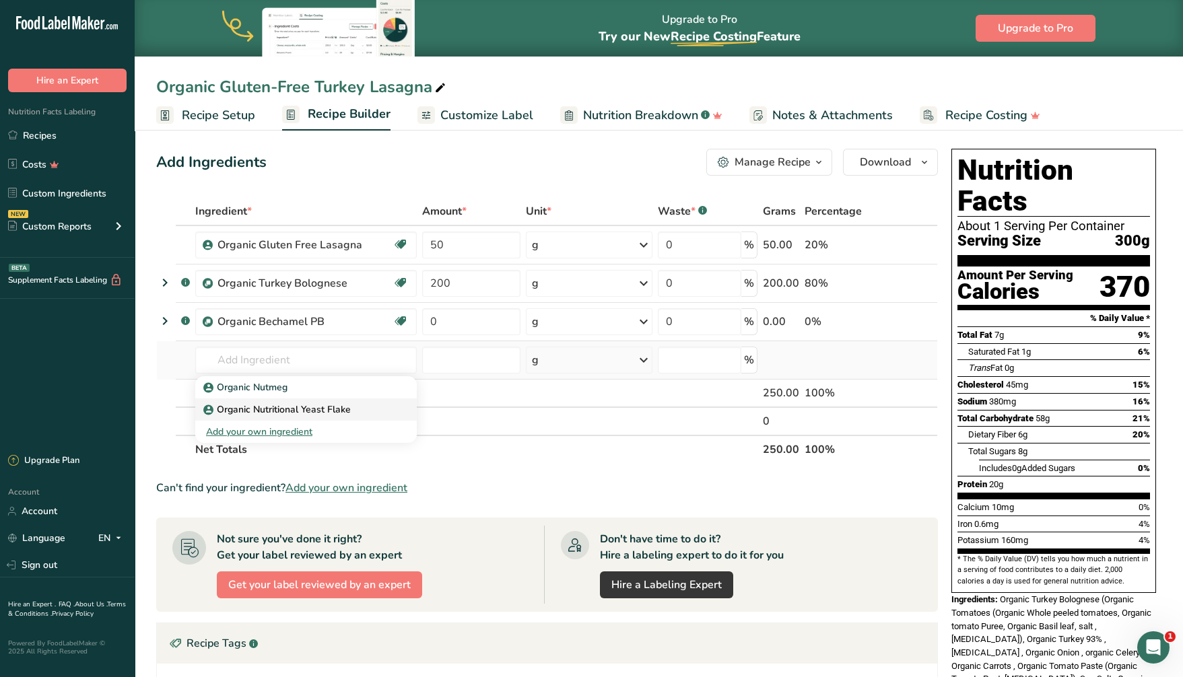
click at [368, 414] on div "Organic Nutritional Yeast Flake" at bounding box center [295, 410] width 178 height 14
type input "Organic Nutritional Yeast Flake"
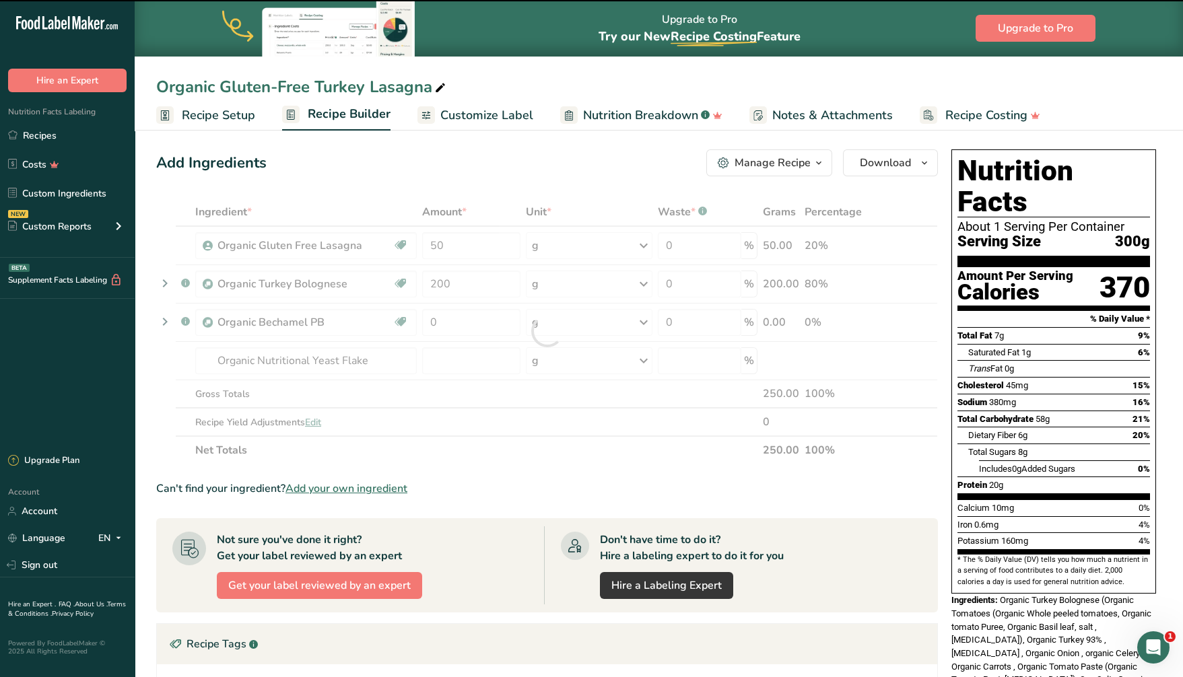
type input "0"
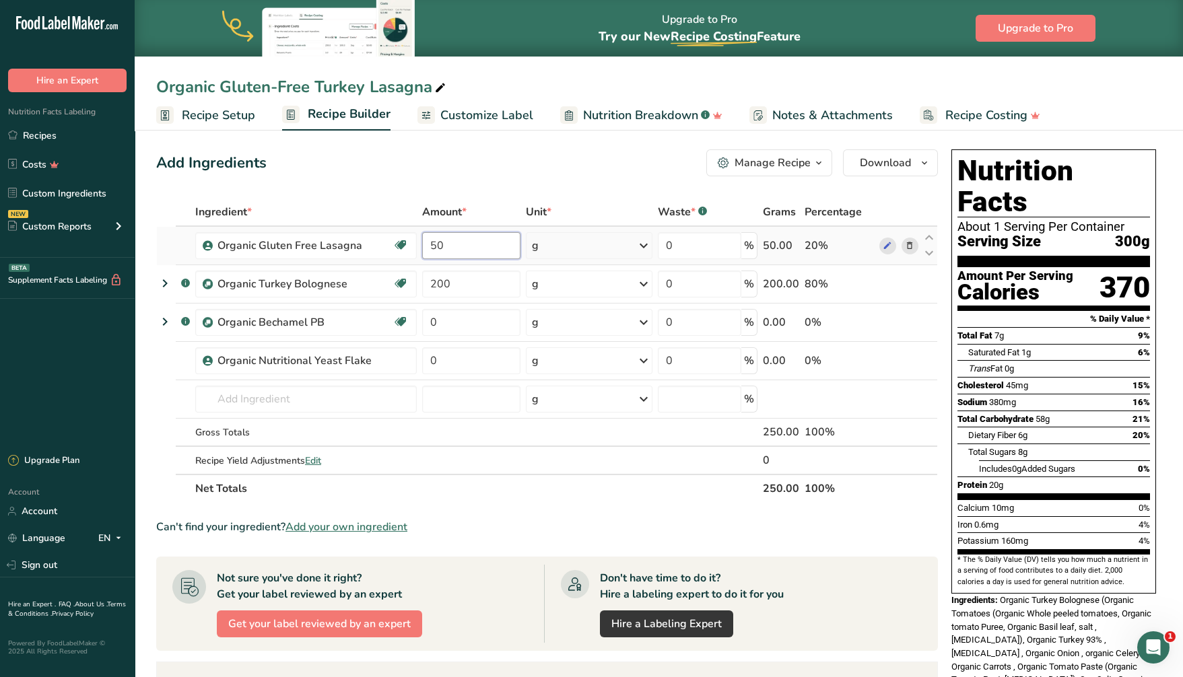
click at [456, 246] on input "50" at bounding box center [471, 245] width 98 height 27
type input "5"
type input "130"
click at [488, 281] on div "Ingredient * Amount * Unit * Waste * .a-a{fill:#347362;}.b-a{fill:#fff;} Grams …" at bounding box center [547, 350] width 782 height 305
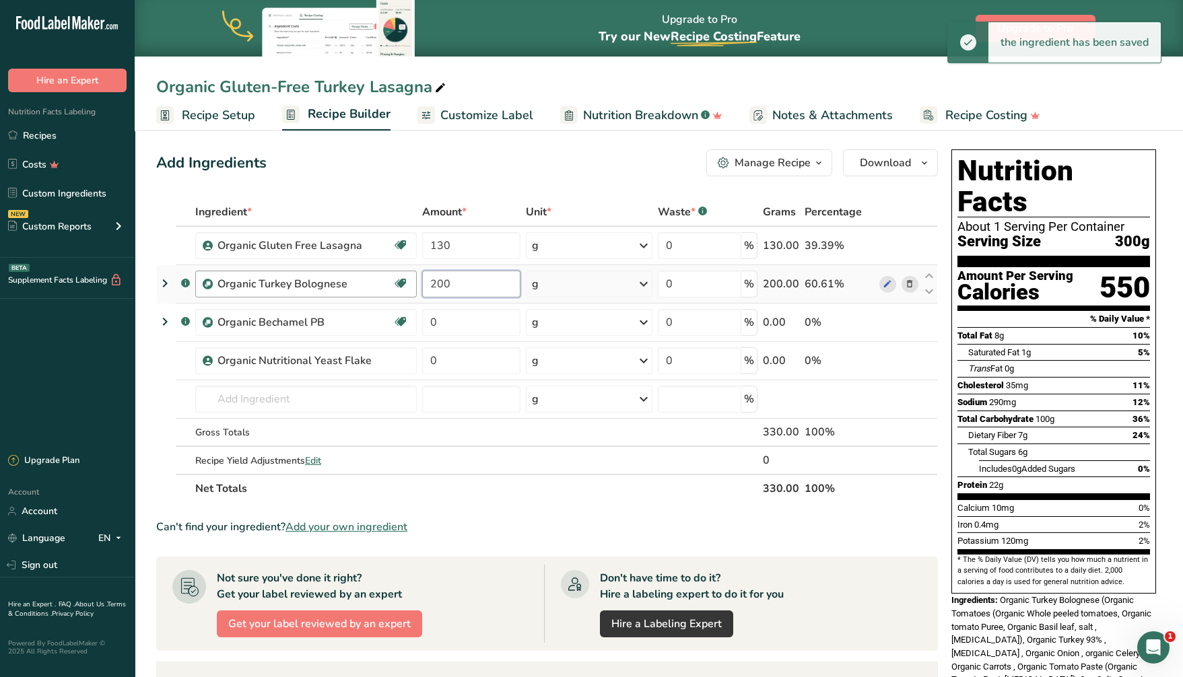
drag, startPoint x: 473, startPoint y: 286, endPoint x: 415, endPoint y: 284, distance: 58.6
click at [415, 284] on tr ".a-a{fill:#347362;}.b-a{fill:#fff;} Organic Turkey Bolognese Source of Antioxid…" at bounding box center [547, 284] width 780 height 38
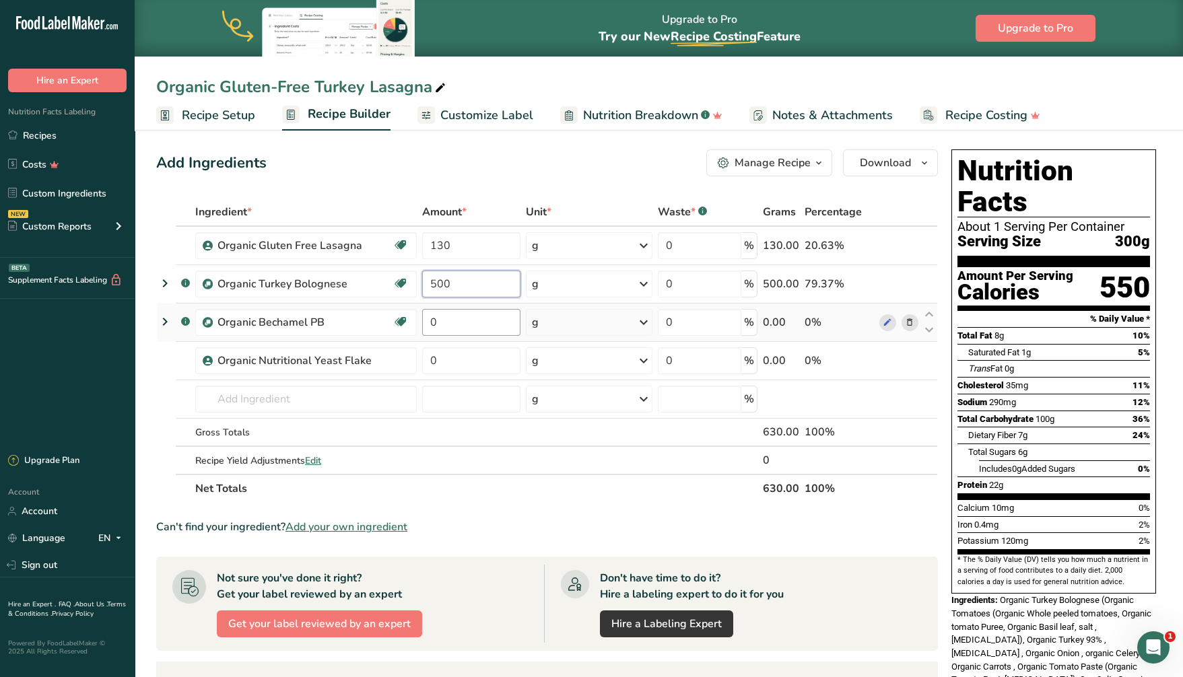
type input "500"
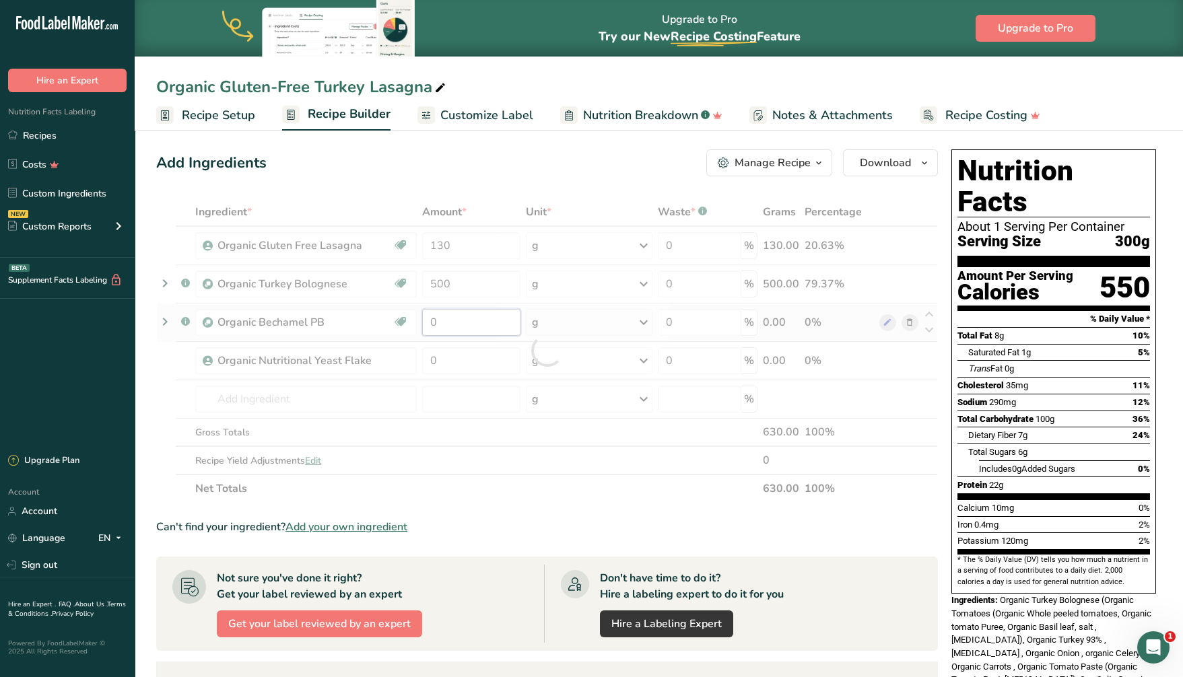
click at [463, 328] on div "Ingredient * Amount * Unit * Waste * .a-a{fill:#347362;}.b-a{fill:#fff;} Grams …" at bounding box center [547, 350] width 782 height 305
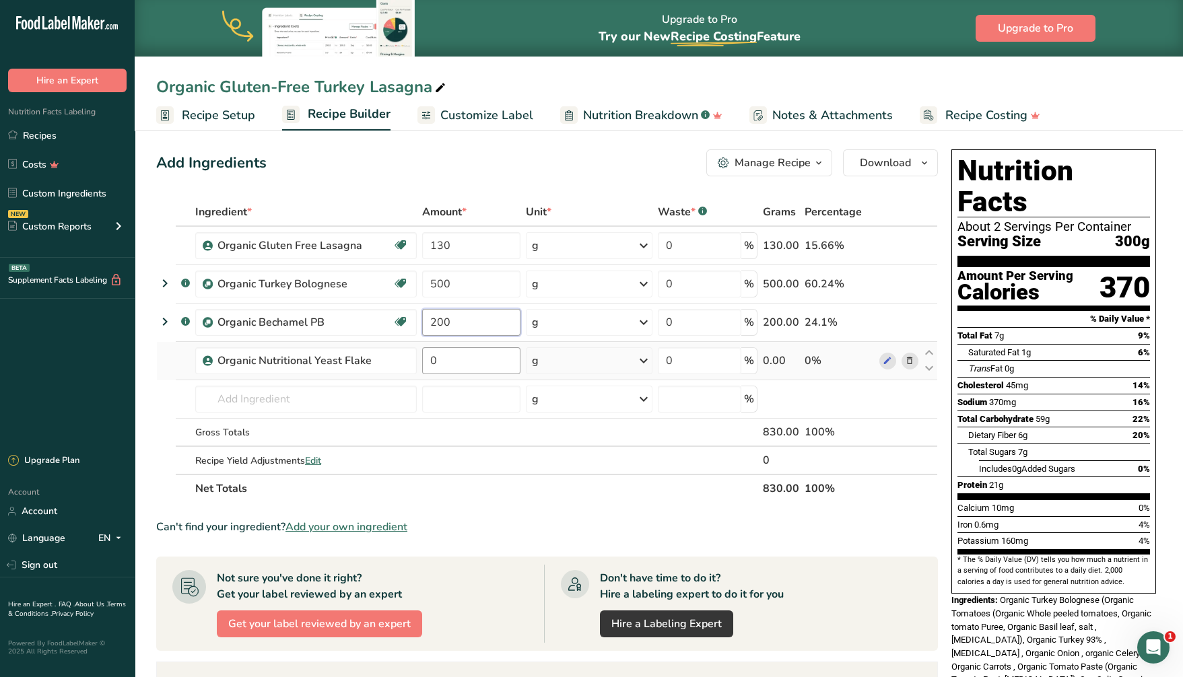
type input "200"
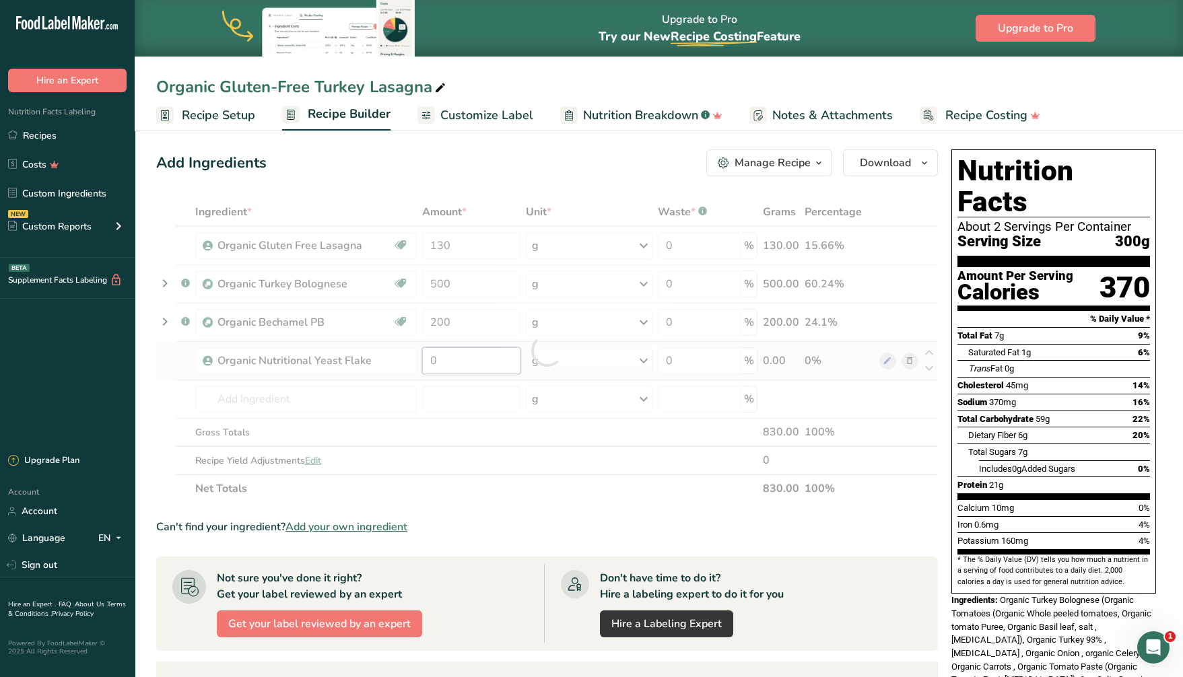
click at [477, 356] on div "Ingredient * Amount * Unit * Waste * .a-a{fill:#347362;}.b-a{fill:#fff;} Grams …" at bounding box center [547, 350] width 782 height 305
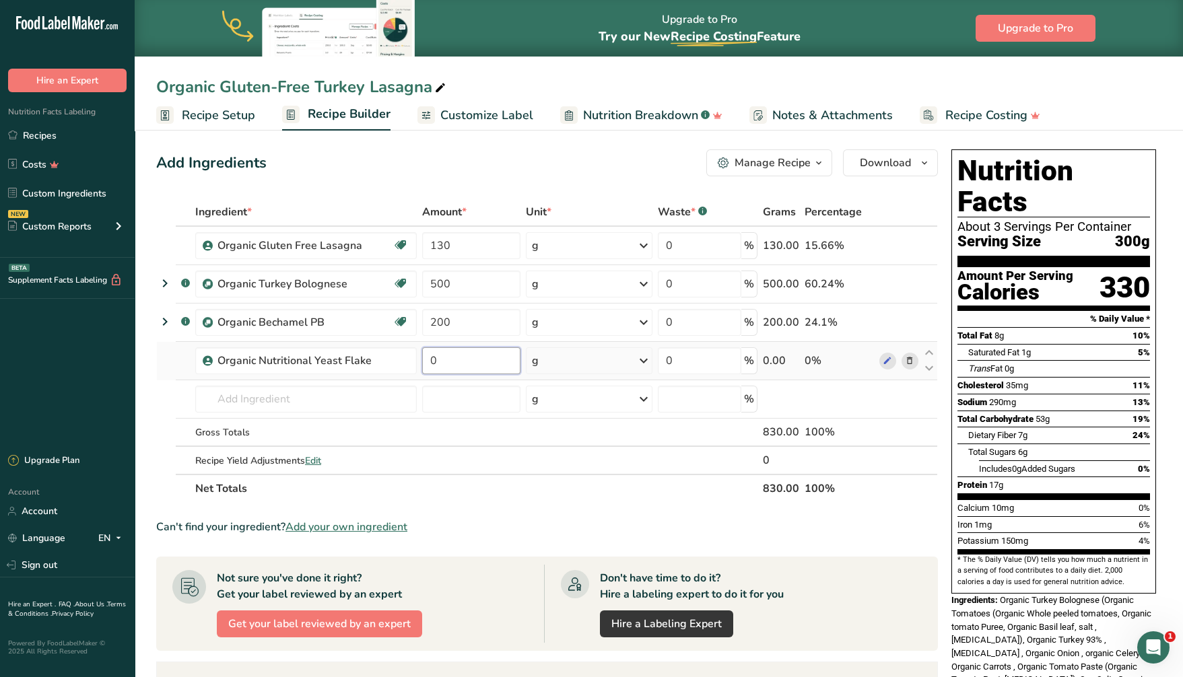
drag, startPoint x: 477, startPoint y: 356, endPoint x: 424, endPoint y: 356, distance: 53.2
click at [424, 356] on input "0" at bounding box center [471, 360] width 98 height 27
type input "10"
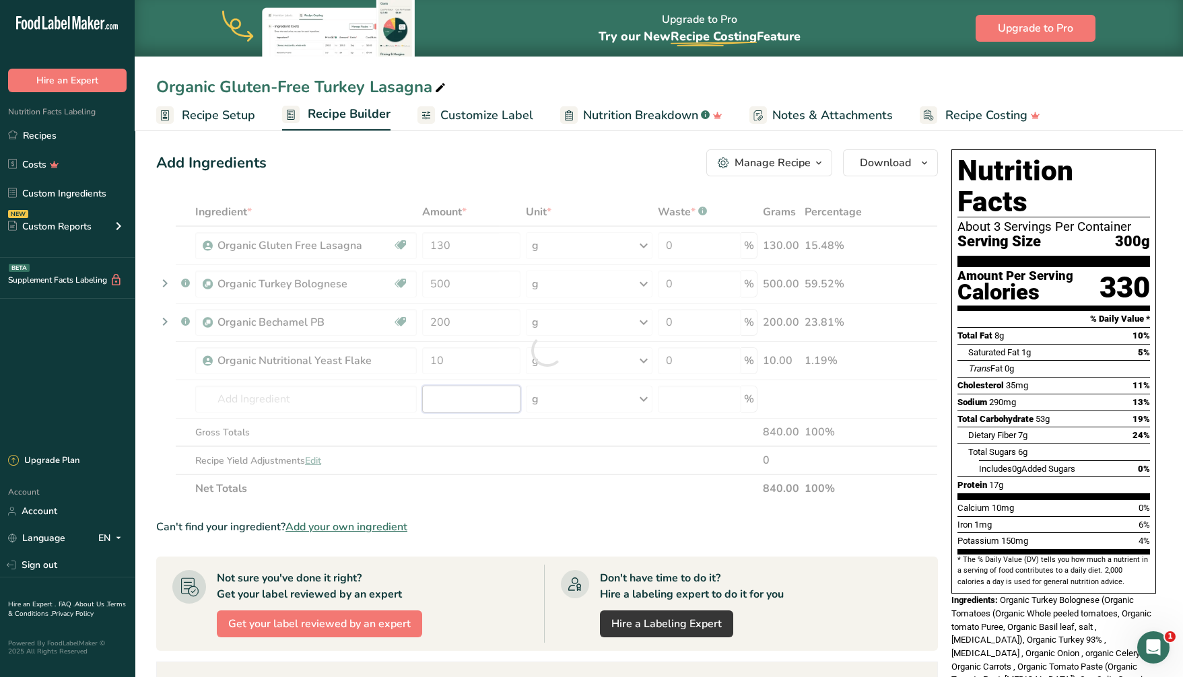
click at [469, 397] on div "Ingredient * Amount * Unit * Waste * .a-a{fill:#347362;}.b-a{fill:#fff;} Grams …" at bounding box center [547, 350] width 782 height 305
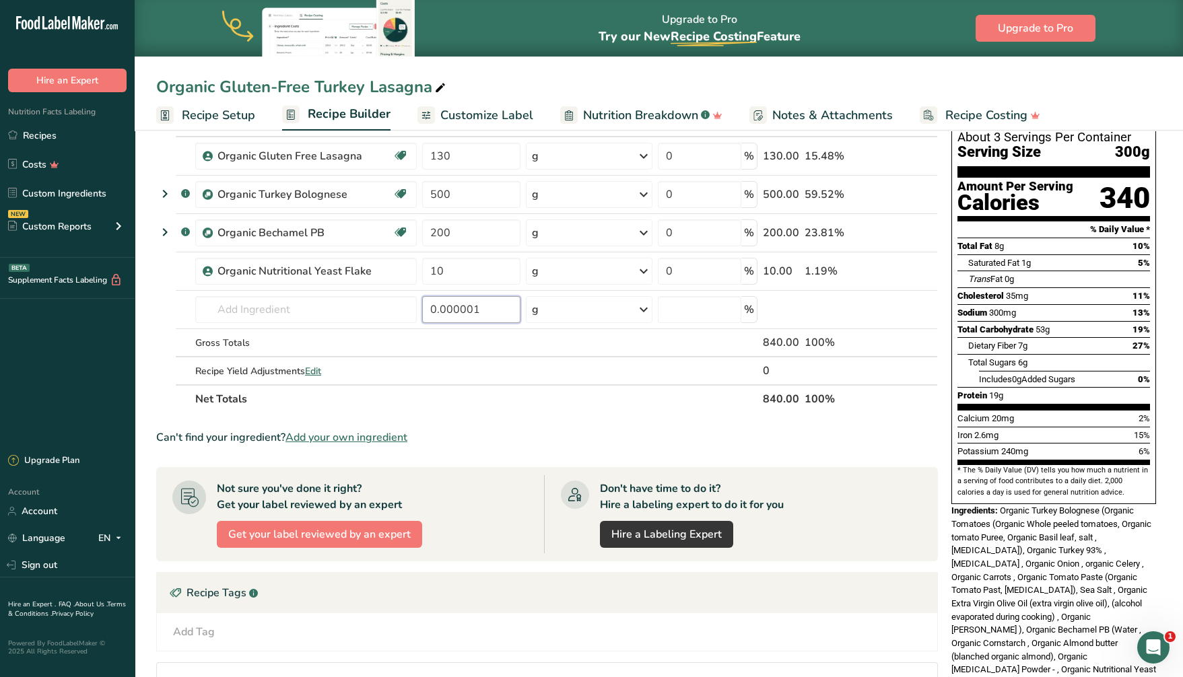
scroll to position [0, 0]
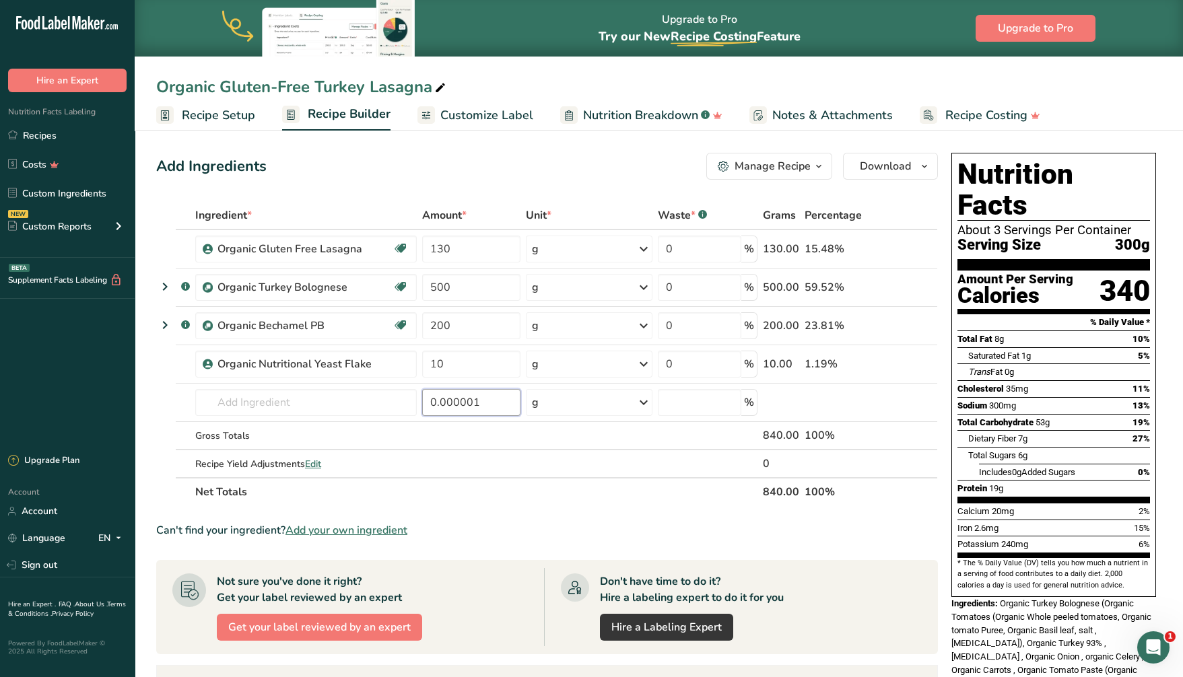
type input "0.000001"
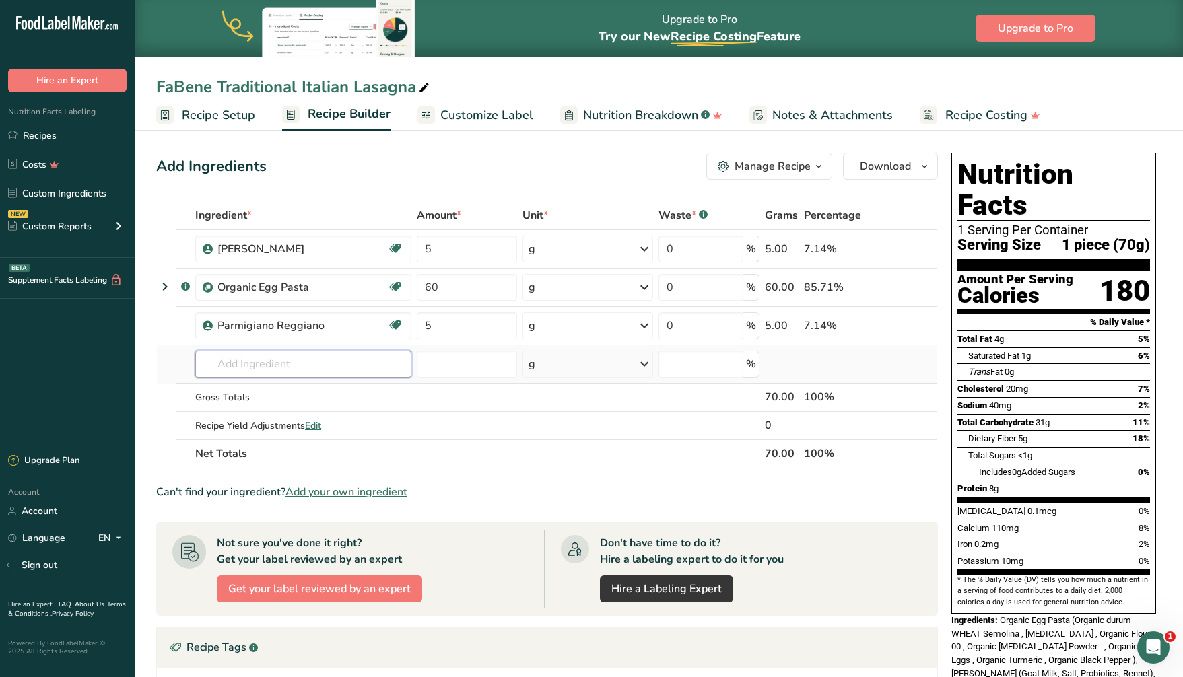
click at [250, 372] on input "text" at bounding box center [303, 364] width 216 height 27
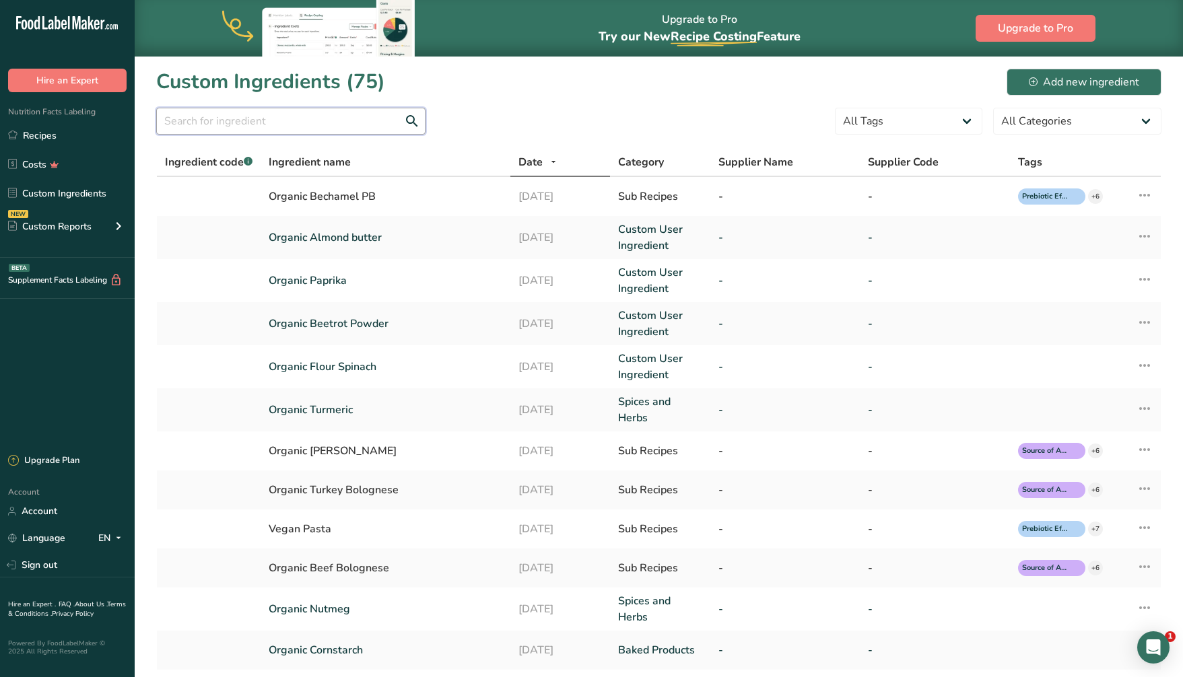
click at [275, 126] on input "text" at bounding box center [290, 121] width 269 height 27
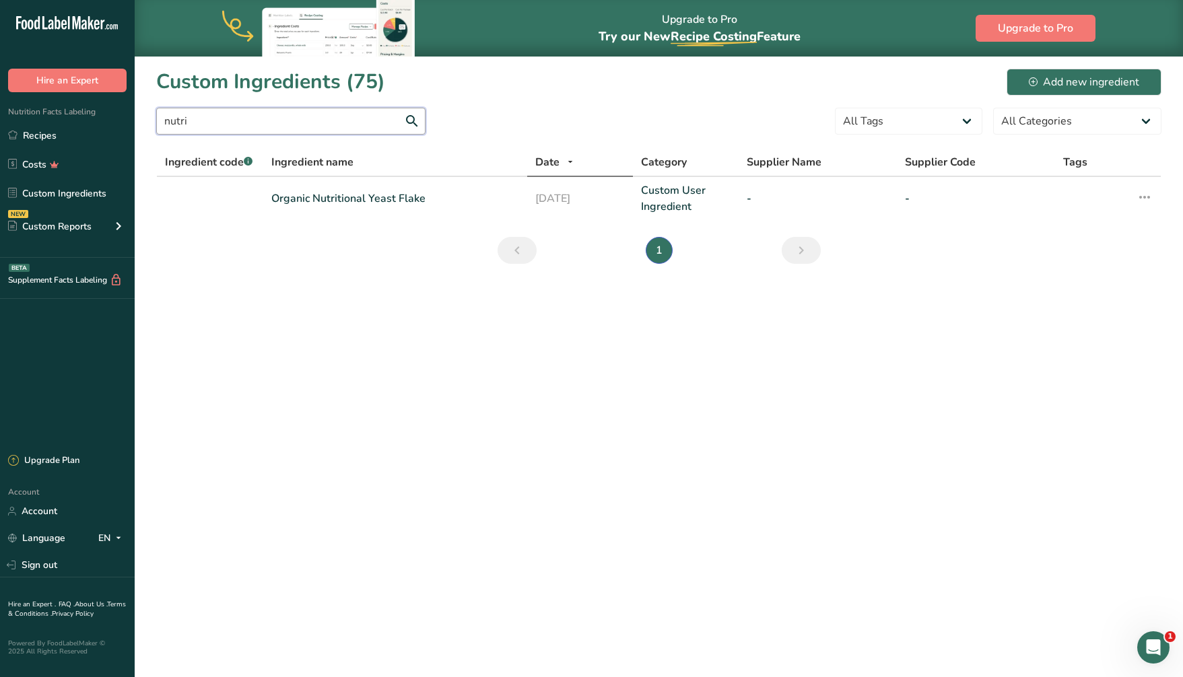
type input "nutri"
